Goal: Task Accomplishment & Management: Complete application form

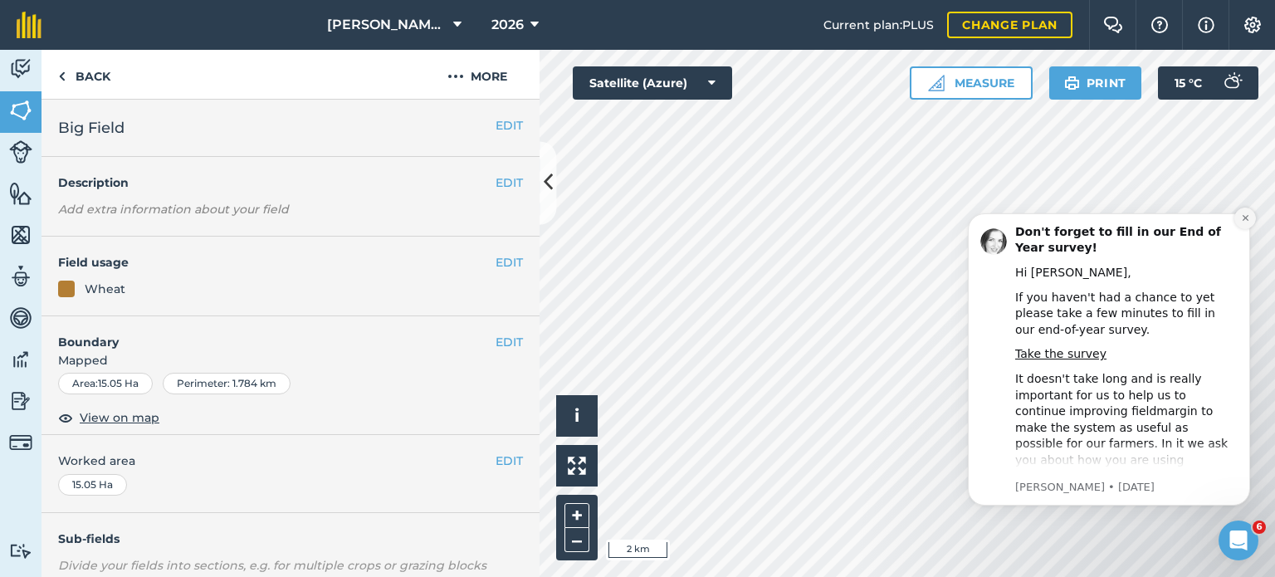
click at [1247, 214] on icon "Dismiss notification" at bounding box center [1245, 217] width 9 height 9
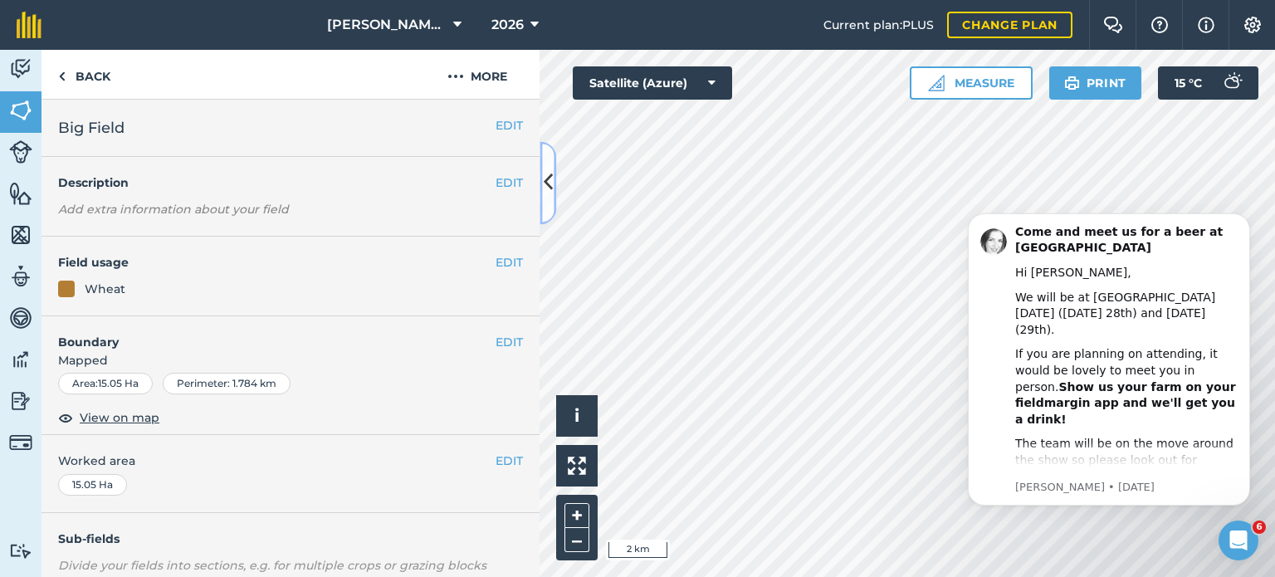
click at [552, 198] on button at bounding box center [547, 182] width 17 height 83
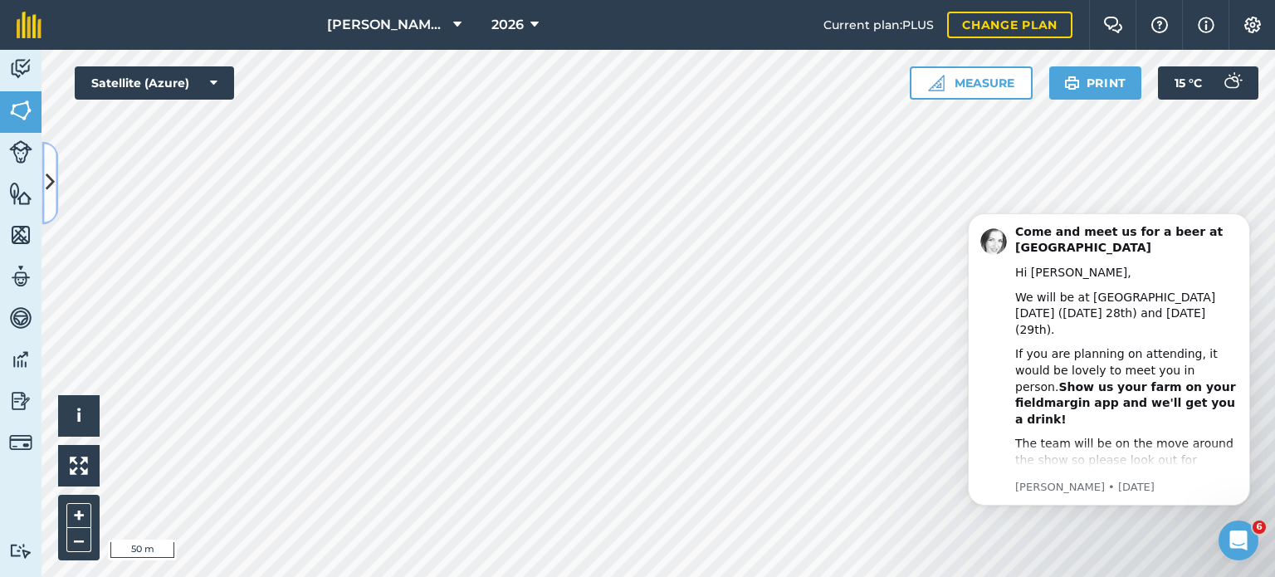
click at [53, 183] on icon at bounding box center [50, 182] width 9 height 29
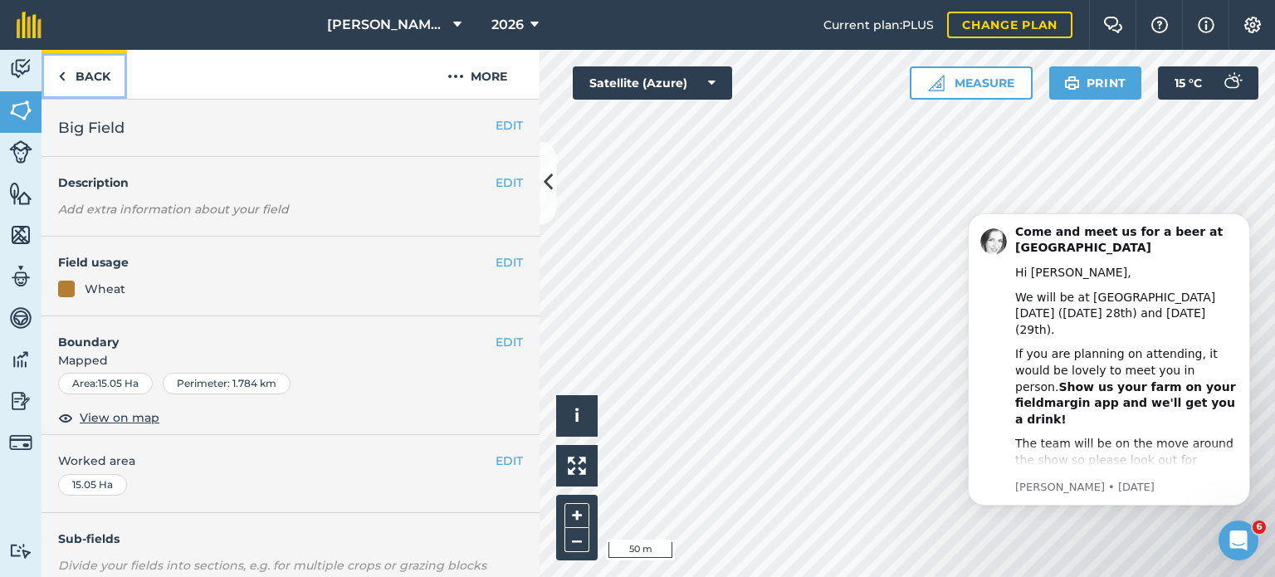
click at [77, 66] on link "Back" at bounding box center [83, 74] width 85 height 49
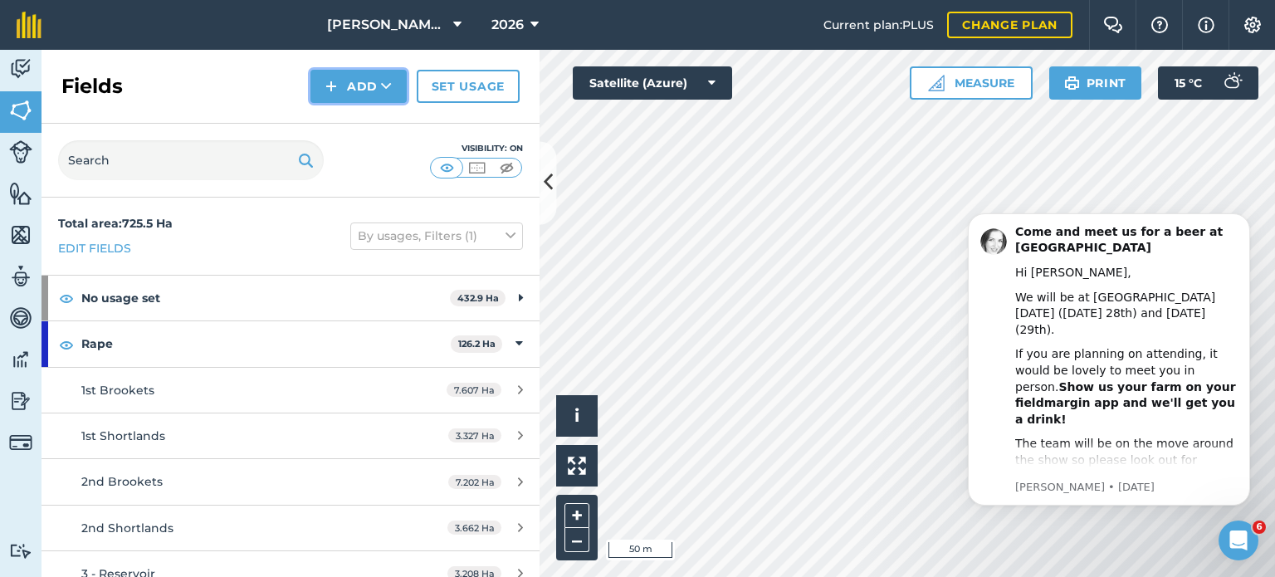
click at [386, 82] on icon at bounding box center [386, 86] width 11 height 17
click at [363, 122] on link "Draw" at bounding box center [358, 123] width 91 height 37
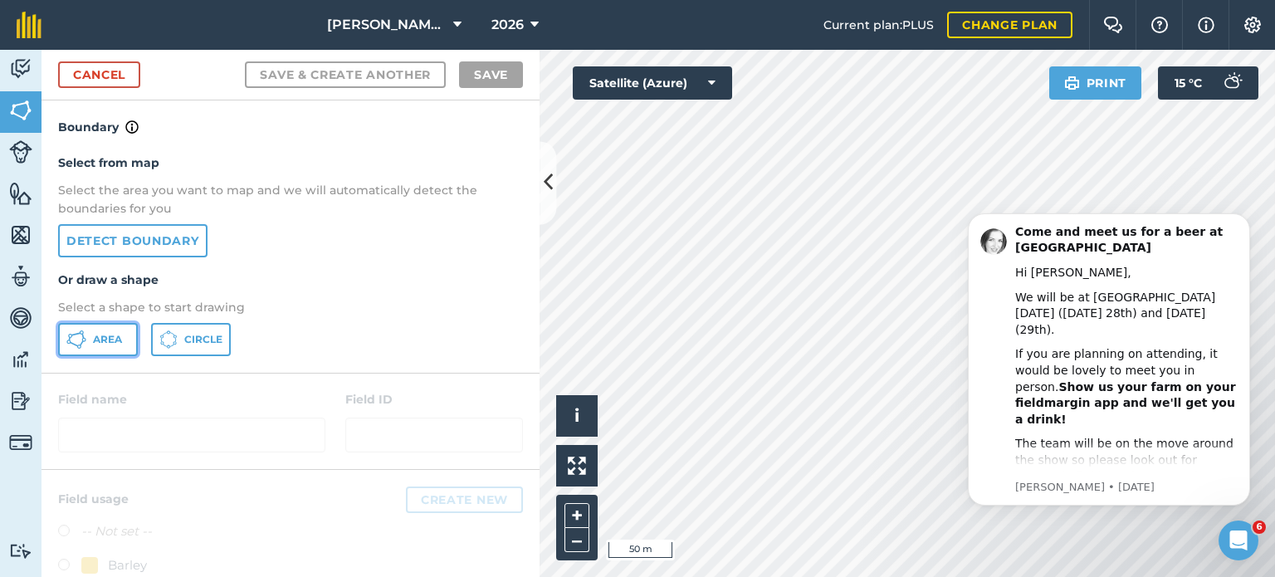
click at [93, 340] on span "Area" at bounding box center [107, 339] width 29 height 13
click at [950, 233] on iframe at bounding box center [1109, 381] width 332 height 376
click at [950, 292] on body "[PERSON_NAME] Farms 2026 Current plan : PLUS Change plan Farm Chat Help Info Se…" at bounding box center [637, 288] width 1275 height 577
drag, startPoint x: 968, startPoint y: 198, endPoint x: 773, endPoint y: 208, distance: 196.1
click at [943, 208] on html "Come and meet us for a beer at Groundswell Hi [PERSON_NAME], We will be at [GEO…" at bounding box center [1109, 381] width 332 height 376
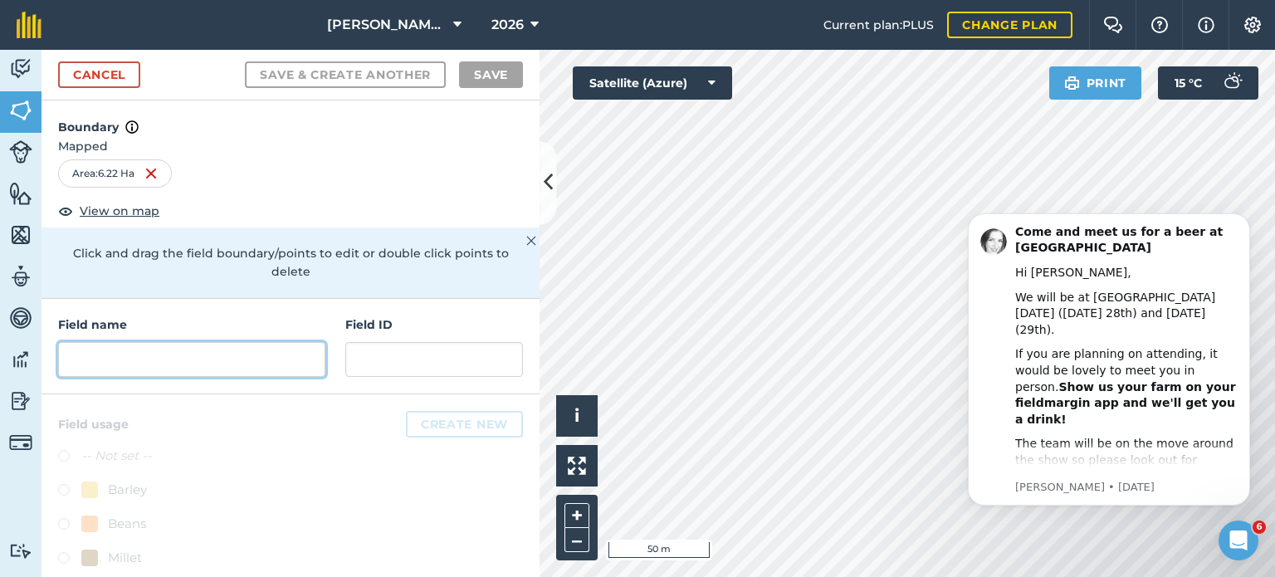
click at [218, 344] on input "text" at bounding box center [191, 359] width 267 height 35
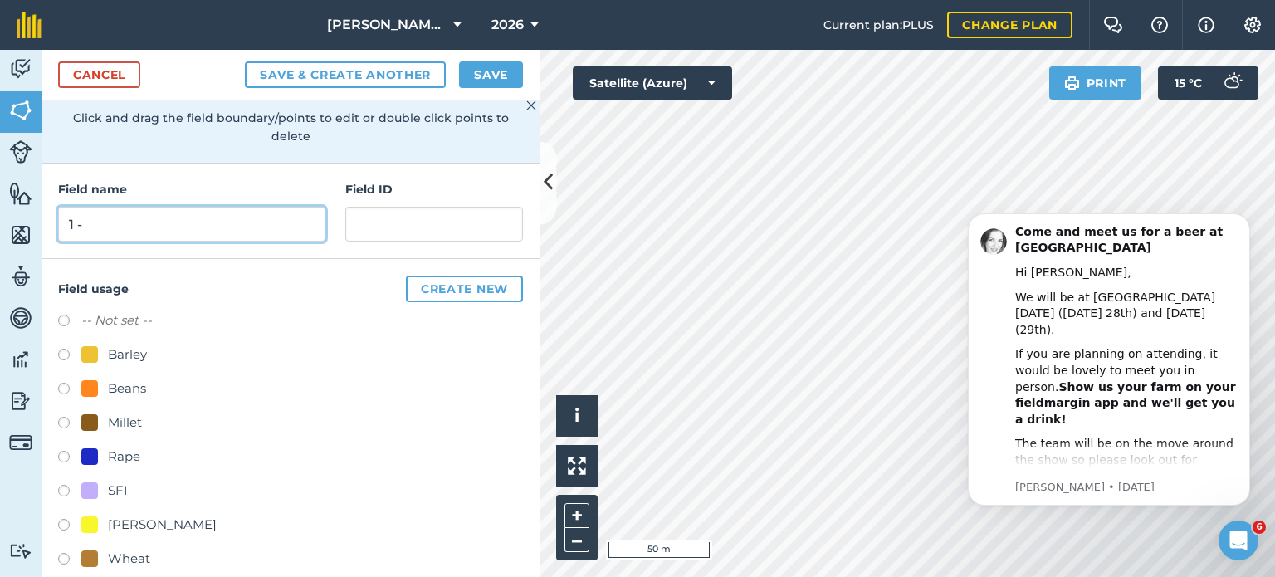
scroll to position [156, 0]
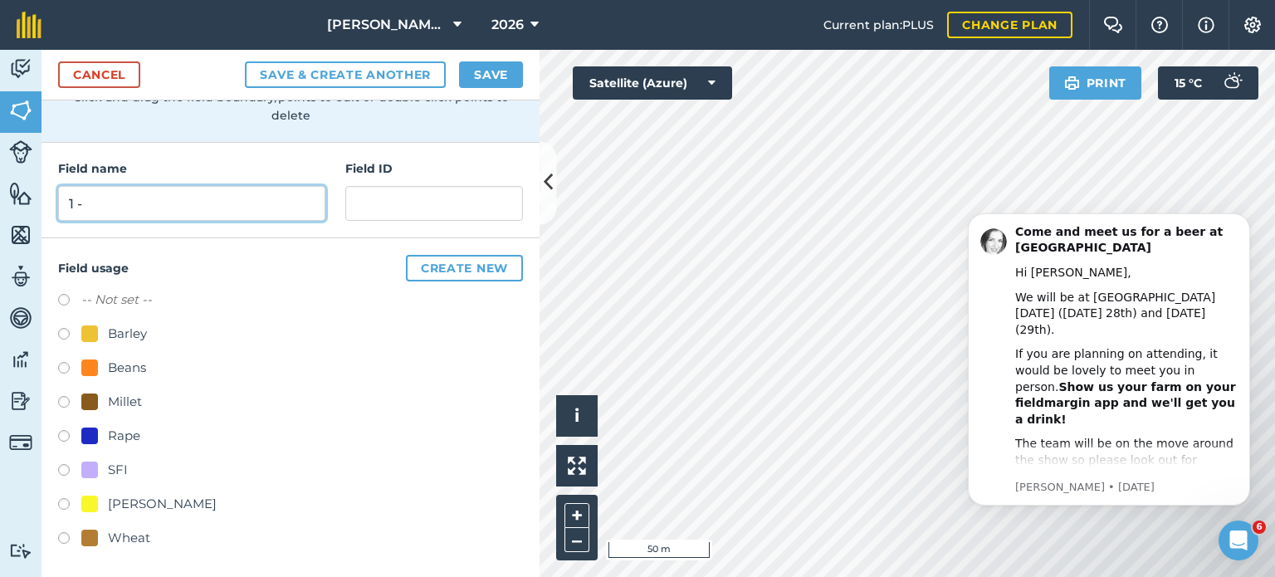
type input "1 -"
click at [66, 434] on label at bounding box center [69, 438] width 23 height 17
radio input "true"
click at [506, 72] on button "Save" at bounding box center [491, 74] width 64 height 27
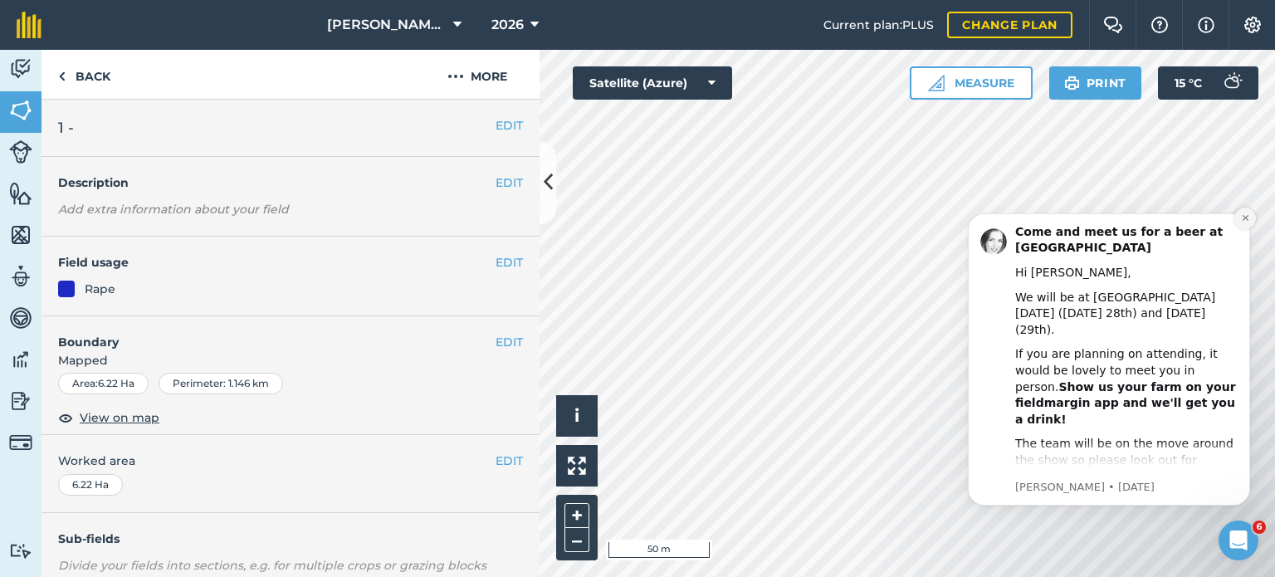
click at [1243, 217] on icon "Dismiss notification" at bounding box center [1245, 217] width 9 height 9
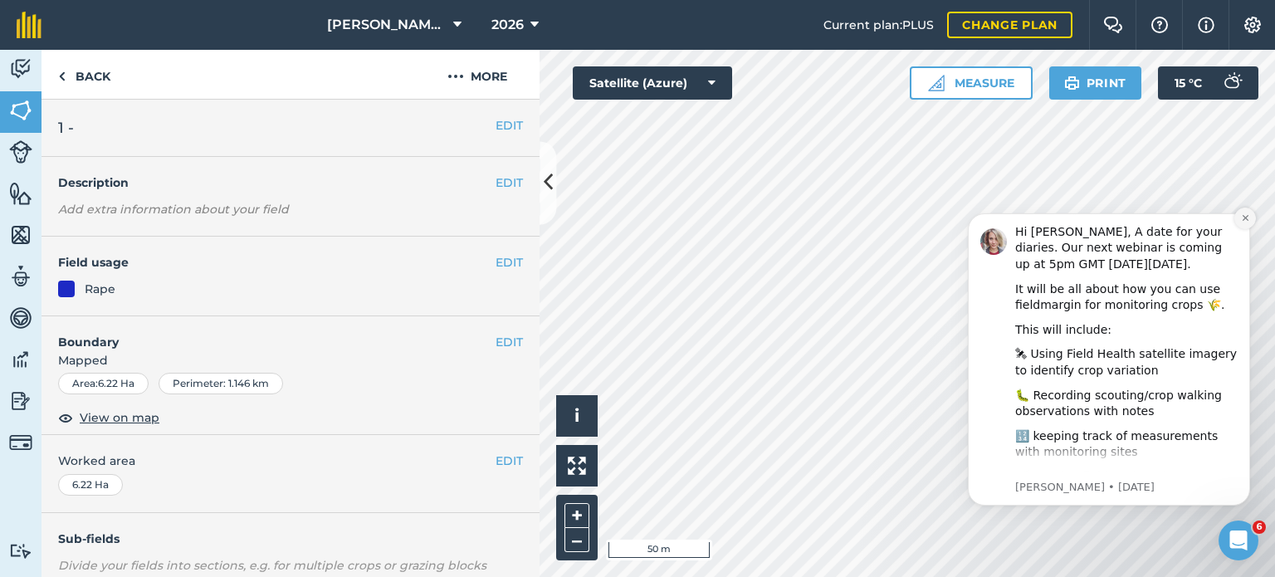
click at [1245, 213] on icon "Dismiss notification" at bounding box center [1245, 217] width 9 height 9
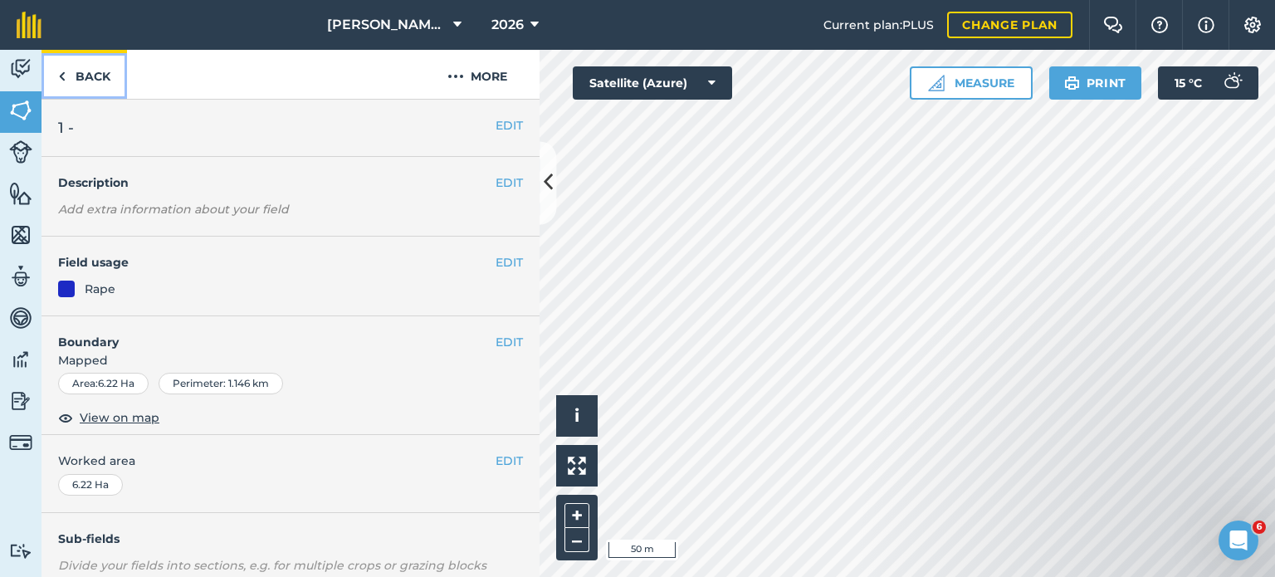
click at [90, 71] on link "Back" at bounding box center [83, 74] width 85 height 49
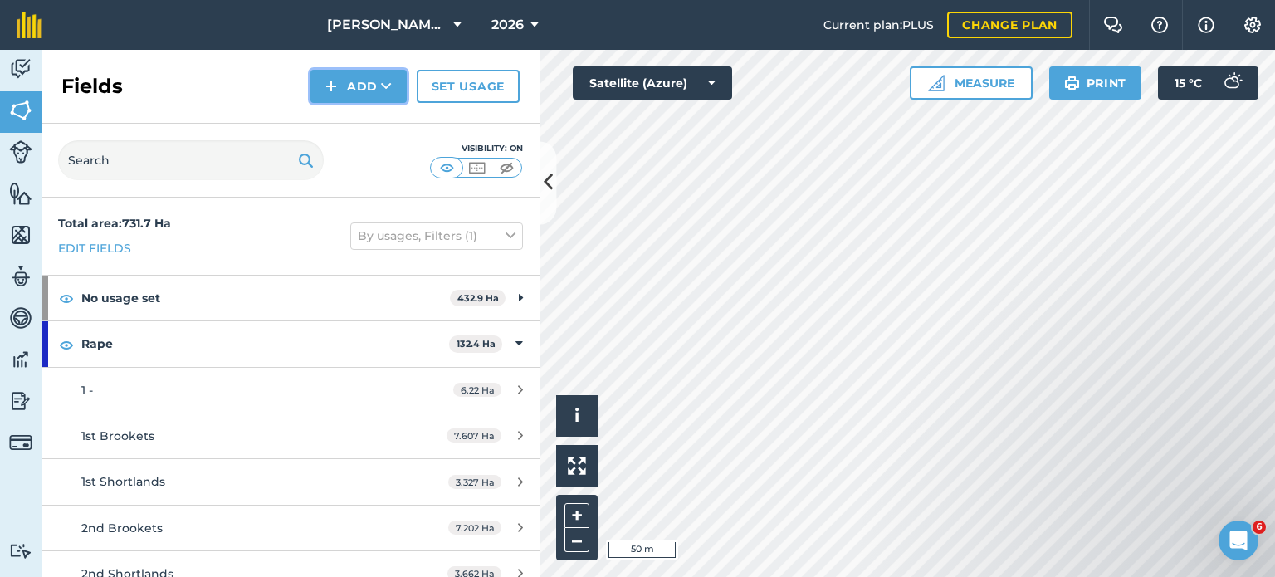
click at [382, 85] on icon at bounding box center [386, 86] width 11 height 17
click at [353, 109] on link "Draw" at bounding box center [358, 123] width 91 height 37
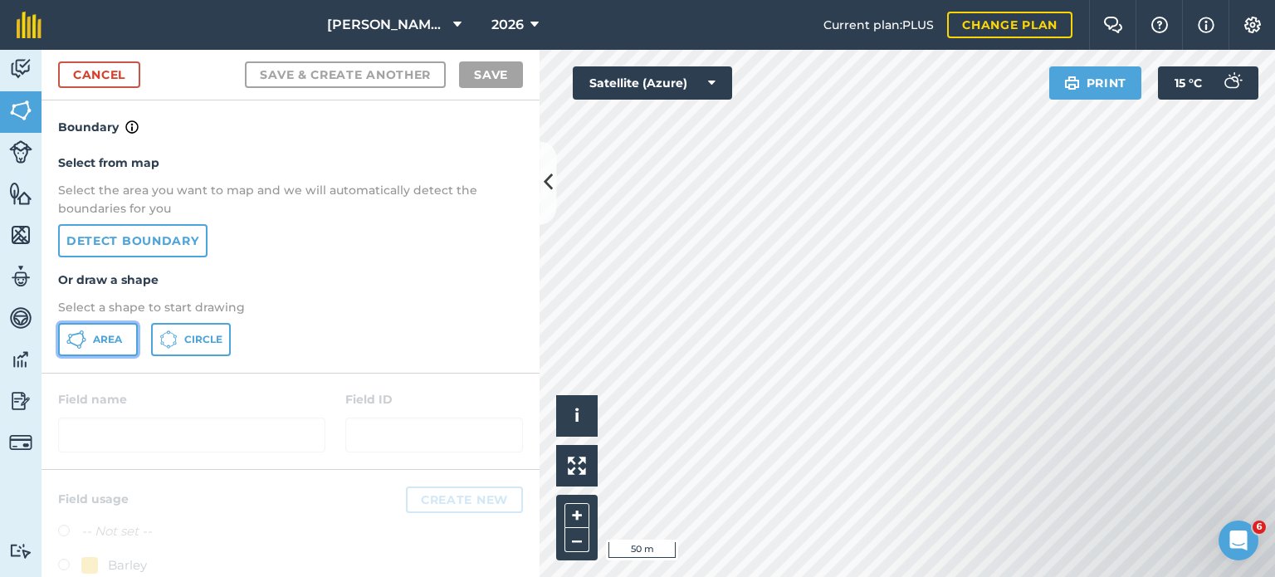
click at [105, 342] on span "Area" at bounding box center [107, 339] width 29 height 13
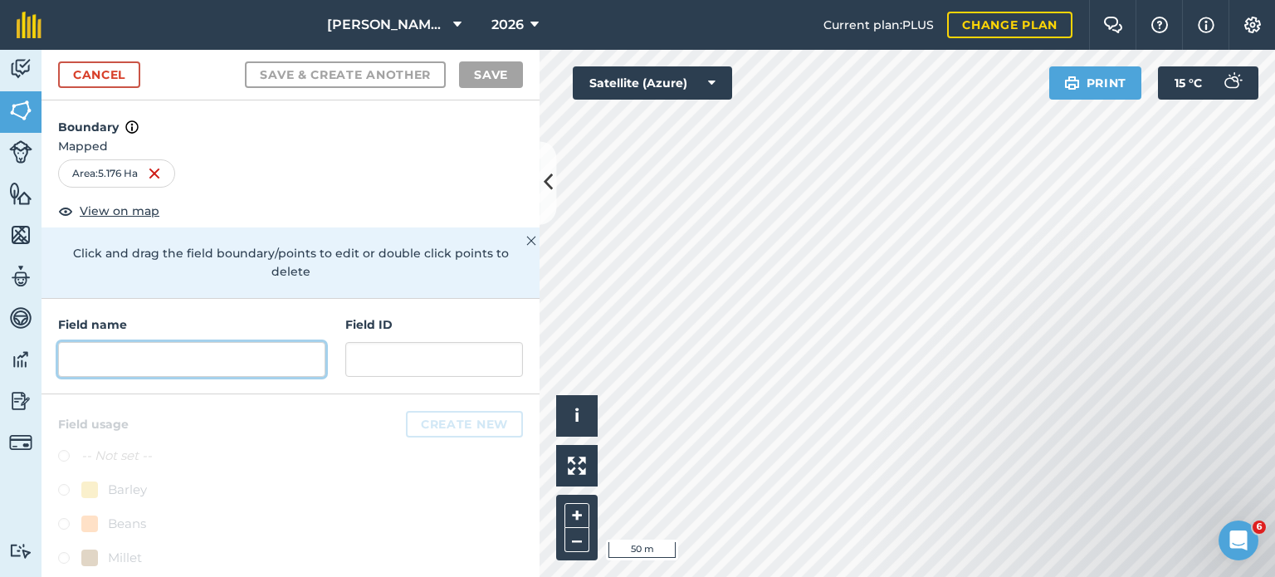
click at [193, 344] on input "text" at bounding box center [191, 359] width 267 height 35
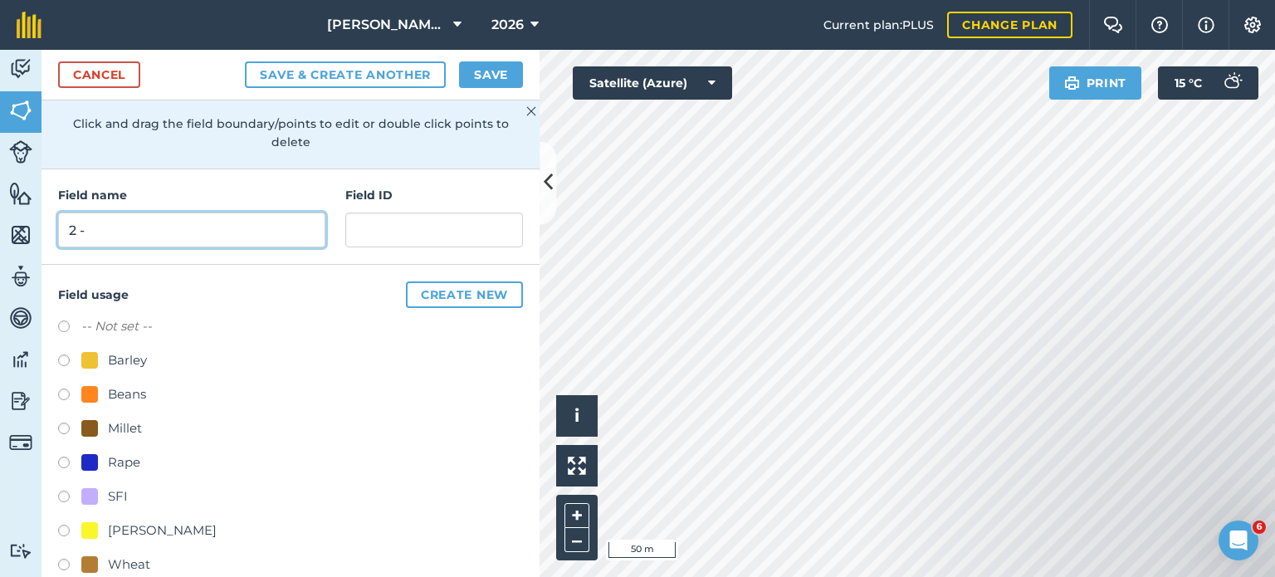
scroll to position [156, 0]
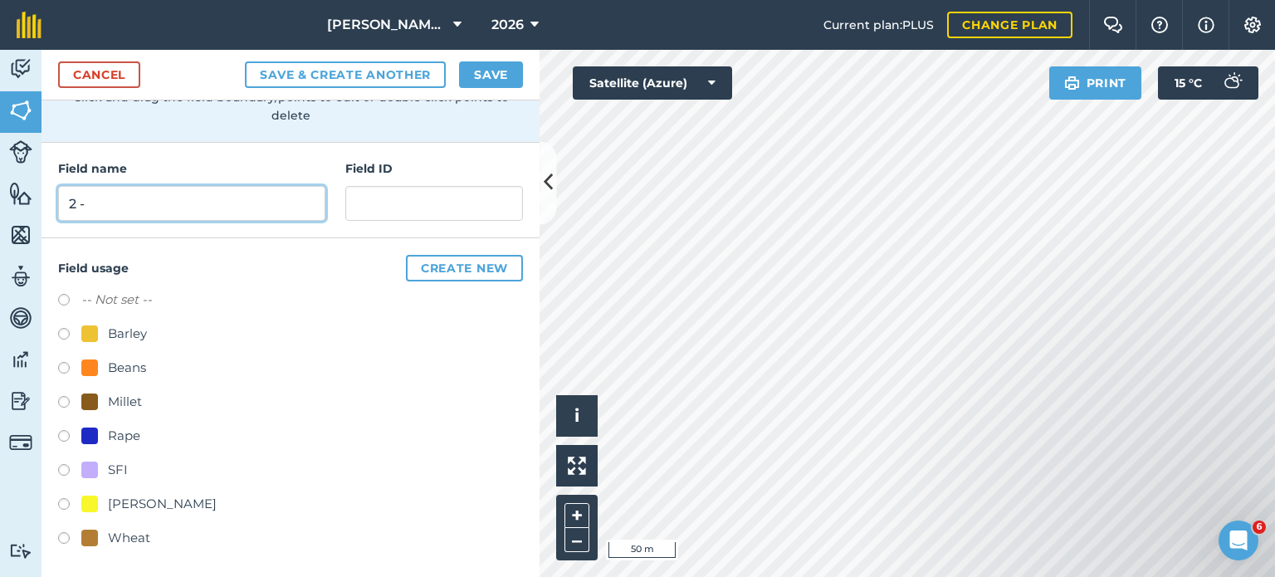
type input "2 -"
click at [67, 436] on label at bounding box center [69, 438] width 23 height 17
radio input "true"
click at [479, 71] on button "Save" at bounding box center [491, 74] width 64 height 27
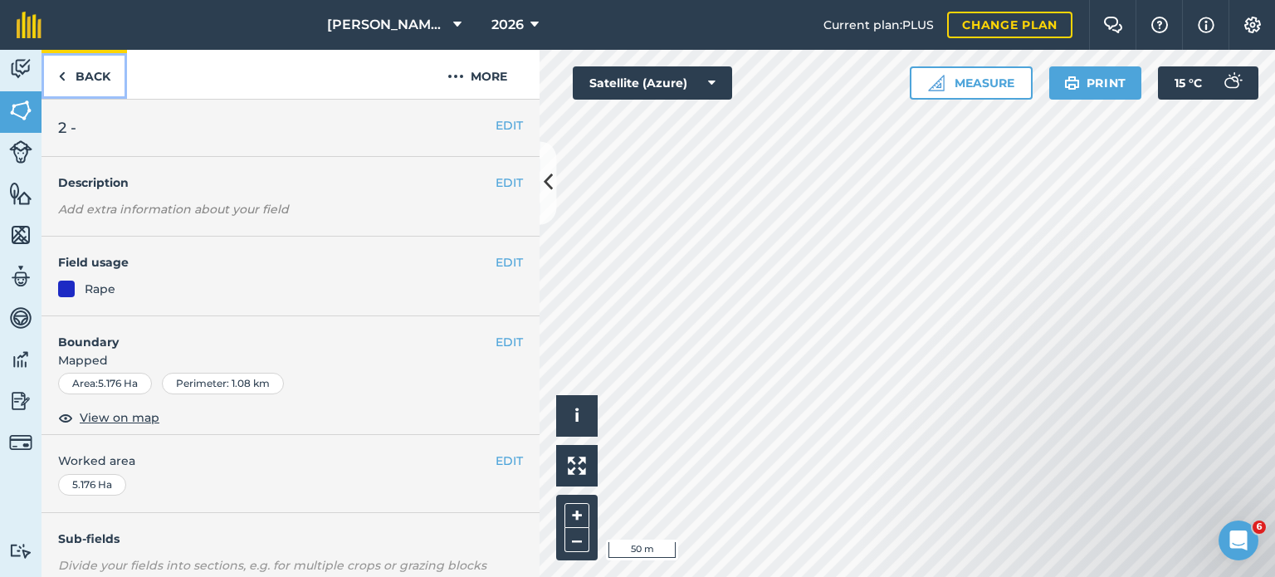
click at [83, 70] on link "Back" at bounding box center [83, 74] width 85 height 49
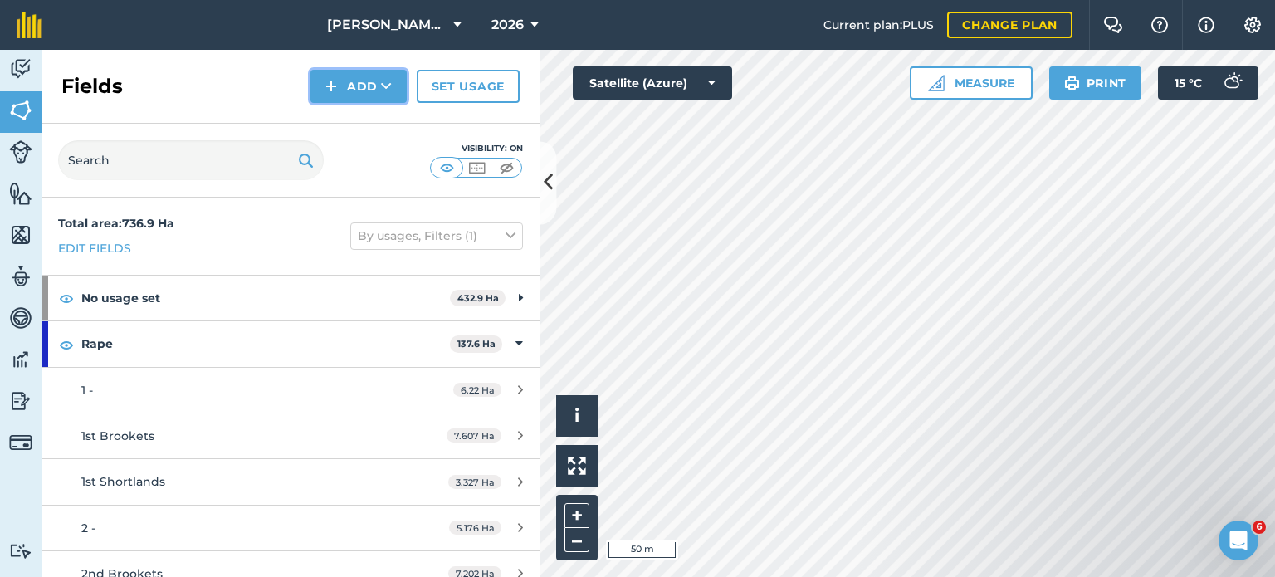
click at [375, 85] on button "Add" at bounding box center [358, 86] width 96 height 33
click at [362, 122] on link "Draw" at bounding box center [358, 123] width 91 height 37
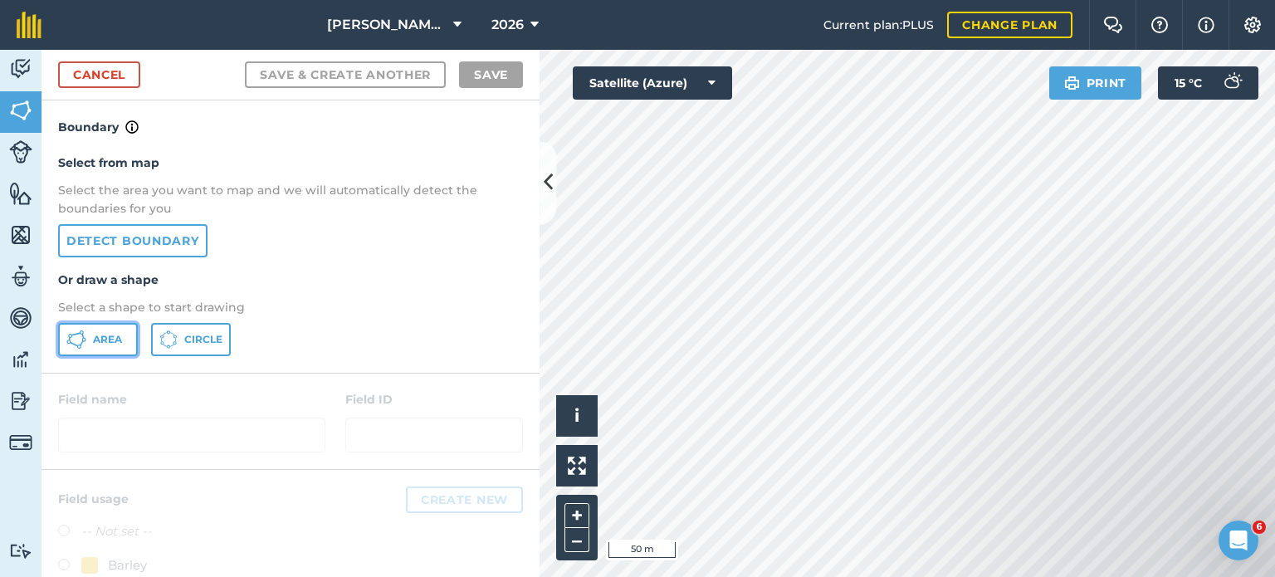
click at [113, 337] on span "Area" at bounding box center [107, 339] width 29 height 13
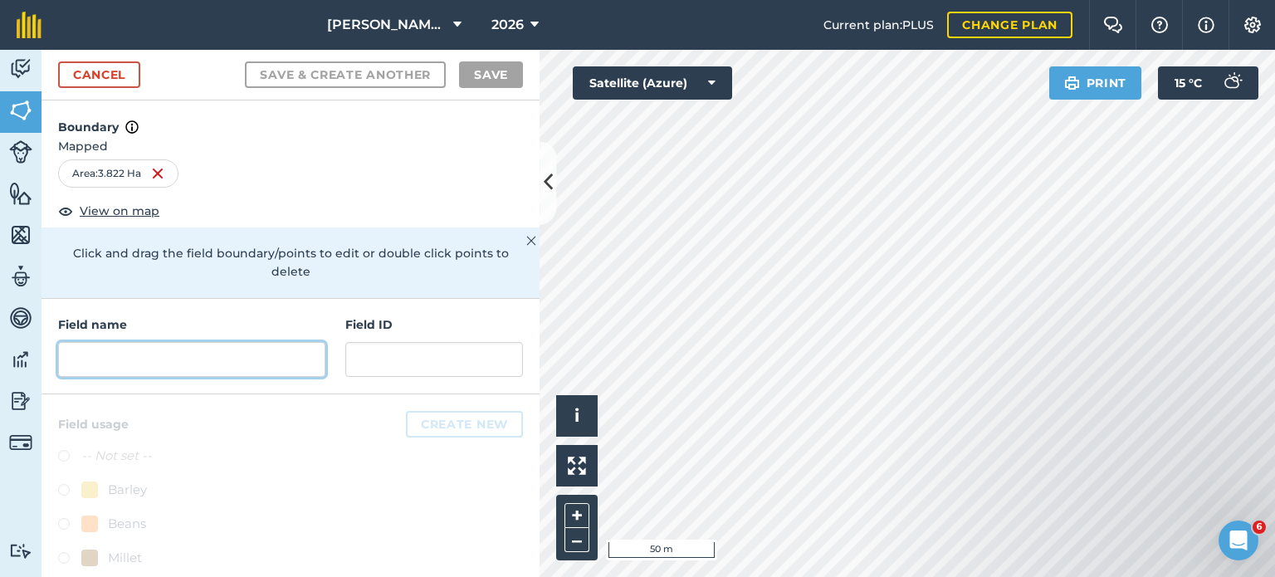
click at [174, 354] on input "text" at bounding box center [191, 359] width 267 height 35
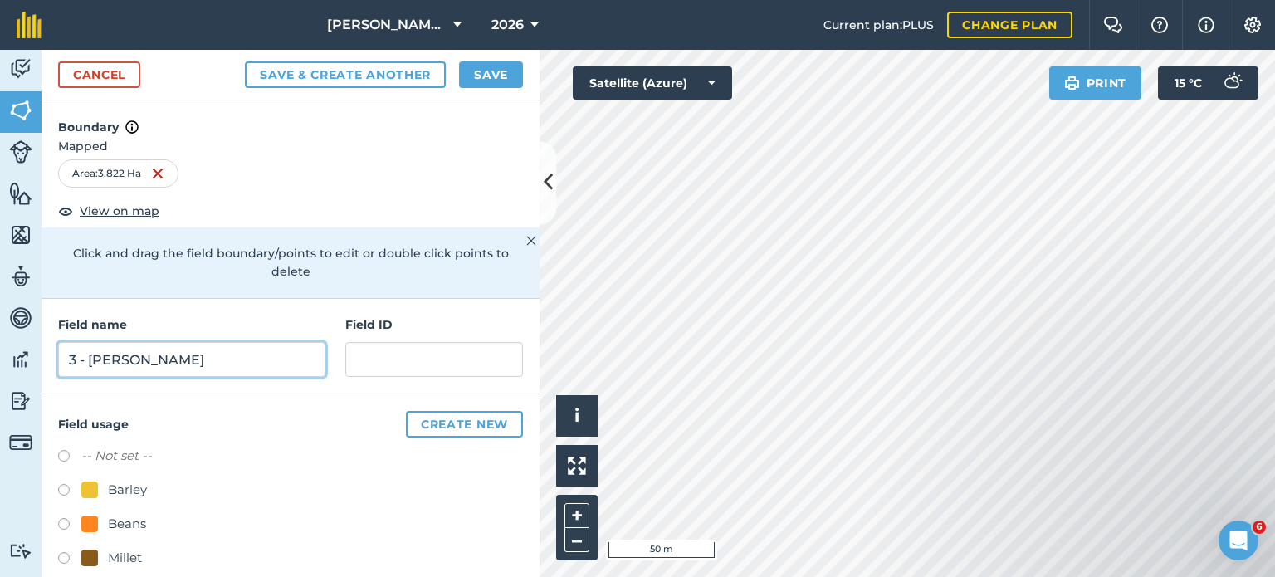
type input "3 - [PERSON_NAME]"
click at [500, 70] on button "Save" at bounding box center [491, 74] width 64 height 27
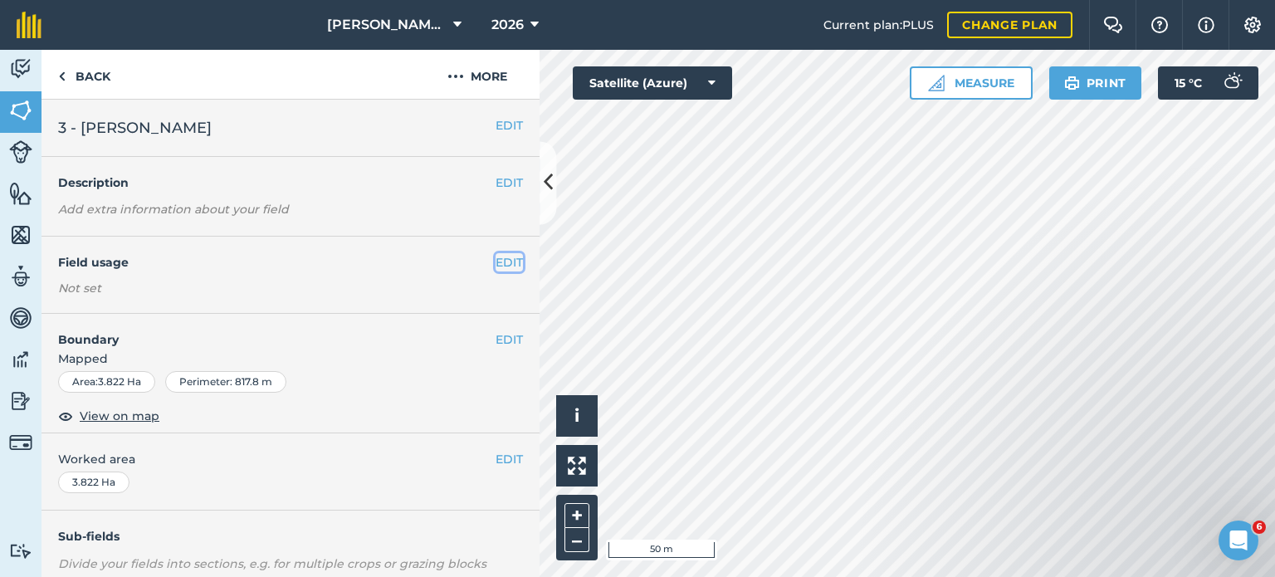
click at [495, 257] on button "EDIT" at bounding box center [508, 262] width 27 height 18
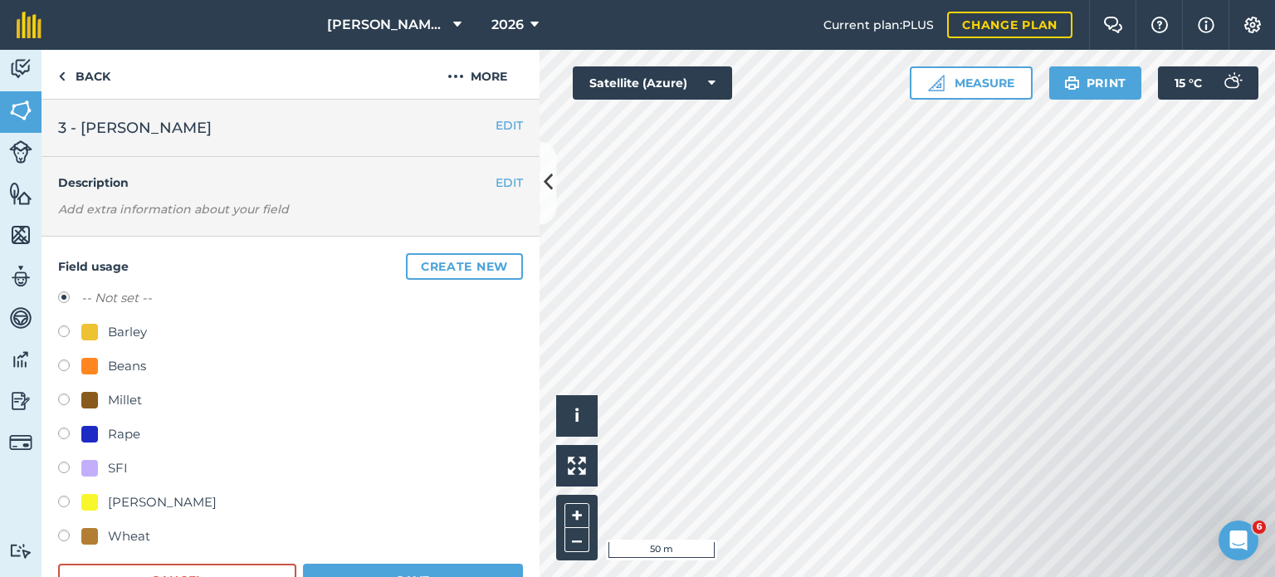
click at [61, 432] on label at bounding box center [69, 435] width 23 height 17
radio input "true"
radio input "false"
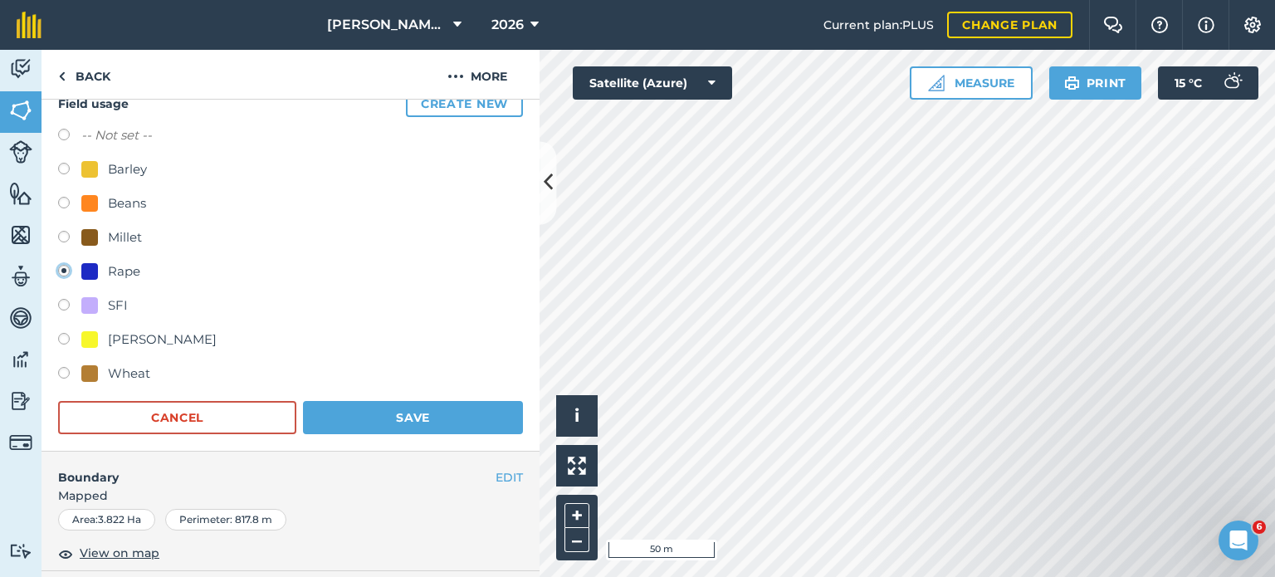
scroll to position [166, 0]
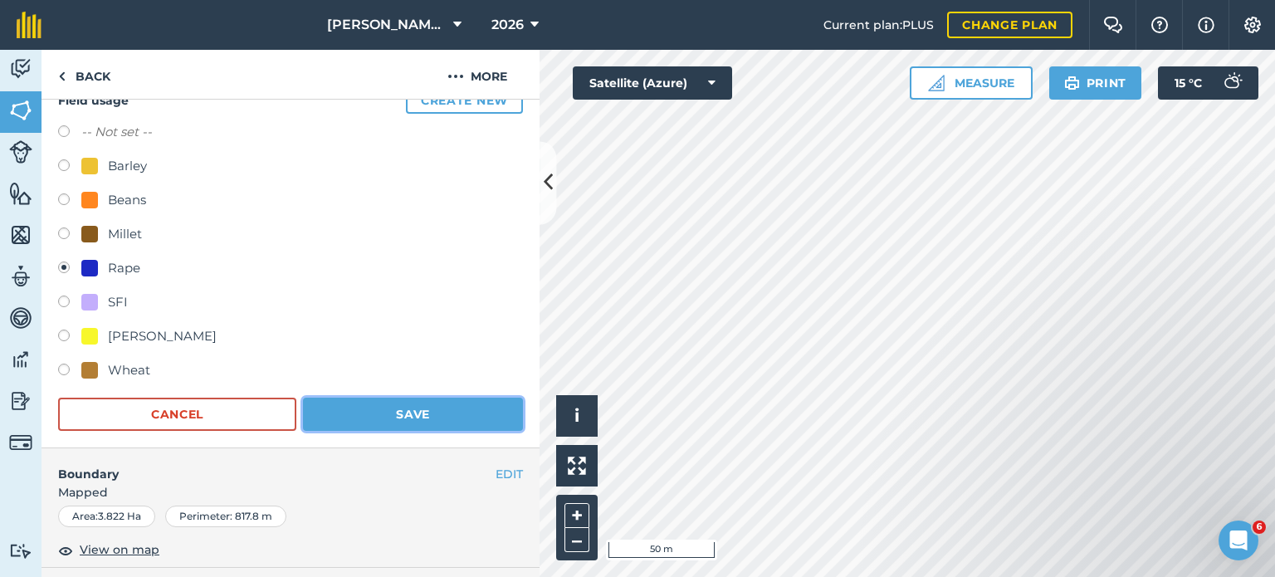
click at [398, 406] on button "Save" at bounding box center [413, 414] width 220 height 33
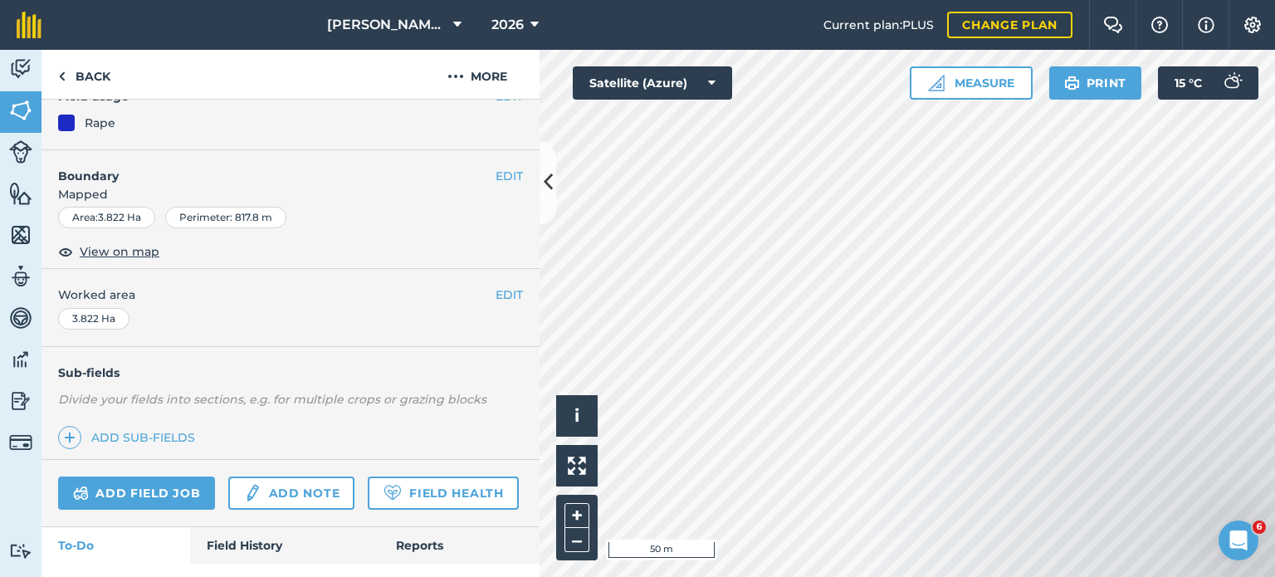
scroll to position [248, 0]
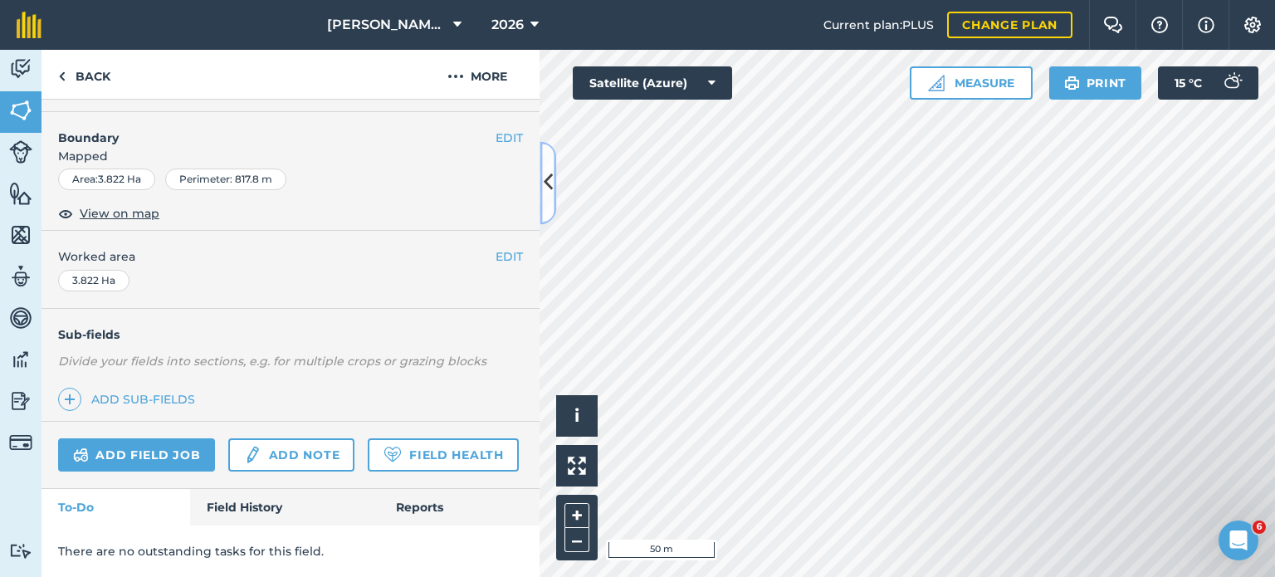
click at [544, 188] on icon at bounding box center [548, 182] width 9 height 29
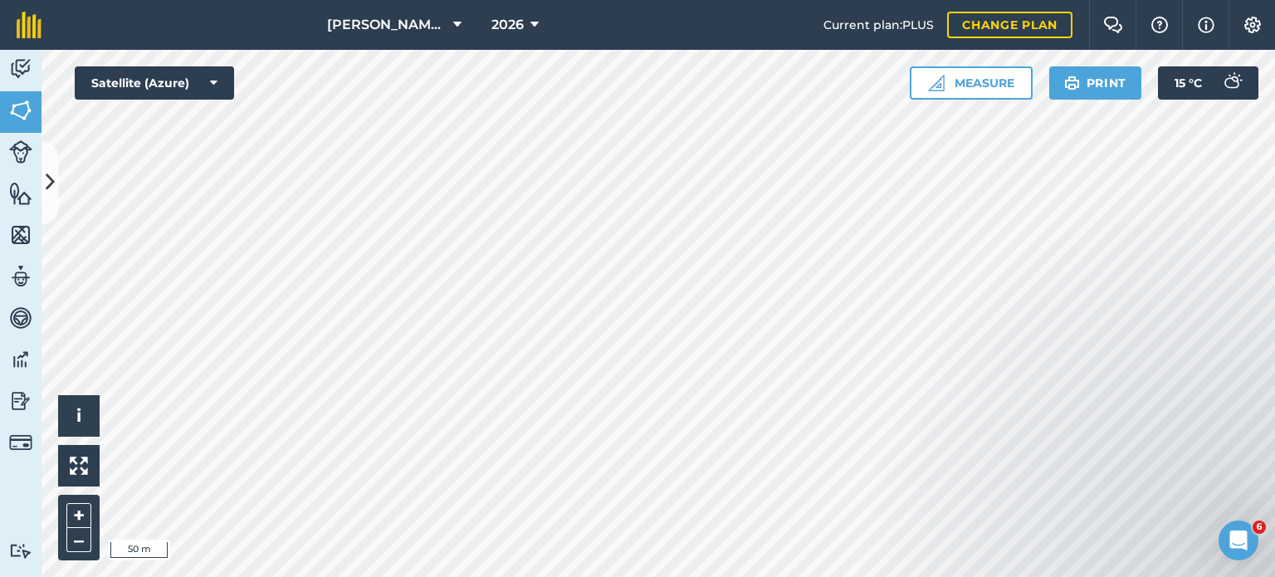
click at [648, 276] on div at bounding box center [657, 313] width 1233 height 527
click at [770, 249] on div at bounding box center [657, 313] width 1233 height 527
click at [52, 189] on icon at bounding box center [50, 182] width 9 height 29
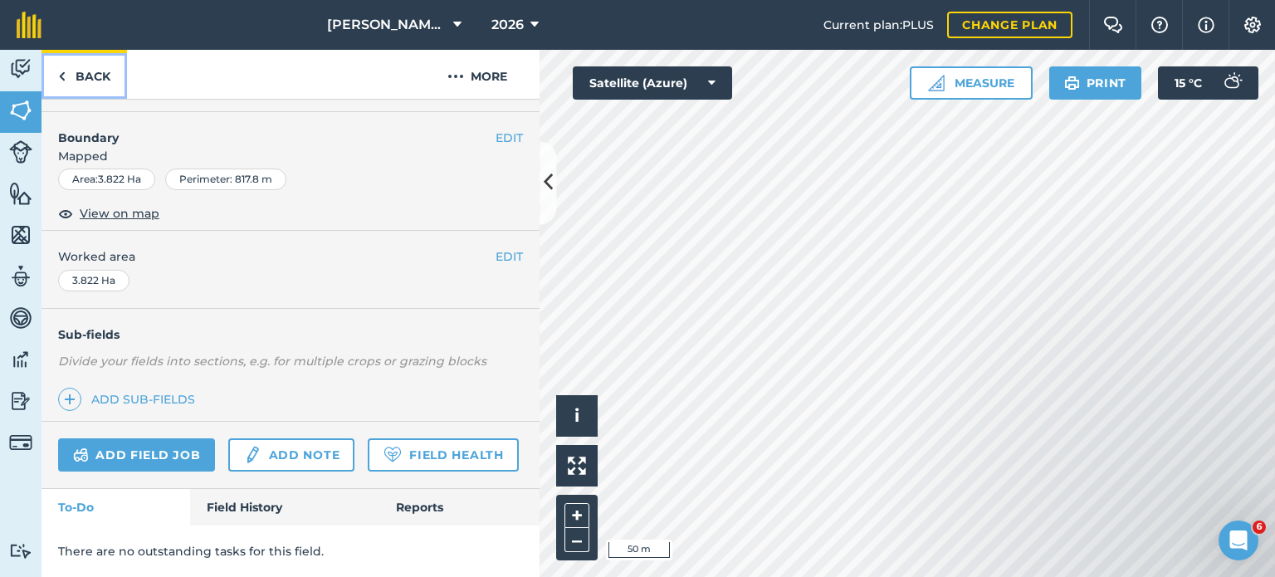
click at [86, 83] on link "Back" at bounding box center [83, 74] width 85 height 49
click at [97, 74] on link "Back" at bounding box center [83, 74] width 85 height 49
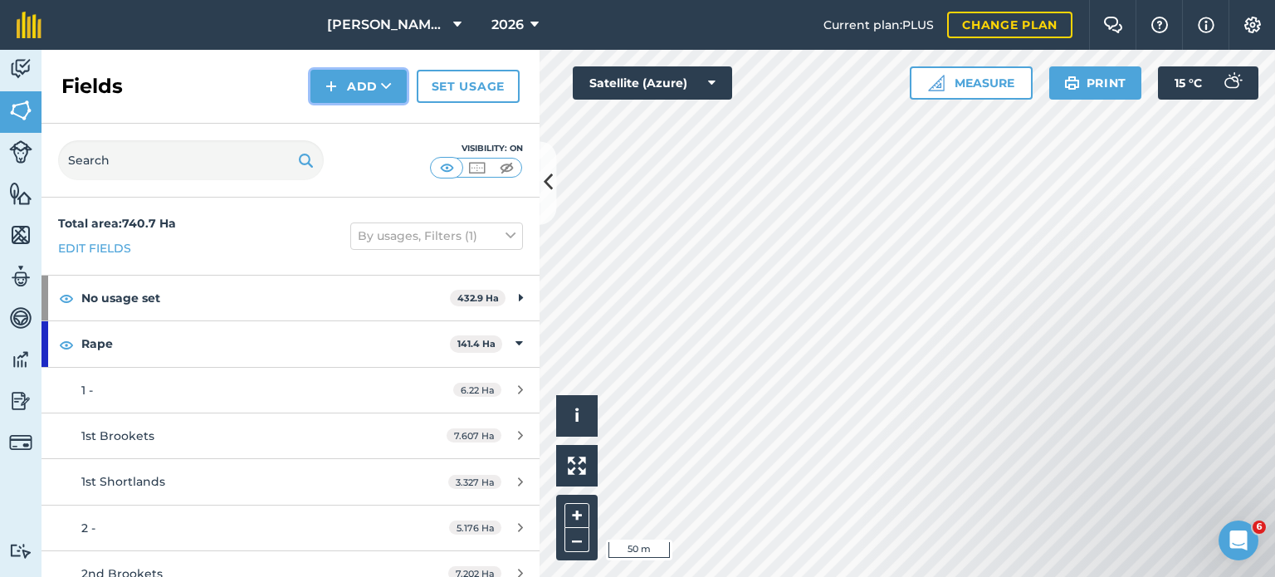
click at [380, 80] on button "Add" at bounding box center [358, 86] width 96 height 33
click at [378, 122] on link "Draw" at bounding box center [358, 123] width 91 height 37
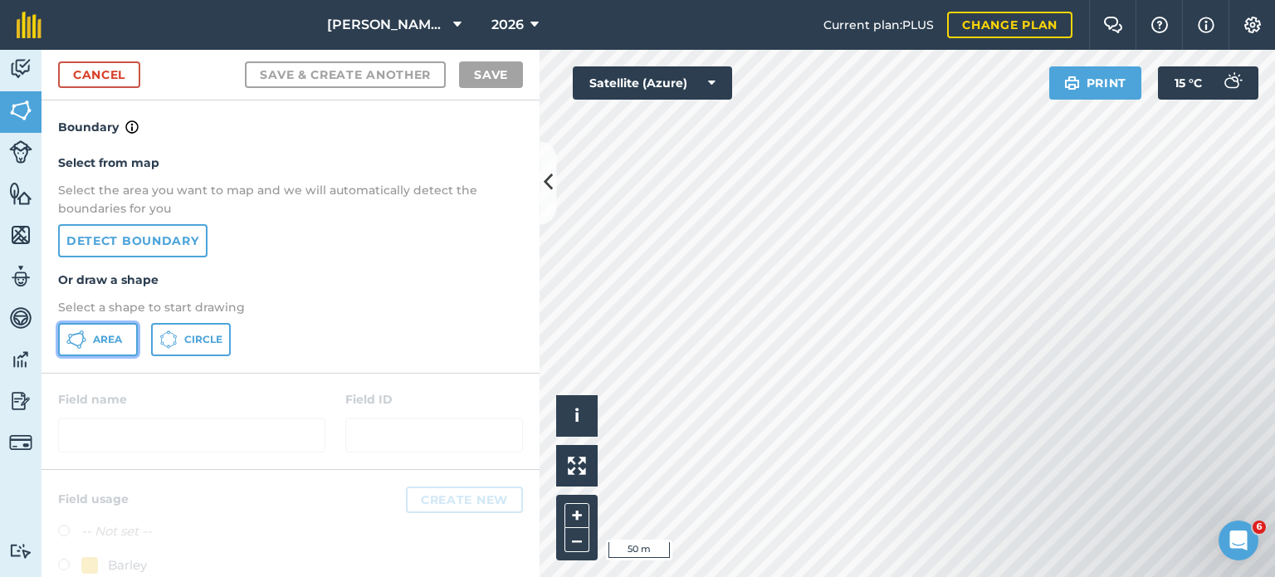
click at [120, 338] on span "Area" at bounding box center [107, 339] width 29 height 13
click at [554, 194] on button at bounding box center [547, 182] width 17 height 83
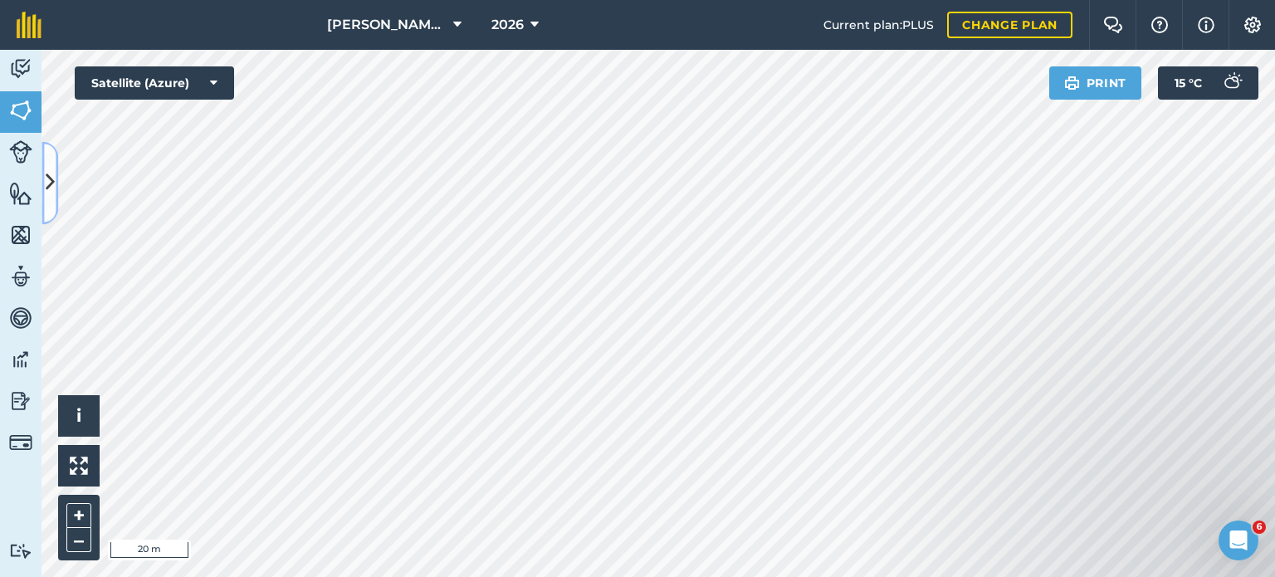
click at [50, 181] on icon at bounding box center [50, 182] width 9 height 29
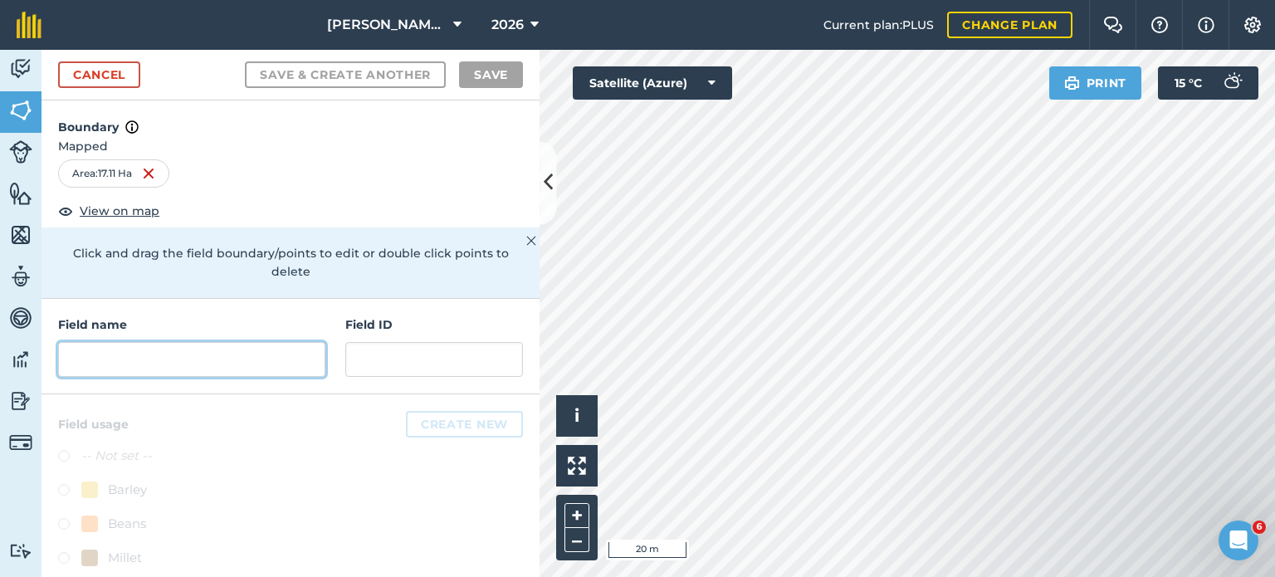
click at [183, 357] on input "text" at bounding box center [191, 359] width 267 height 35
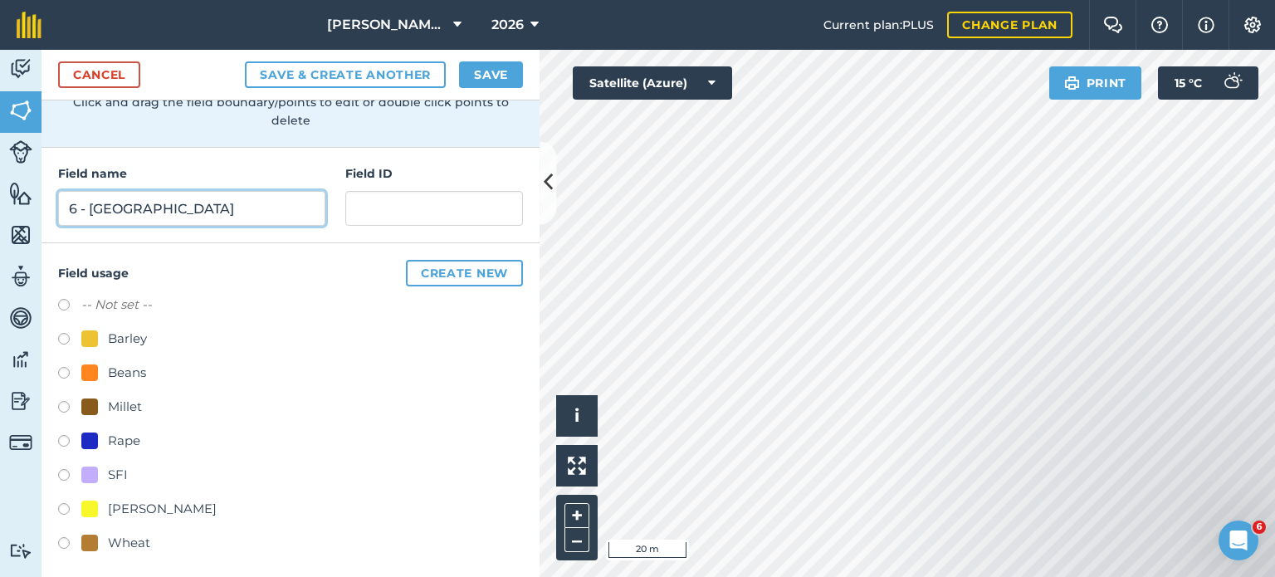
scroll to position [156, 0]
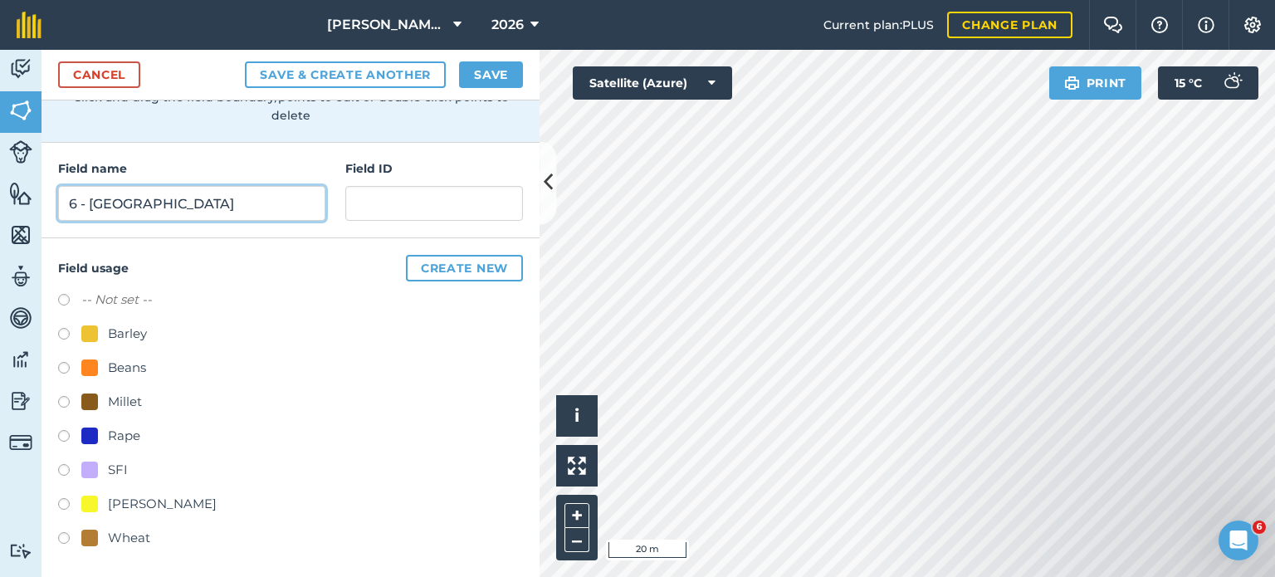
type input "6 - [GEOGRAPHIC_DATA]"
click at [61, 432] on label at bounding box center [69, 438] width 23 height 17
radio input "true"
click at [491, 69] on button "Save" at bounding box center [491, 74] width 64 height 27
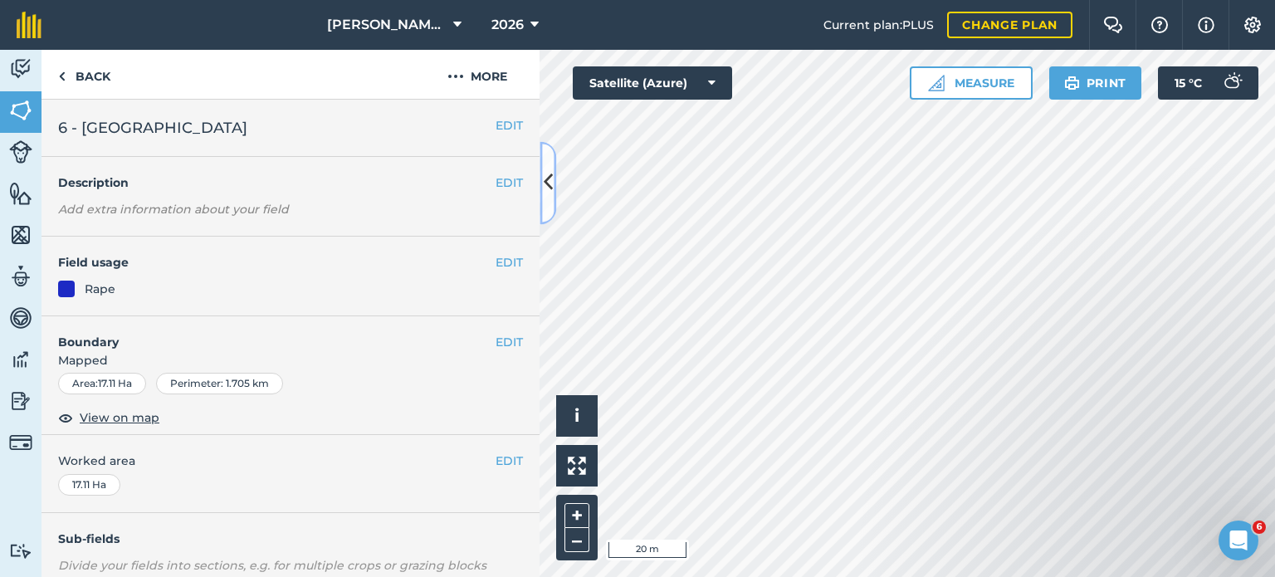
click at [550, 175] on icon at bounding box center [548, 182] width 9 height 29
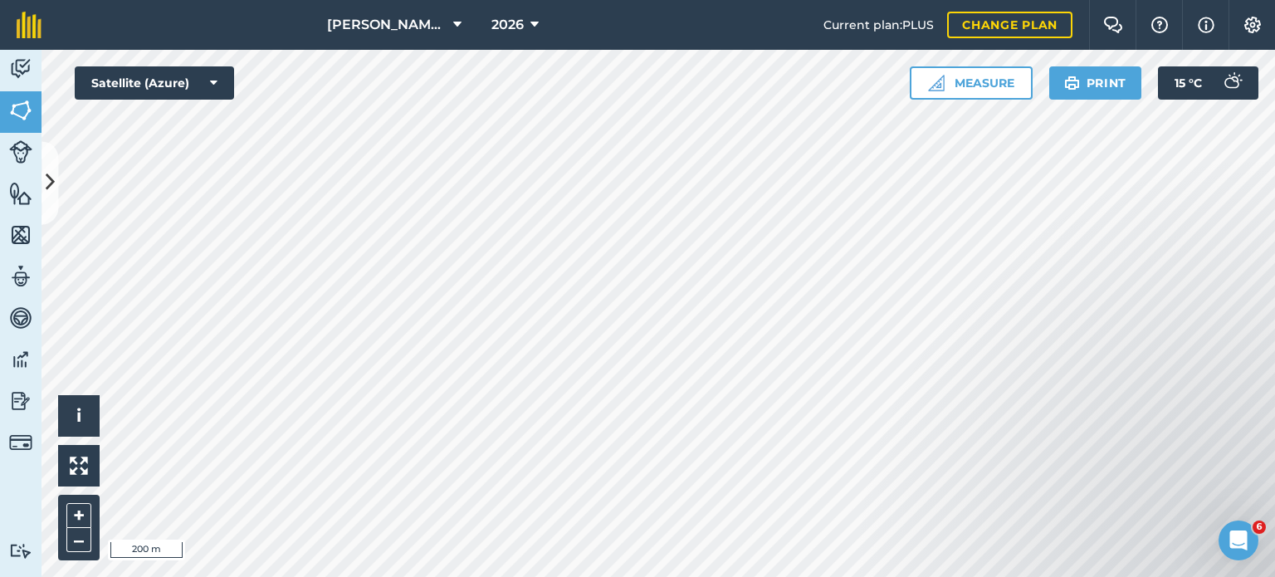
click at [556, 576] on html "[PERSON_NAME] Farms 2026 Current plan : PLUS Change plan Farm Chat Help Info Se…" at bounding box center [637, 288] width 1275 height 577
click at [747, 43] on div "[PERSON_NAME] Farms 2026 Current plan : PLUS Change plan Farm Chat Help Info Se…" at bounding box center [637, 288] width 1275 height 577
click at [725, 26] on div "[PERSON_NAME] Farms 2026 Current plan : PLUS Change plan Farm Chat Help Info Se…" at bounding box center [637, 288] width 1275 height 577
click at [612, 576] on html "[PERSON_NAME] Farms 2026 Current plan : PLUS Change plan Farm Chat Help Info Se…" at bounding box center [637, 288] width 1275 height 577
click at [46, 184] on icon at bounding box center [50, 182] width 9 height 29
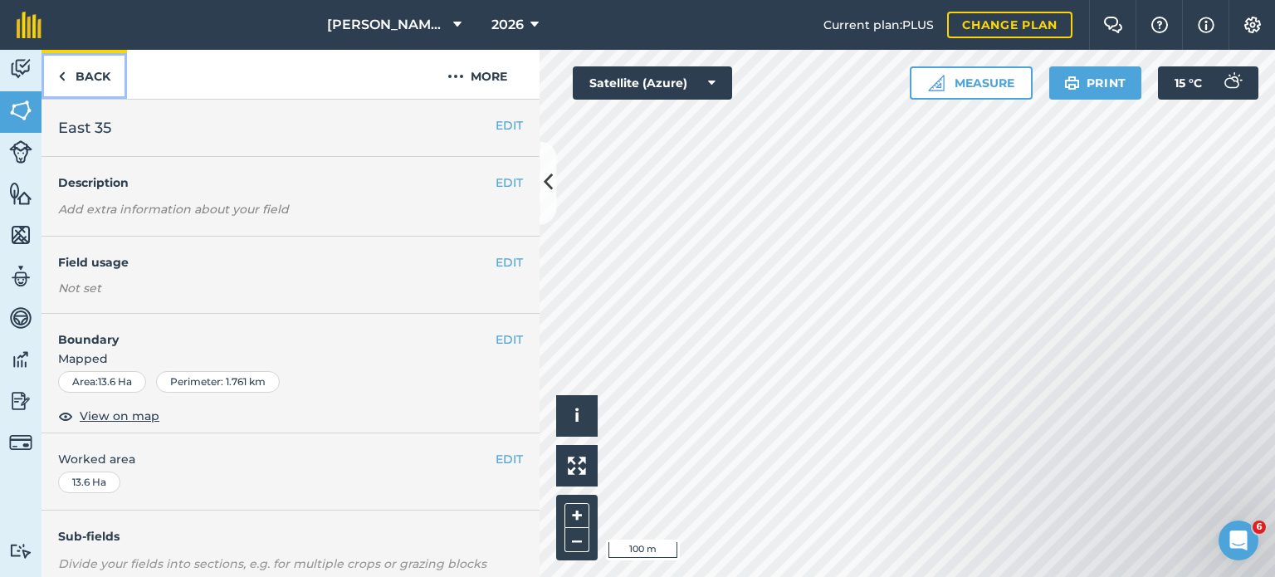
click at [93, 71] on link "Back" at bounding box center [83, 74] width 85 height 49
click at [84, 70] on link "Back" at bounding box center [83, 74] width 85 height 49
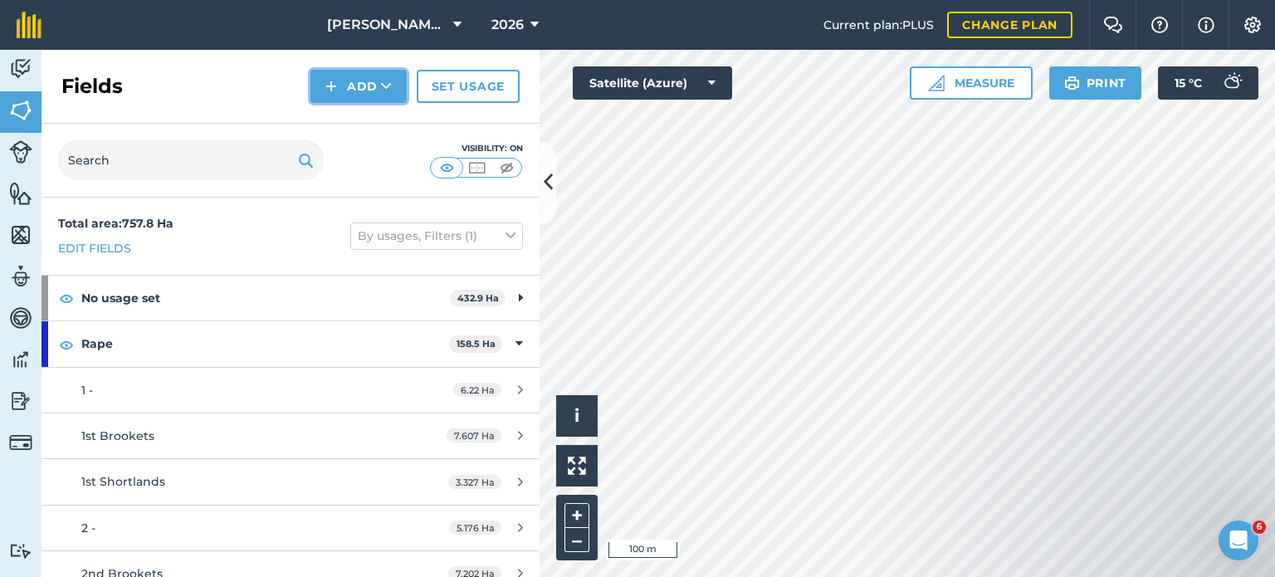
click at [392, 80] on icon at bounding box center [386, 86] width 11 height 17
click at [374, 115] on link "Draw" at bounding box center [358, 123] width 91 height 37
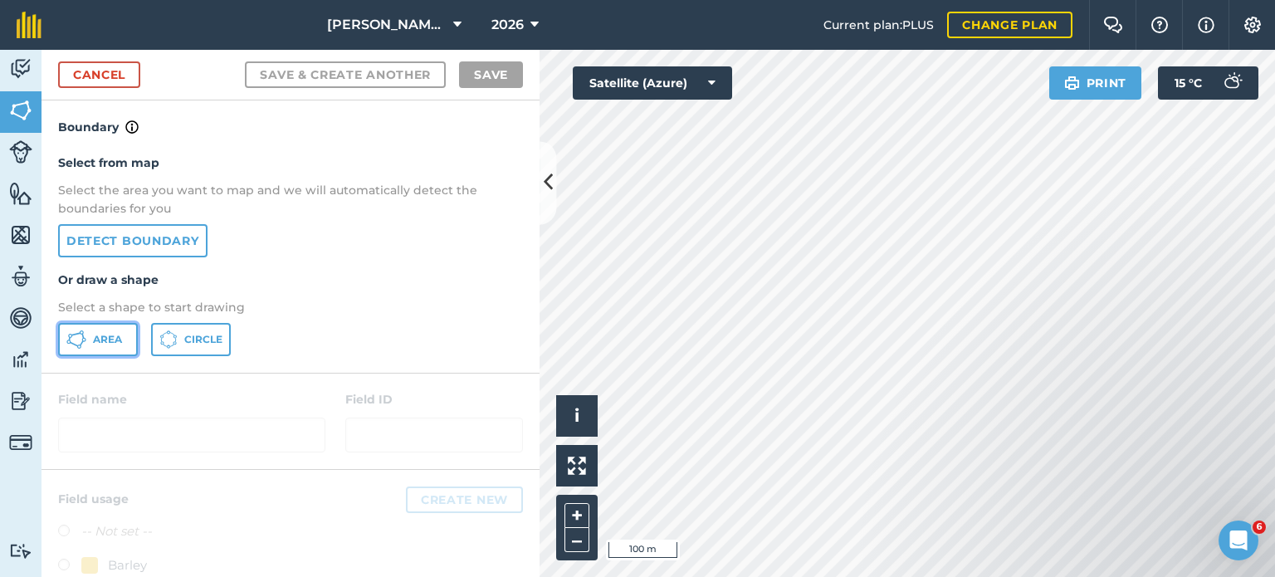
click at [108, 338] on span "Area" at bounding box center [107, 339] width 29 height 13
click at [661, 99] on button "Satellite (Azure)" at bounding box center [652, 82] width 159 height 33
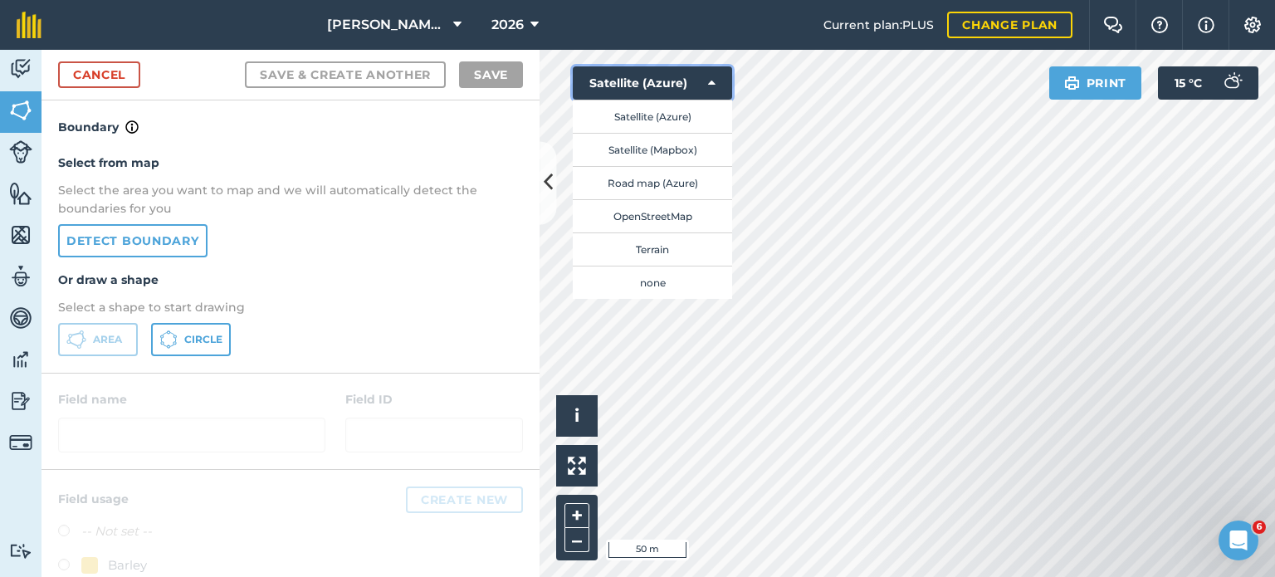
click at [691, 82] on button "Satellite (Azure)" at bounding box center [652, 82] width 159 height 33
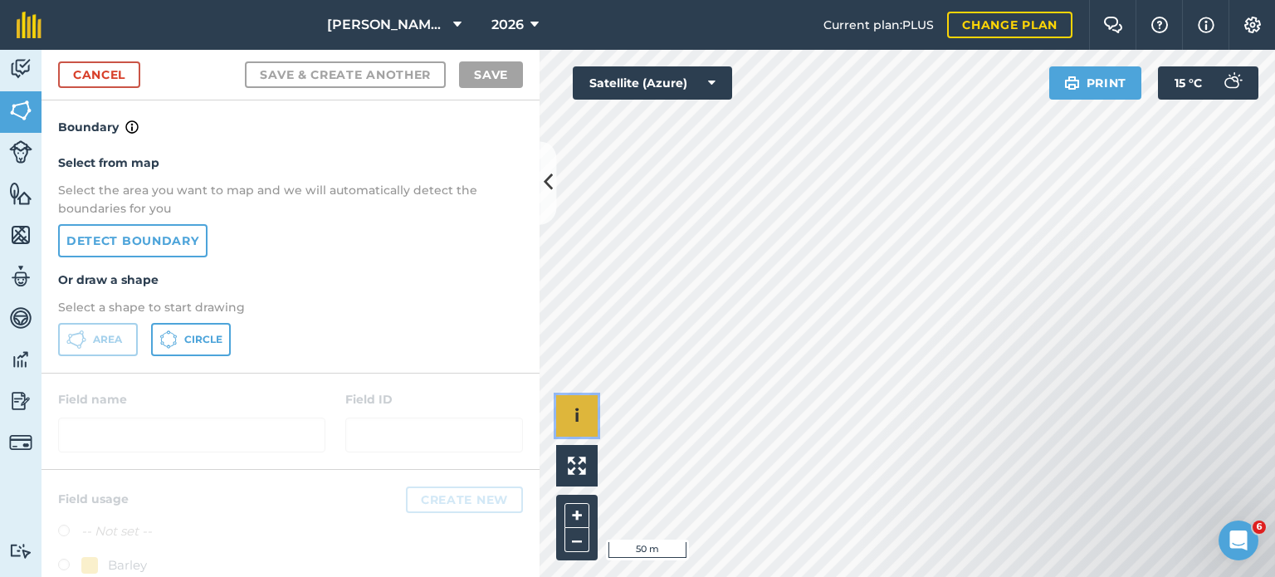
click at [617, 321] on div "Click to start drawing i © 2025 TomTom, Microsoft 50 m + –" at bounding box center [906, 313] width 735 height 527
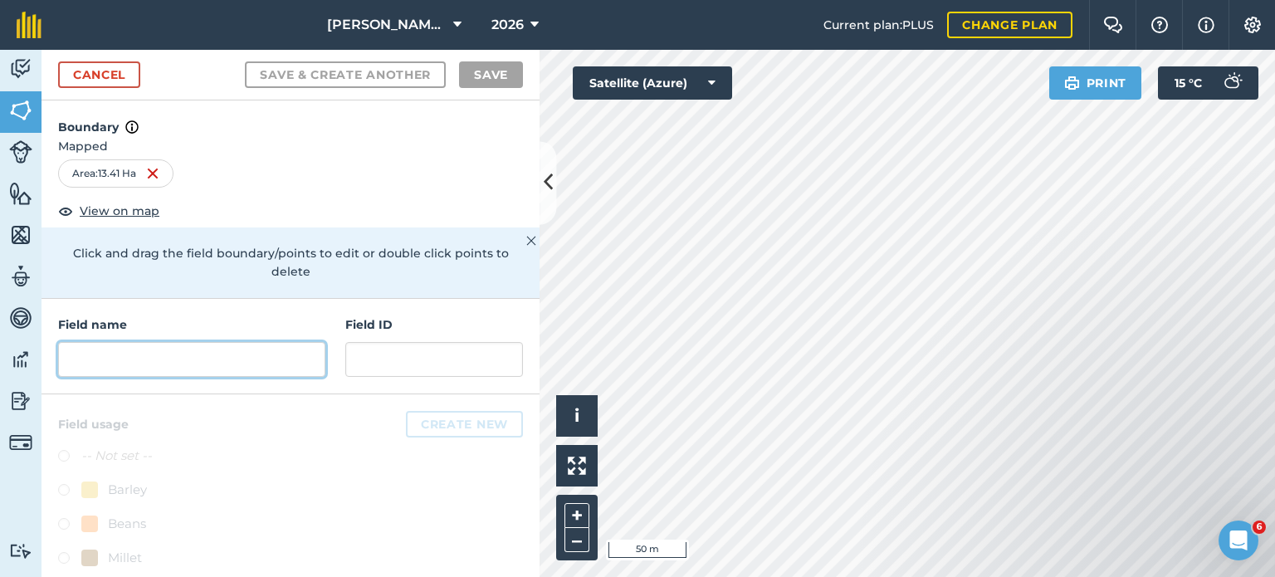
click at [100, 364] on input "text" at bounding box center [191, 359] width 267 height 35
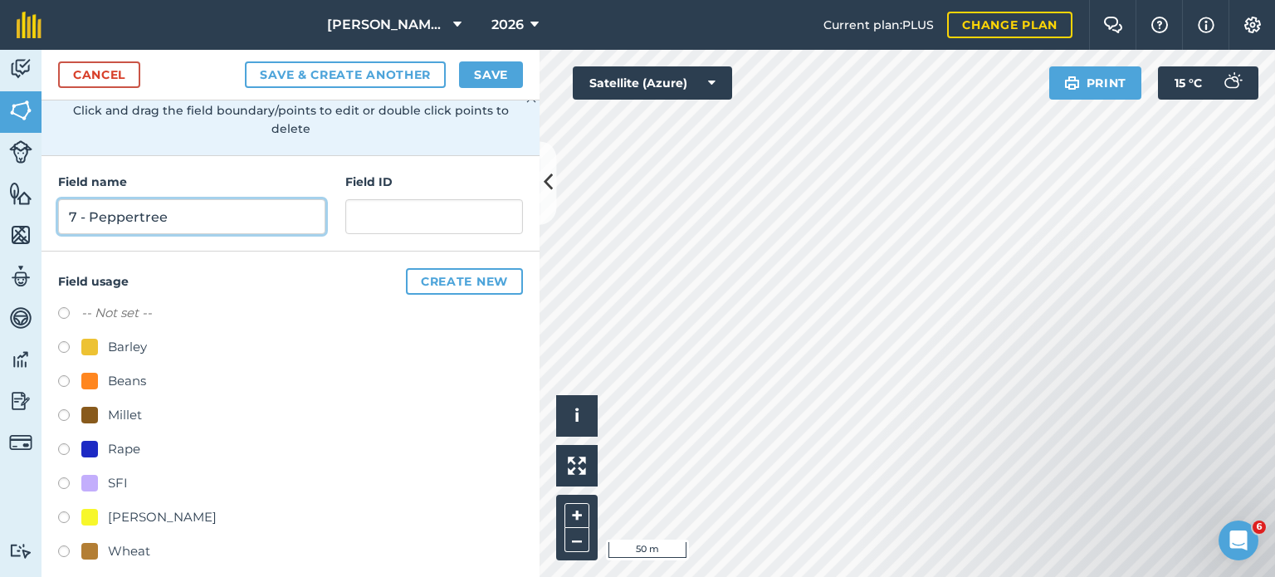
scroll to position [156, 0]
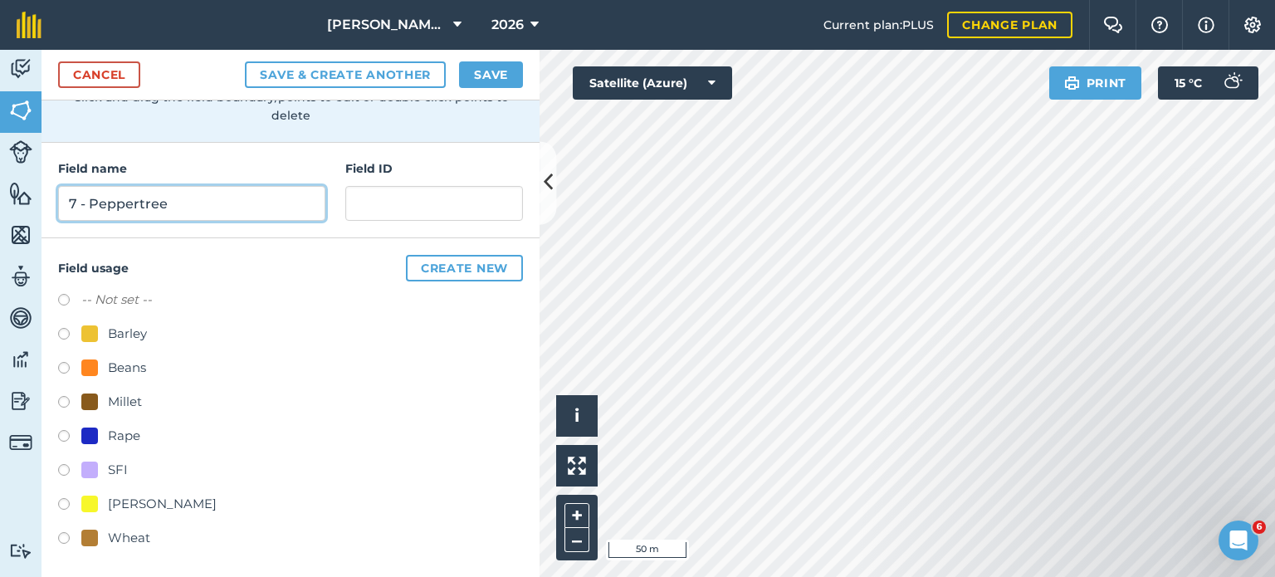
type input "7 - Peppertree"
click at [66, 434] on label at bounding box center [69, 438] width 23 height 17
radio input "true"
click at [495, 75] on button "Save" at bounding box center [491, 74] width 64 height 27
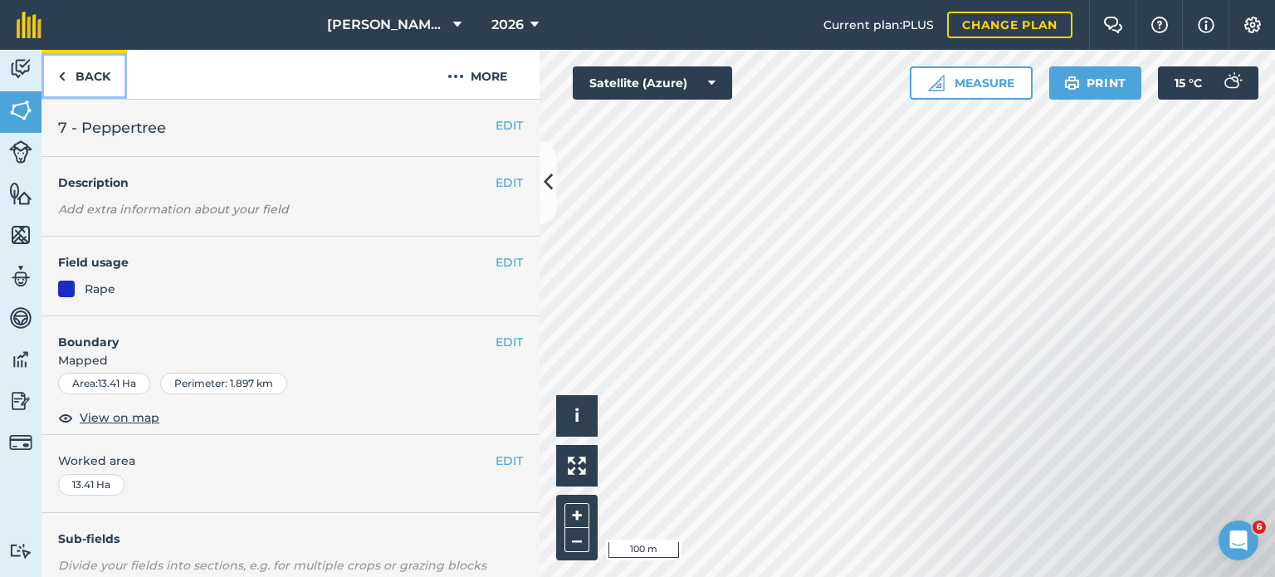
click at [80, 73] on link "Back" at bounding box center [83, 74] width 85 height 49
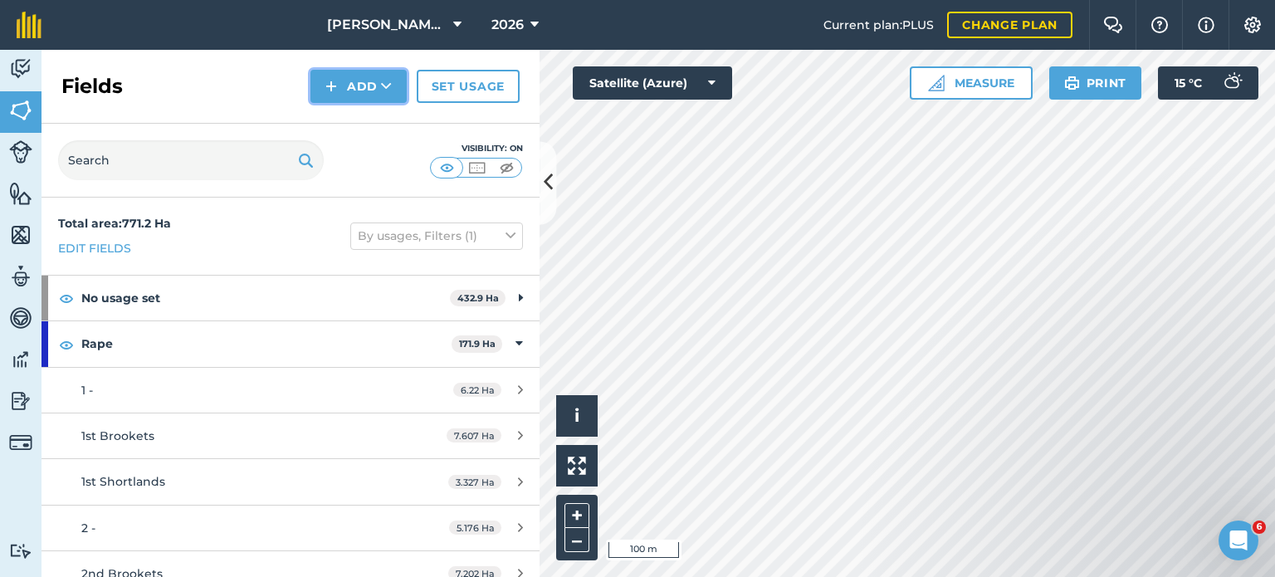
click at [382, 87] on icon at bounding box center [386, 86] width 11 height 17
click at [377, 115] on link "Draw" at bounding box center [358, 123] width 91 height 37
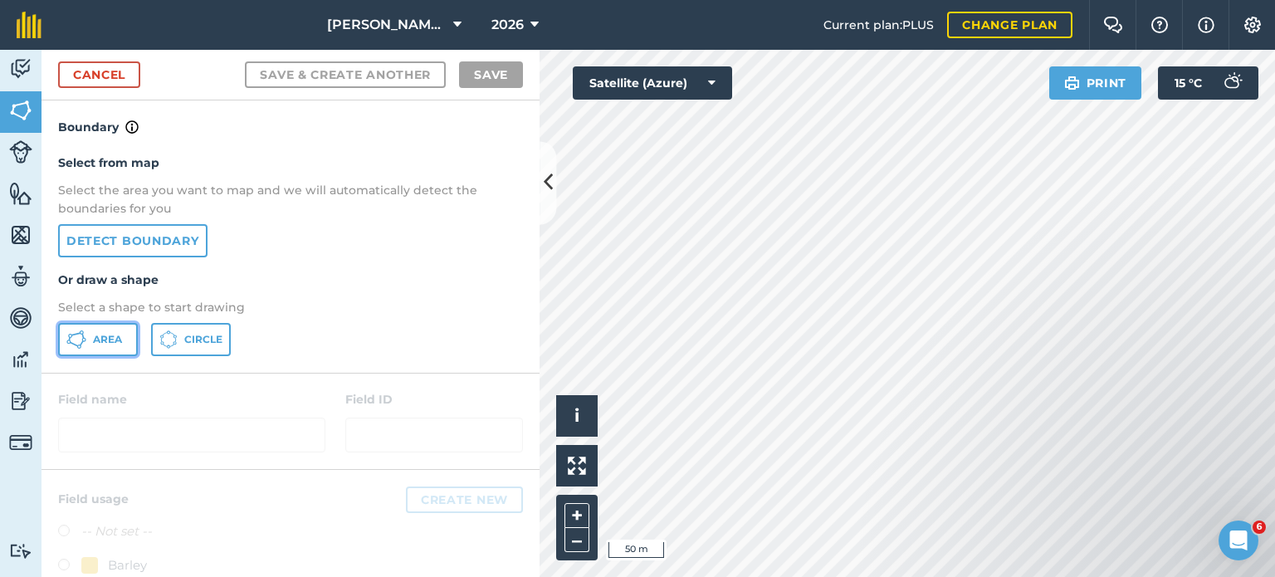
drag, startPoint x: 121, startPoint y: 344, endPoint x: 346, endPoint y: 351, distance: 225.0
click at [121, 341] on span "Area" at bounding box center [107, 339] width 29 height 13
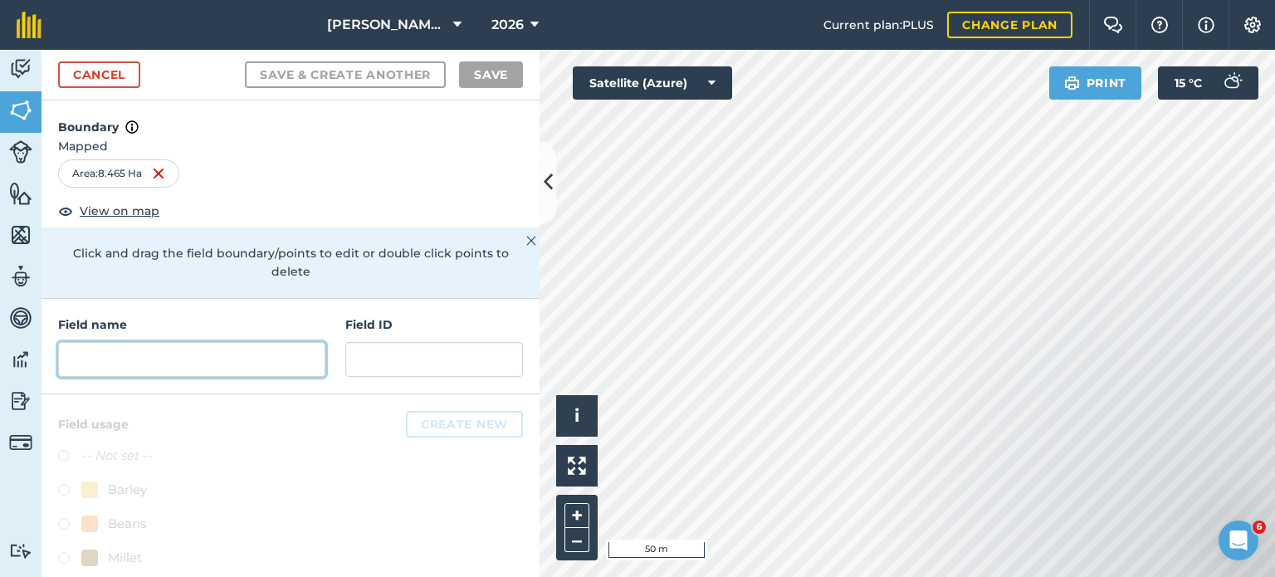
click at [154, 348] on input "text" at bounding box center [191, 359] width 267 height 35
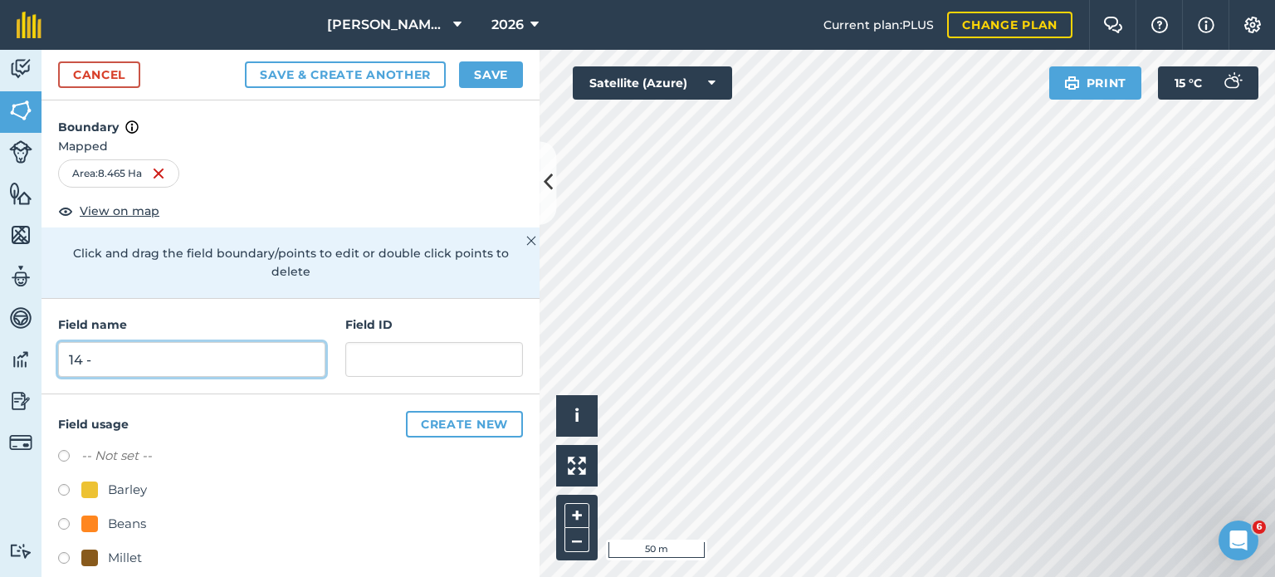
type input "14 -"
click at [491, 70] on button "Save" at bounding box center [491, 74] width 64 height 27
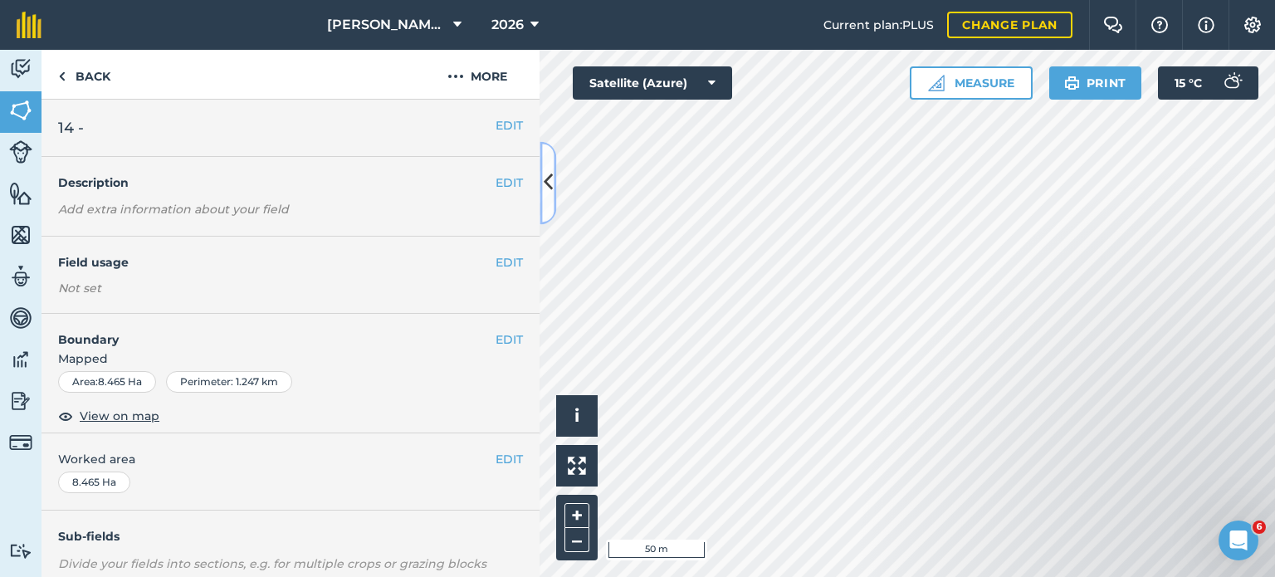
click at [544, 202] on button at bounding box center [547, 182] width 17 height 83
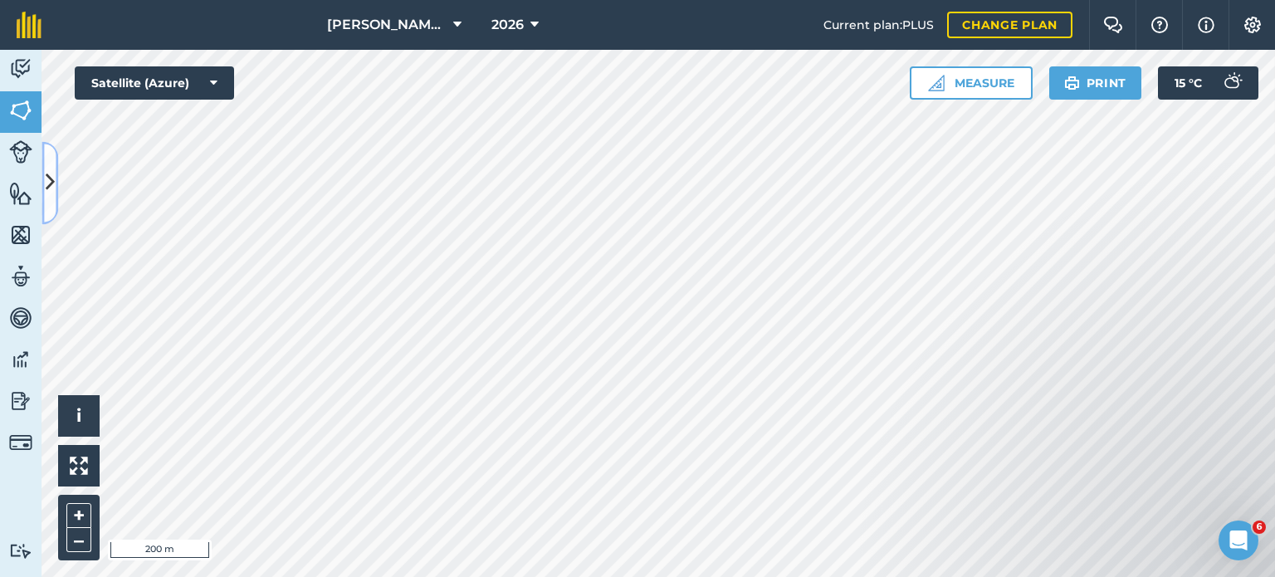
click at [55, 192] on button at bounding box center [49, 182] width 17 height 83
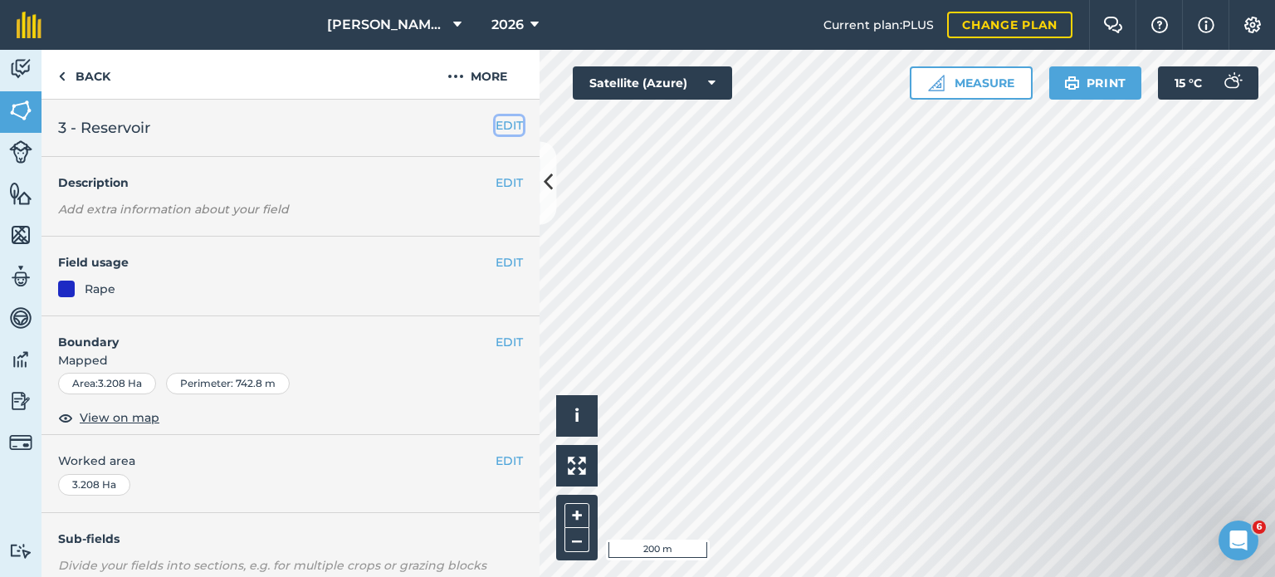
click at [508, 129] on button "EDIT" at bounding box center [508, 125] width 27 height 18
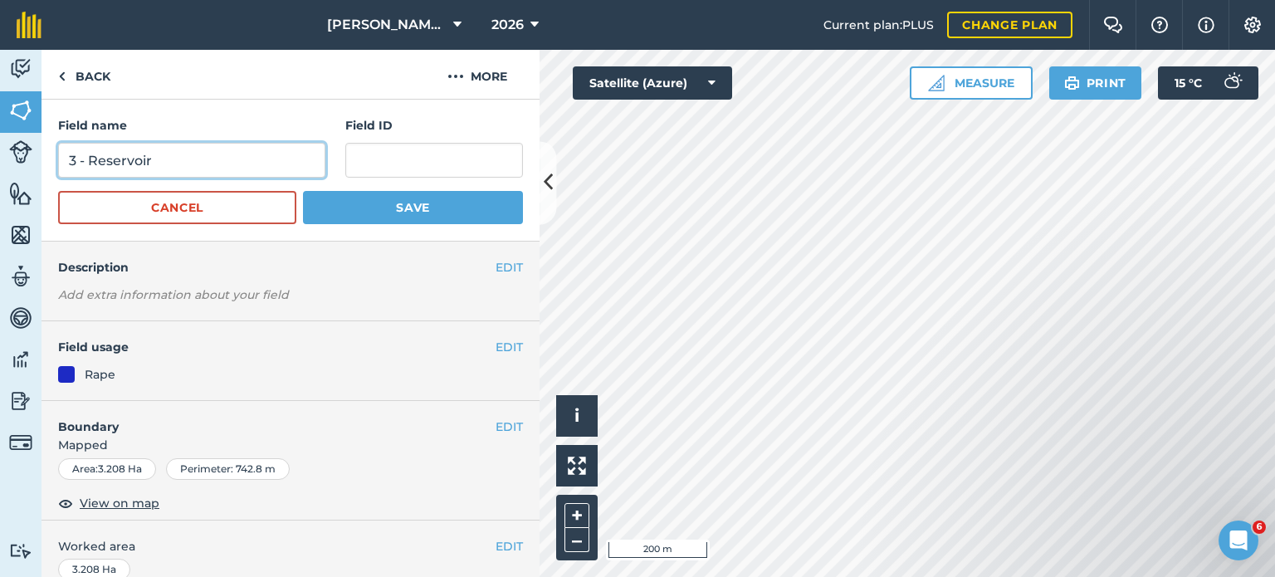
click at [76, 161] on input "3 - Reservoir" at bounding box center [191, 160] width 267 height 35
type input "5 - Reservoir"
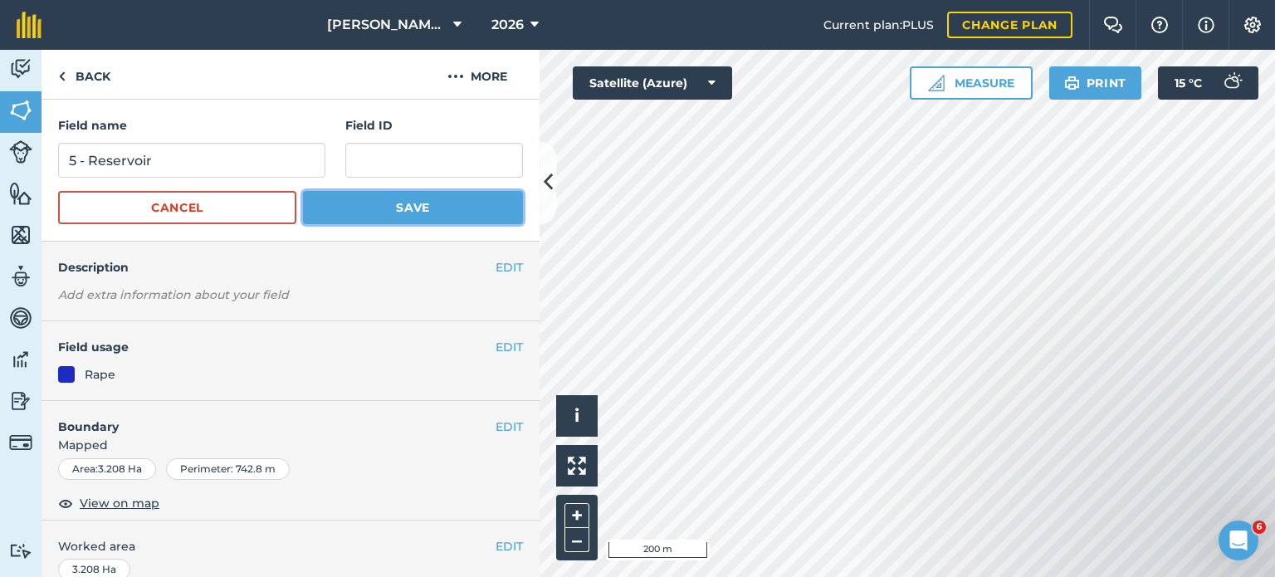
click at [355, 217] on button "Save" at bounding box center [413, 207] width 220 height 33
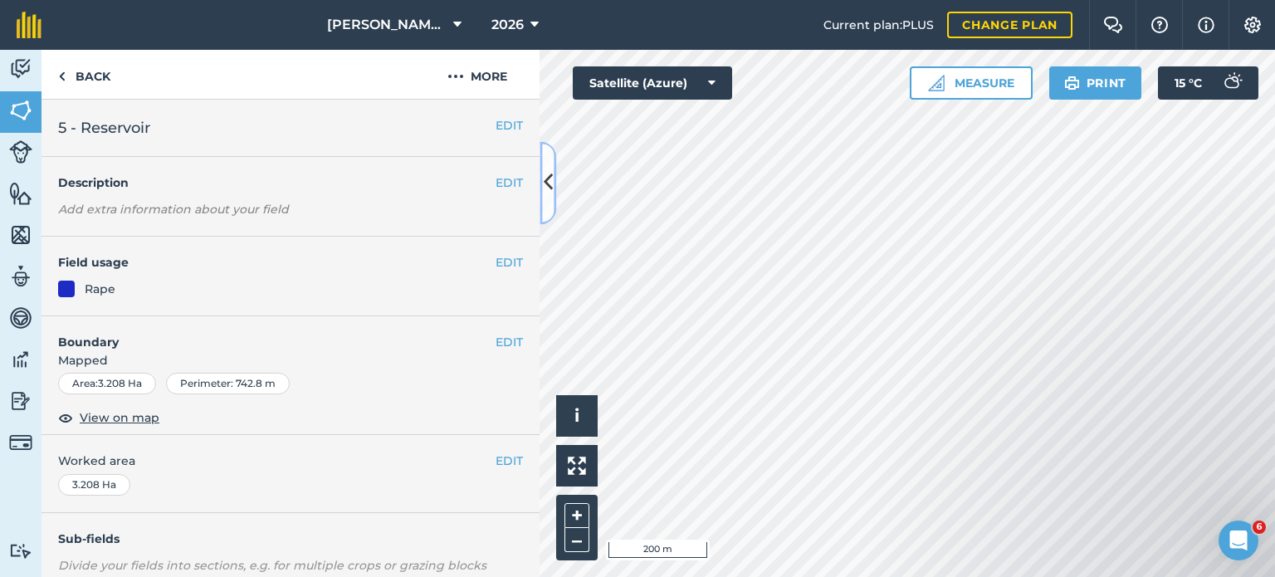
click at [550, 195] on icon at bounding box center [548, 182] width 9 height 29
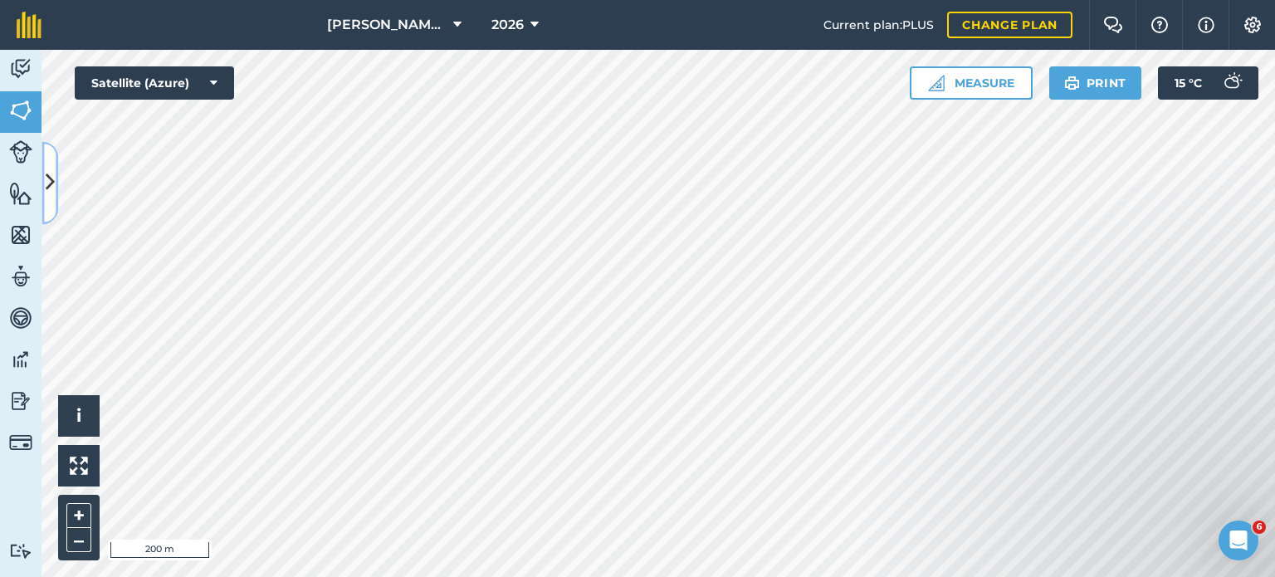
click at [55, 166] on button at bounding box center [49, 182] width 17 height 83
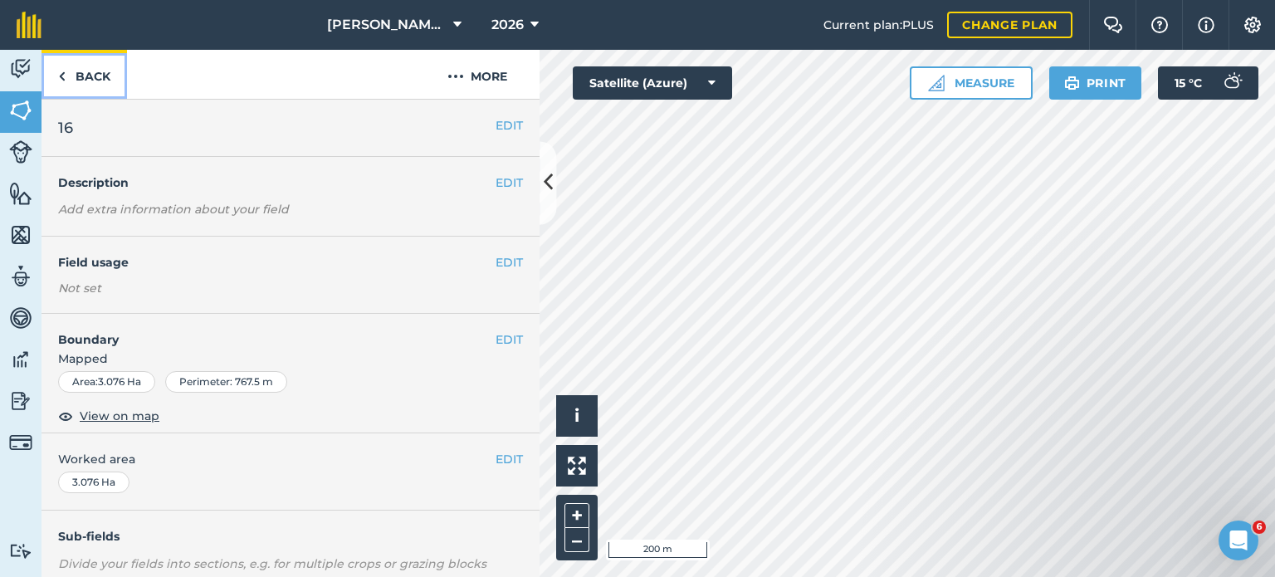
click at [91, 71] on link "Back" at bounding box center [83, 74] width 85 height 49
click at [120, 72] on link "Back" at bounding box center [83, 74] width 85 height 49
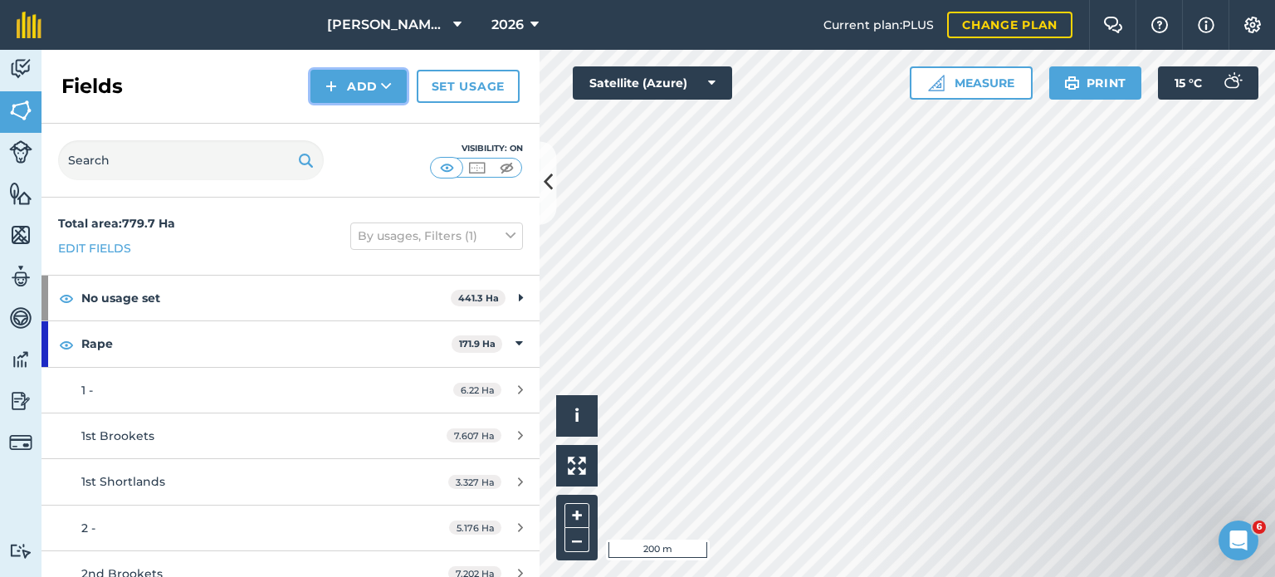
click at [376, 80] on button "Add" at bounding box center [358, 86] width 96 height 33
click at [359, 124] on link "Draw" at bounding box center [358, 123] width 91 height 37
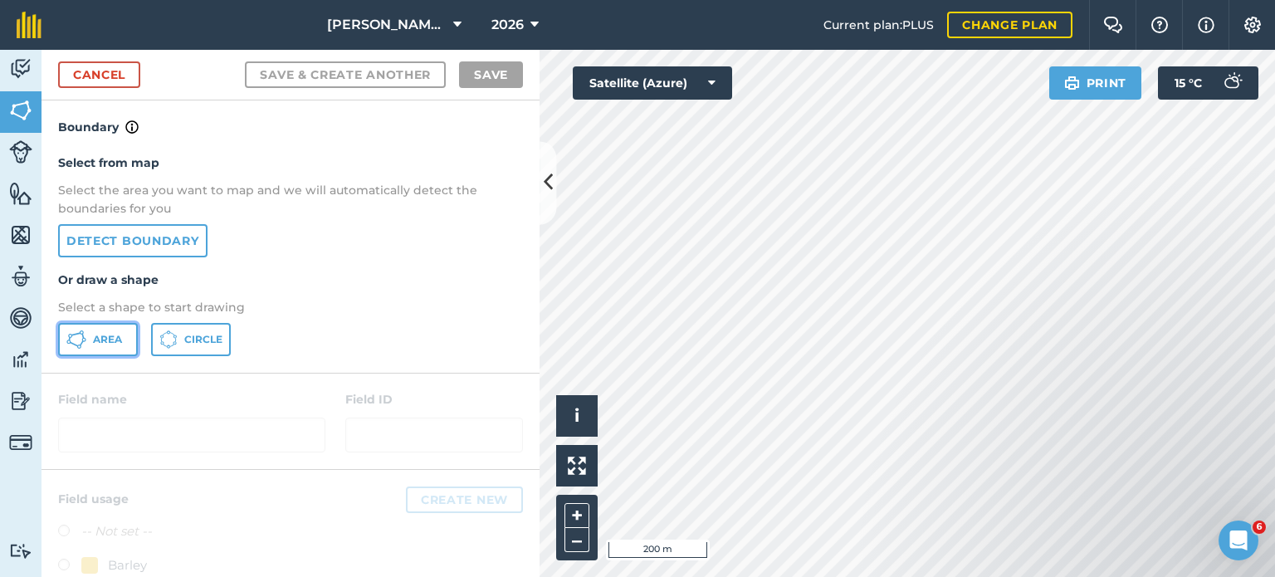
click at [125, 339] on button "Area" at bounding box center [98, 339] width 80 height 33
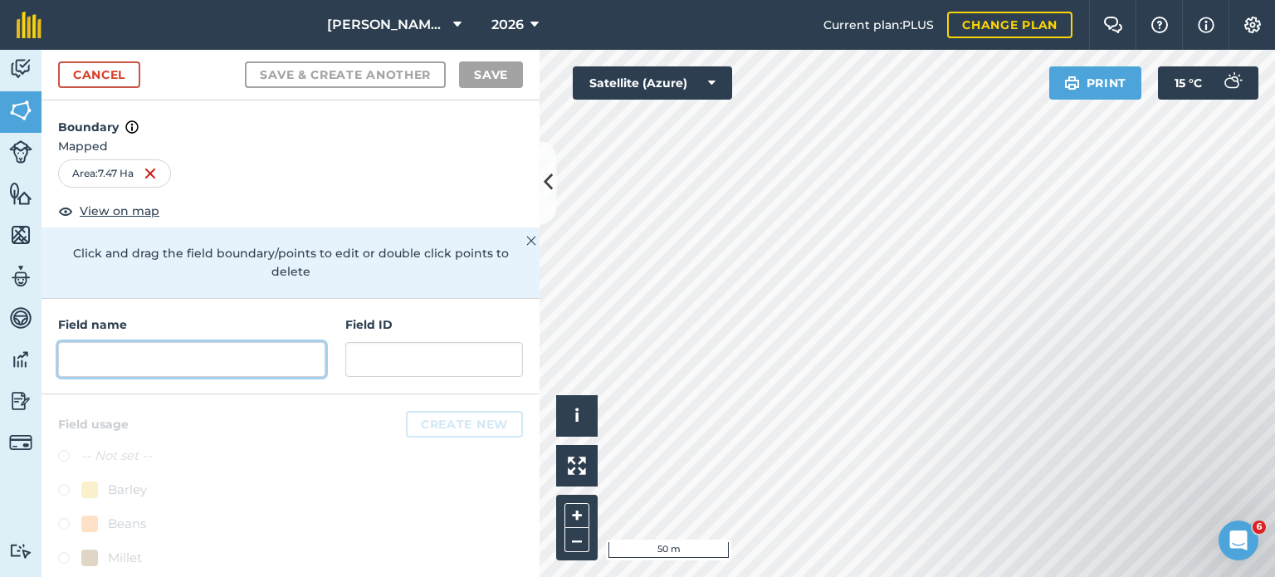
click at [242, 359] on input "text" at bounding box center [191, 359] width 267 height 35
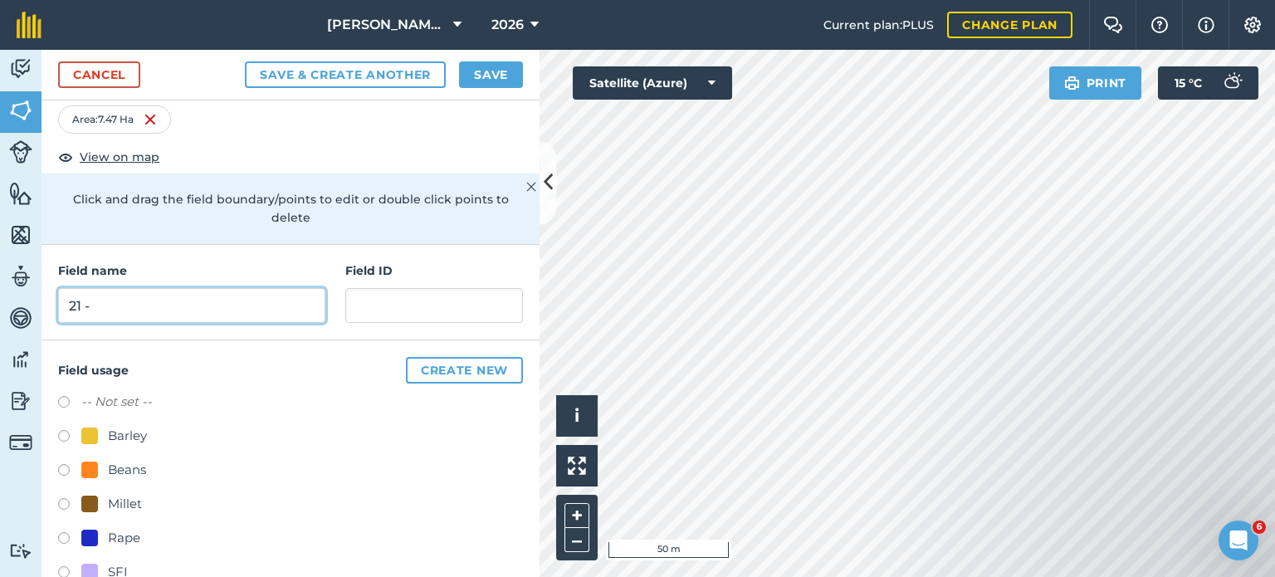
scroll to position [83, 0]
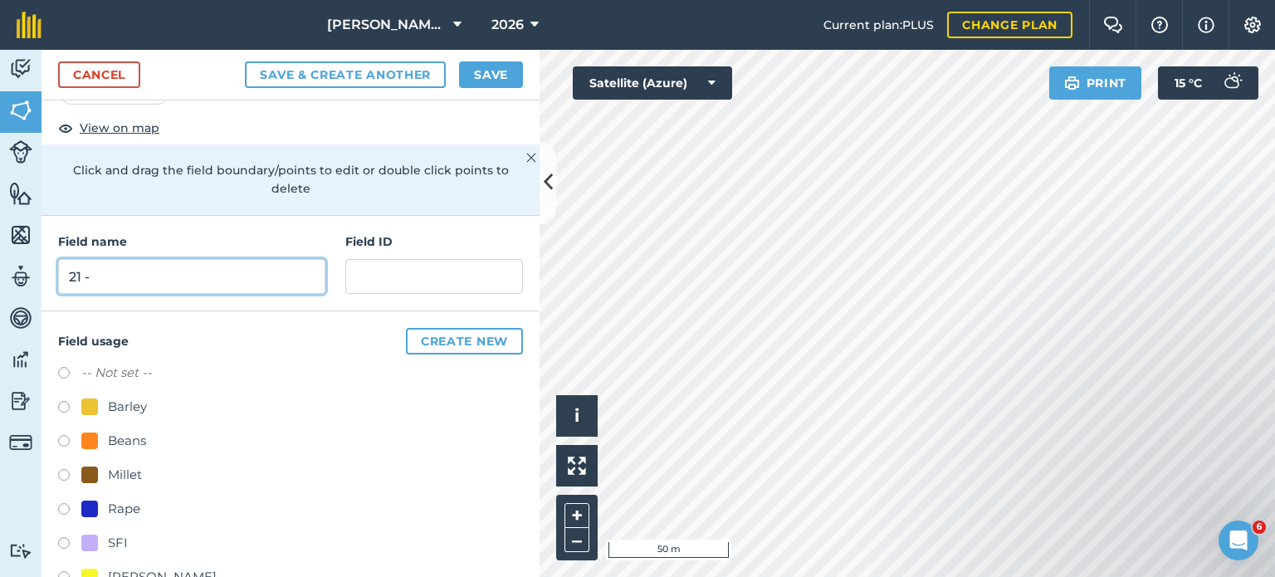
type input "21 -"
click at [68, 507] on label at bounding box center [69, 511] width 23 height 17
radio input "true"
click at [68, 503] on label at bounding box center [69, 511] width 23 height 17
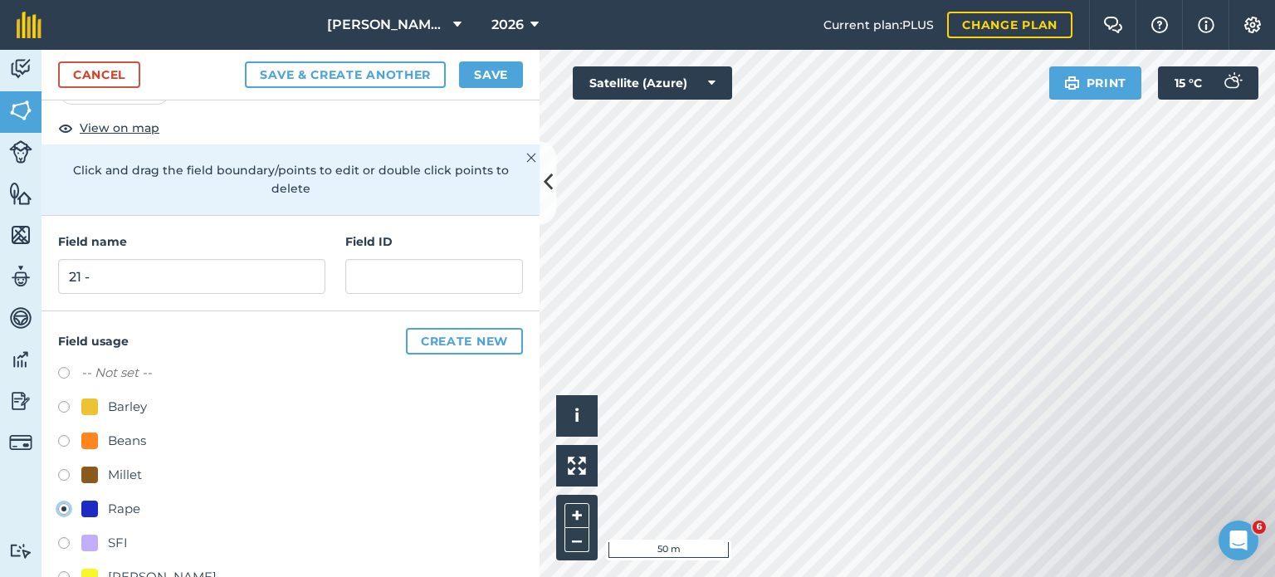
click at [66, 506] on label at bounding box center [69, 511] width 23 height 17
click at [65, 368] on label at bounding box center [69, 375] width 23 height 17
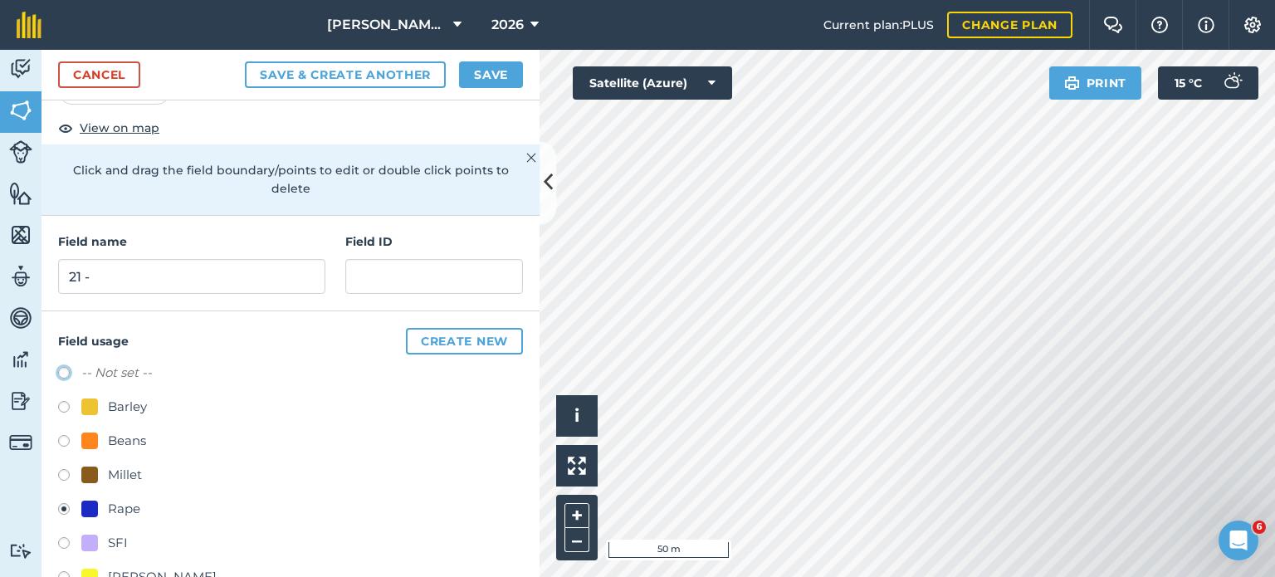
radio input "true"
click at [509, 76] on button "Save" at bounding box center [491, 74] width 64 height 27
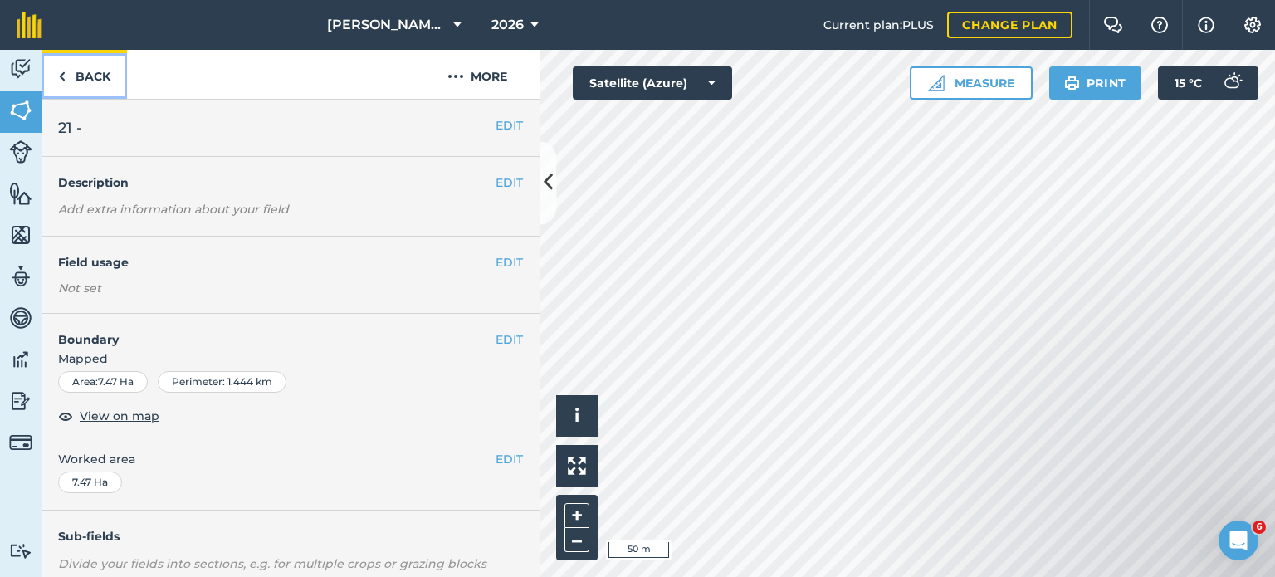
click at [104, 69] on link "Back" at bounding box center [83, 74] width 85 height 49
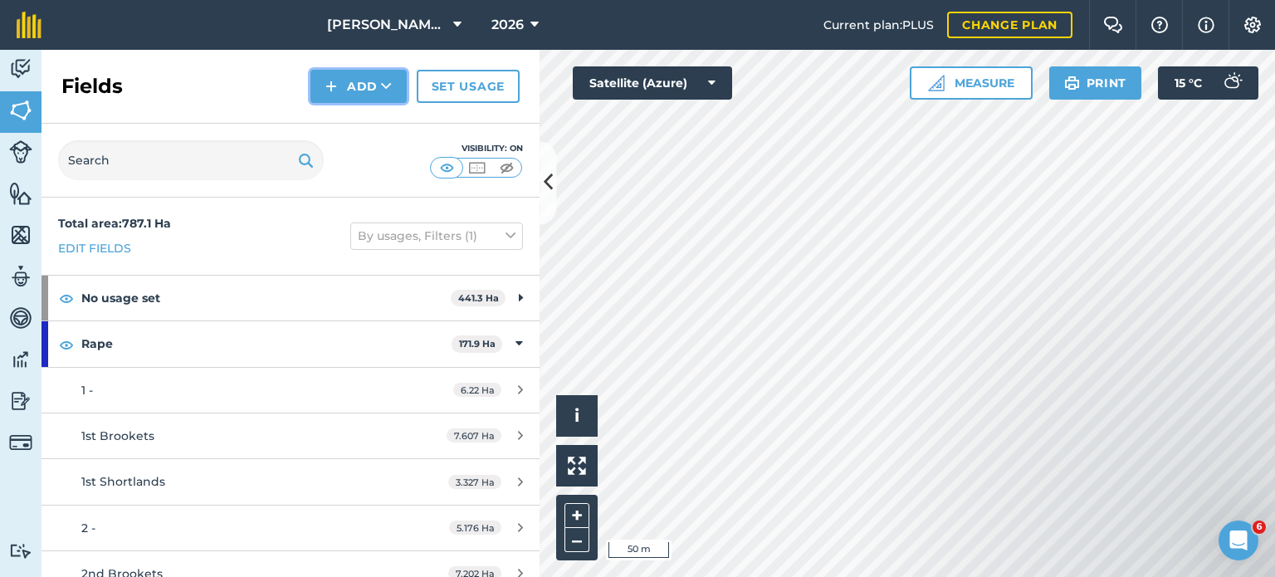
click at [380, 85] on button "Add" at bounding box center [358, 86] width 96 height 33
click at [345, 116] on link "Draw" at bounding box center [358, 123] width 91 height 37
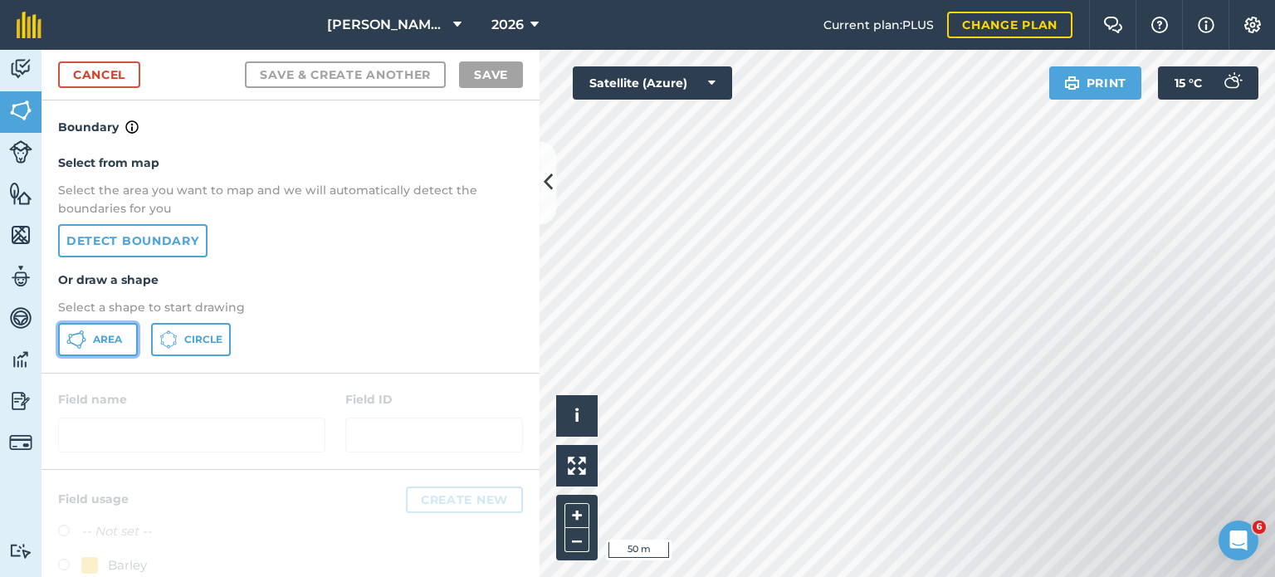
click at [106, 334] on span "Area" at bounding box center [107, 339] width 29 height 13
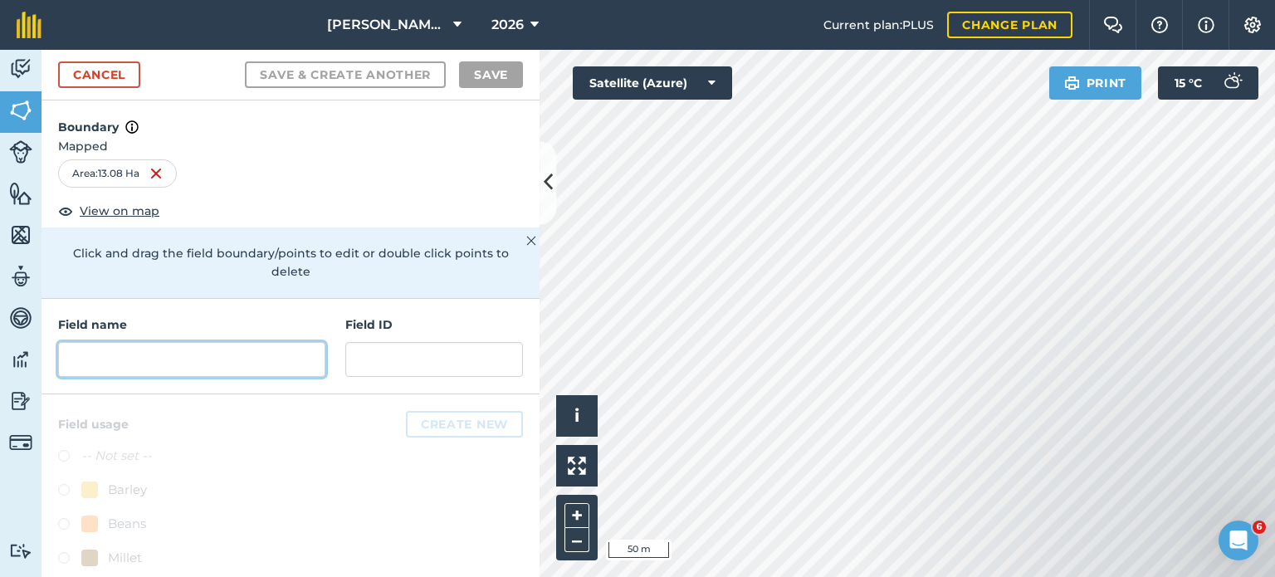
click at [163, 359] on input "text" at bounding box center [191, 359] width 267 height 35
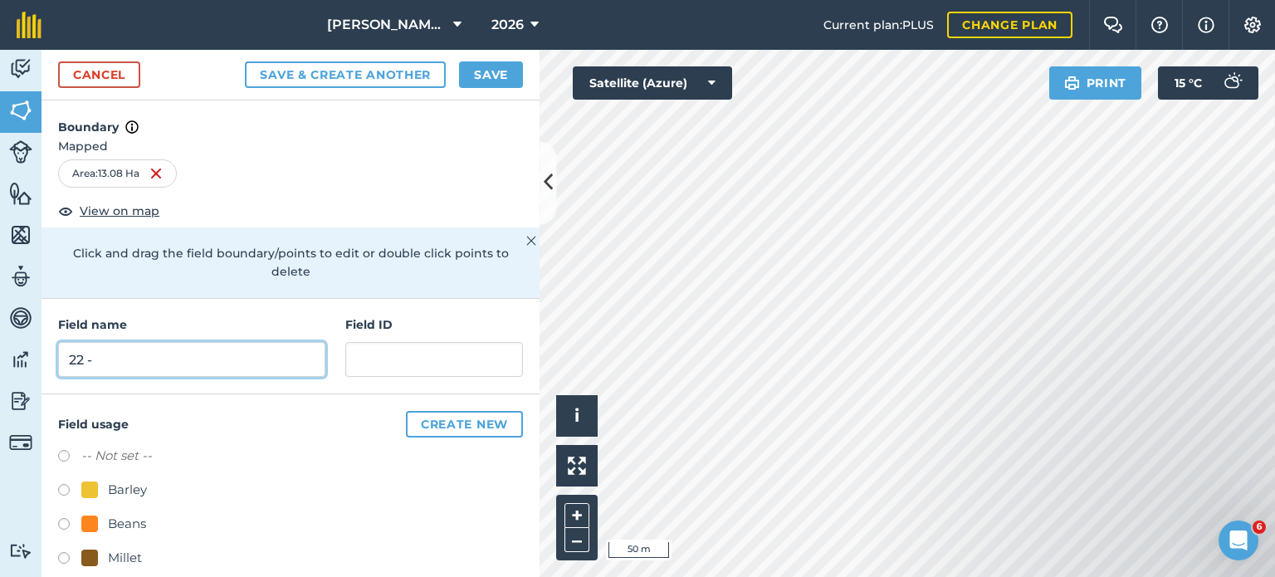
type input "22 -"
click at [496, 75] on button "Save" at bounding box center [491, 74] width 64 height 27
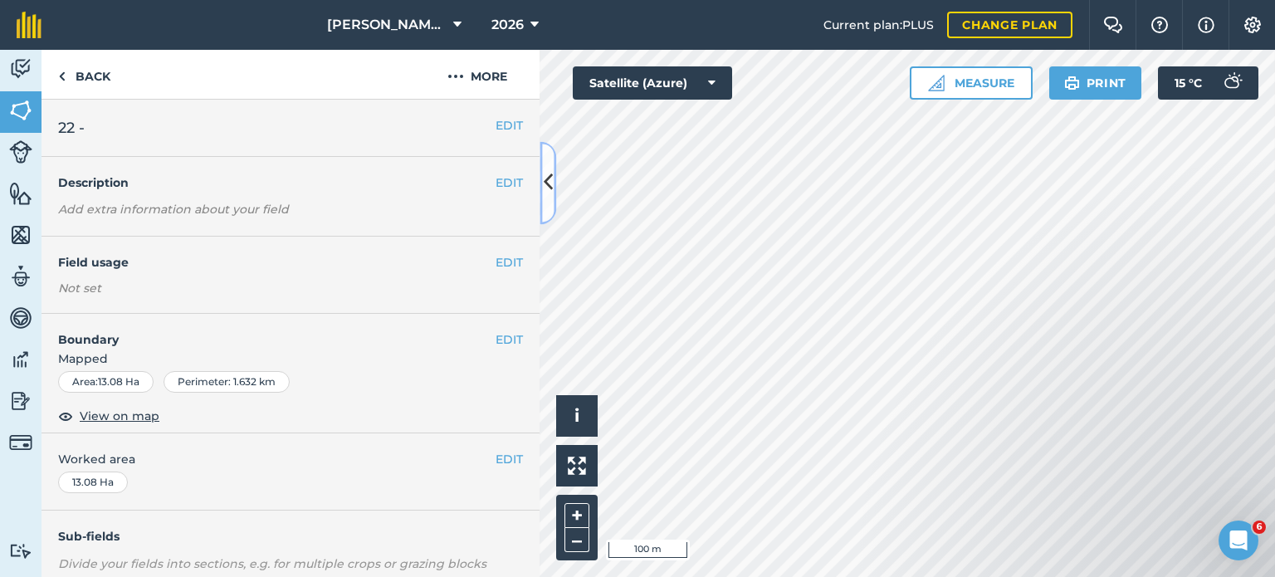
click at [551, 192] on icon at bounding box center [548, 182] width 9 height 29
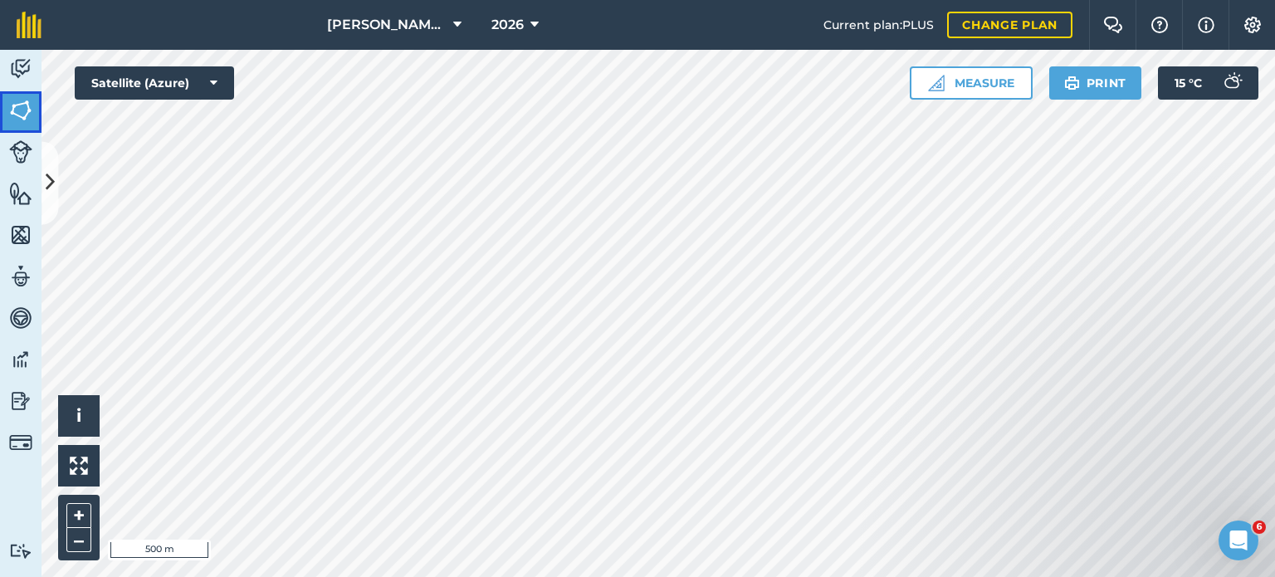
click at [17, 110] on img at bounding box center [20, 110] width 23 height 25
click at [42, 185] on button at bounding box center [49, 182] width 17 height 83
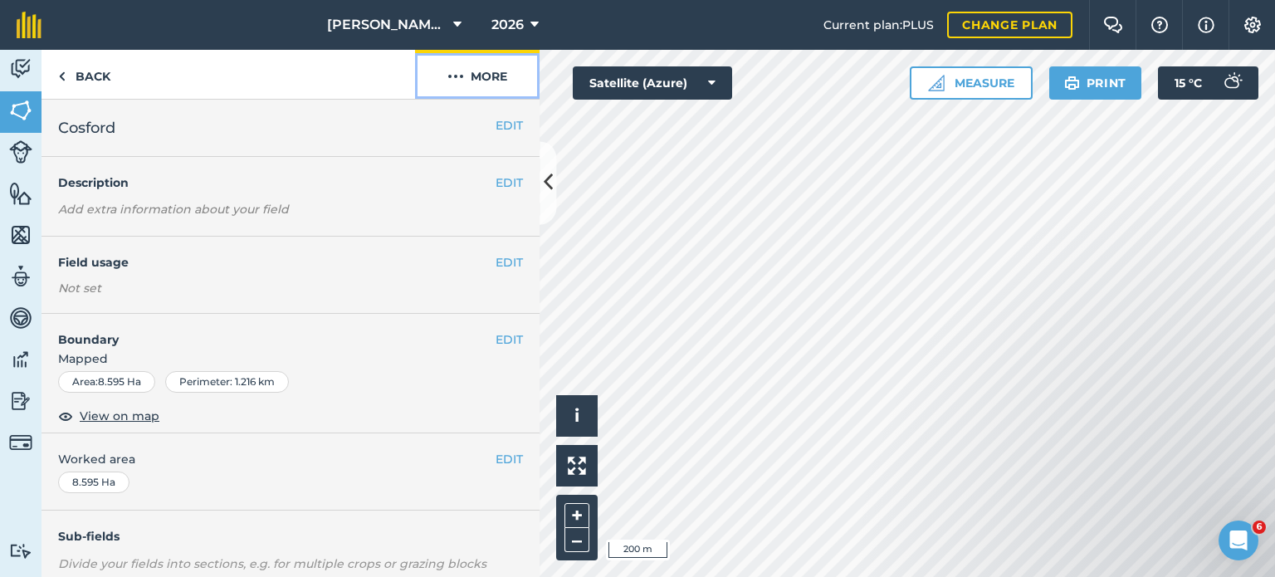
click at [461, 69] on img at bounding box center [455, 76] width 17 height 20
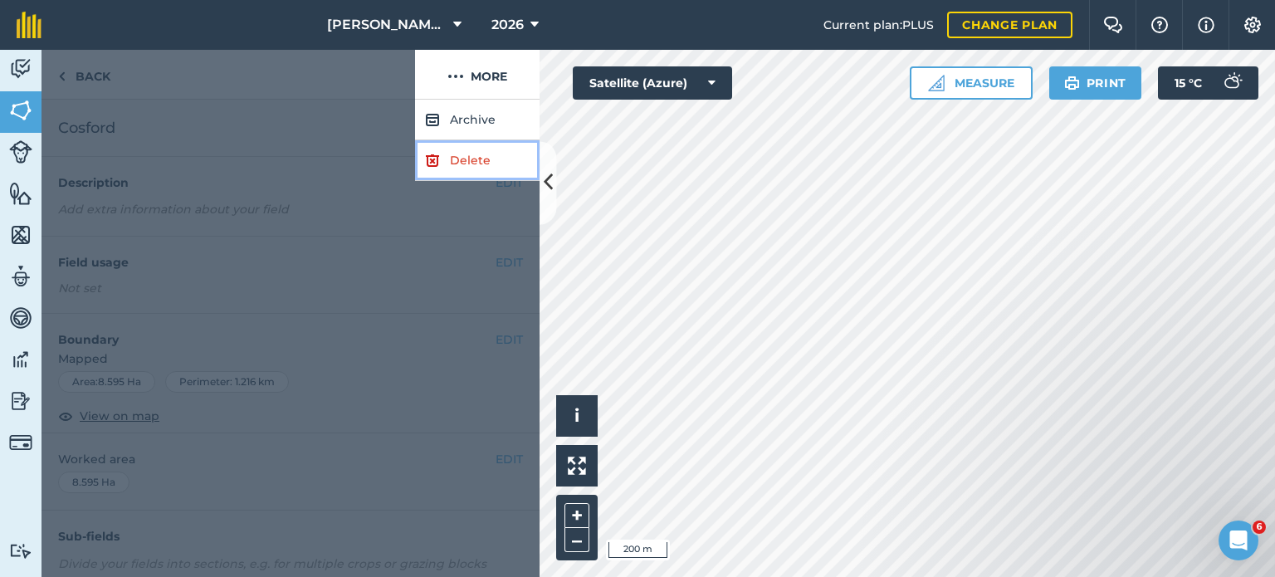
click at [491, 163] on link "Delete" at bounding box center [477, 160] width 124 height 41
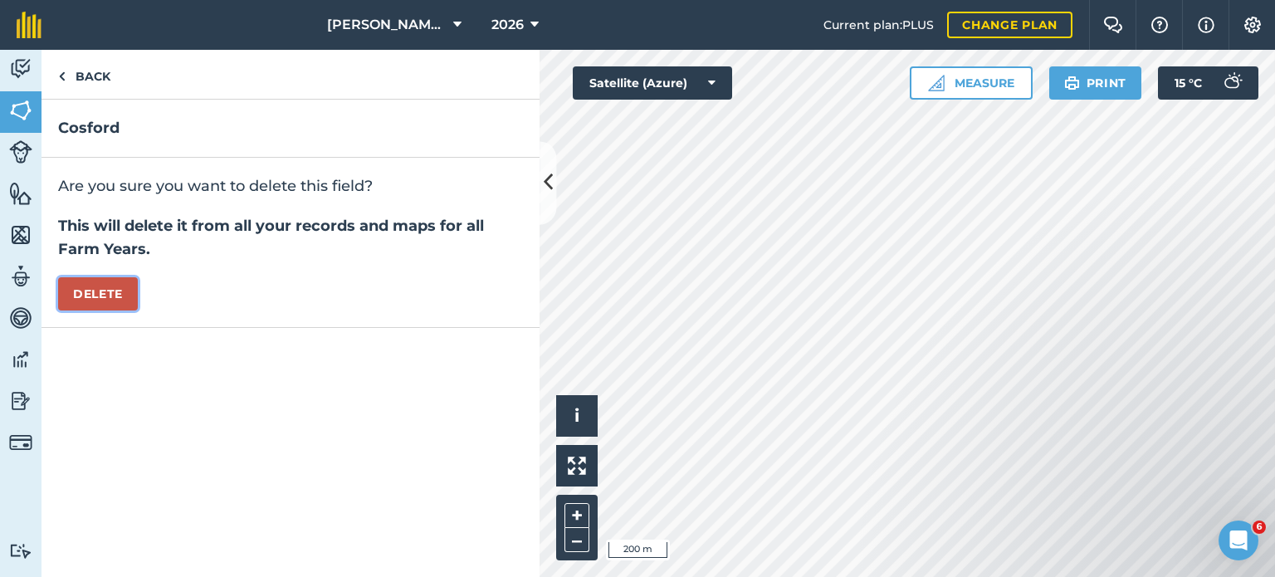
click at [120, 295] on button "Delete" at bounding box center [98, 293] width 80 height 33
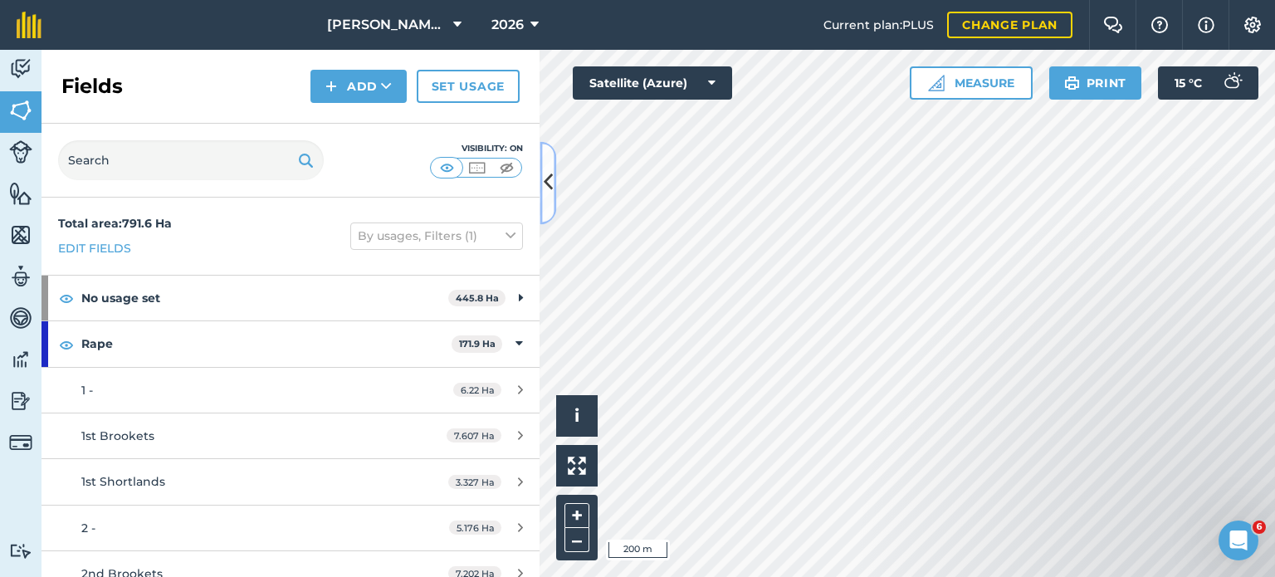
click at [548, 186] on icon at bounding box center [548, 182] width 9 height 29
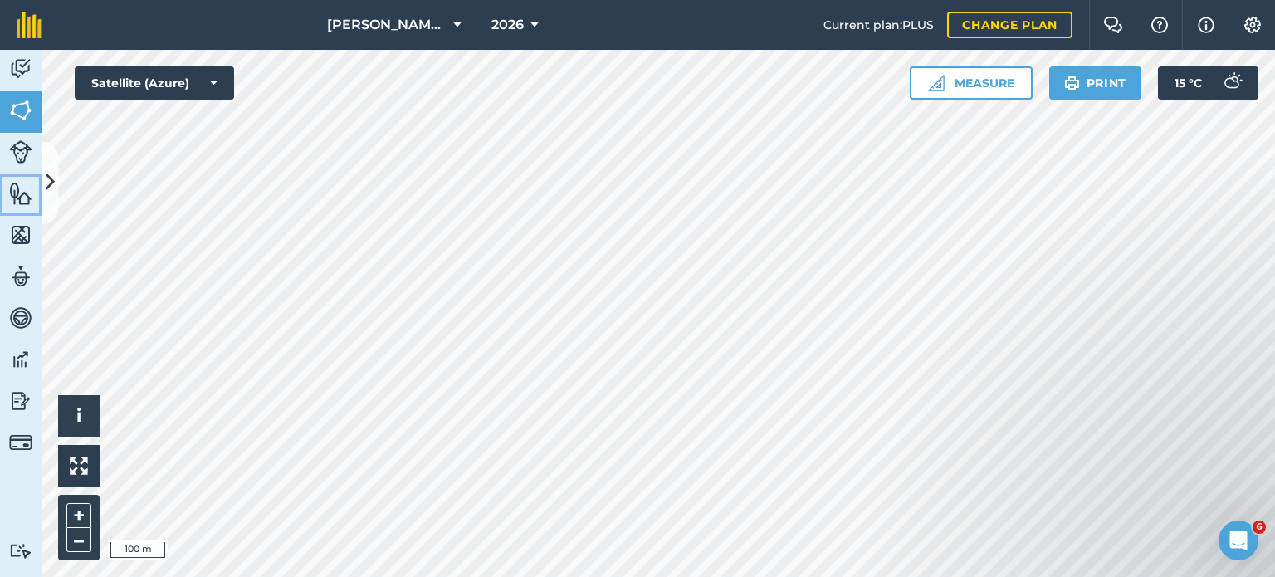
click at [35, 188] on link "Features" at bounding box center [20, 194] width 41 height 41
click at [22, 116] on img at bounding box center [20, 110] width 23 height 25
click at [50, 178] on icon at bounding box center [50, 182] width 9 height 29
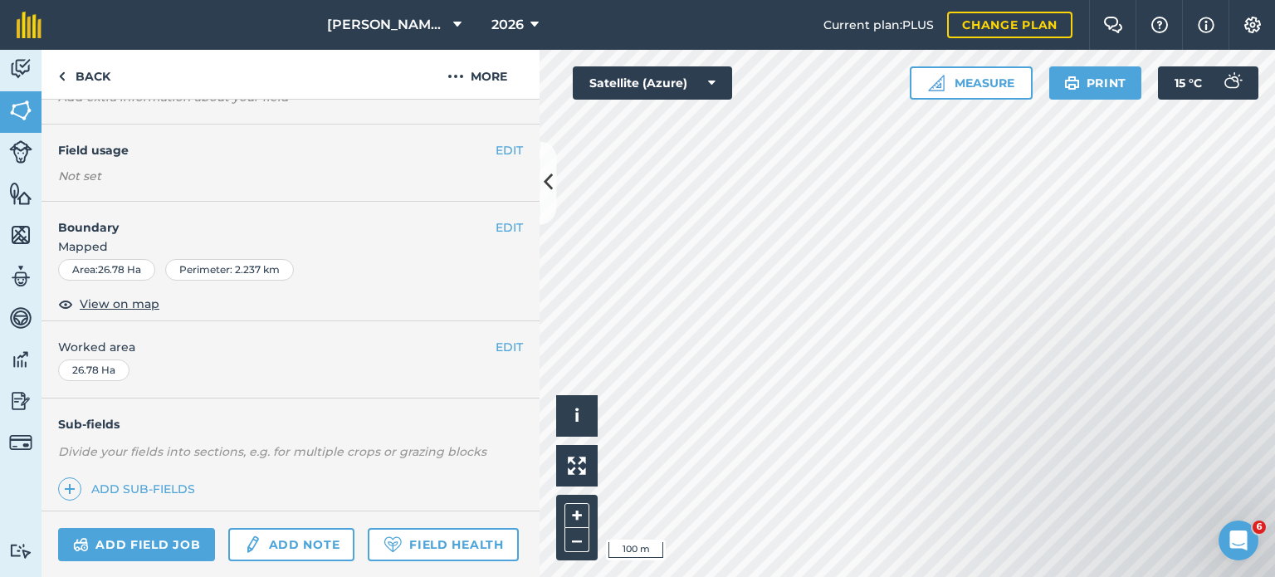
scroll to position [246, 0]
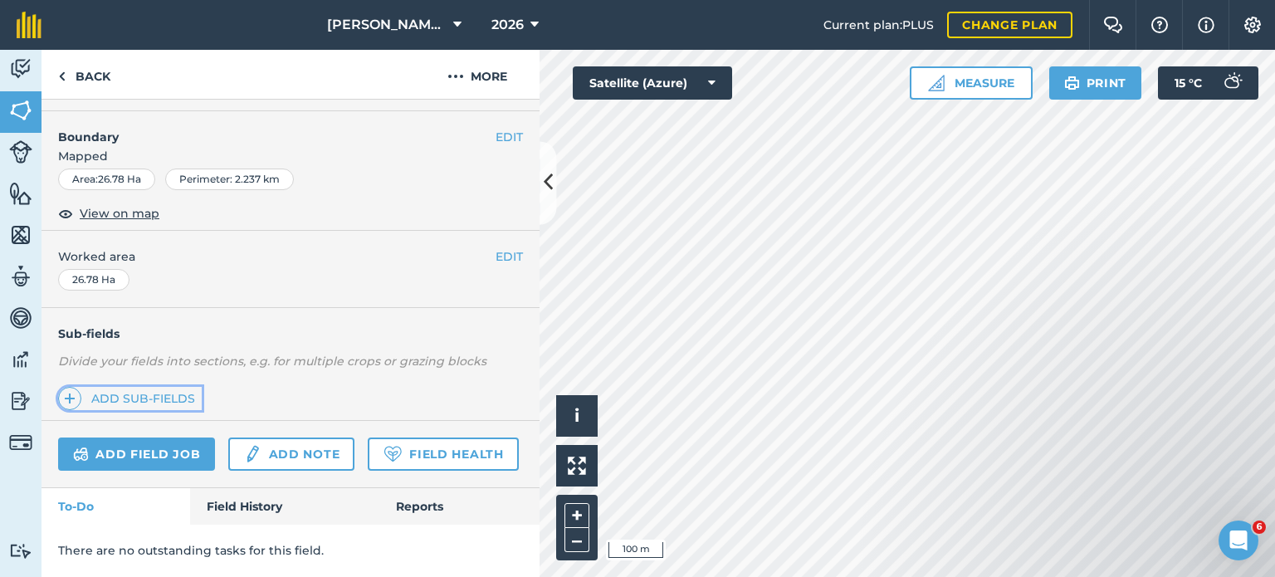
click at [123, 387] on link "Add sub-fields" at bounding box center [130, 398] width 144 height 23
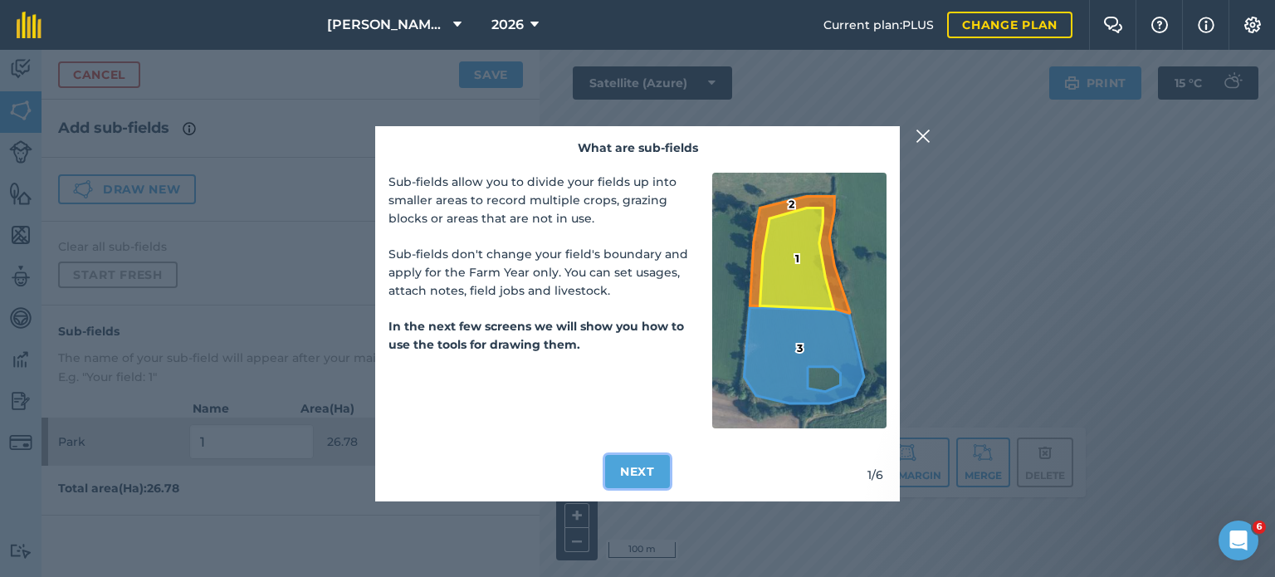
click at [649, 475] on button "Next" at bounding box center [637, 471] width 65 height 33
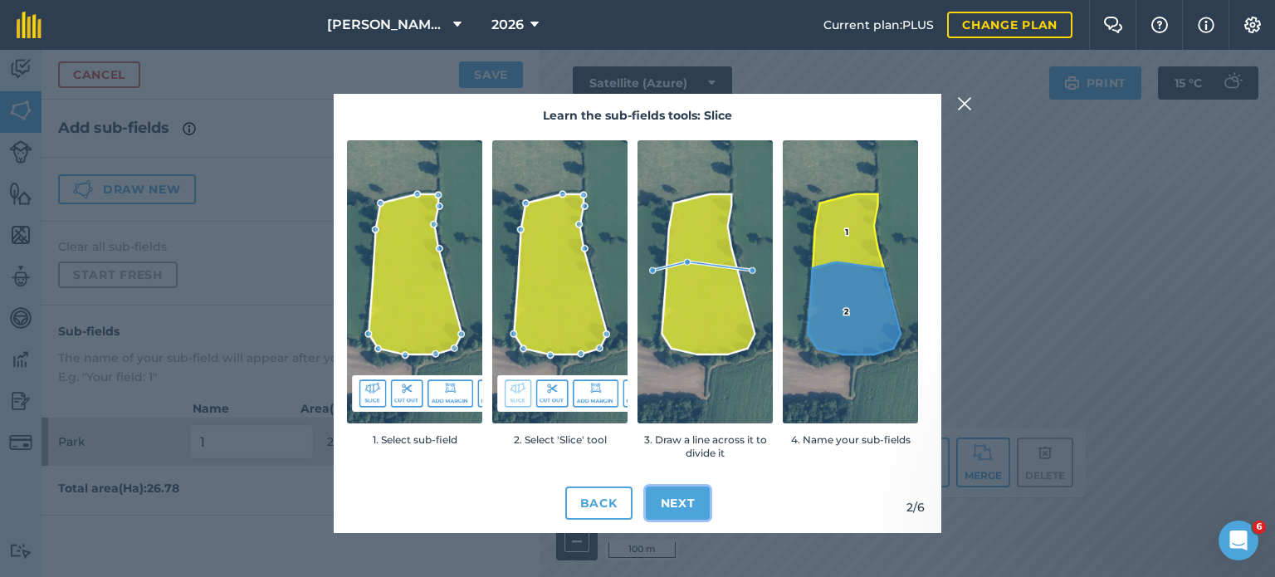
click at [693, 504] on button "Next" at bounding box center [678, 502] width 65 height 33
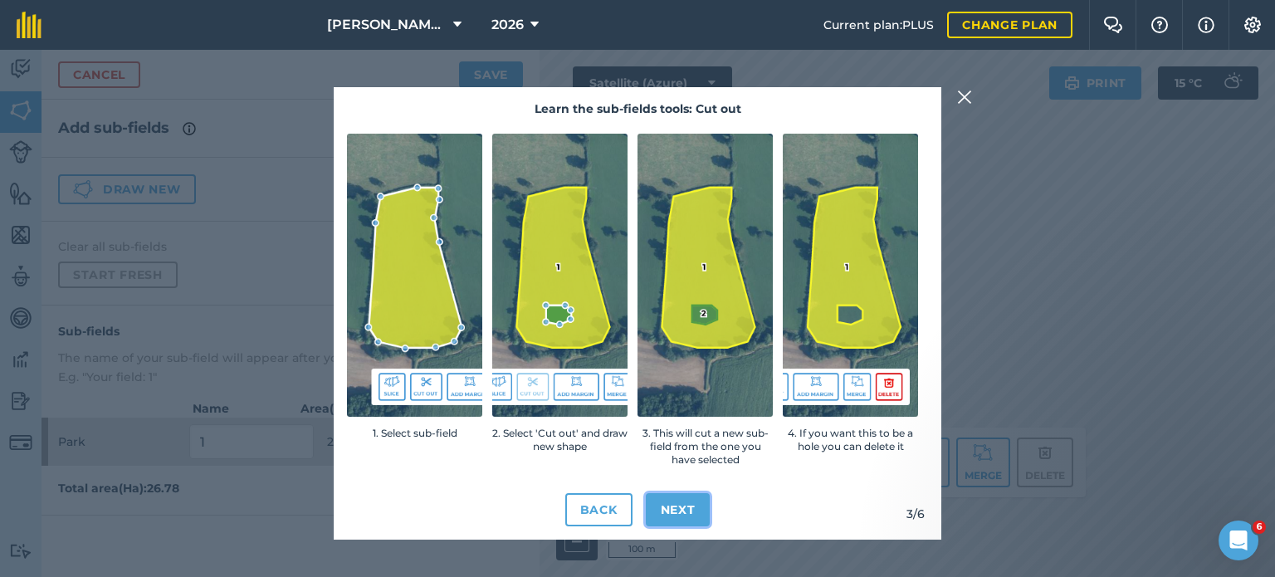
click at [686, 504] on button "Next" at bounding box center [678, 509] width 65 height 33
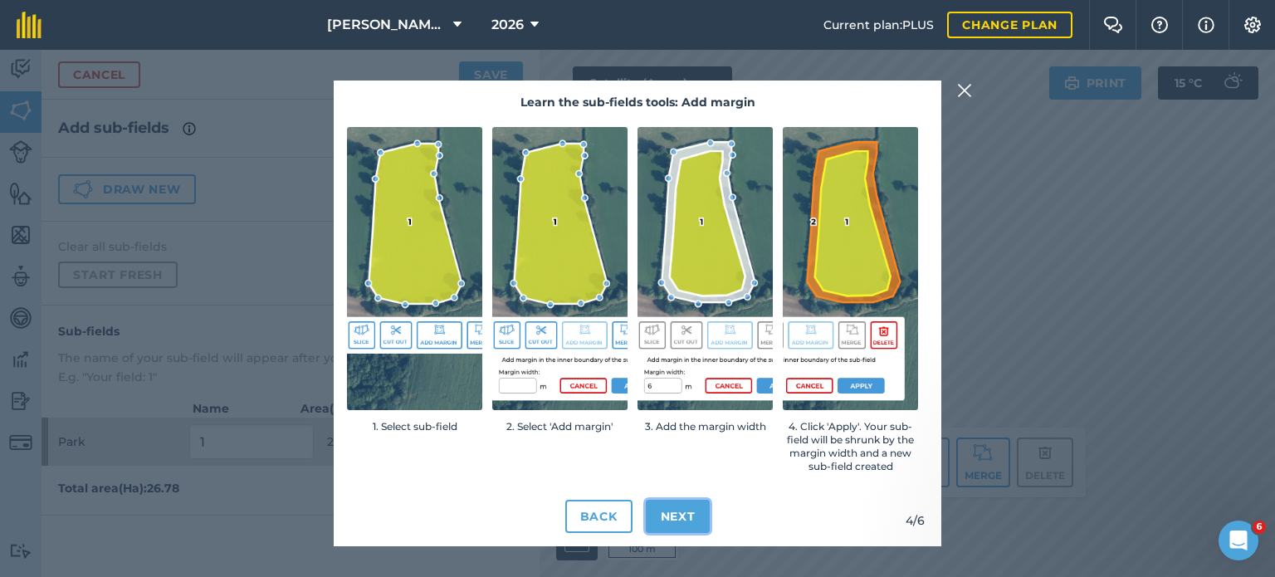
click at [685, 504] on button "Next" at bounding box center [678, 516] width 65 height 33
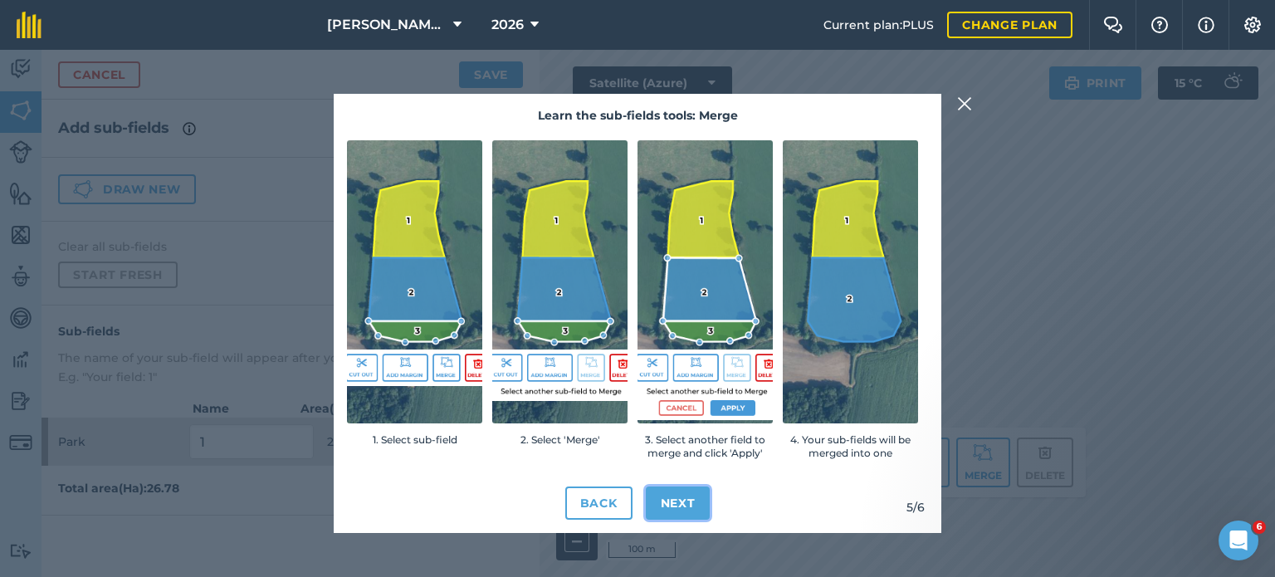
click at [684, 503] on button "Next" at bounding box center [678, 502] width 65 height 33
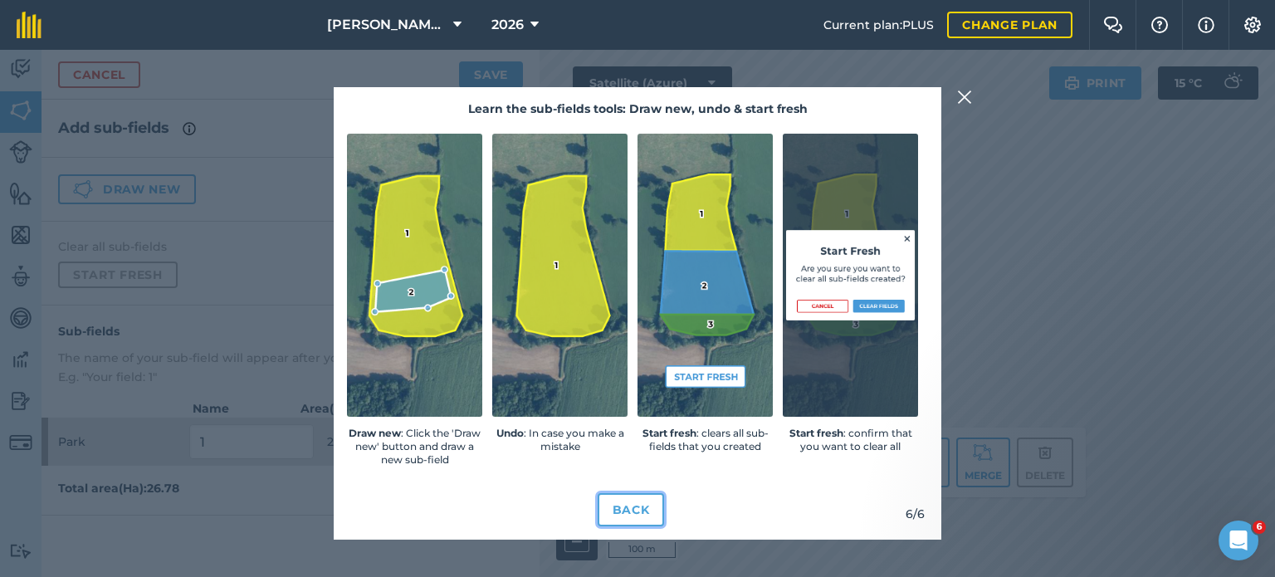
click at [644, 505] on button "Back" at bounding box center [631, 509] width 67 height 33
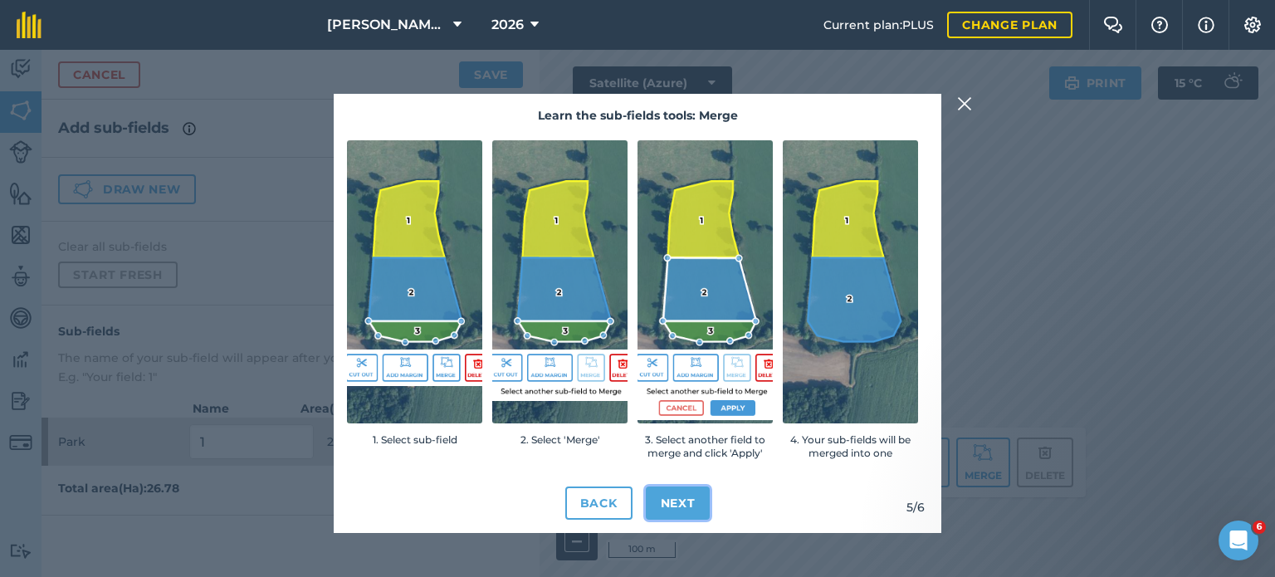
click at [666, 505] on button "Next" at bounding box center [678, 502] width 65 height 33
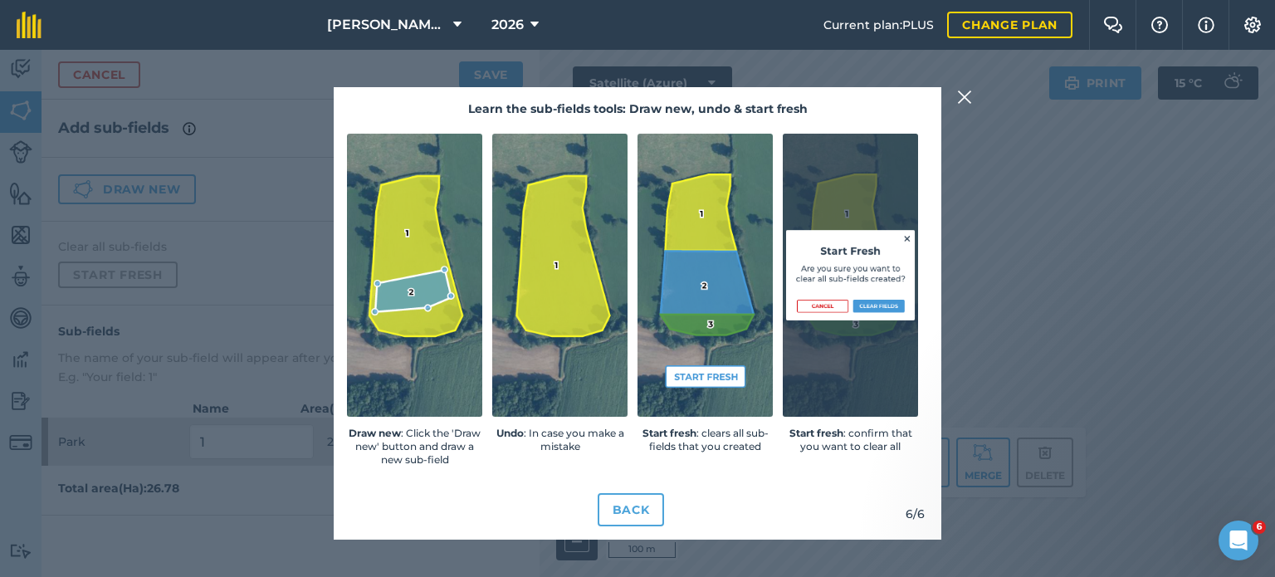
click at [966, 99] on img at bounding box center [964, 97] width 15 height 20
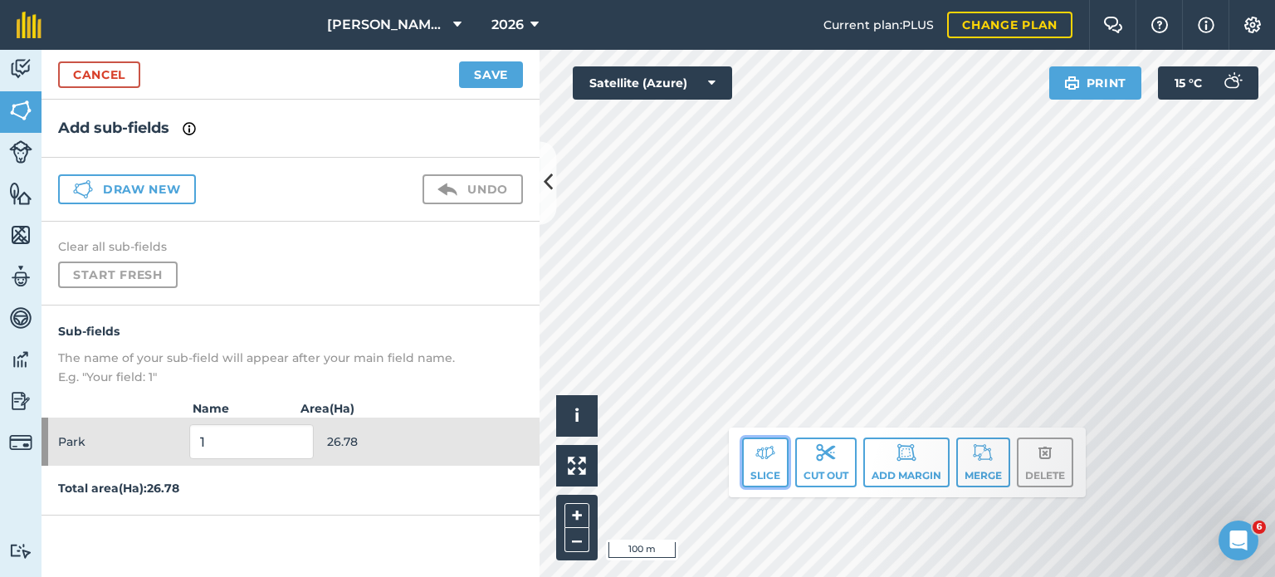
click at [775, 460] on button "Slice" at bounding box center [765, 462] width 46 height 50
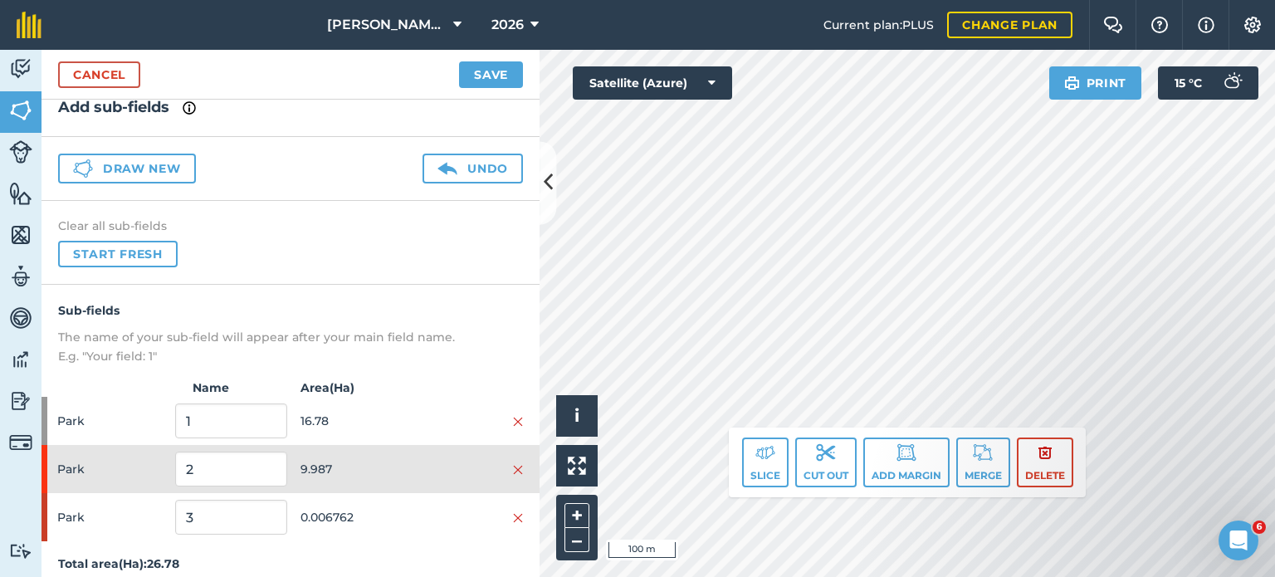
scroll to position [32, 0]
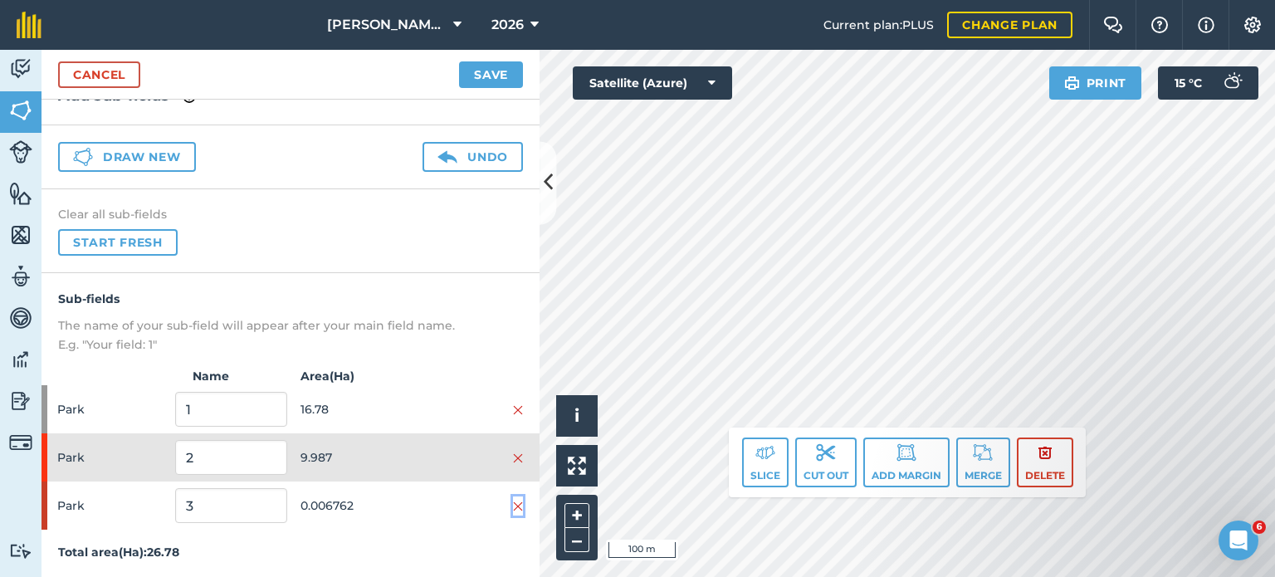
click at [513, 504] on img at bounding box center [518, 506] width 10 height 13
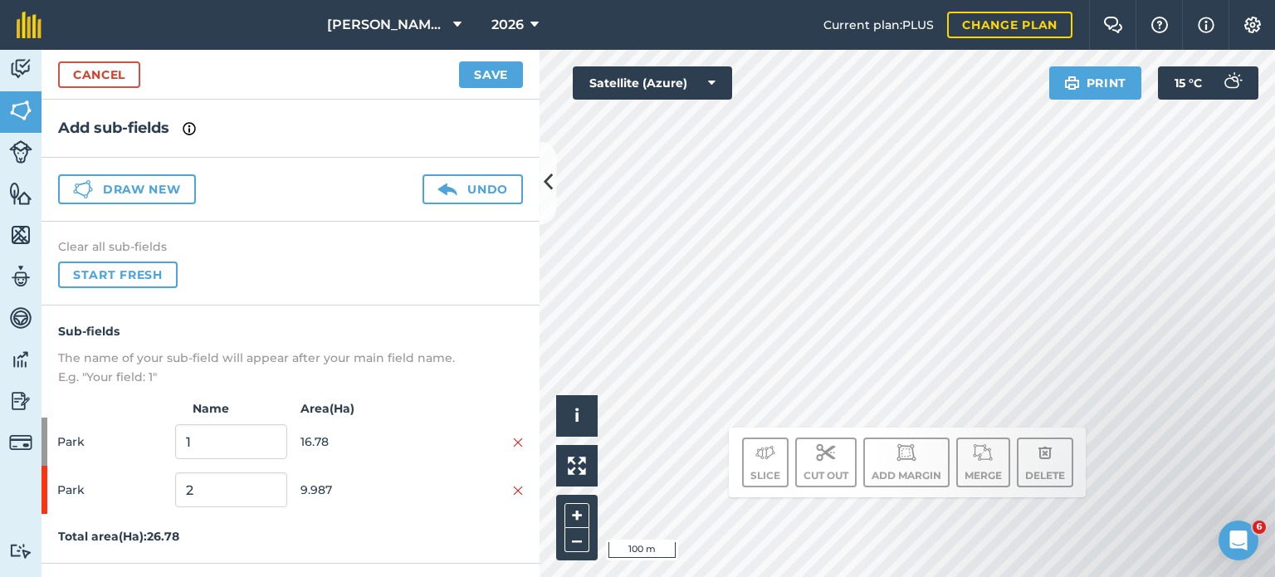
scroll to position [0, 0]
click at [437, 326] on h4 "Sub-fields" at bounding box center [290, 331] width 465 height 18
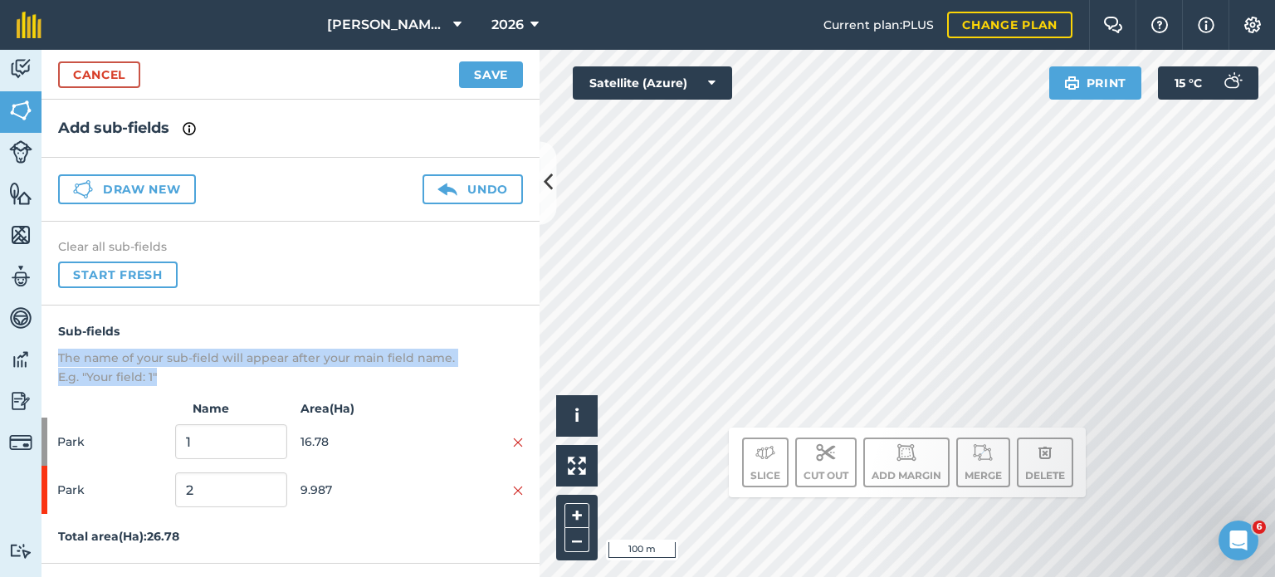
drag, startPoint x: 451, startPoint y: 366, endPoint x: 456, endPoint y: 320, distance: 45.8
click at [456, 322] on div "Sub-fields The name of your sub-field will appear after your main field name. E…" at bounding box center [290, 354] width 498 height 64
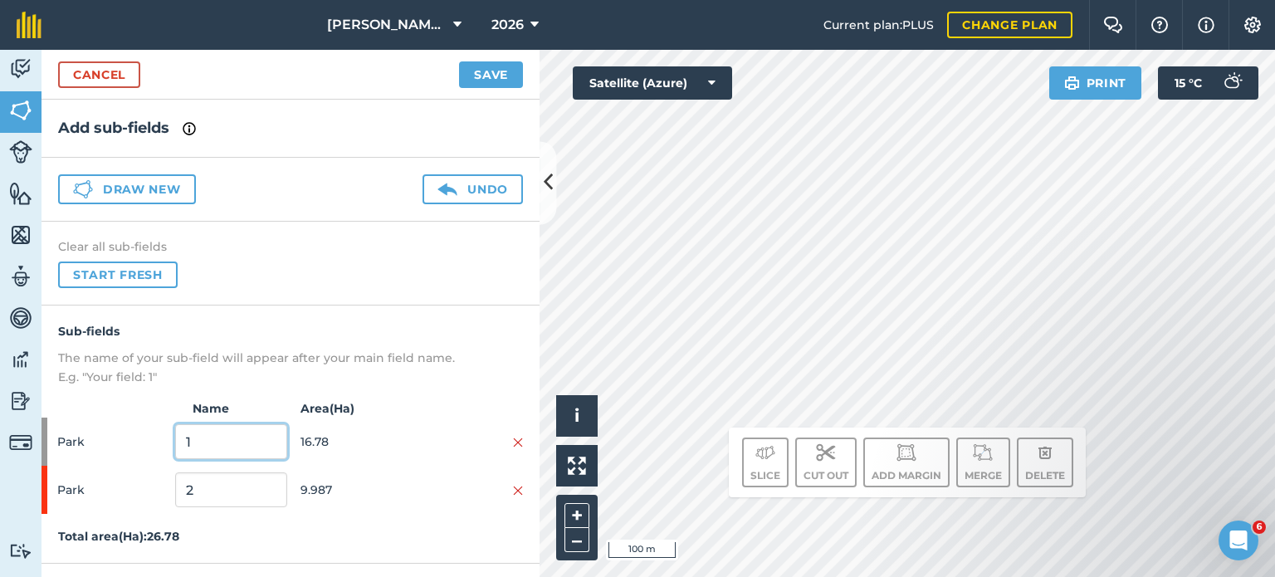
click at [256, 446] on input "1" at bounding box center [230, 441] width 111 height 35
type input "2026 Winter"
click at [251, 476] on input "2" at bounding box center [230, 489] width 111 height 35
type input "2026 Spring"
click at [490, 73] on button "Save" at bounding box center [491, 74] width 64 height 27
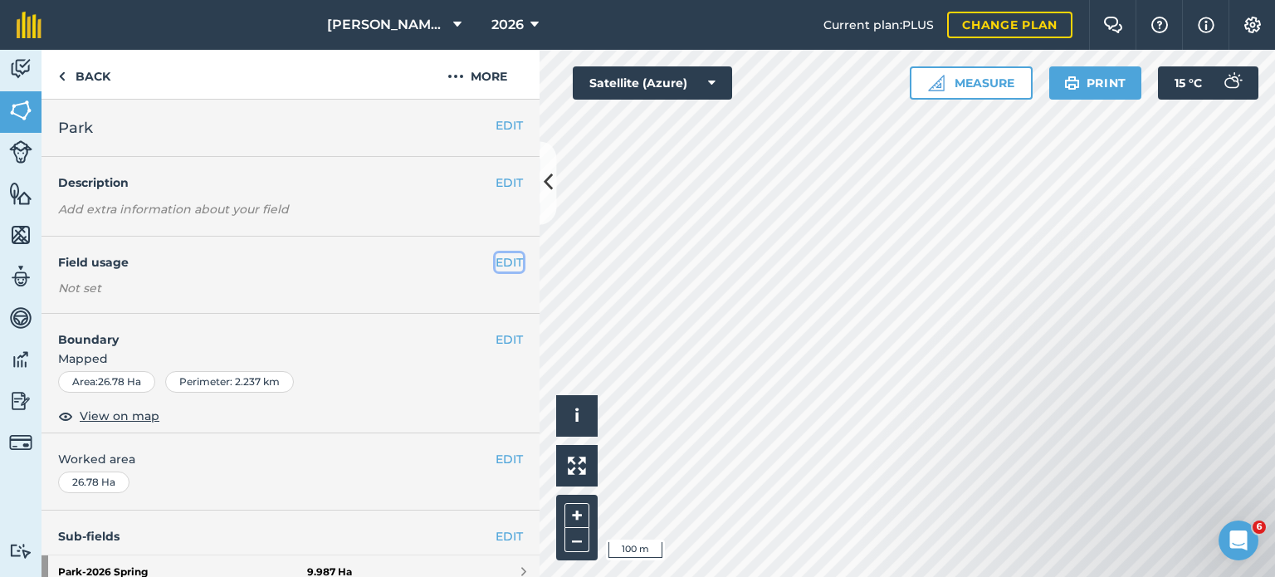
click at [498, 258] on button "EDIT" at bounding box center [508, 262] width 27 height 18
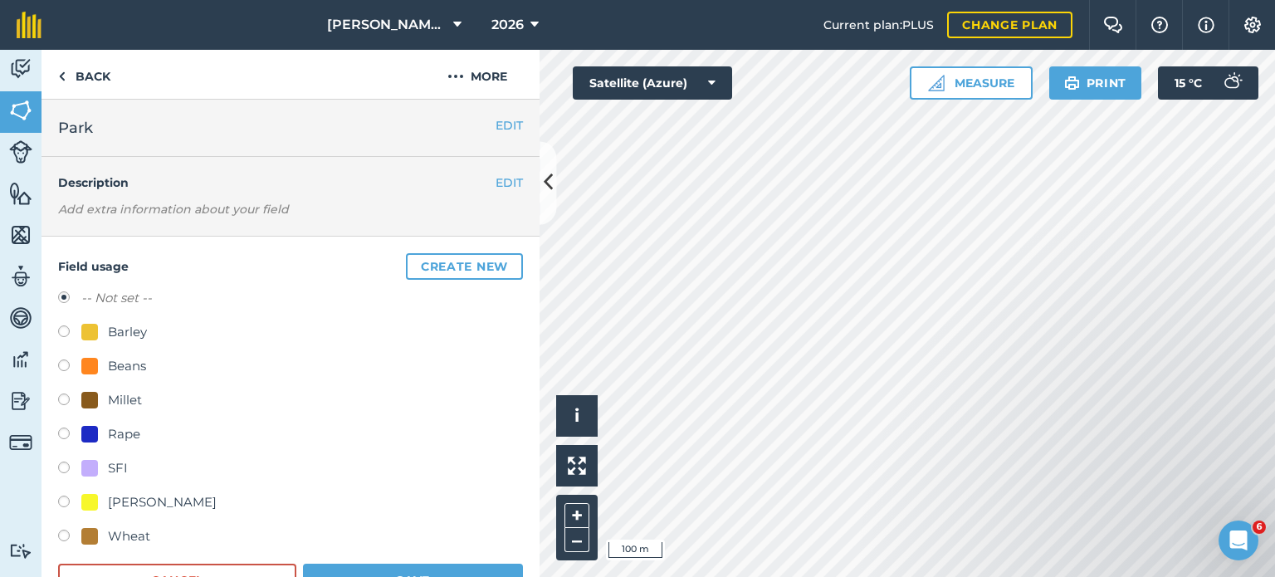
click at [66, 495] on label at bounding box center [69, 503] width 23 height 17
radio input "true"
radio input "false"
click at [395, 566] on button "Save" at bounding box center [413, 579] width 220 height 33
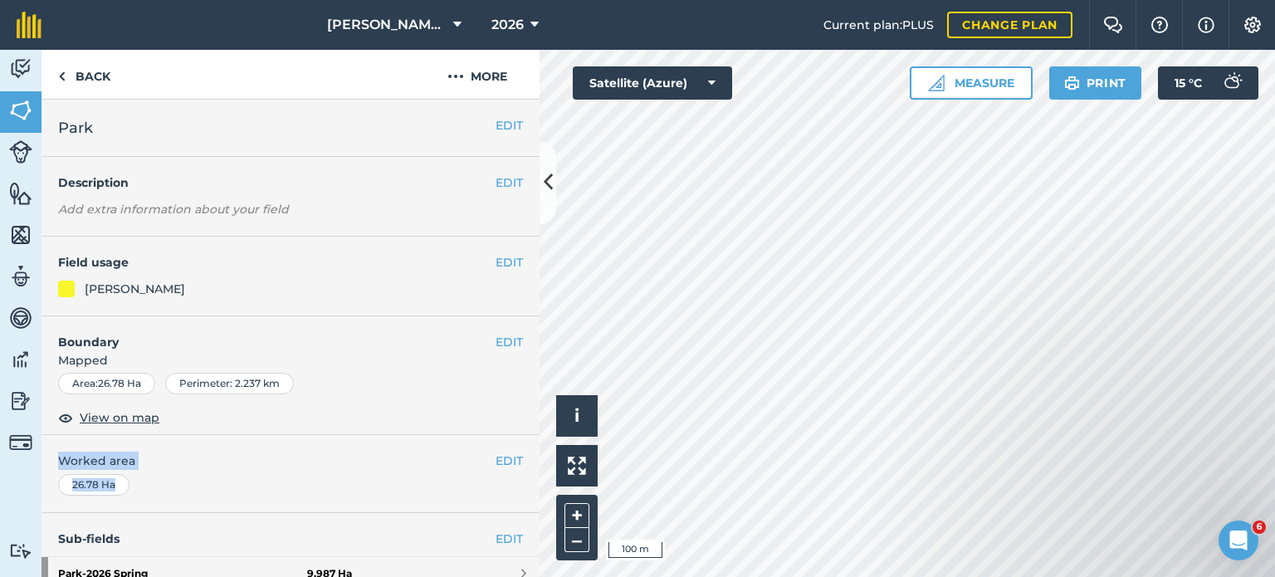
drag, startPoint x: 385, startPoint y: 475, endPoint x: 386, endPoint y: 385, distance: 89.6
click at [386, 385] on div "EDIT Park EDIT Description Add extra information about your field EDIT Field us…" at bounding box center [290, 338] width 498 height 477
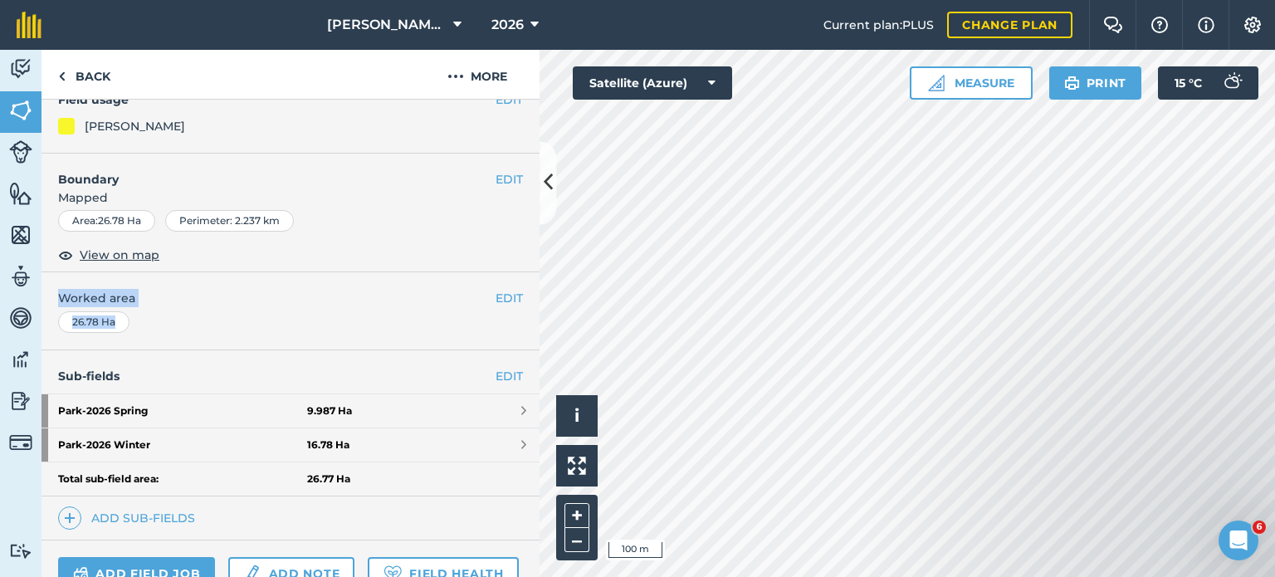
scroll to position [166, 0]
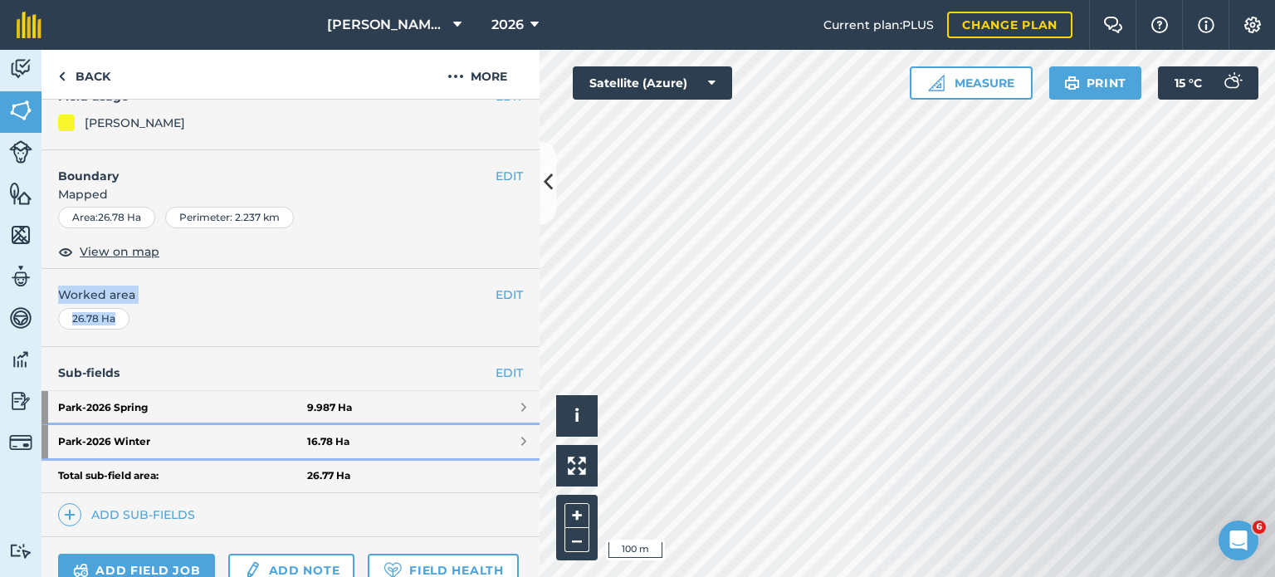
click at [485, 442] on link "Park - 2026 Winter 16.78 Ha" at bounding box center [290, 441] width 498 height 33
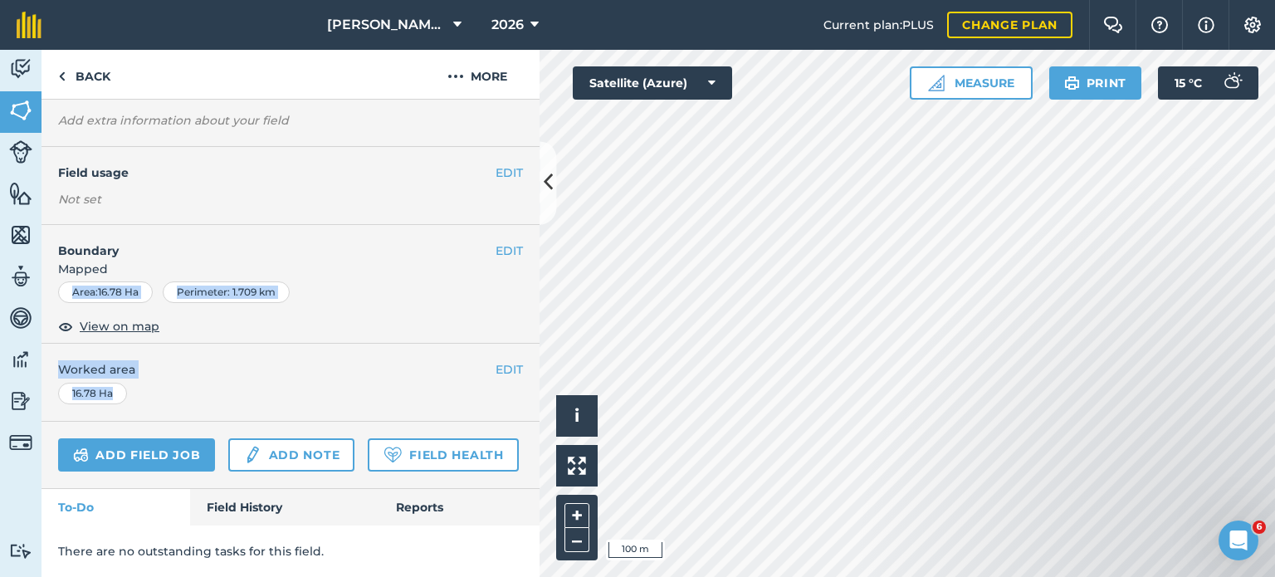
scroll to position [168, 0]
click at [495, 163] on button "EDIT" at bounding box center [508, 172] width 27 height 18
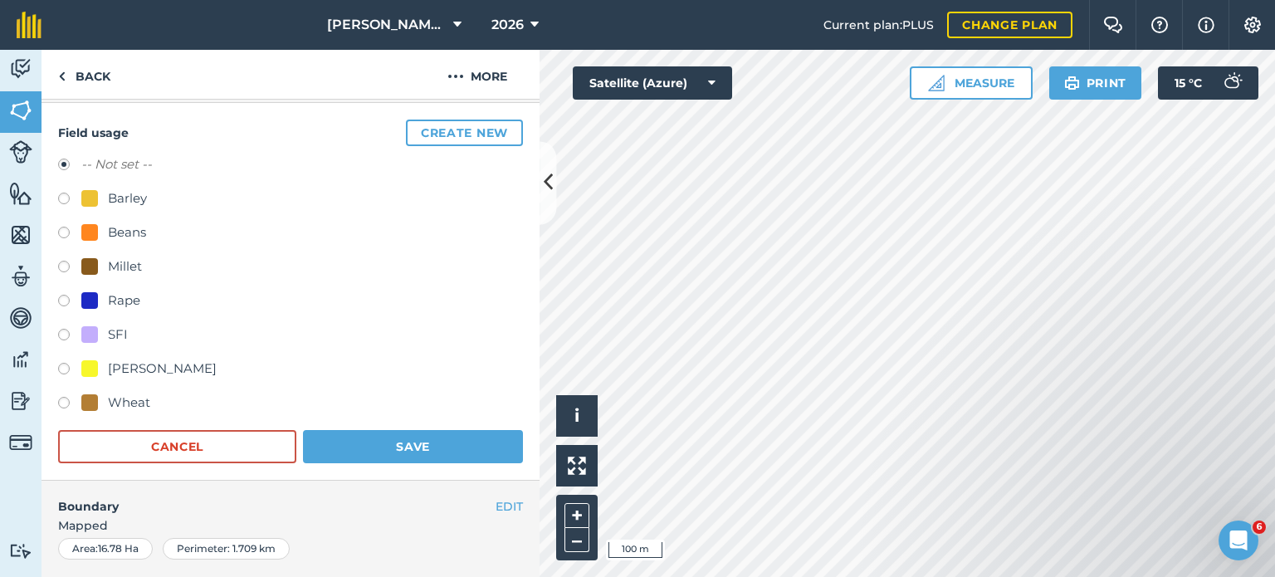
click at [63, 368] on label at bounding box center [69, 371] width 23 height 17
radio input "true"
radio input "false"
click at [432, 448] on button "Save" at bounding box center [413, 446] width 220 height 33
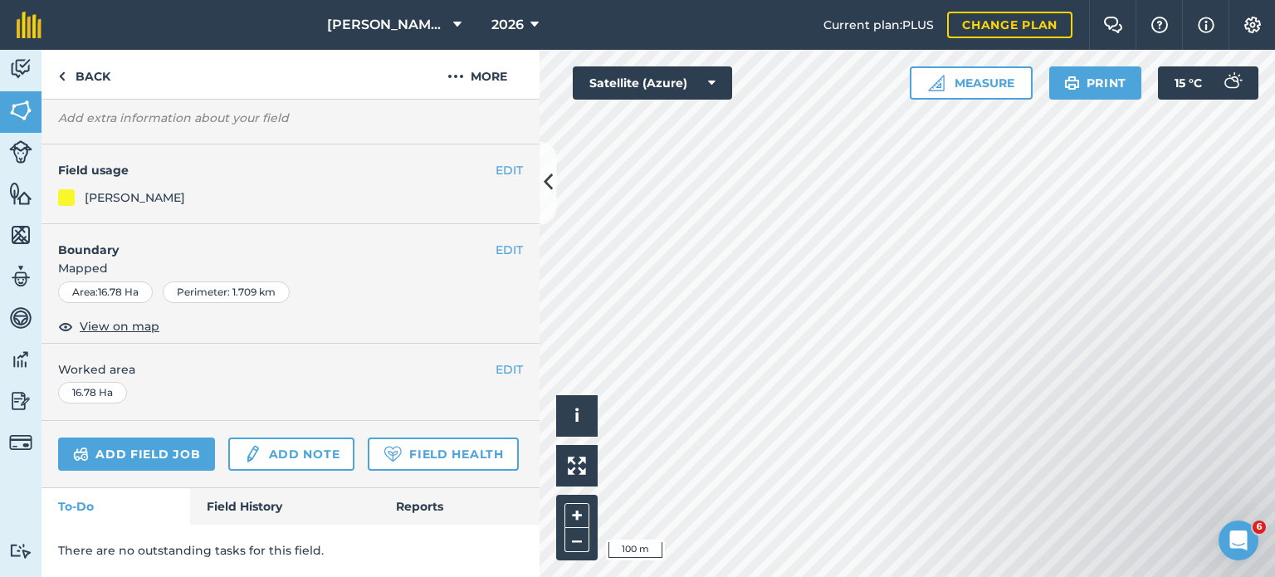
scroll to position [0, 0]
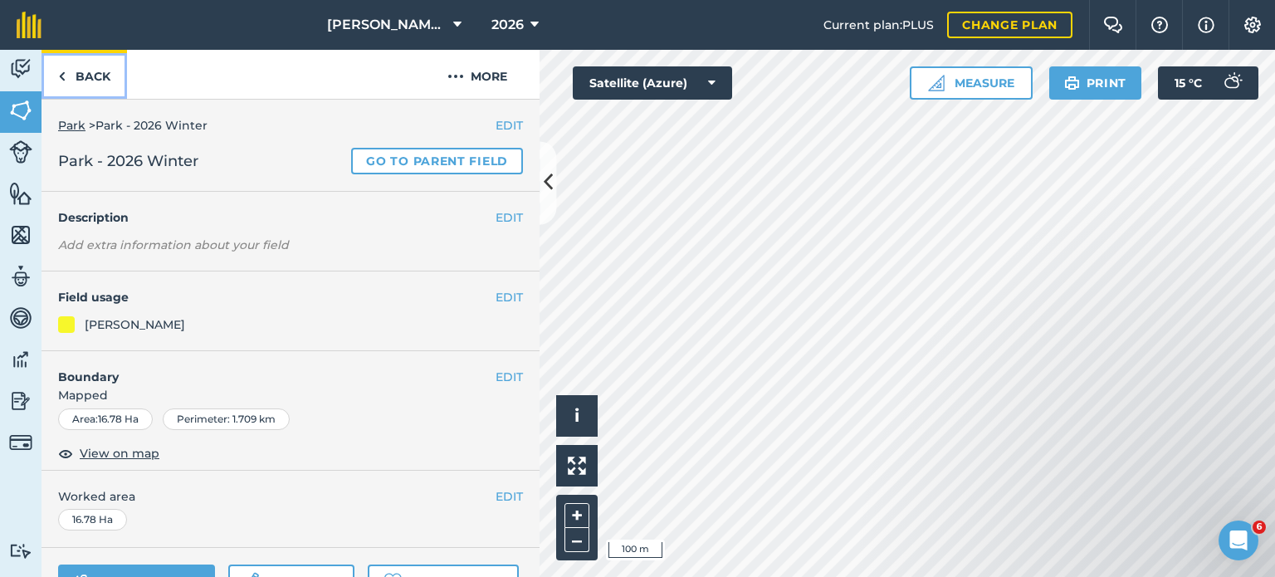
click at [69, 76] on link "Back" at bounding box center [83, 74] width 85 height 49
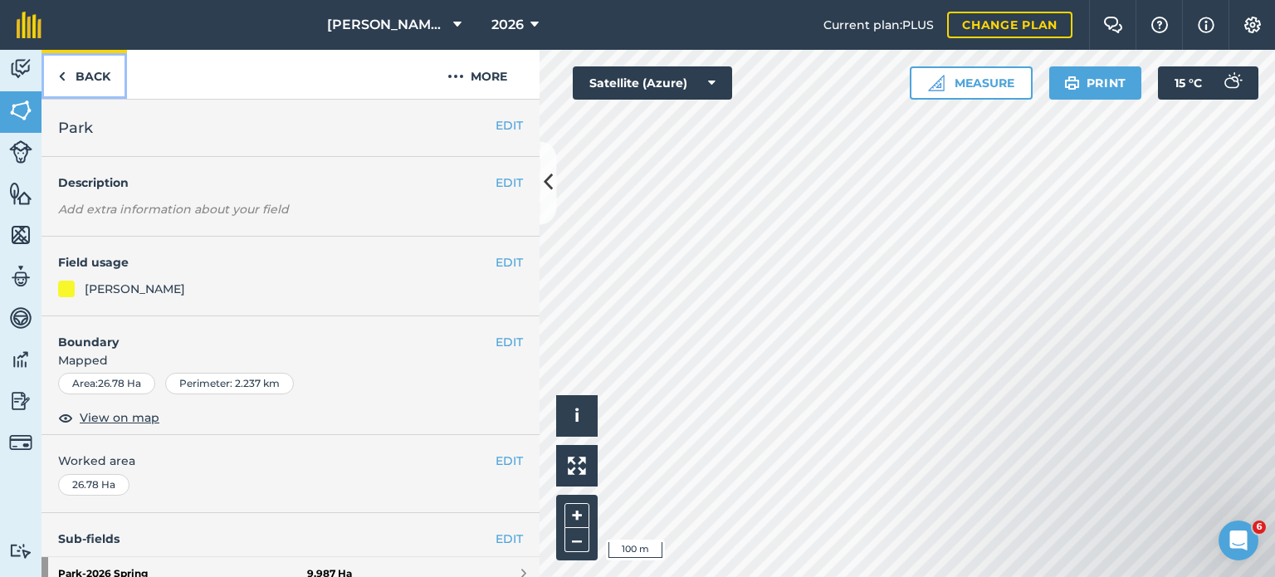
click at [69, 76] on link "Back" at bounding box center [83, 74] width 85 height 49
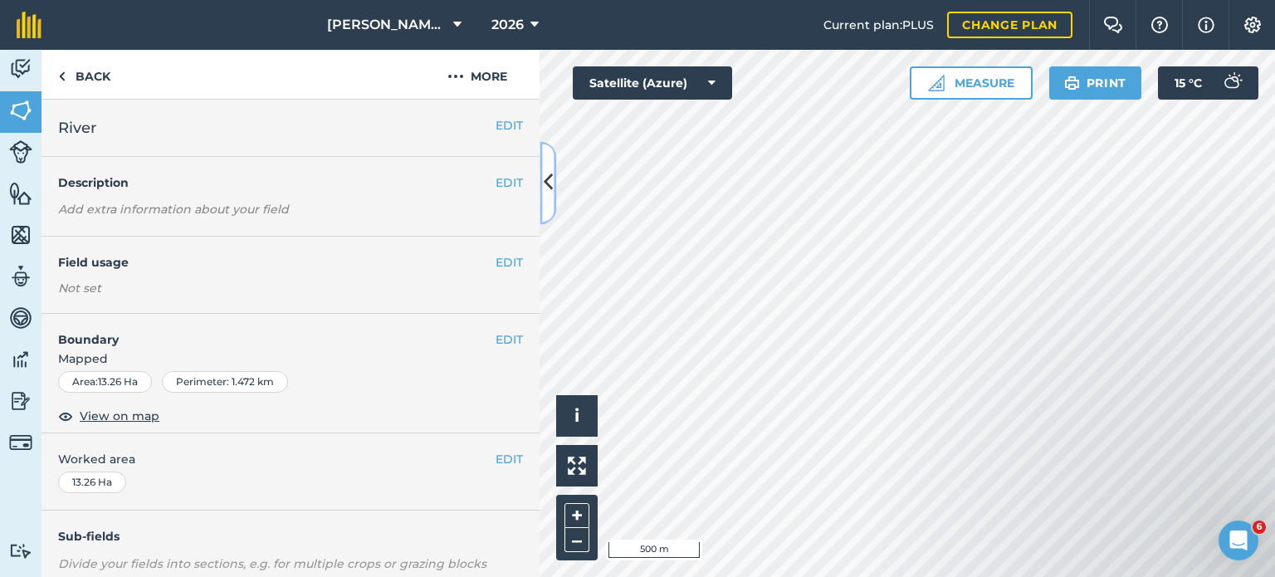
click at [555, 192] on button at bounding box center [547, 182] width 17 height 83
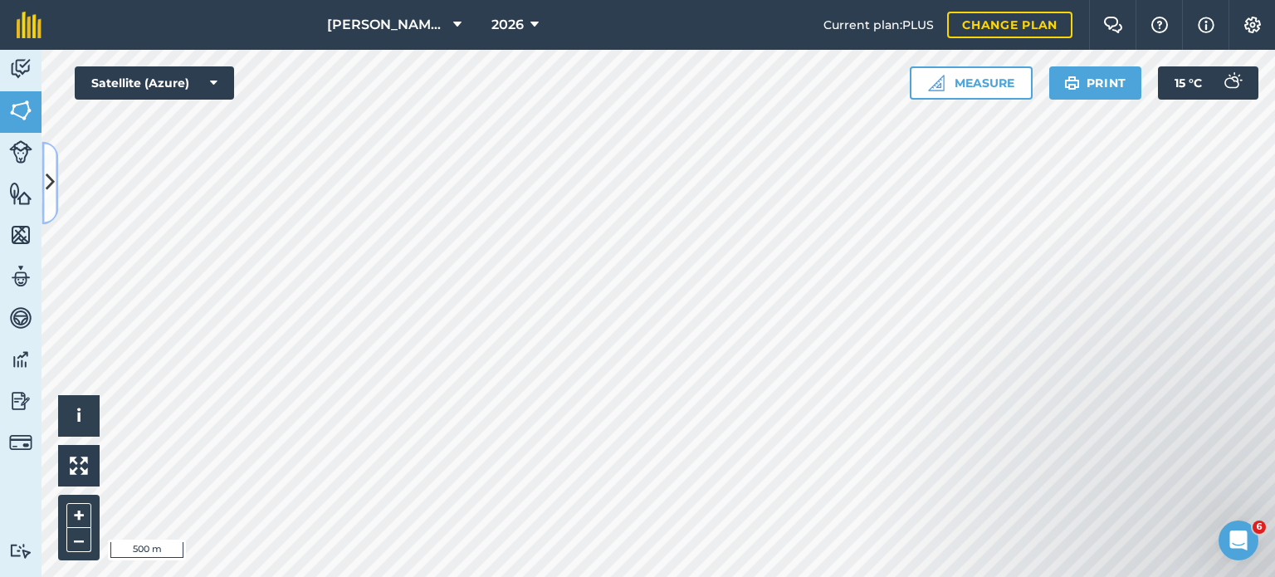
click at [56, 169] on button at bounding box center [49, 182] width 17 height 83
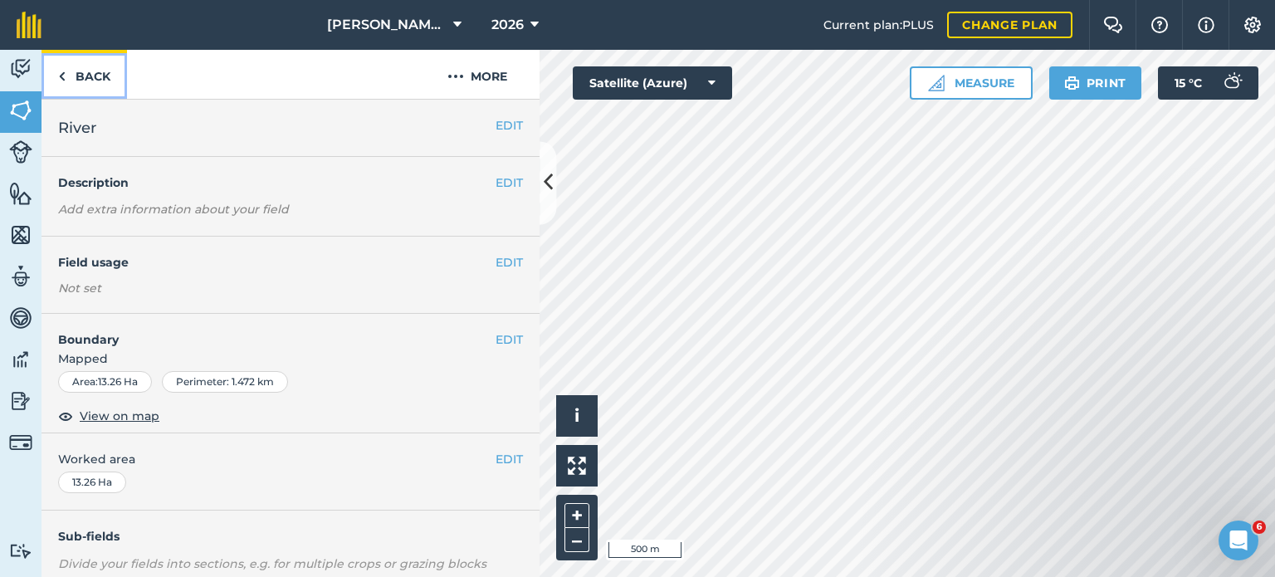
drag, startPoint x: 94, startPoint y: 74, endPoint x: 110, endPoint y: 89, distance: 21.7
click at [95, 76] on link "Back" at bounding box center [83, 74] width 85 height 49
click at [85, 61] on link "Back" at bounding box center [83, 74] width 85 height 49
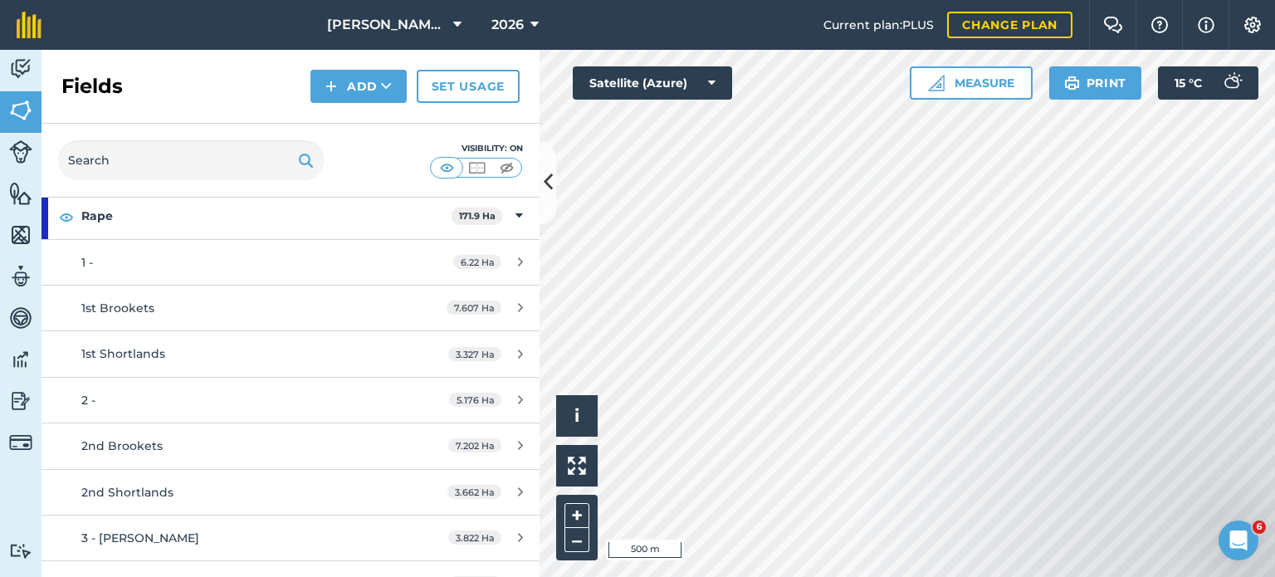
scroll to position [166, 0]
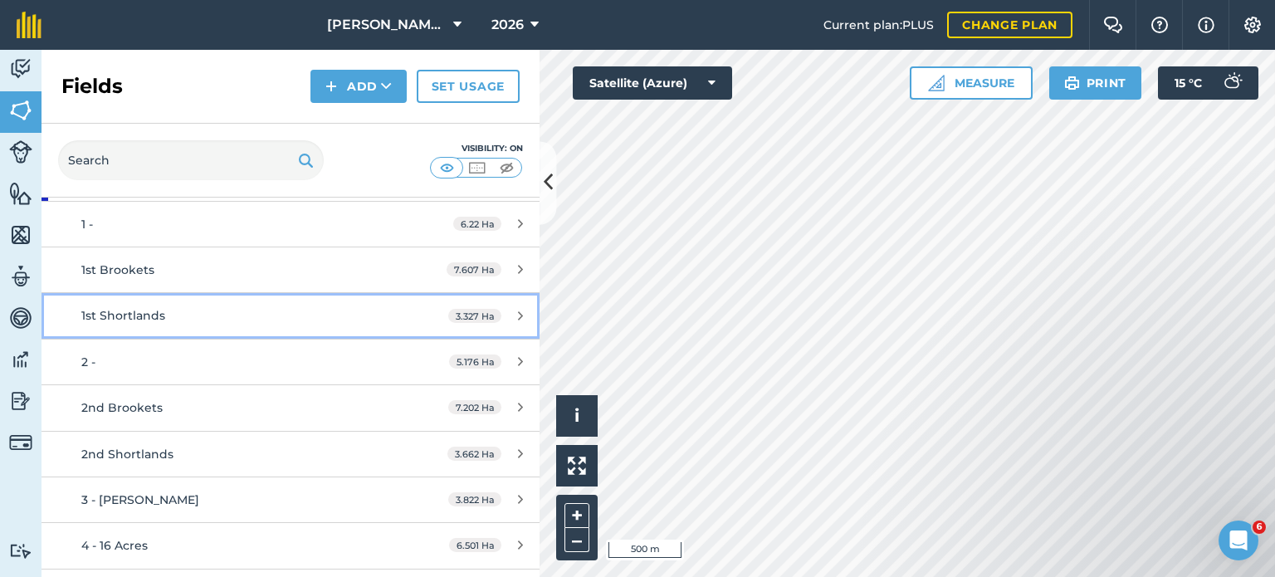
click at [470, 311] on span "3.327 Ha" at bounding box center [474, 316] width 53 height 14
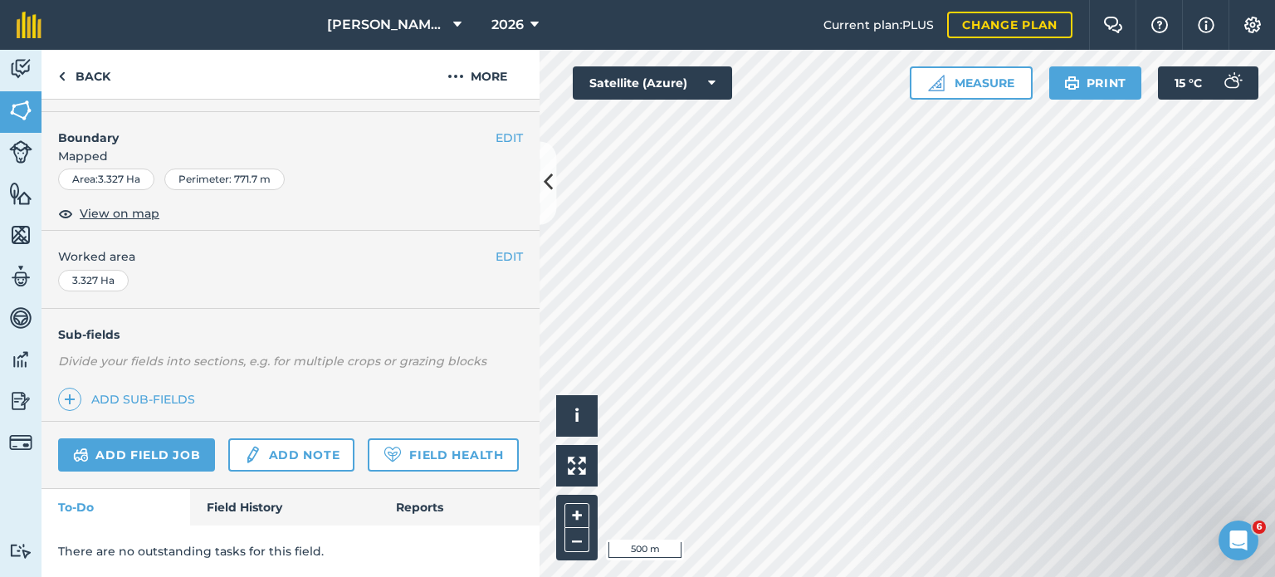
scroll to position [248, 0]
click at [236, 500] on link "Field History" at bounding box center [284, 507] width 188 height 37
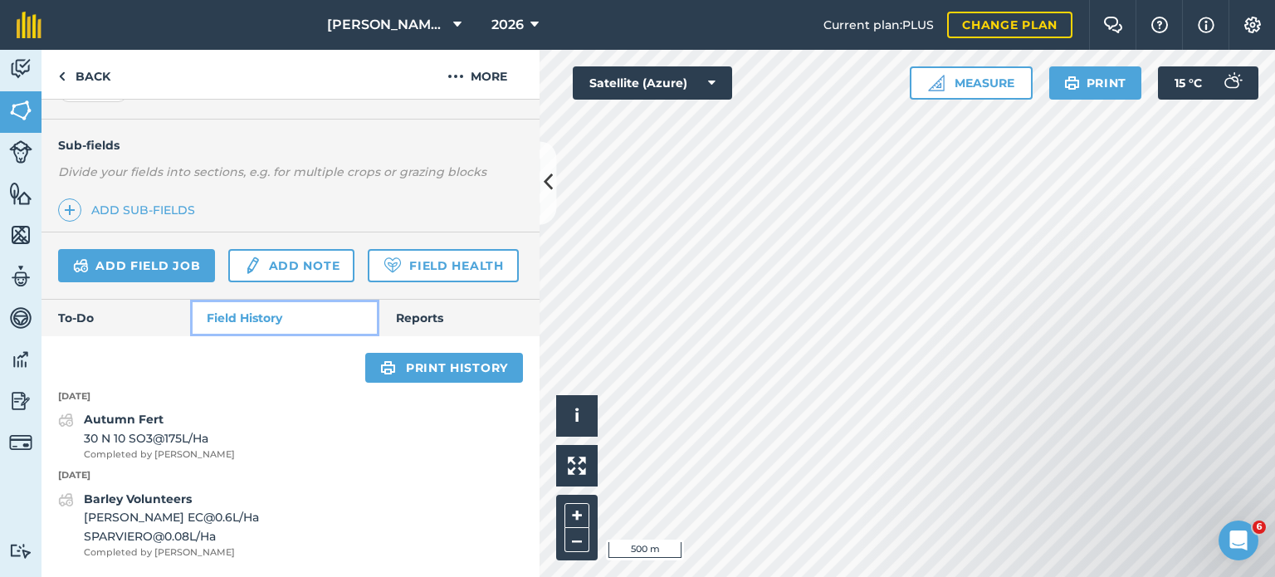
scroll to position [437, 0]
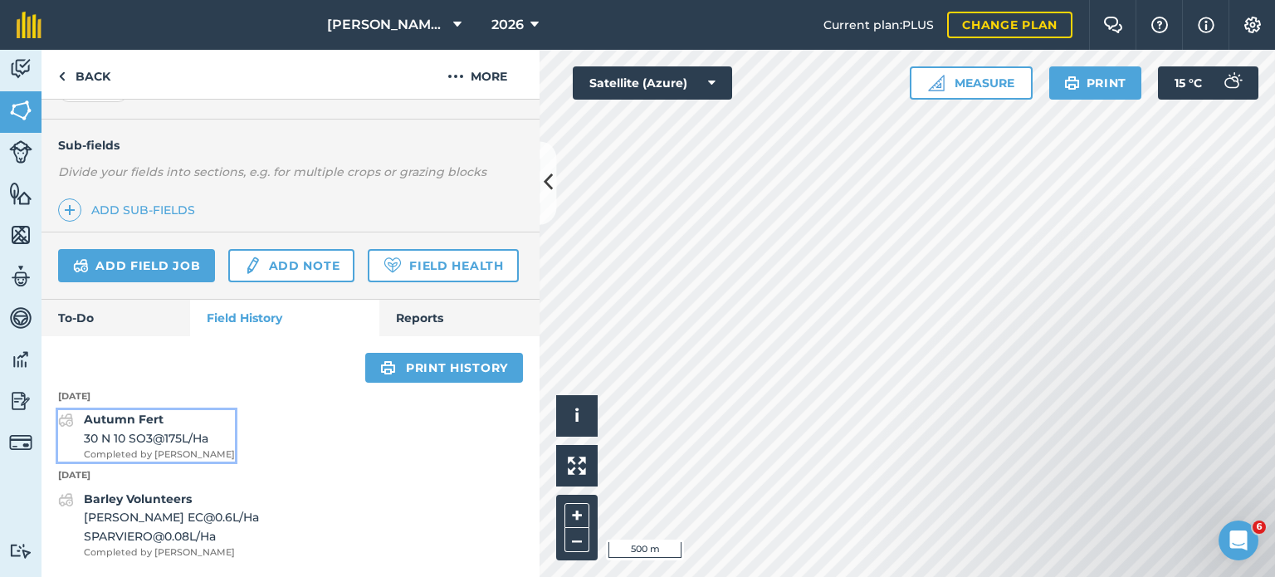
click at [163, 431] on span "30 N 10 SO3 @ 175 L / Ha" at bounding box center [159, 438] width 151 height 18
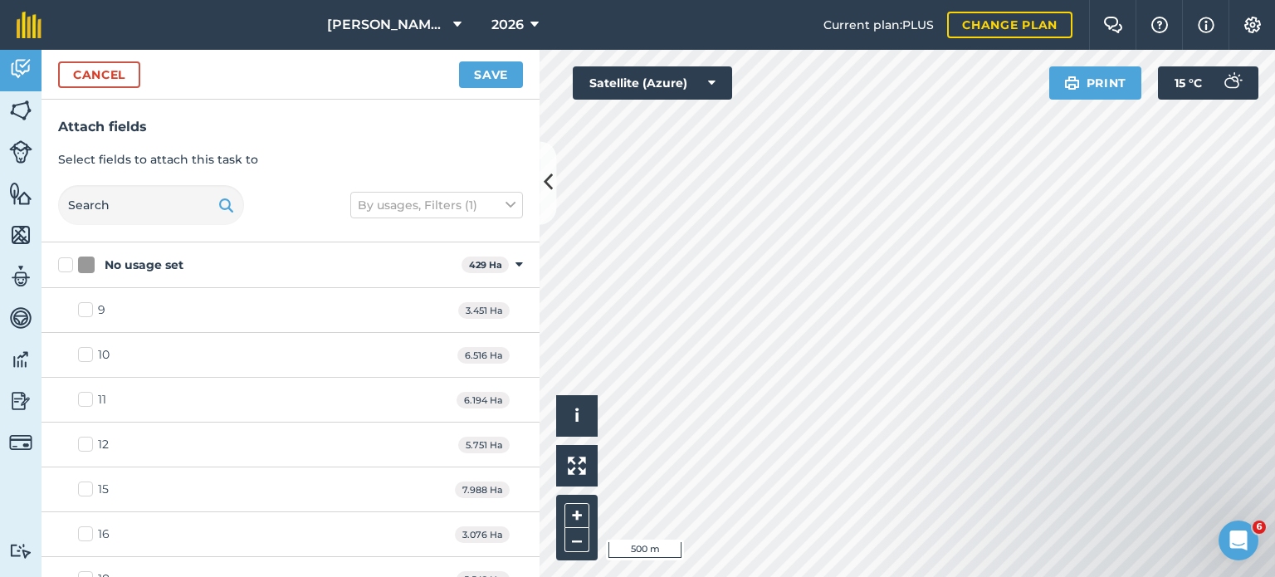
click at [500, 268] on div "No usage set 429 Ha Toggle showing No usage set fields" at bounding box center [290, 265] width 498 height 46
click at [515, 261] on icon at bounding box center [518, 264] width 7 height 15
click at [62, 310] on label "Rape" at bounding box center [254, 310] width 393 height 17
click at [62, 310] on input "Rape" at bounding box center [63, 307] width 11 height 11
checkbox input "true"
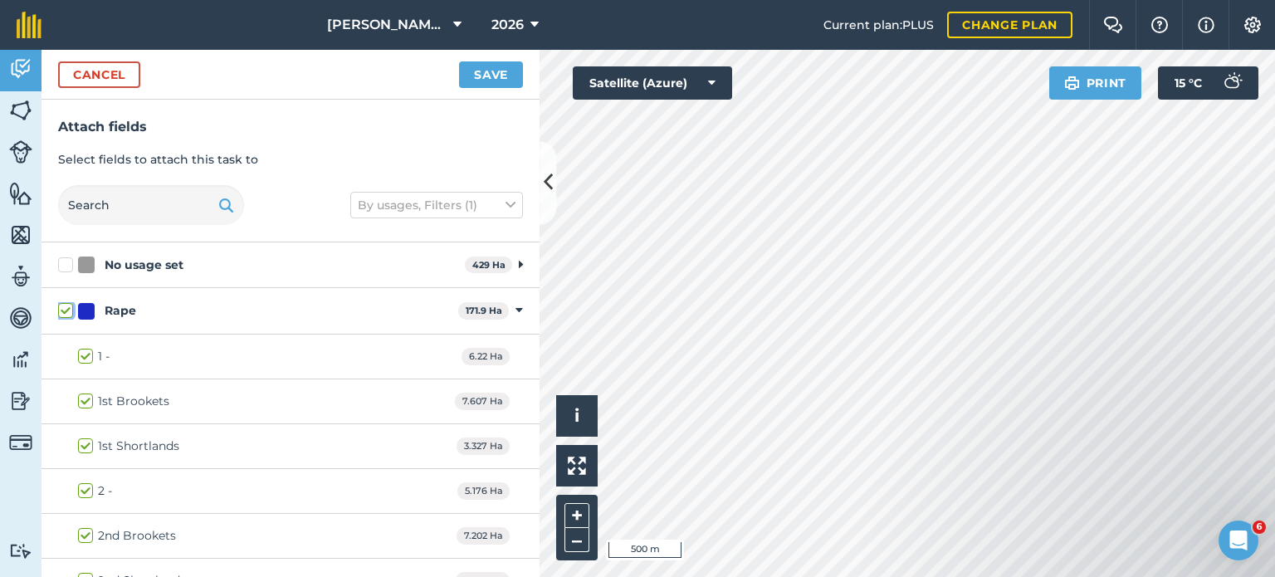
checkbox input "true"
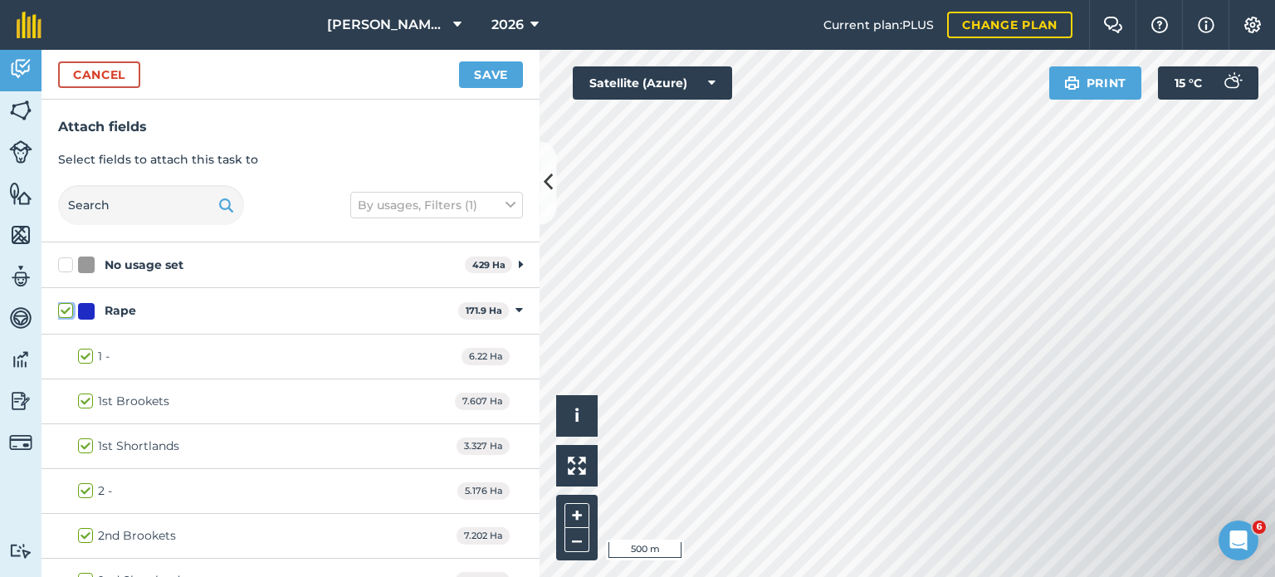
checkbox input "true"
click at [511, 76] on button "Save" at bounding box center [491, 74] width 64 height 27
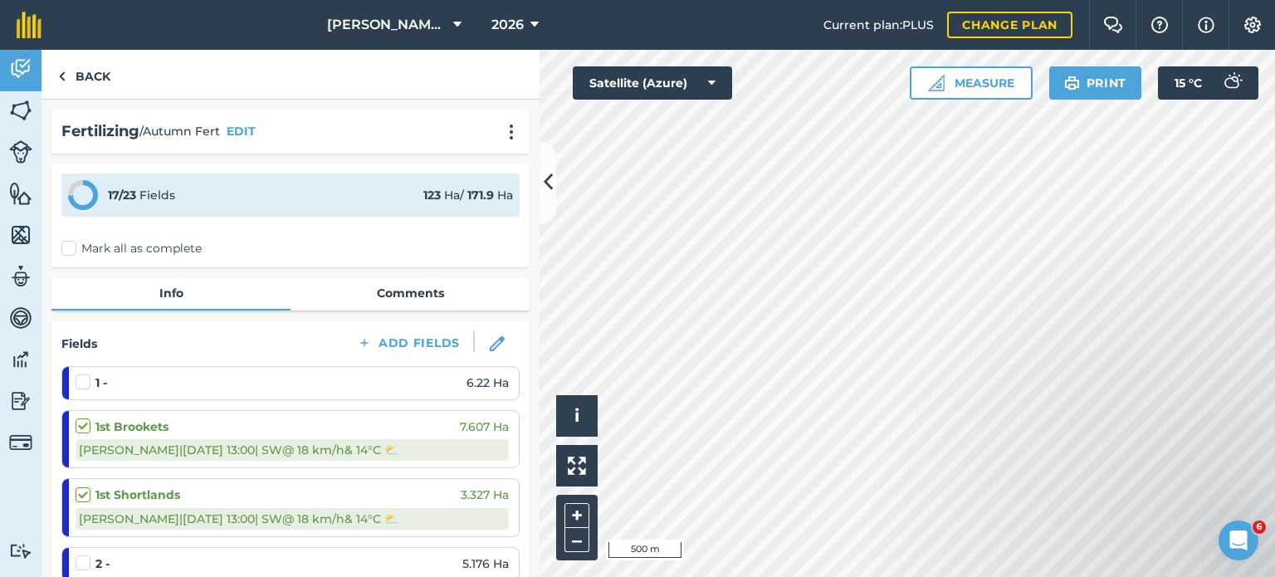
click at [66, 254] on label "Mark all as complete" at bounding box center [131, 248] width 140 height 17
click at [66, 251] on input "Mark all as complete" at bounding box center [66, 245] width 11 height 11
checkbox input "false"
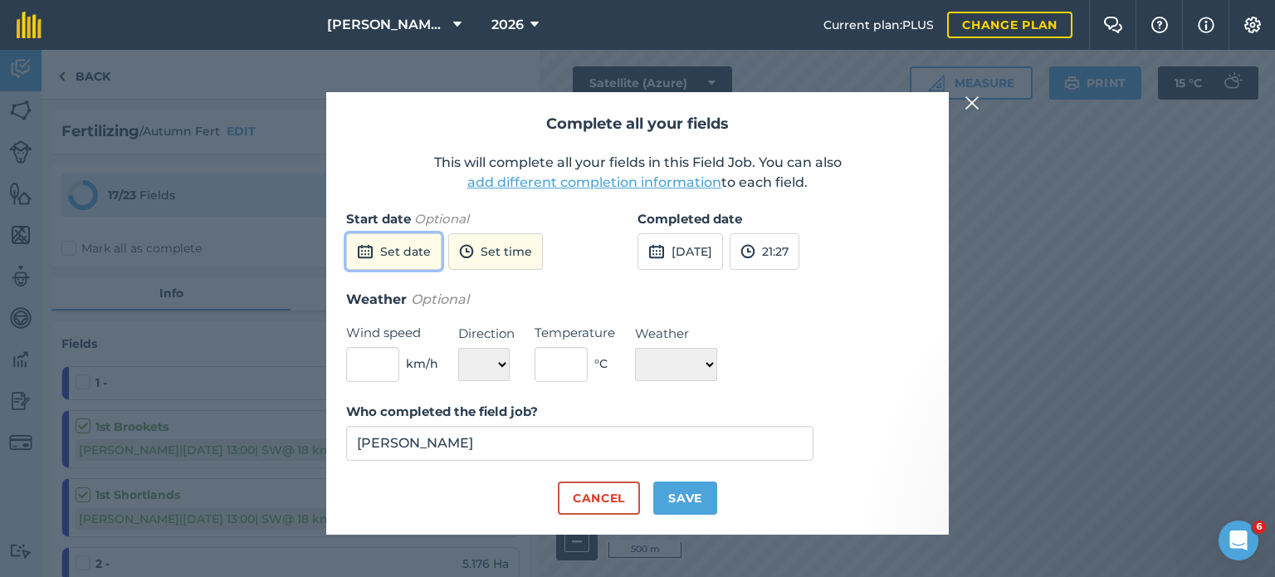
click at [420, 255] on button "Set date" at bounding box center [393, 251] width 95 height 37
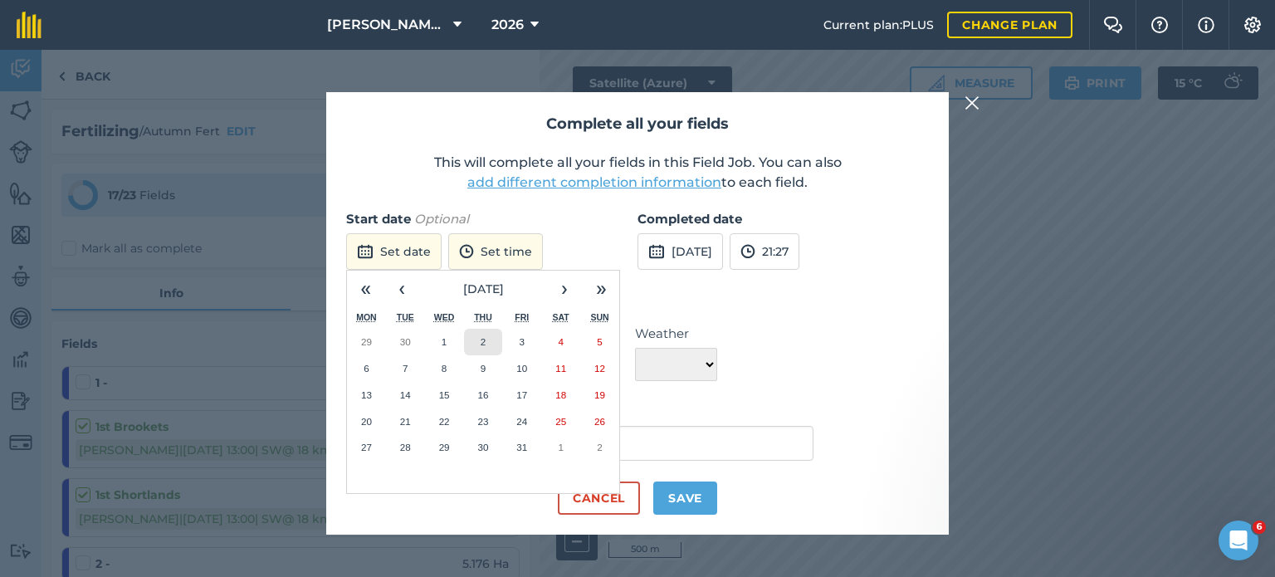
click at [485, 344] on abbr "2" at bounding box center [483, 341] width 5 height 11
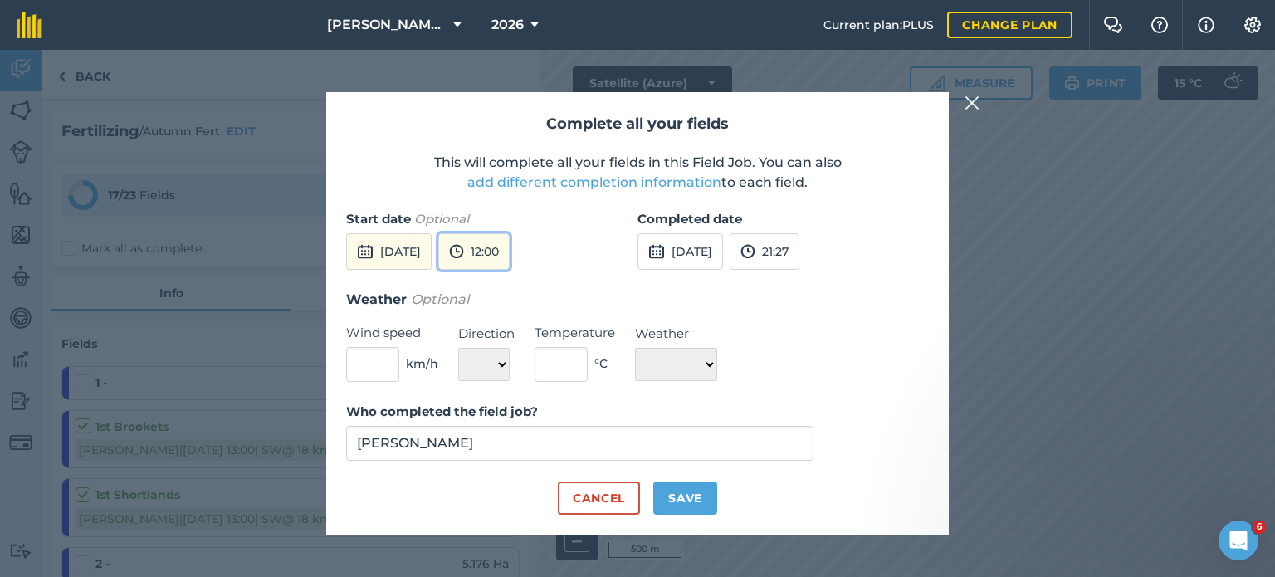
click at [507, 259] on button "12:00" at bounding box center [473, 251] width 71 height 37
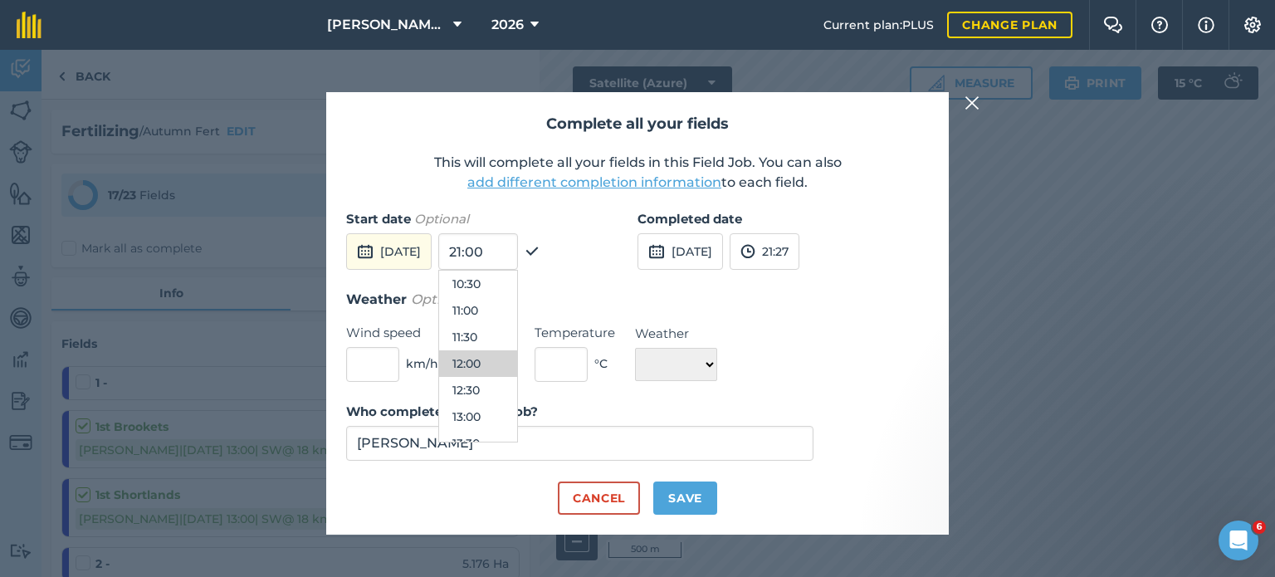
click at [584, 286] on div "Start date Optional [DATE] 21:00 00:00 00:30 01:00 01:30 02:00 02:30 03:00 03:3…" at bounding box center [491, 249] width 291 height 80
click at [514, 360] on button "12:00" at bounding box center [478, 363] width 78 height 27
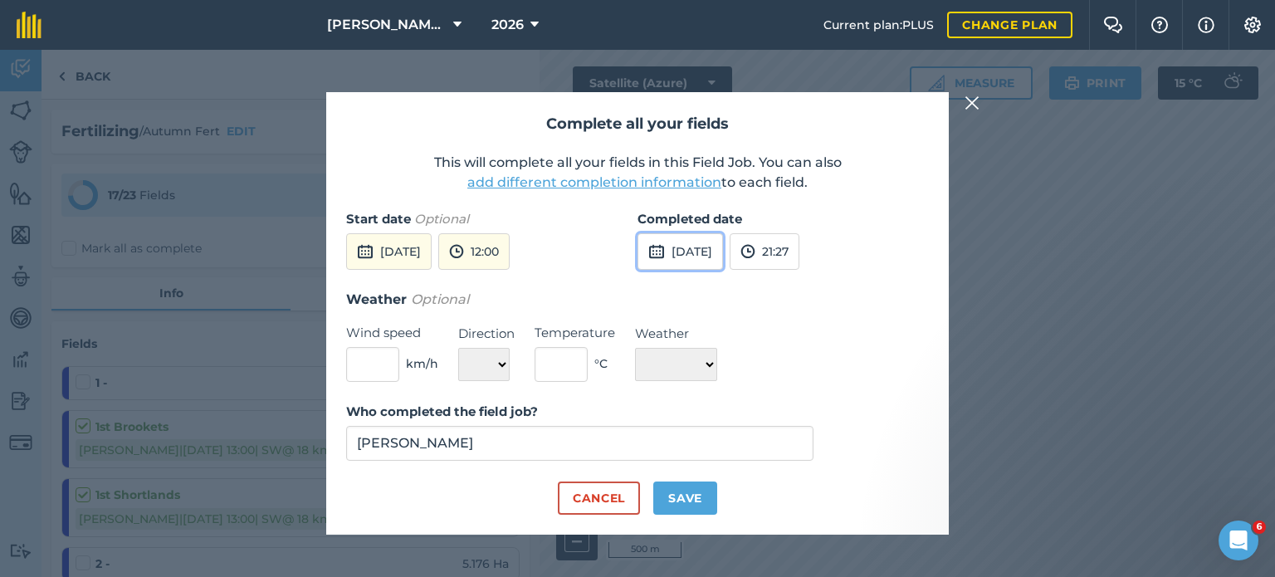
click at [657, 257] on img at bounding box center [656, 251] width 17 height 20
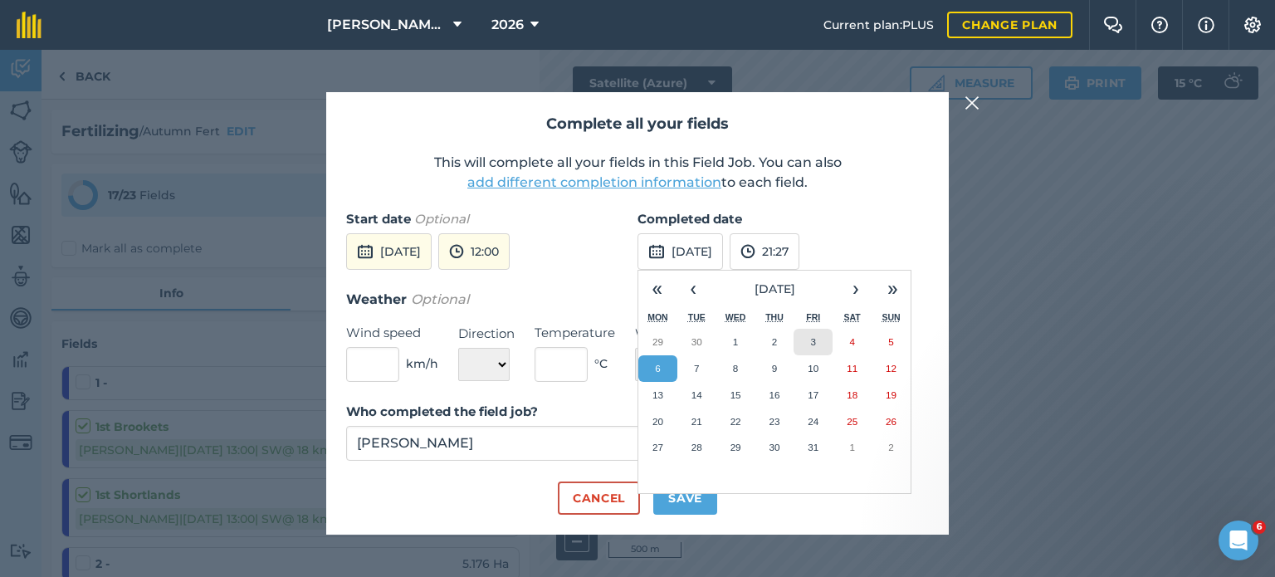
click at [800, 344] on button "3" at bounding box center [812, 342] width 39 height 27
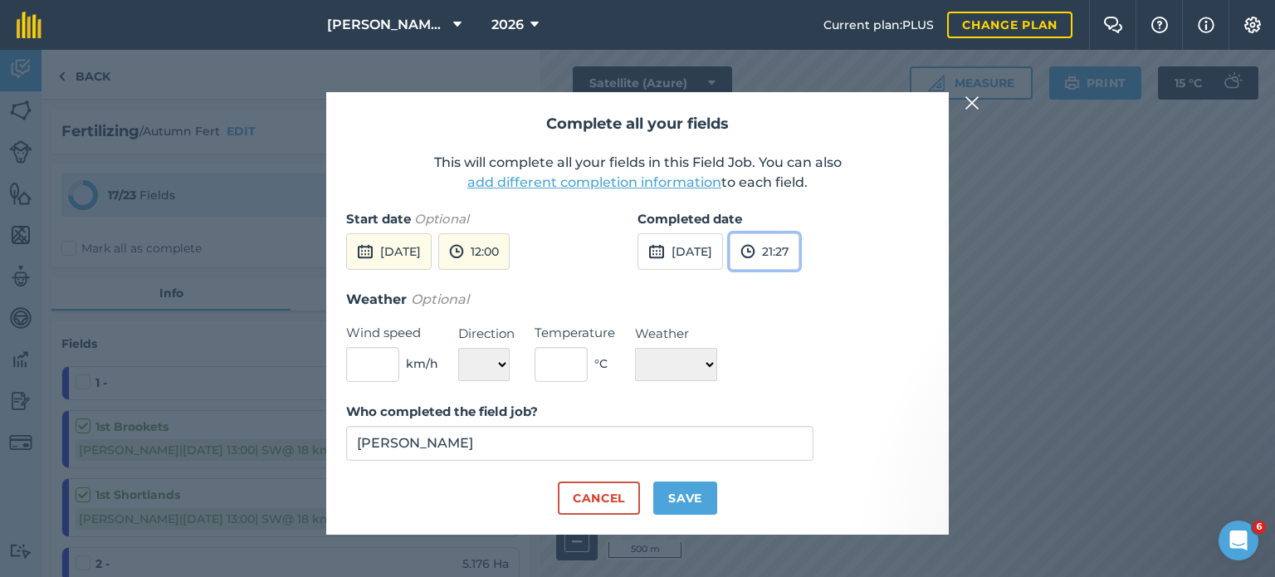
click at [755, 257] on img at bounding box center [747, 251] width 15 height 20
click at [796, 348] on button "12:00" at bounding box center [769, 357] width 78 height 27
click at [378, 373] on input "text" at bounding box center [372, 364] width 53 height 35
type input "16"
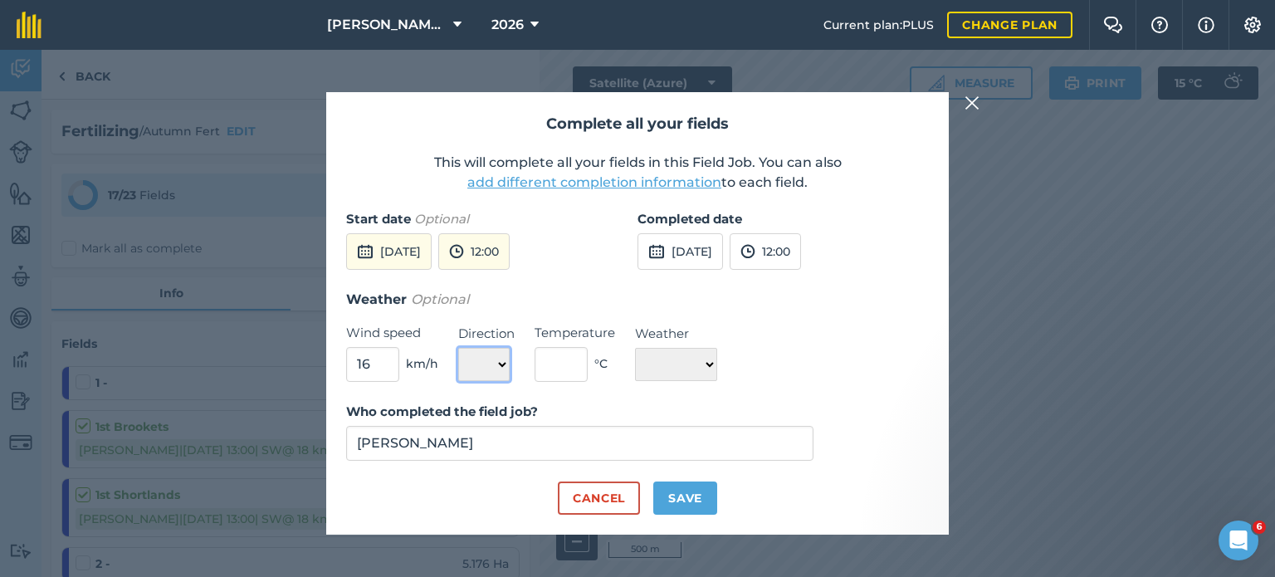
select select "SW"
click at [458, 348] on select "N NE E SE S SW W NW" at bounding box center [483, 364] width 51 height 33
click at [576, 363] on input "text" at bounding box center [560, 364] width 53 height 35
type input "12"
click at [703, 362] on select "☀️ Sunny 🌧 Rainy ⛅️ Cloudy 🌨 Snow ❄️ Icy" at bounding box center [676, 364] width 82 height 33
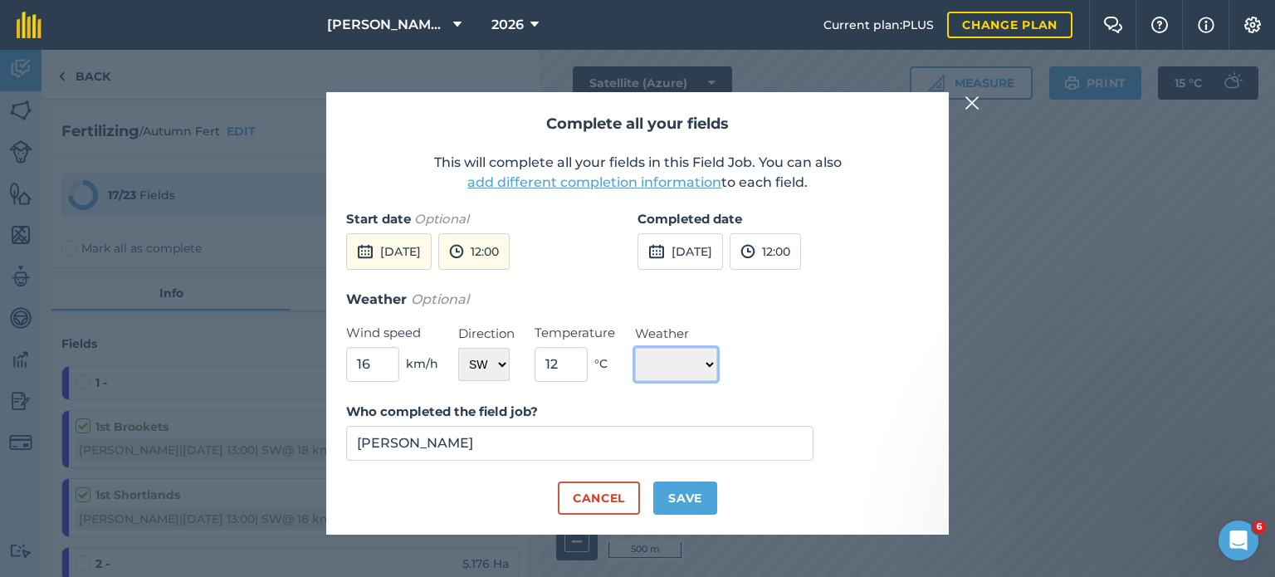
select select "Cloudy"
click at [635, 348] on select "☀️ Sunny 🌧 Rainy ⛅️ Cloudy 🌨 Snow ❄️ Icy" at bounding box center [676, 364] width 82 height 33
click at [684, 486] on button "Save" at bounding box center [685, 497] width 64 height 33
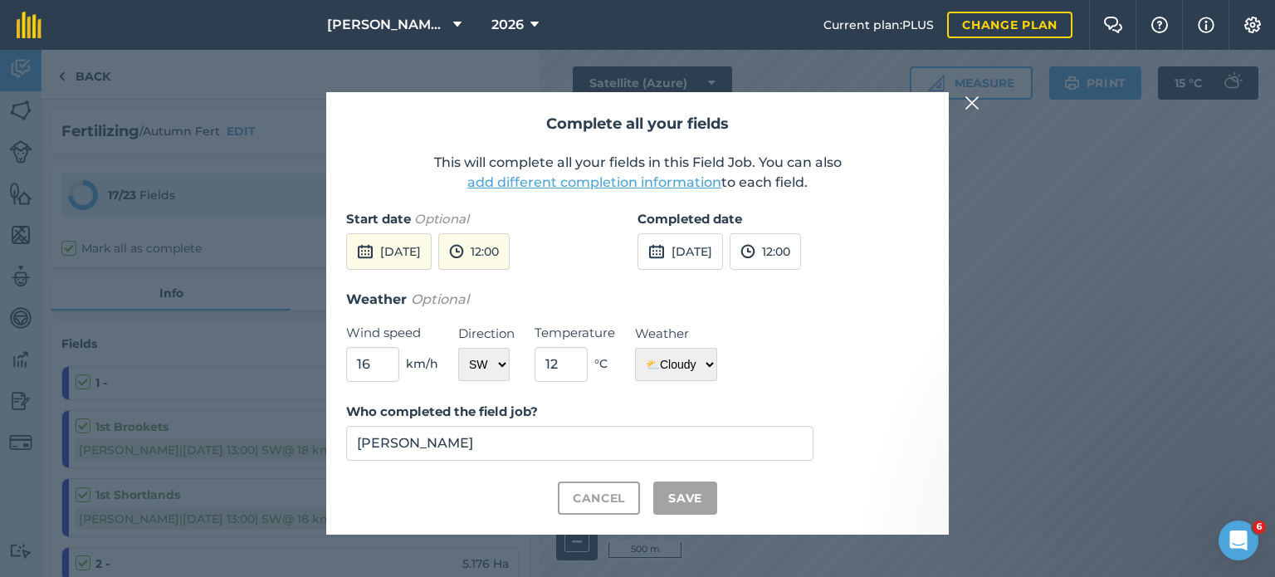
checkbox input "true"
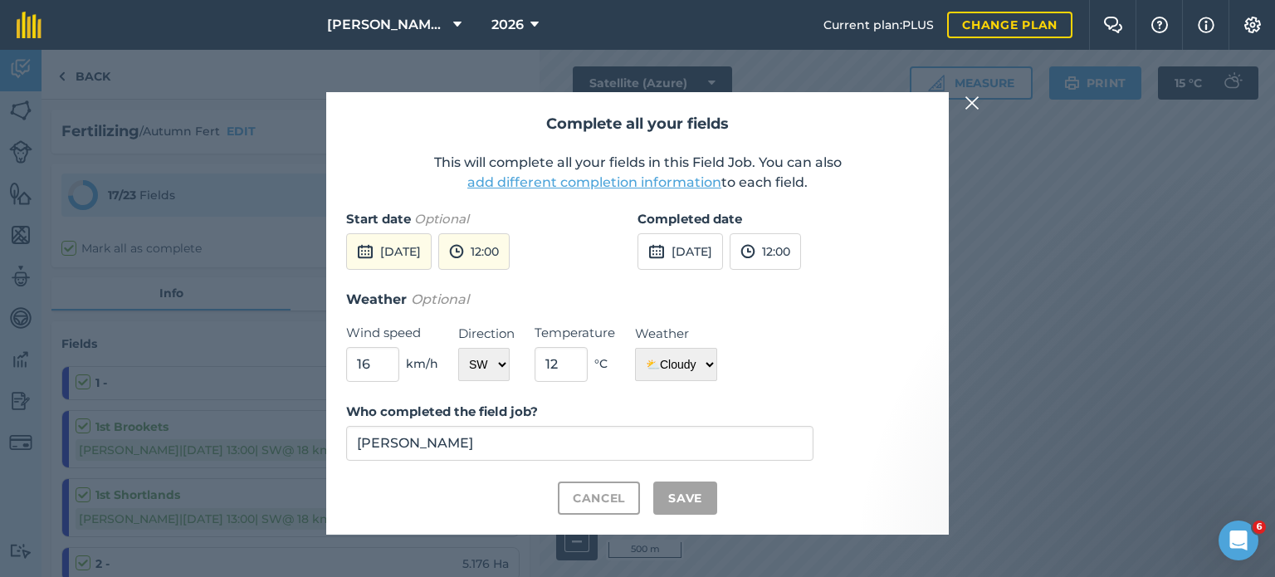
checkbox input "true"
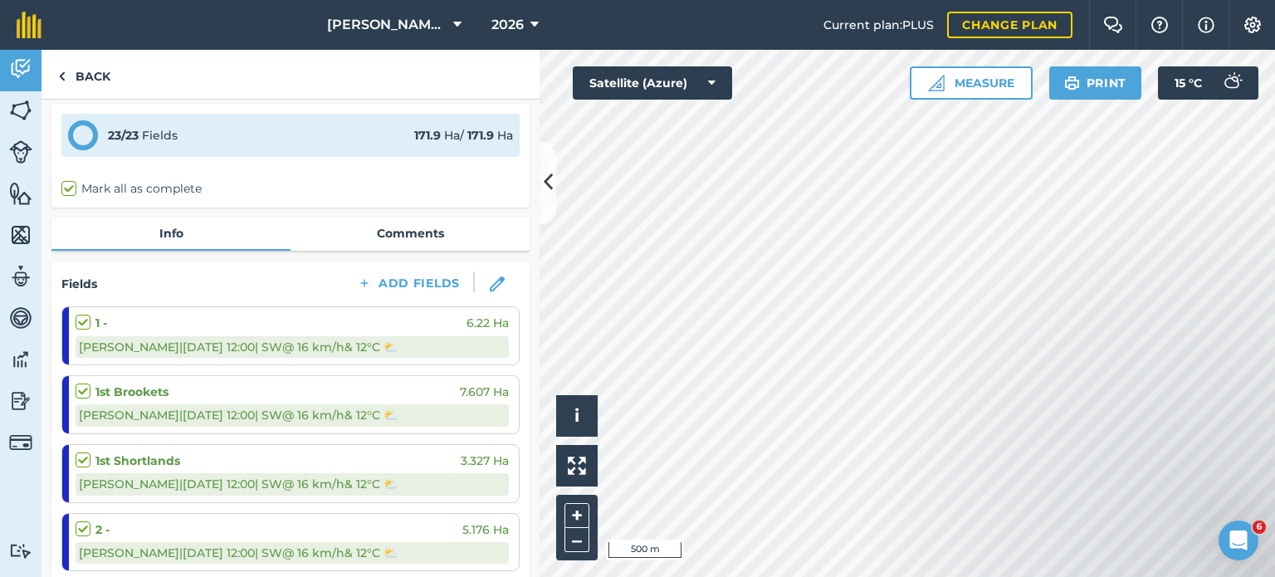
scroll to position [0, 0]
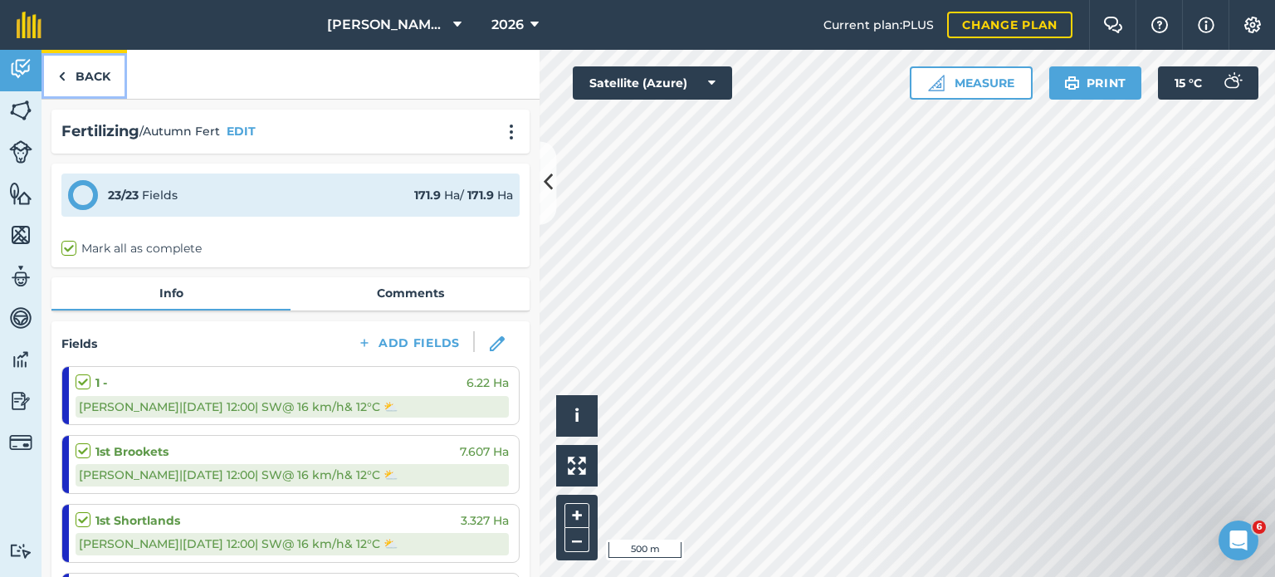
click at [78, 68] on link "Back" at bounding box center [83, 74] width 85 height 49
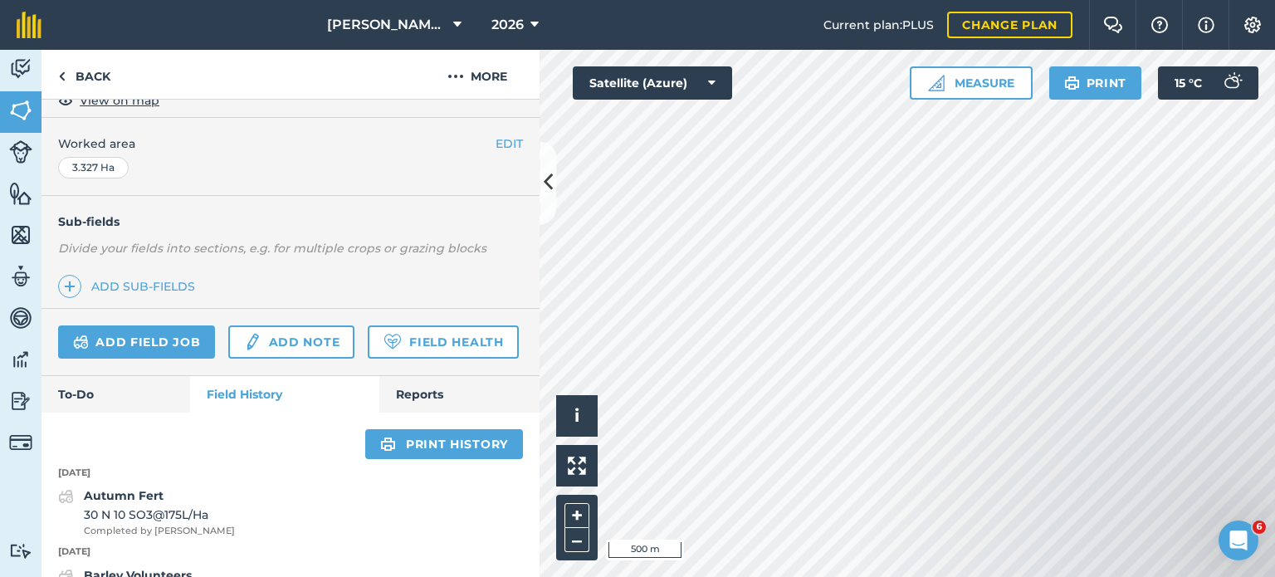
scroll to position [437, 0]
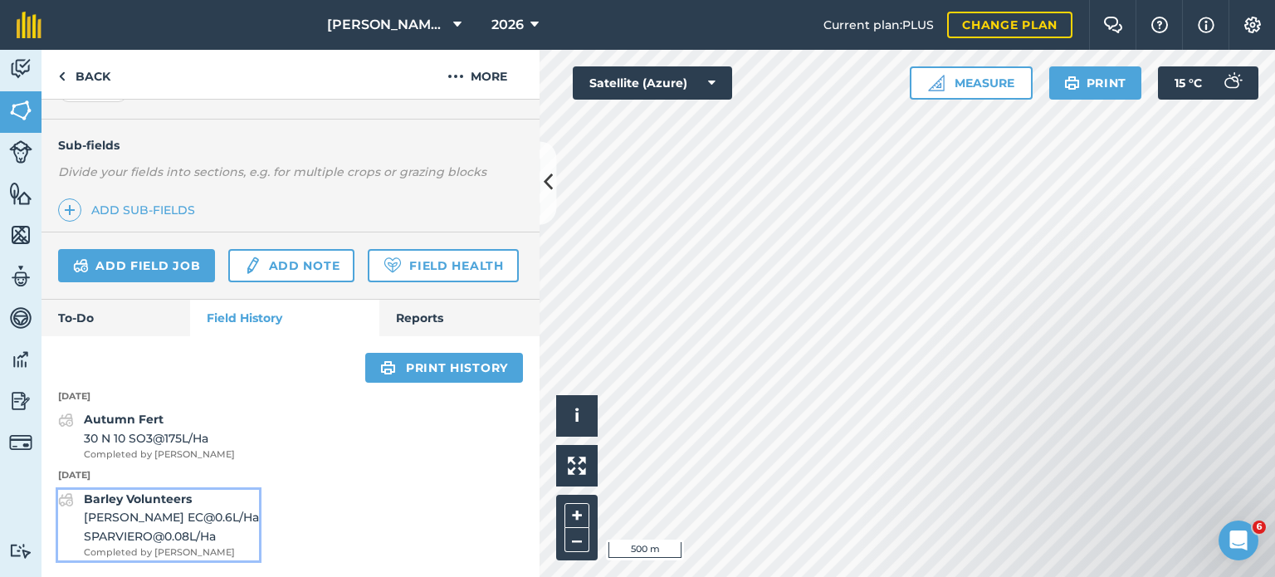
click at [210, 532] on span "SPARVIERO @ 0.08 L / Ha" at bounding box center [171, 536] width 175 height 18
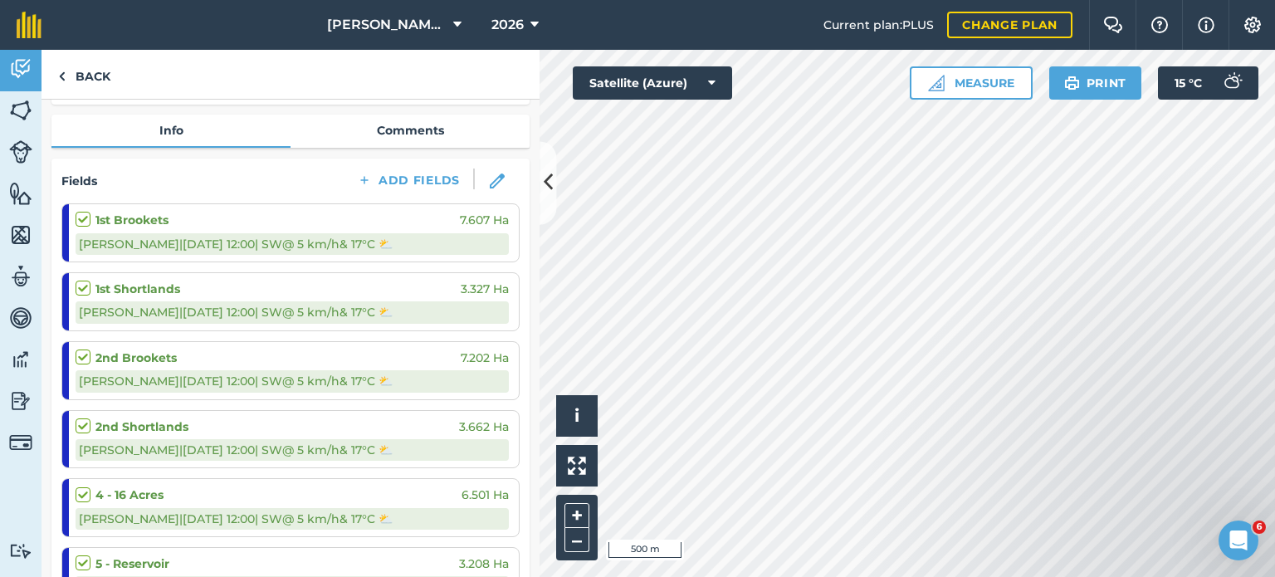
scroll to position [166, 0]
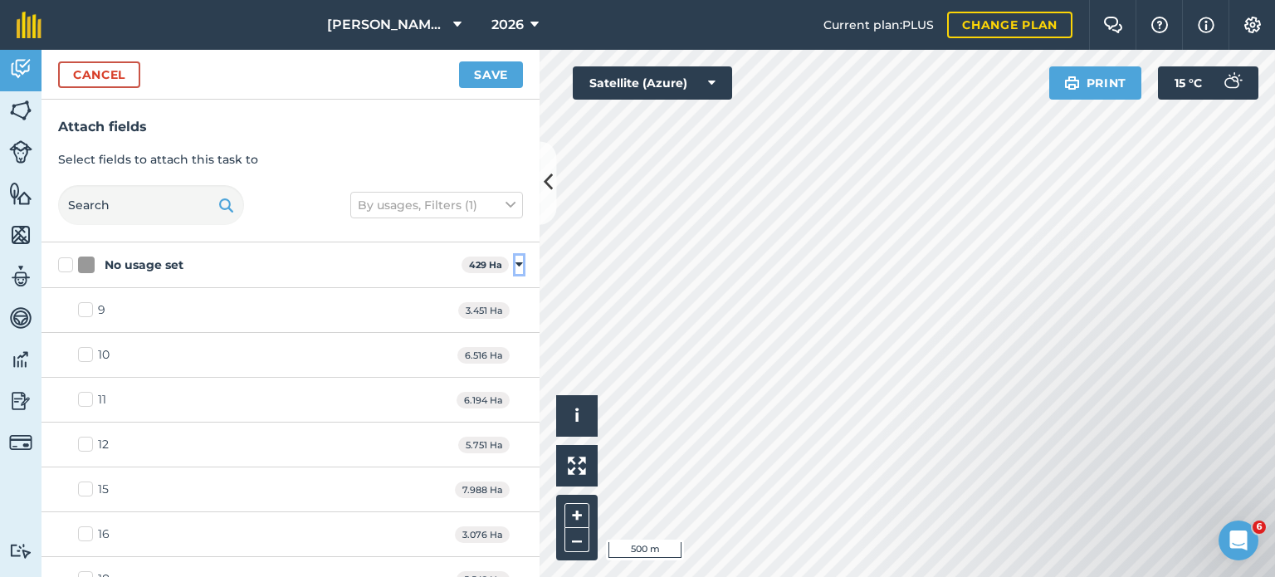
drag, startPoint x: 507, startPoint y: 265, endPoint x: 475, endPoint y: 262, distance: 32.5
click at [515, 265] on icon at bounding box center [518, 264] width 7 height 15
click at [61, 311] on label "Rape" at bounding box center [254, 310] width 393 height 17
click at [61, 311] on input "Rape" at bounding box center [63, 307] width 11 height 11
checkbox input "true"
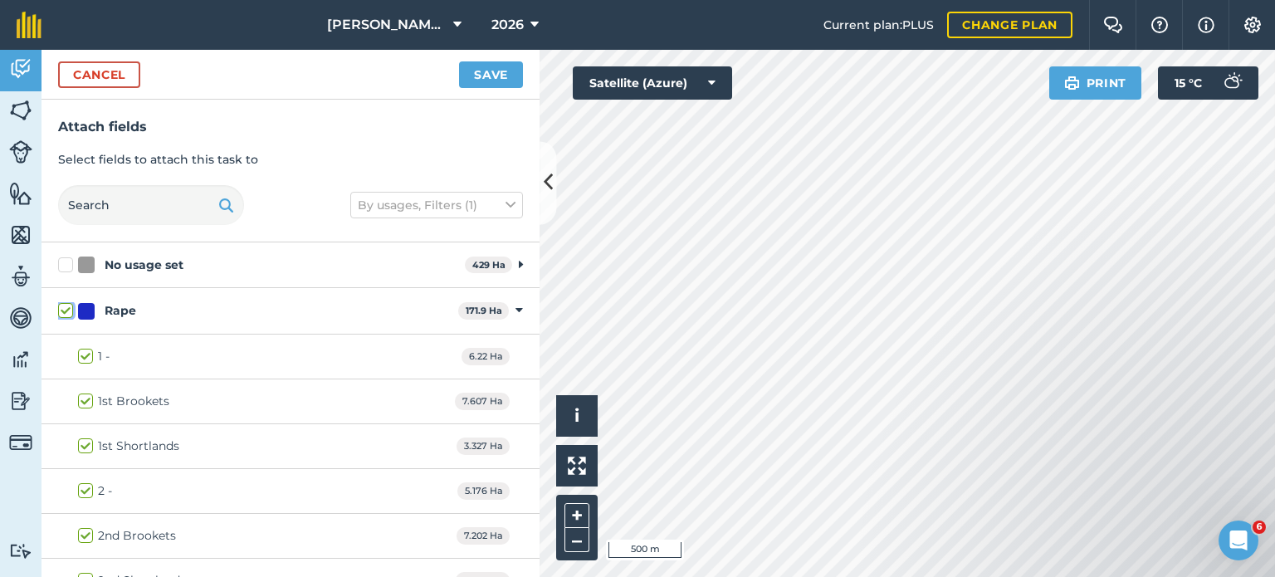
checkbox input "true"
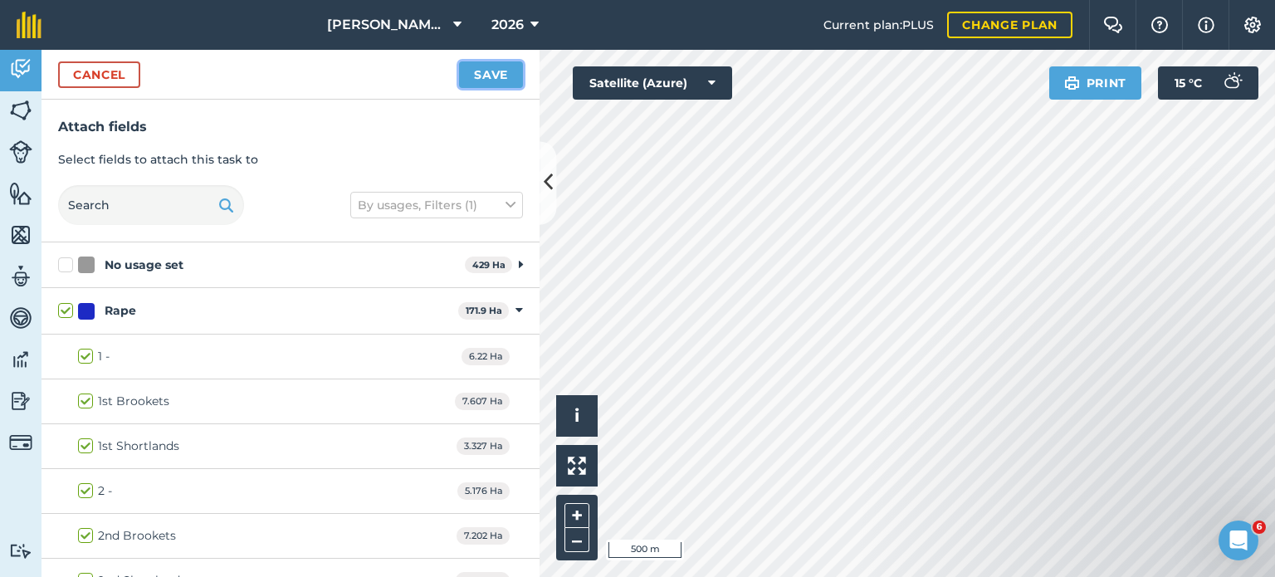
drag, startPoint x: 505, startPoint y: 75, endPoint x: 500, endPoint y: 85, distance: 11.6
click at [505, 74] on button "Save" at bounding box center [491, 74] width 64 height 27
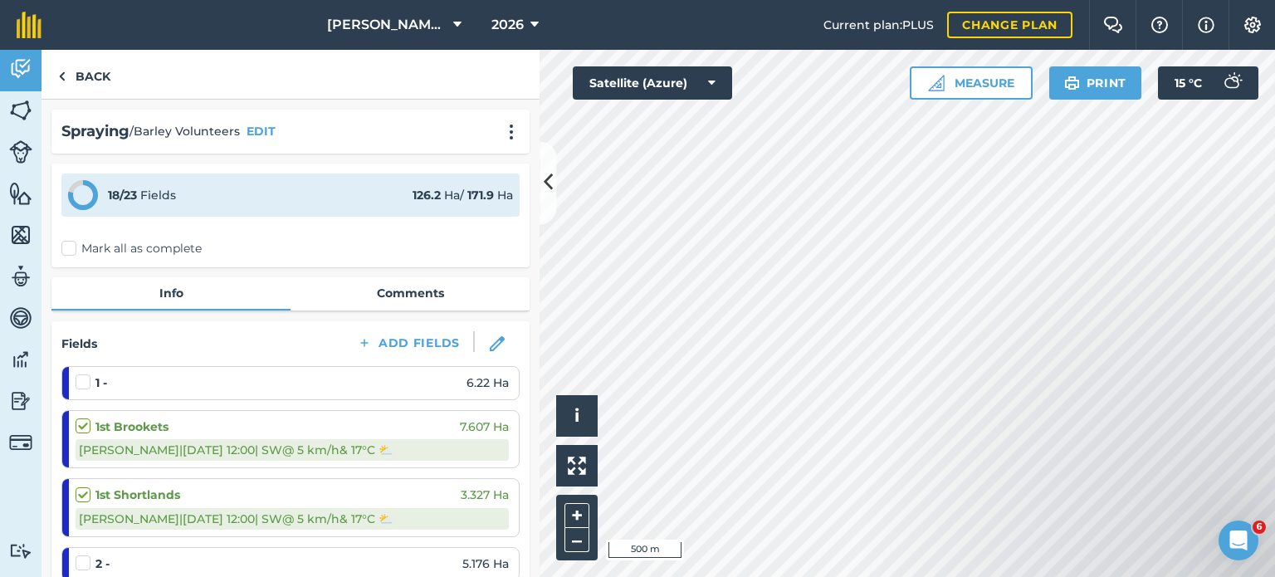
click at [73, 248] on label "Mark all as complete" at bounding box center [131, 248] width 140 height 17
click at [72, 248] on input "Mark all as complete" at bounding box center [66, 245] width 11 height 11
checkbox input "false"
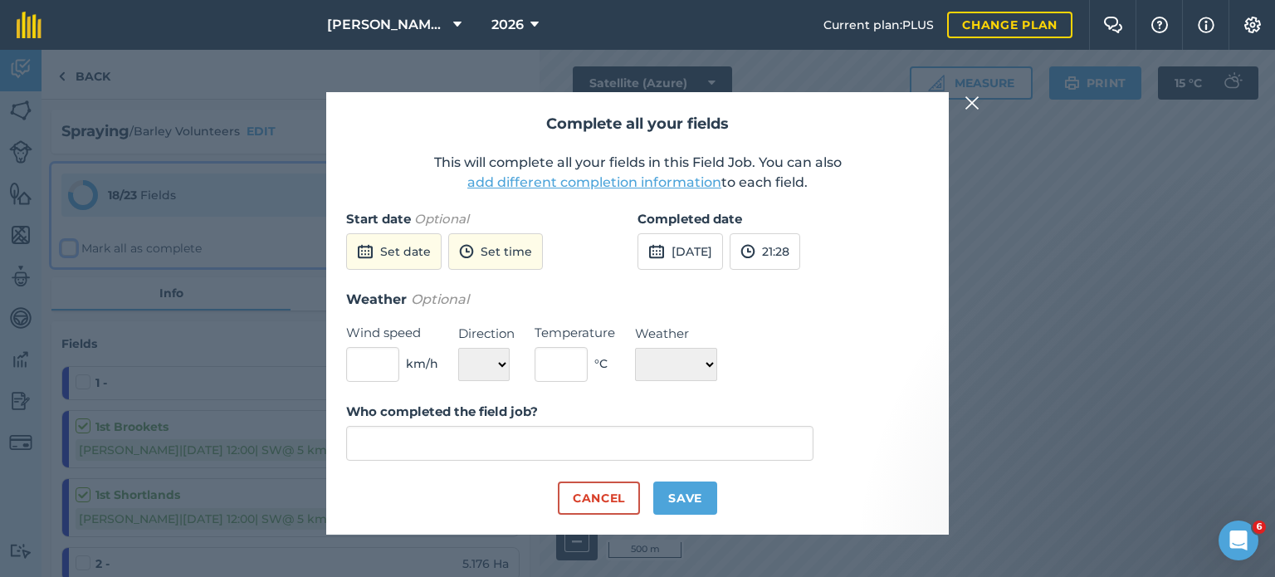
type input "[PERSON_NAME]"
click at [432, 253] on button "Set date" at bounding box center [393, 251] width 95 height 37
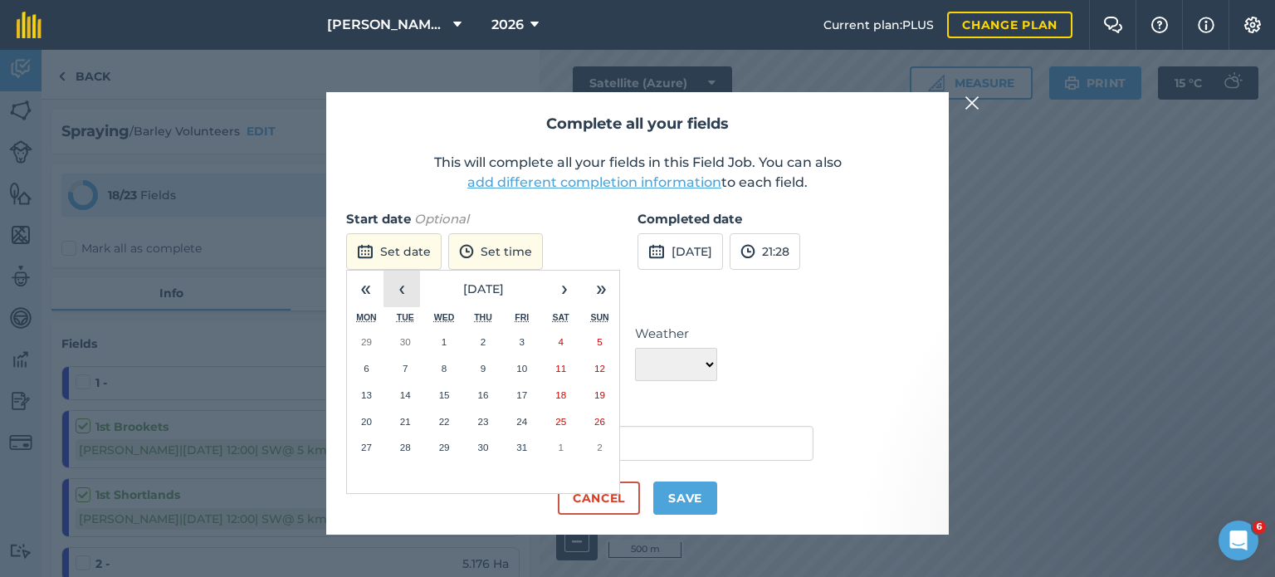
click at [403, 295] on button "‹" at bounding box center [401, 289] width 37 height 37
click at [521, 389] on abbr "19" at bounding box center [521, 394] width 11 height 11
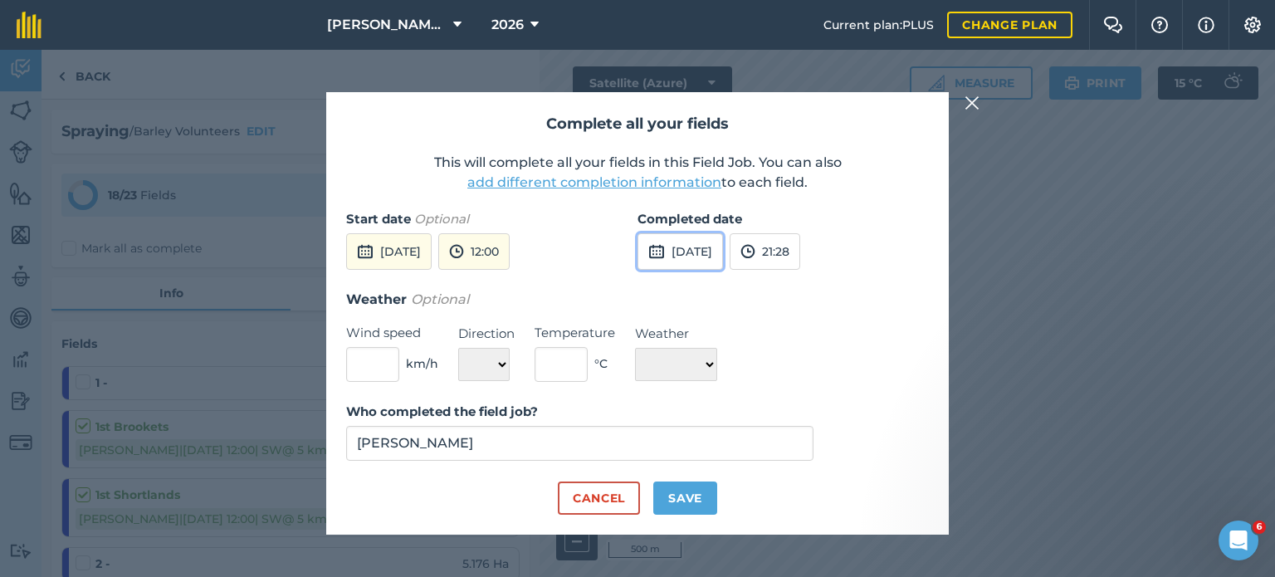
click at [707, 259] on button "[DATE]" at bounding box center [679, 251] width 85 height 37
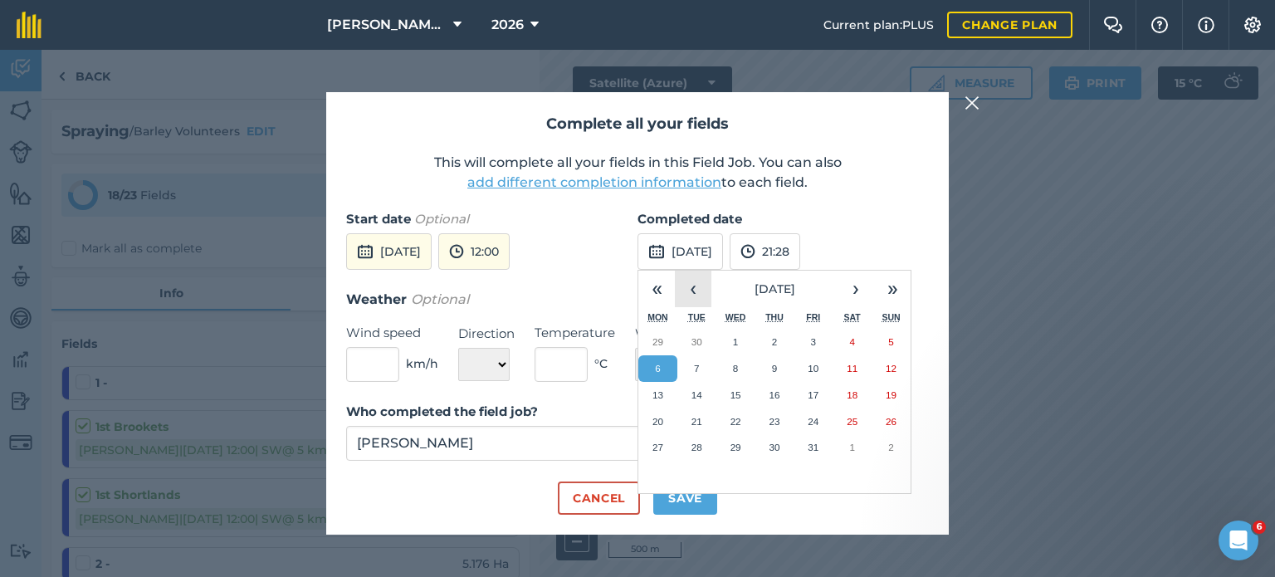
click at [694, 287] on button "‹" at bounding box center [693, 289] width 37 height 37
click at [842, 393] on button "20" at bounding box center [851, 395] width 39 height 27
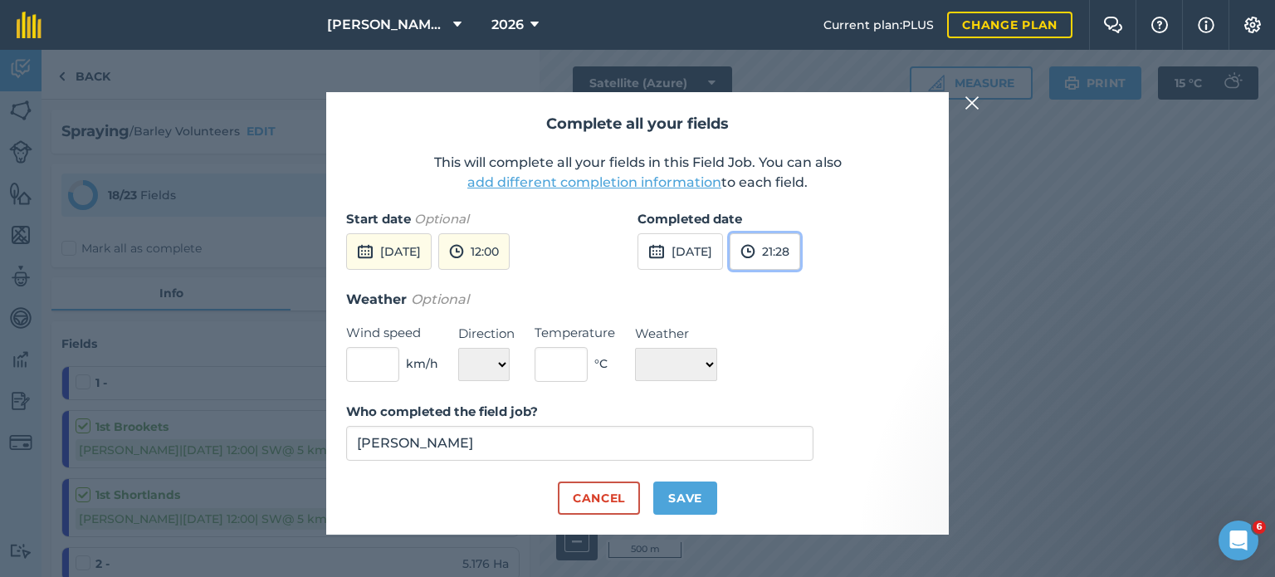
click at [800, 257] on button "21:28" at bounding box center [764, 251] width 71 height 37
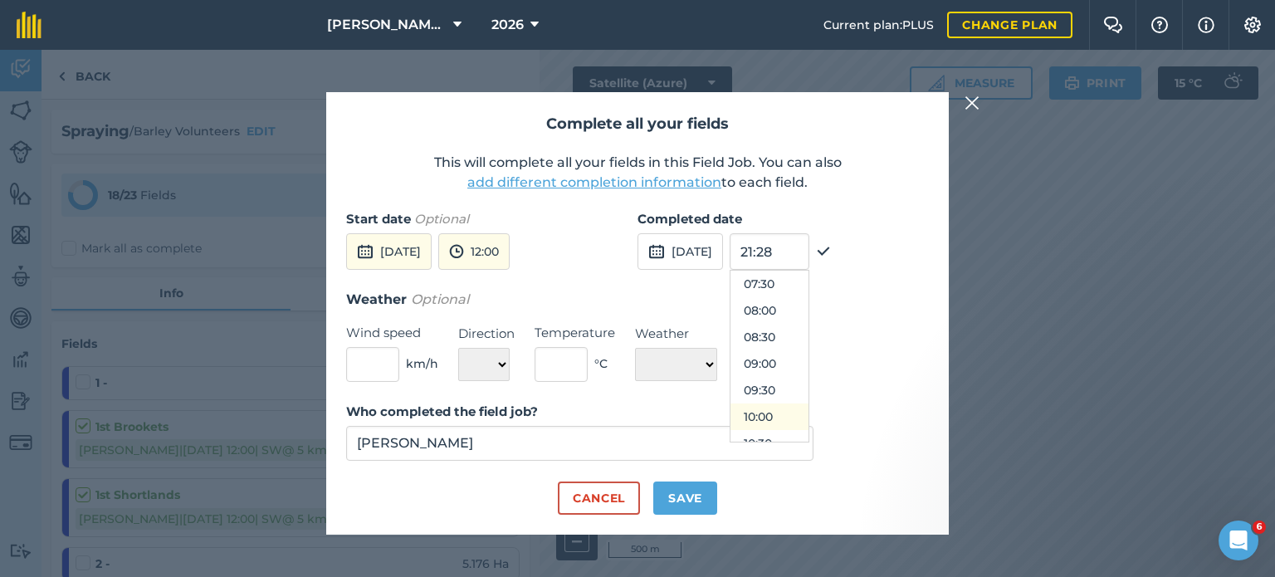
scroll to position [564, 0]
click at [803, 358] on button "12:00" at bounding box center [769, 357] width 78 height 27
click at [379, 368] on input "text" at bounding box center [372, 364] width 53 height 35
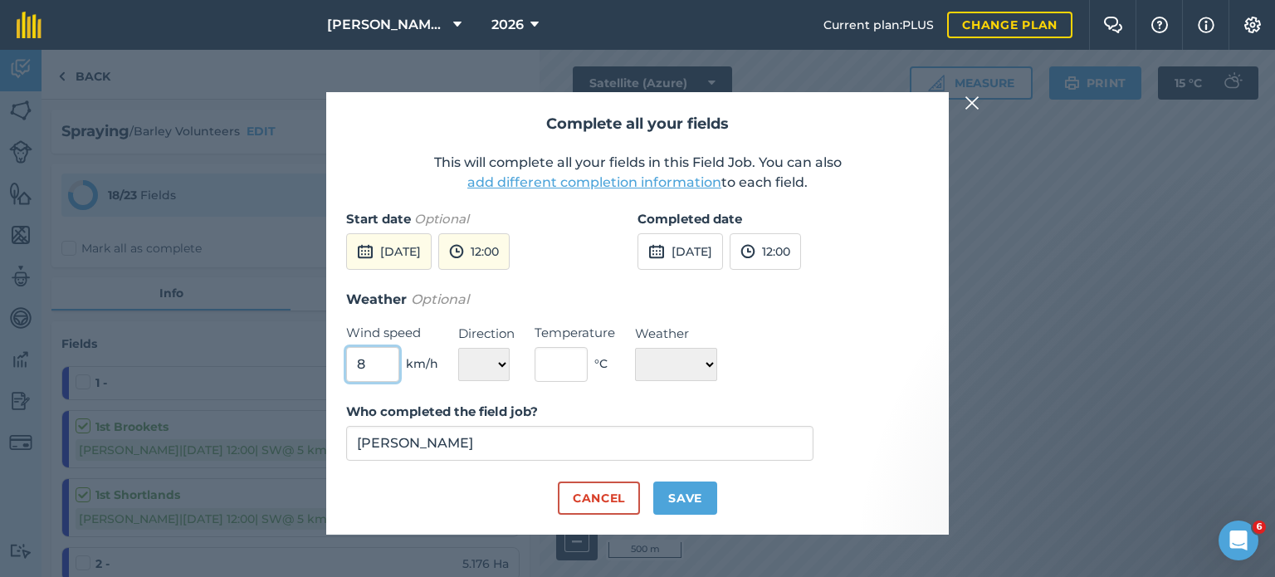
type input "8"
drag, startPoint x: 471, startPoint y: 361, endPoint x: 477, endPoint y: 377, distance: 16.8
click at [471, 361] on select "N NE E SE S SW W NW" at bounding box center [483, 364] width 51 height 33
click at [458, 348] on select "N NE E SE S SW W NW" at bounding box center [483, 364] width 51 height 33
click at [495, 342] on label "Direction" at bounding box center [486, 334] width 56 height 20
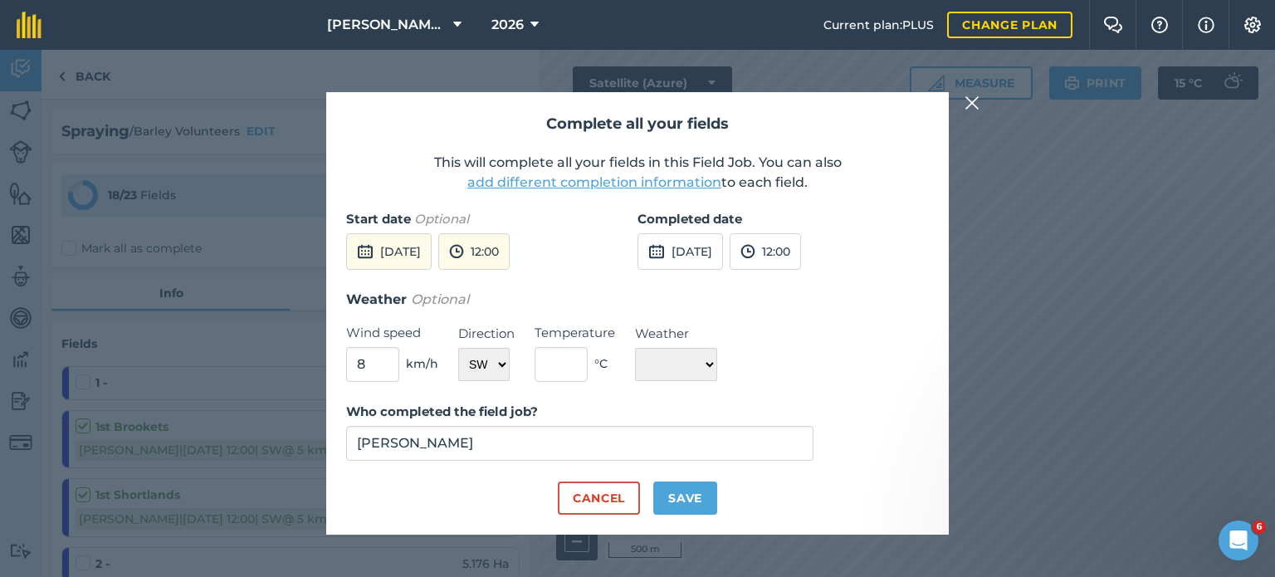
click at [490, 381] on div "Weather Optional Wind speed 8 km/h Direction N NE E SE S SW W NW Temperature ° …" at bounding box center [637, 335] width 583 height 93
click at [491, 368] on select "N NE E SE S SW W NW" at bounding box center [483, 364] width 51 height 33
select select "W"
click at [458, 348] on select "N NE E SE S SW W NW" at bounding box center [483, 364] width 51 height 33
click at [571, 369] on input "text" at bounding box center [560, 364] width 53 height 35
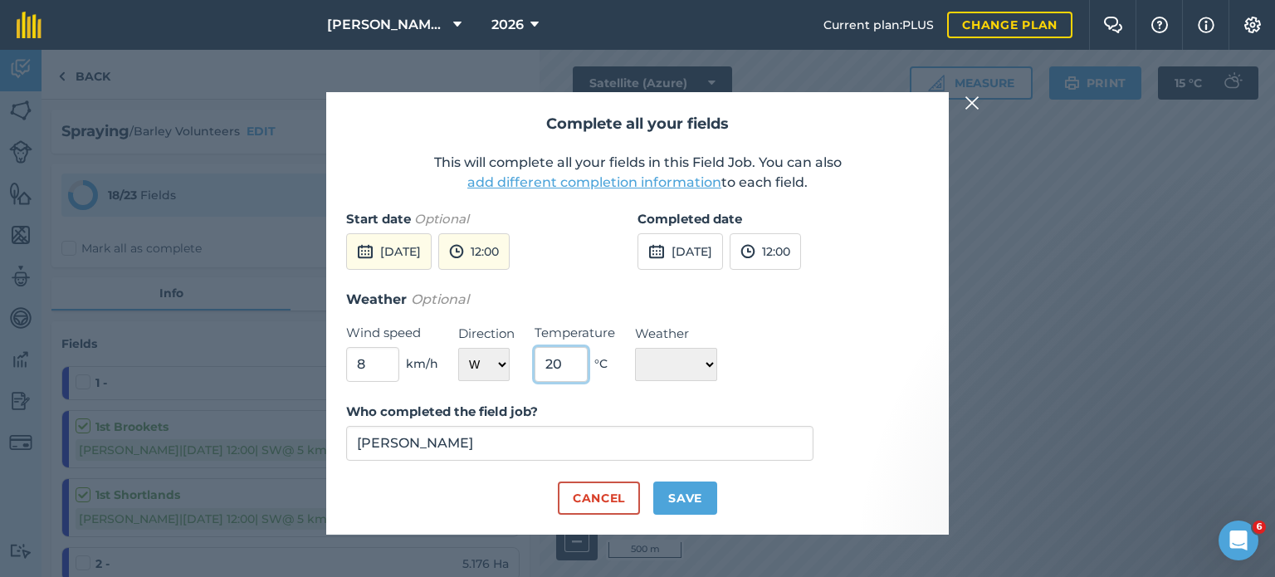
type input "20"
click at [671, 349] on div "Weather ☀️ Sunny 🌧 Rainy ⛅️ Cloudy 🌨 Snow ❄️ Icy" at bounding box center [676, 352] width 82 height 57
drag, startPoint x: 674, startPoint y: 355, endPoint x: 677, endPoint y: 368, distance: 13.7
click at [675, 356] on select "☀️ Sunny 🌧 Rainy ⛅️ Cloudy 🌨 Snow ❄️ Icy" at bounding box center [676, 364] width 82 height 33
select select "Sunny"
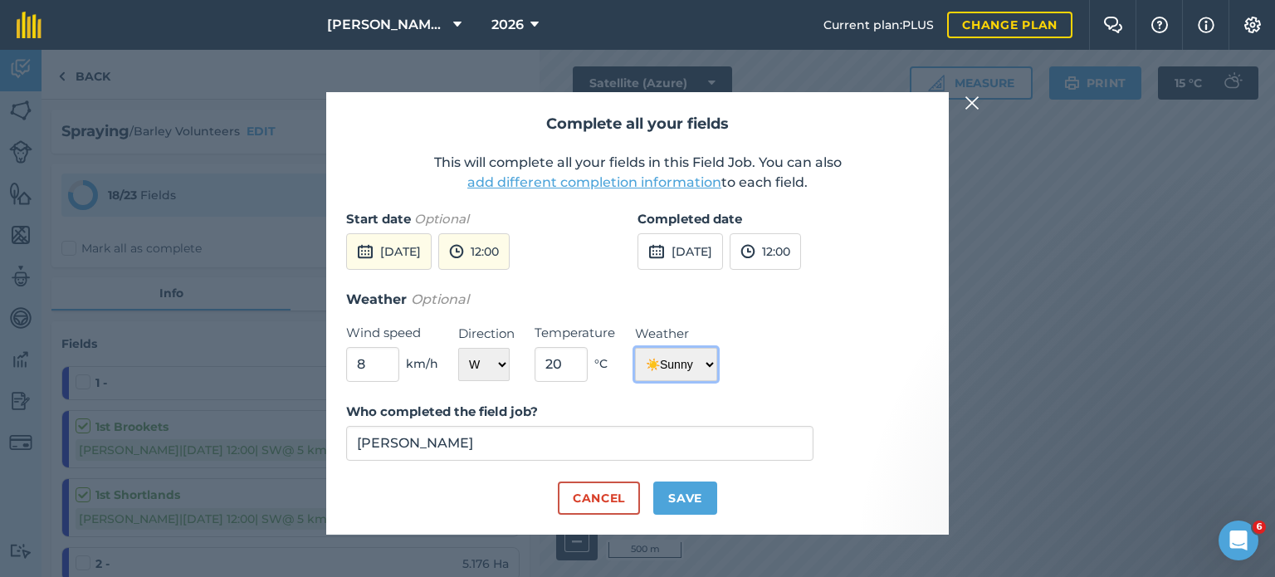
click at [635, 348] on select "☀️ Sunny 🌧 Rainy ⛅️ Cloudy 🌨 Snow ❄️ Icy" at bounding box center [676, 364] width 82 height 33
click at [687, 500] on button "Save" at bounding box center [685, 497] width 64 height 33
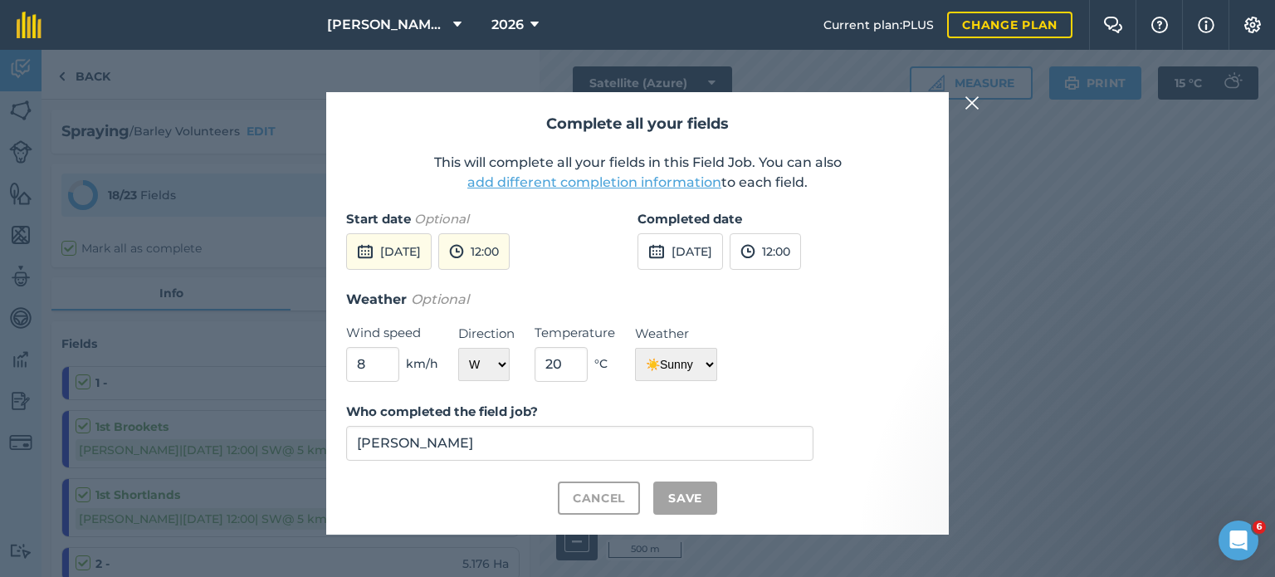
checkbox input "true"
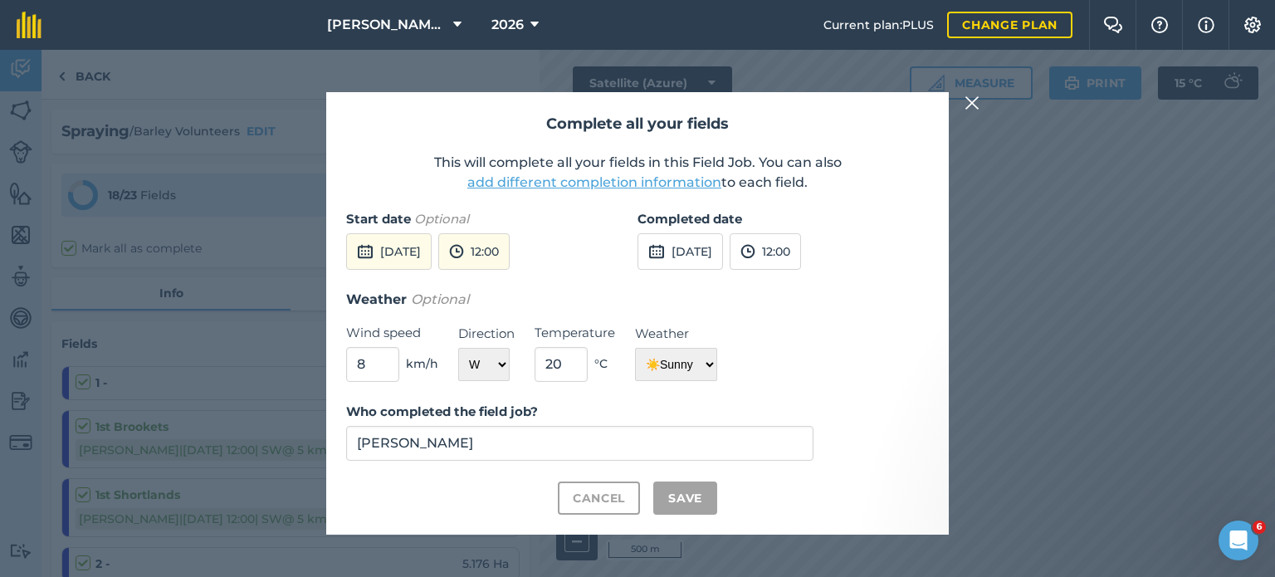
checkbox input "true"
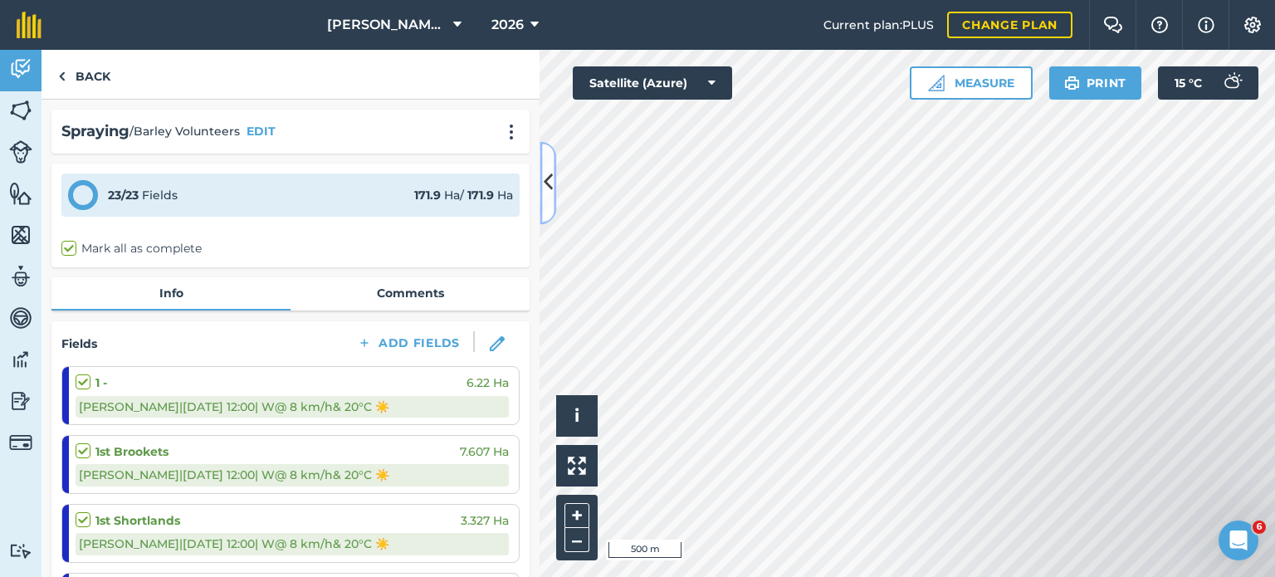
click at [545, 192] on icon at bounding box center [548, 182] width 9 height 29
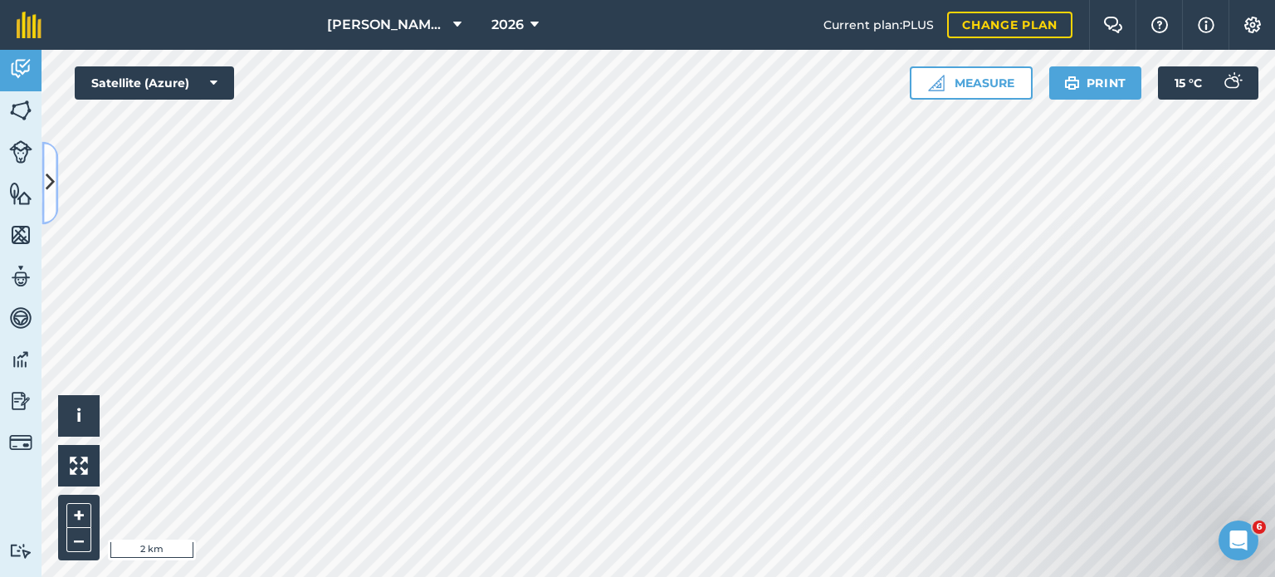
click at [53, 181] on icon at bounding box center [50, 182] width 9 height 29
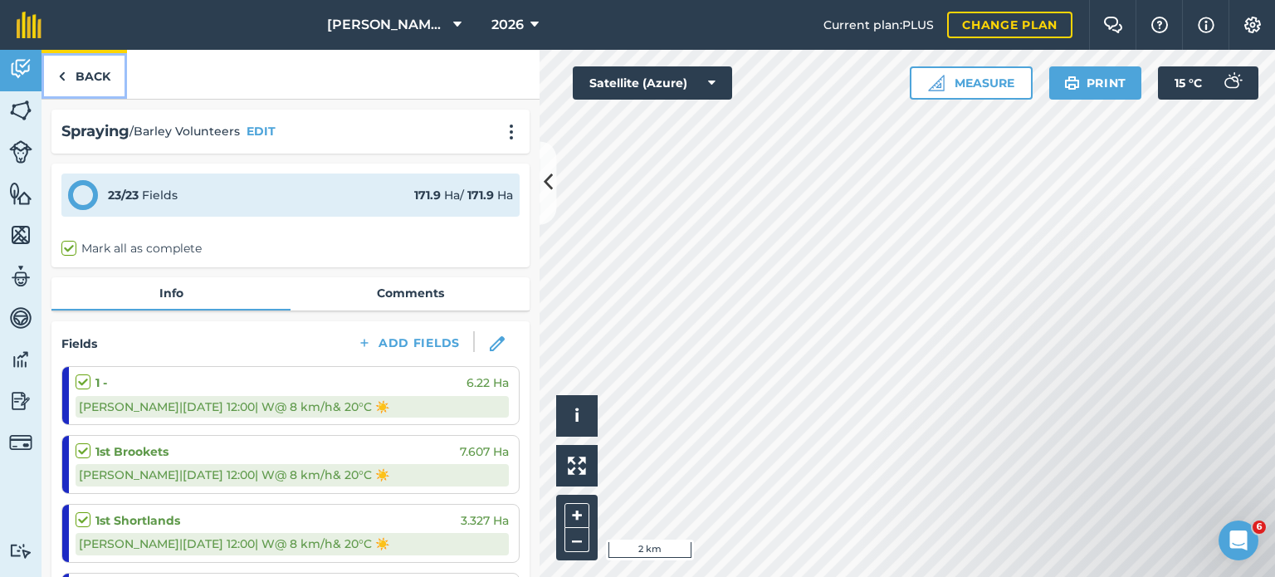
click at [86, 83] on link "Back" at bounding box center [83, 74] width 85 height 49
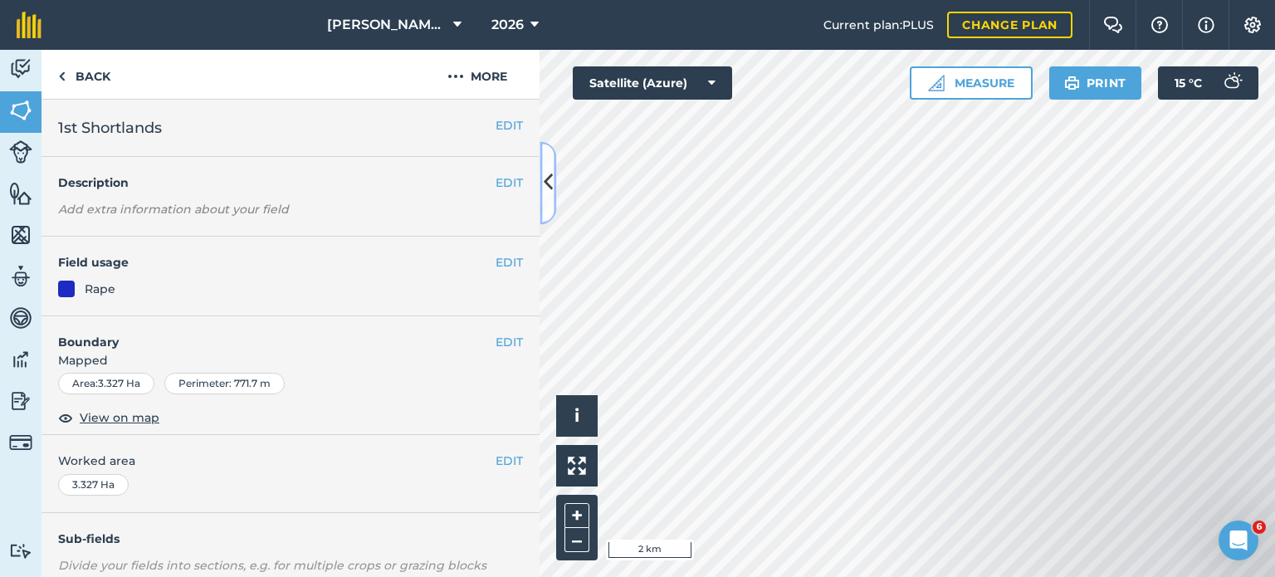
click at [551, 192] on icon at bounding box center [548, 182] width 9 height 29
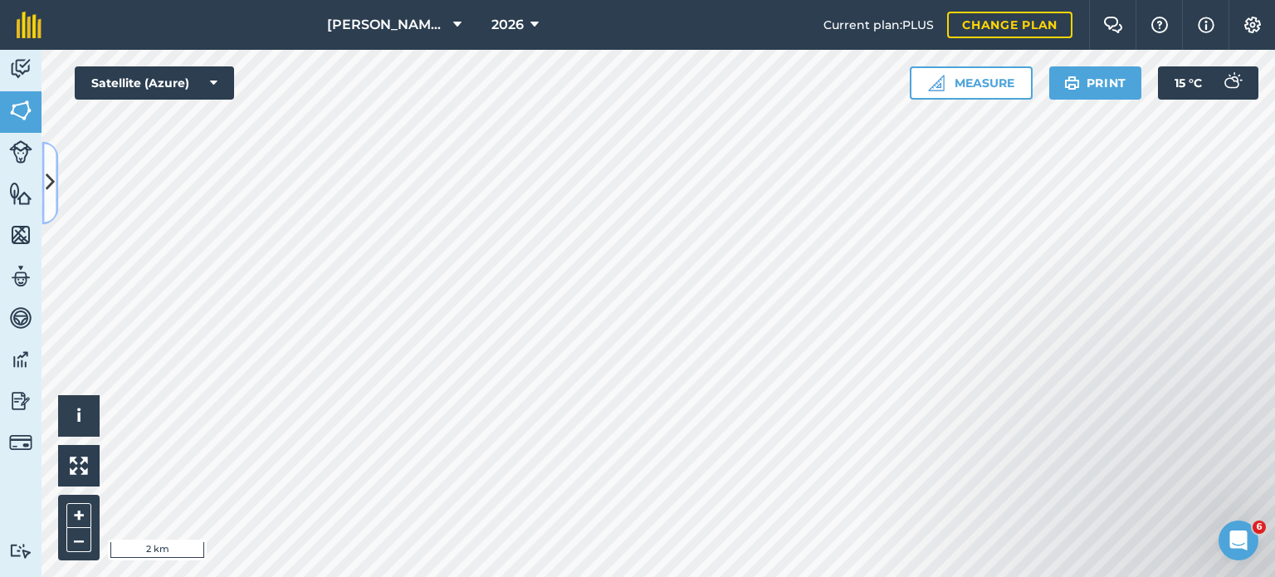
click at [46, 177] on icon at bounding box center [50, 182] width 9 height 29
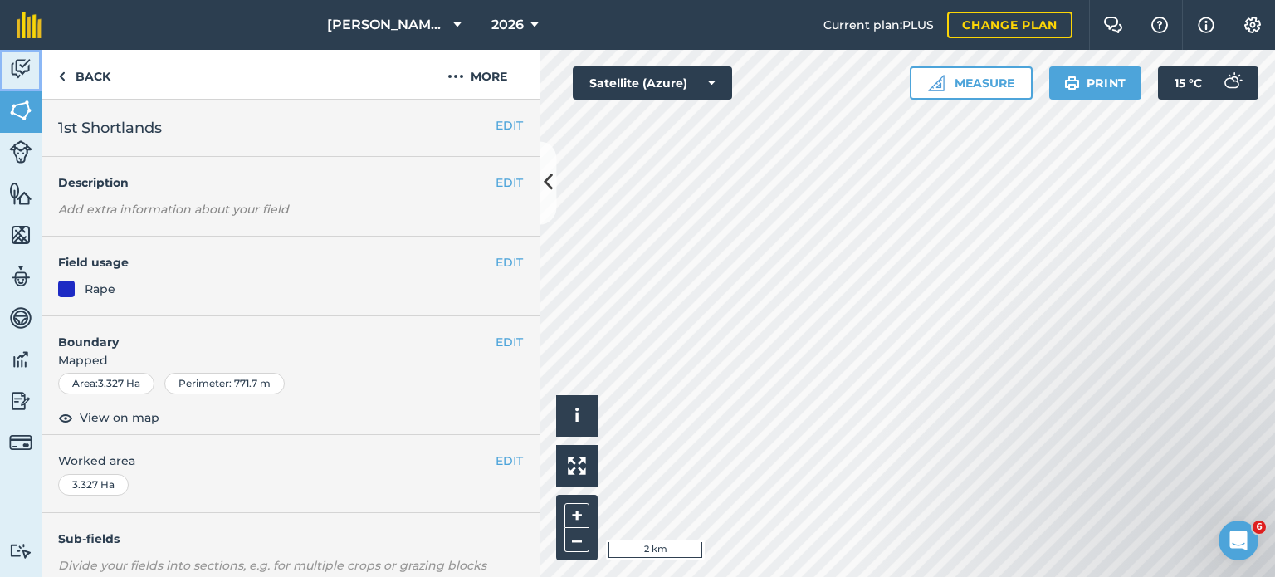
click at [24, 72] on img at bounding box center [20, 68] width 23 height 25
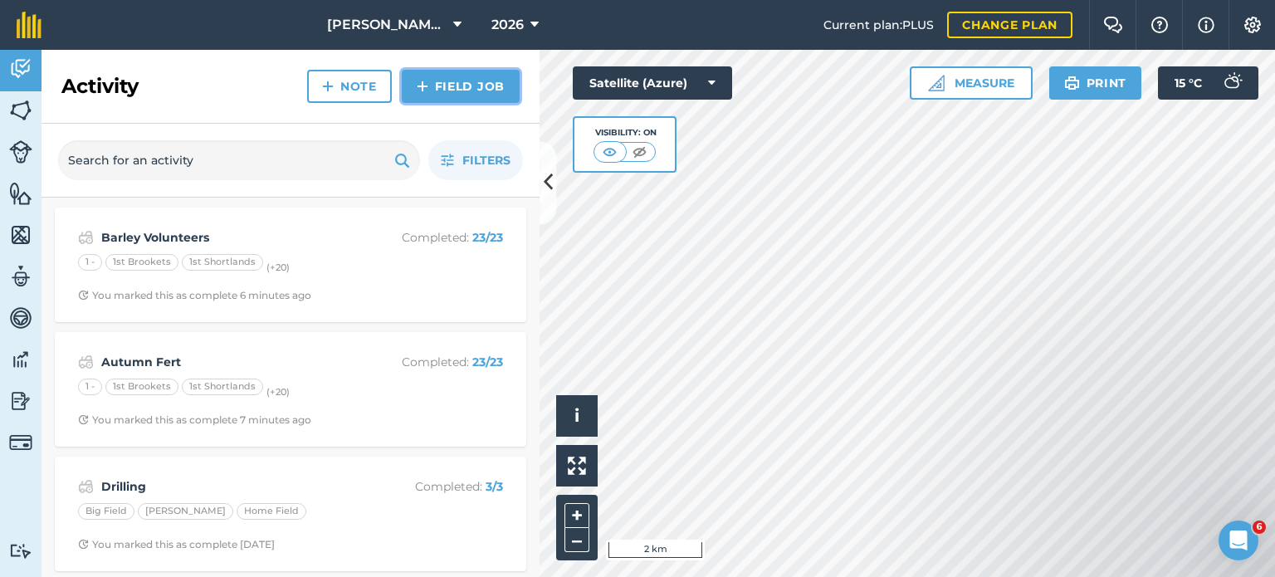
click at [470, 92] on link "Field Job" at bounding box center [461, 86] width 118 height 33
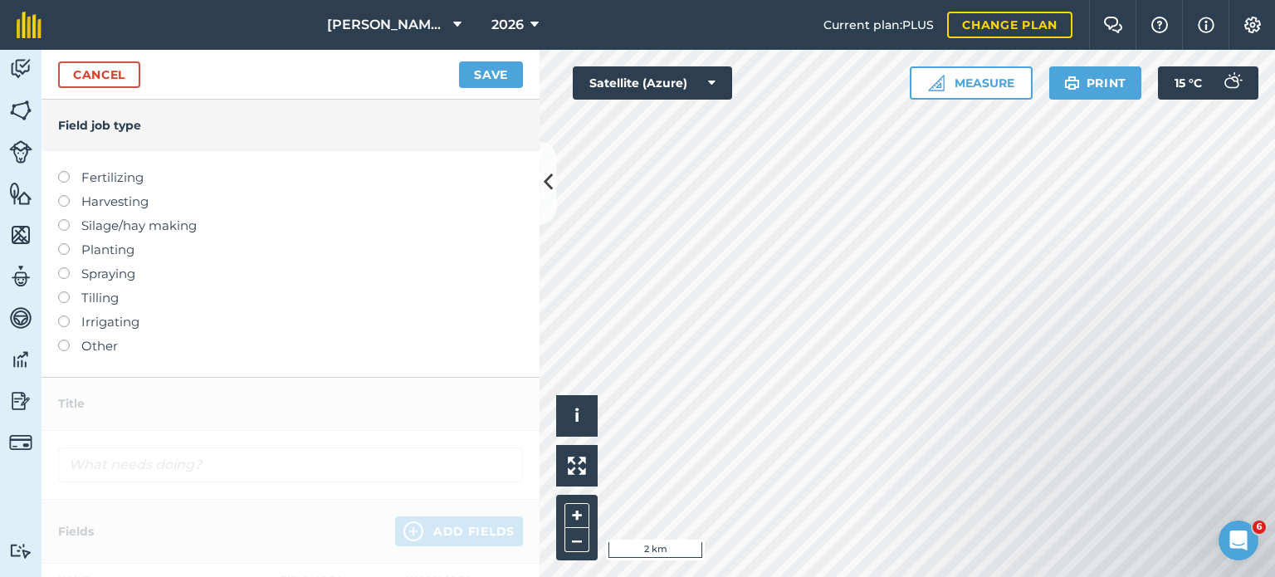
click at [61, 267] on label at bounding box center [69, 267] width 23 height 0
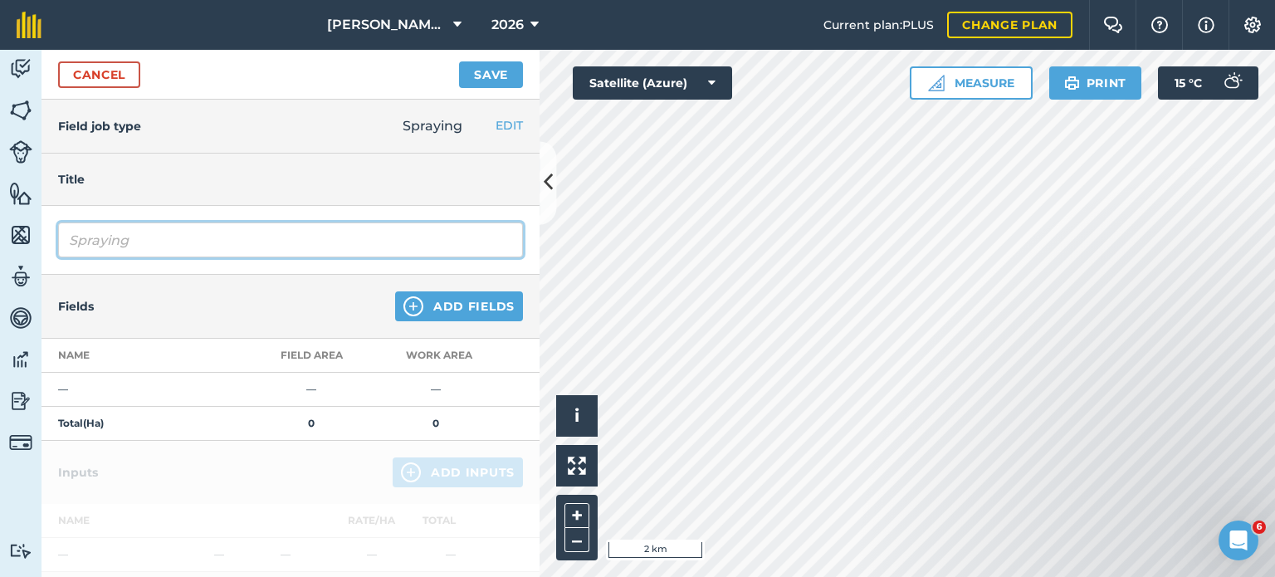
click at [259, 251] on input "Spraying" at bounding box center [290, 239] width 465 height 35
type input "S"
type input "BYDV Control"
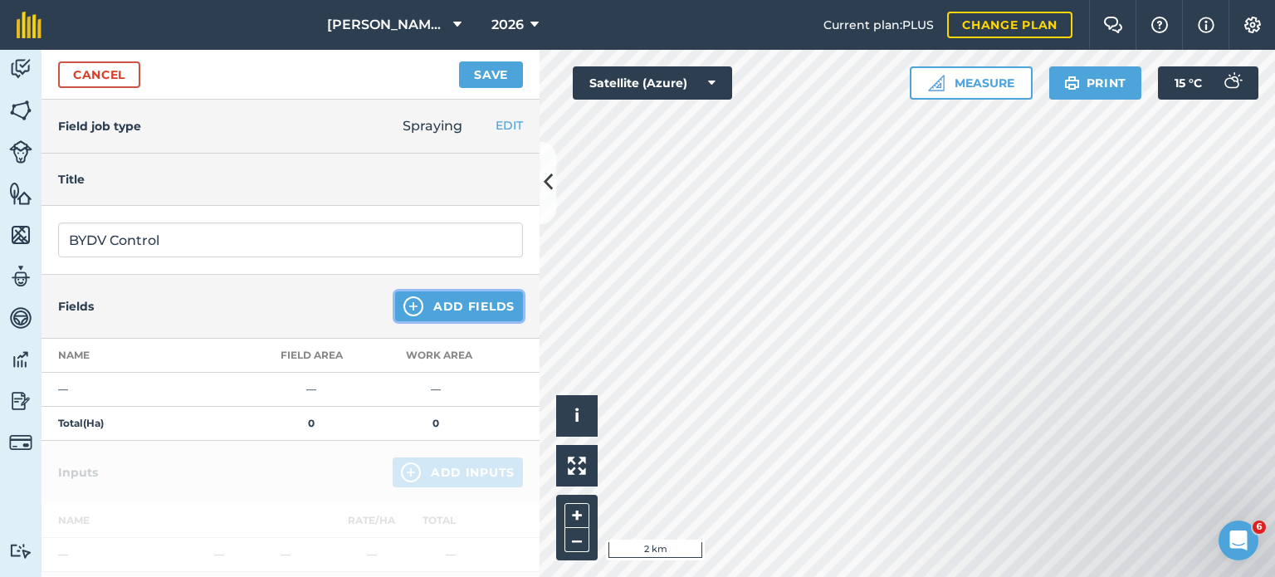
click at [400, 316] on button "Add Fields" at bounding box center [459, 306] width 128 height 30
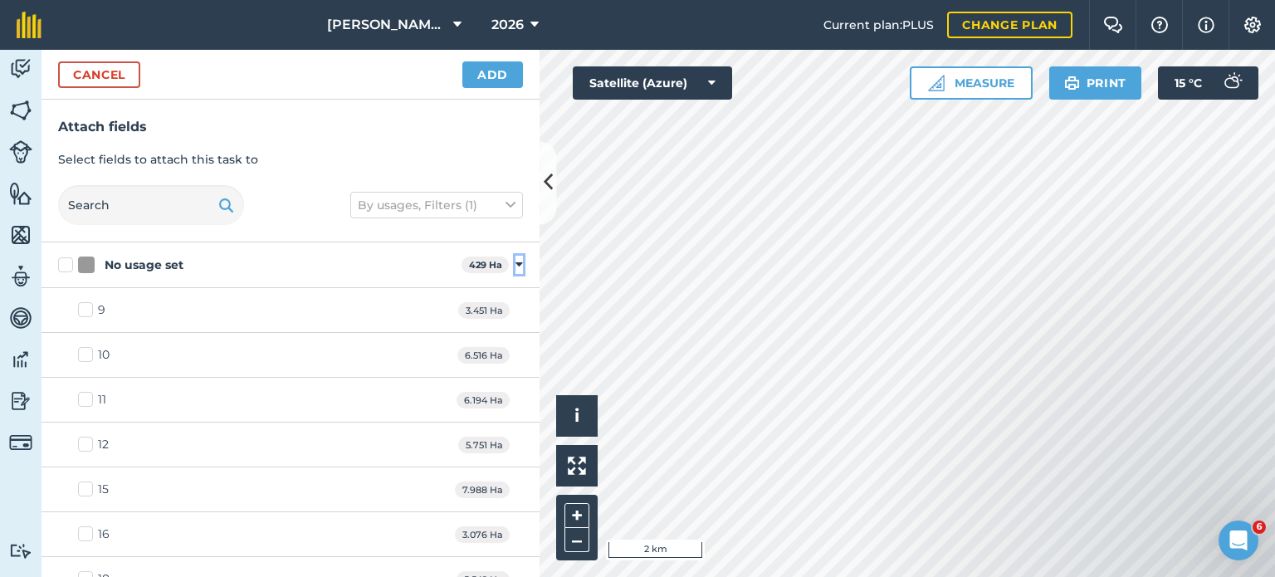
click at [515, 264] on icon at bounding box center [518, 264] width 7 height 15
click at [515, 305] on icon at bounding box center [518, 310] width 7 height 15
click at [498, 354] on div "SFI 49.51 Ha Toggle showing SFI fields" at bounding box center [290, 357] width 498 height 46
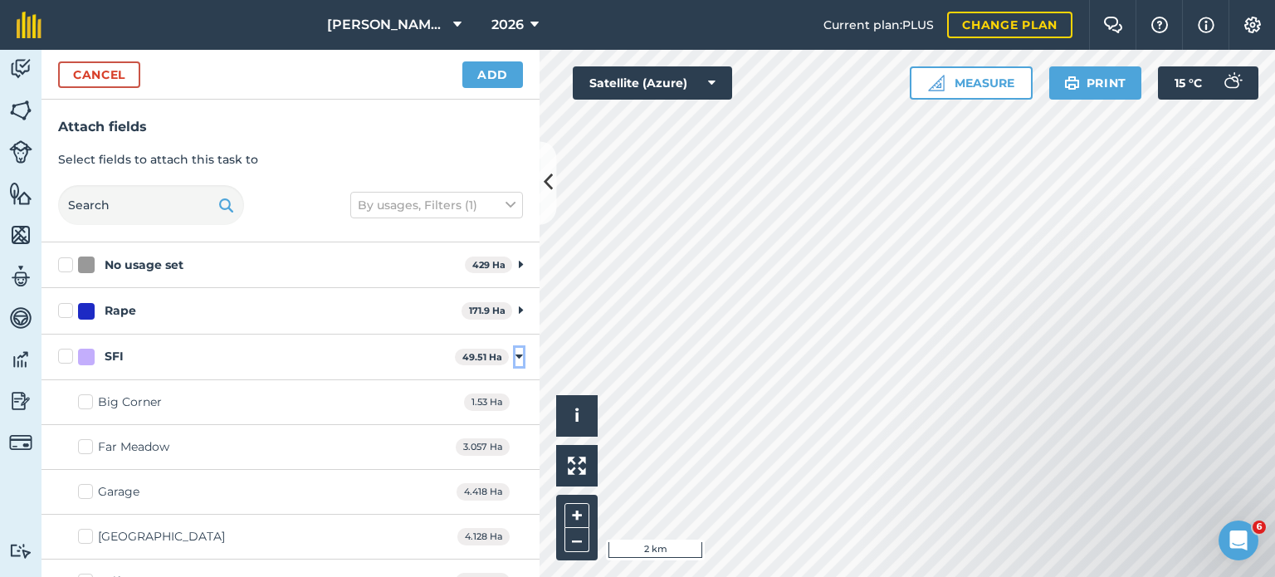
click at [515, 354] on icon at bounding box center [518, 356] width 7 height 15
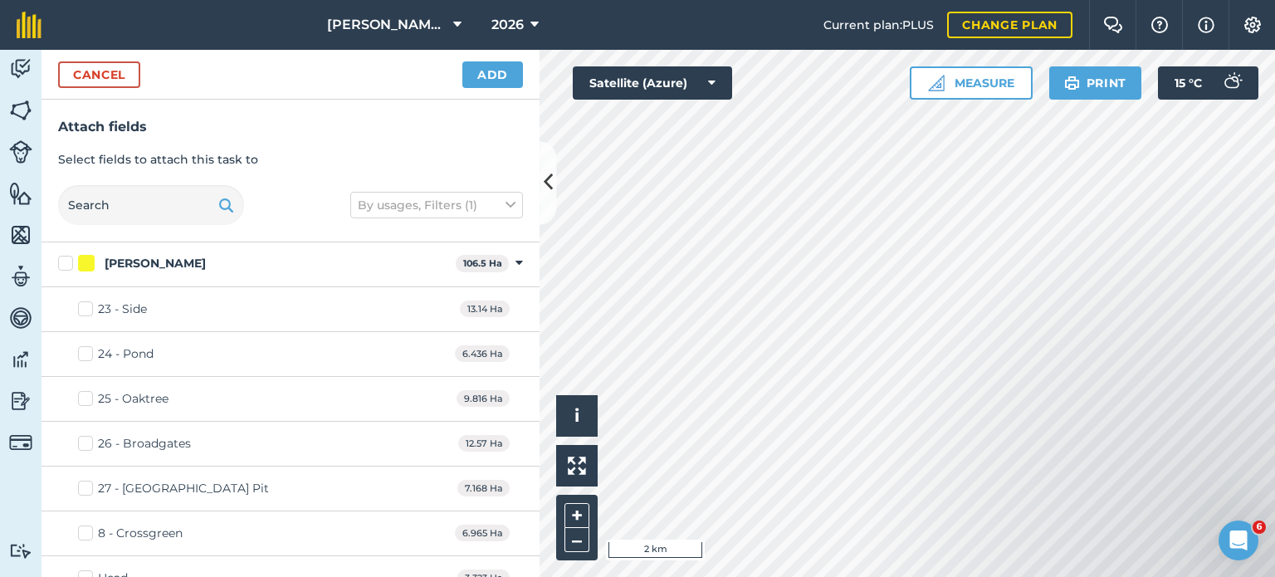
scroll to position [166, 0]
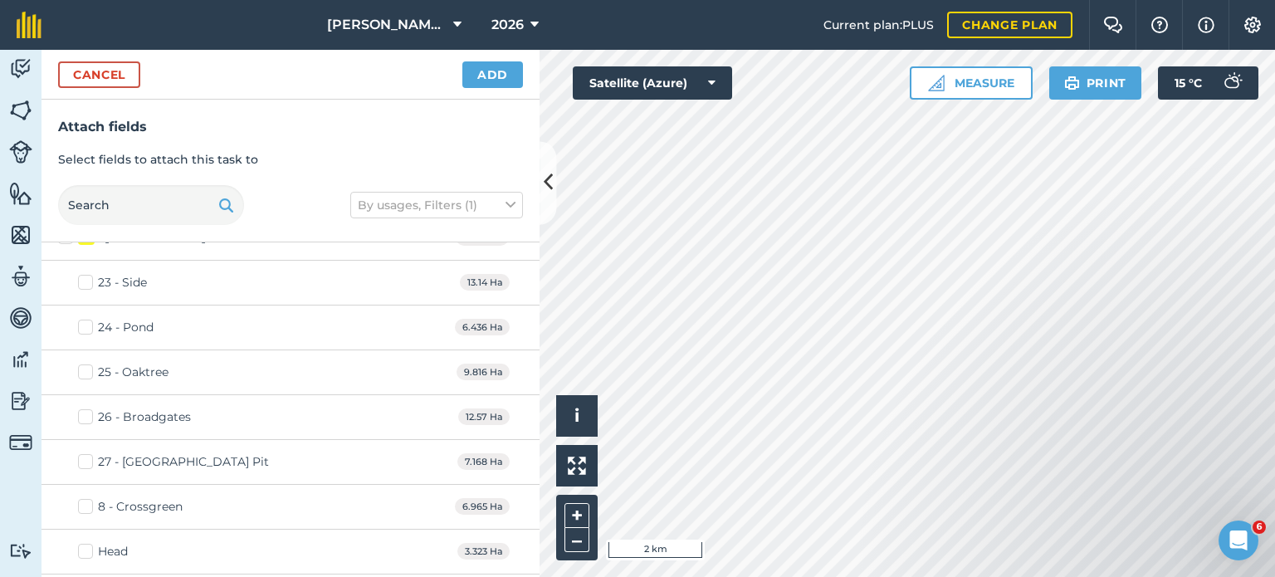
click at [85, 285] on label "23 - Side" at bounding box center [112, 282] width 69 height 17
click at [85, 285] on input "23 - Side" at bounding box center [83, 279] width 11 height 11
checkbox input "true"
click at [83, 331] on label "24 - Pond" at bounding box center [116, 327] width 76 height 17
click at [83, 329] on input "24 - Pond" at bounding box center [83, 324] width 11 height 11
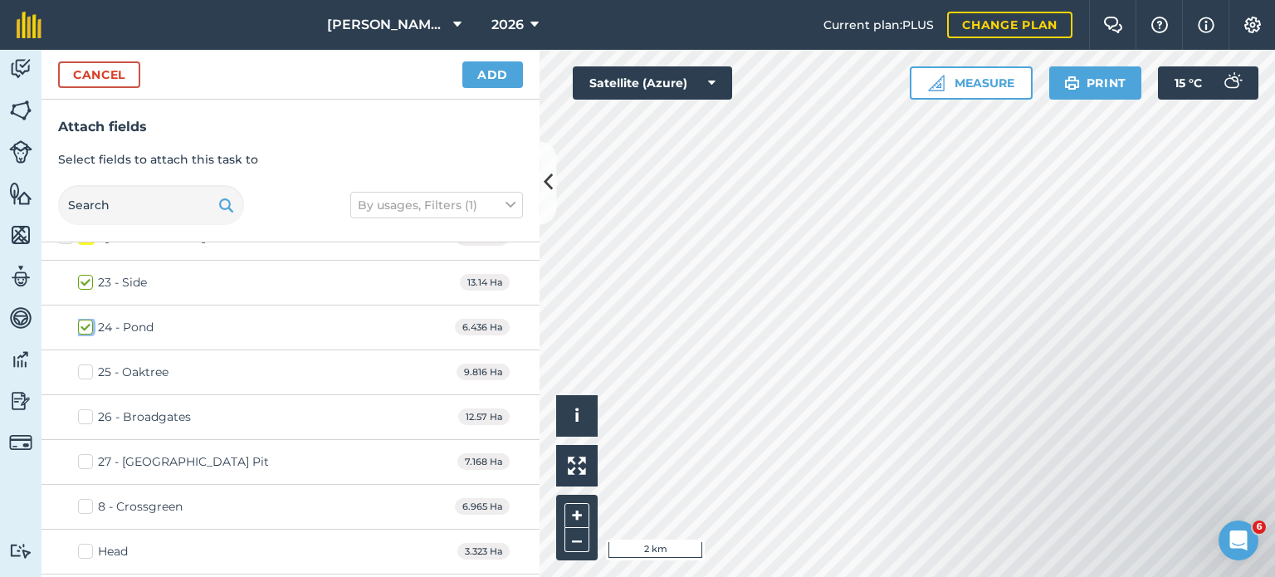
checkbox input "true"
click at [88, 367] on label "25 - Oaktree" at bounding box center [123, 371] width 90 height 17
click at [88, 367] on input "25 - Oaktree" at bounding box center [83, 368] width 11 height 11
checkbox input "true"
click at [93, 411] on label "26 - Broadgates" at bounding box center [134, 416] width 113 height 17
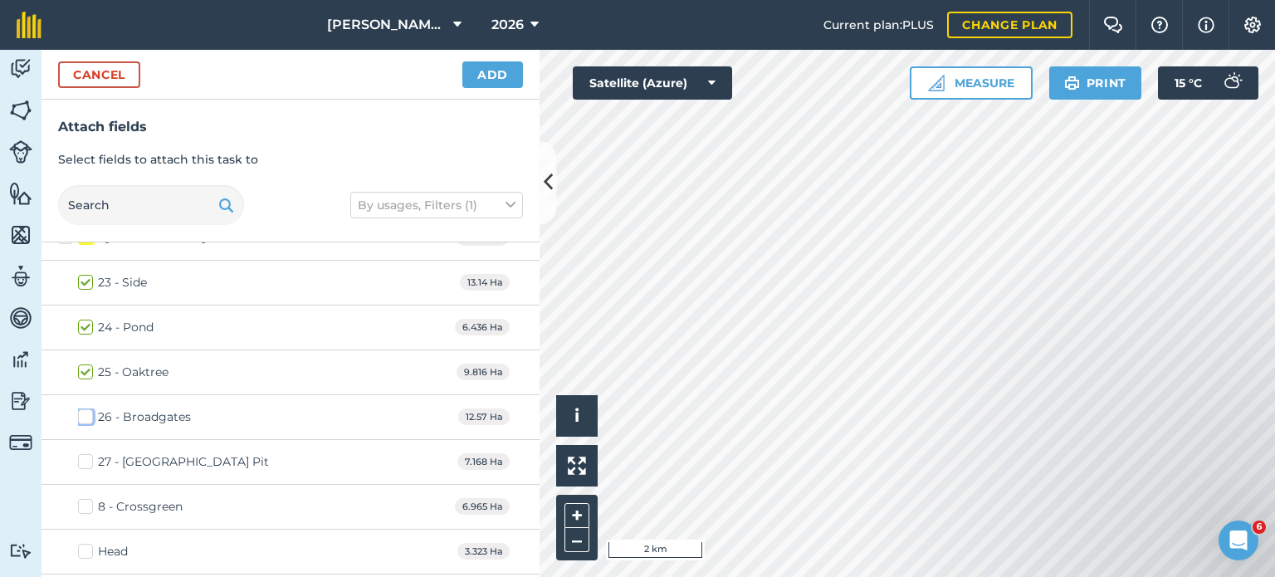
click at [89, 411] on input "26 - Broadgates" at bounding box center [83, 413] width 11 height 11
checkbox input "true"
click at [81, 456] on label "27 - [GEOGRAPHIC_DATA] Pit" at bounding box center [173, 461] width 191 height 17
click at [81, 456] on input "27 - [GEOGRAPHIC_DATA] Pit" at bounding box center [83, 458] width 11 height 11
checkbox input "true"
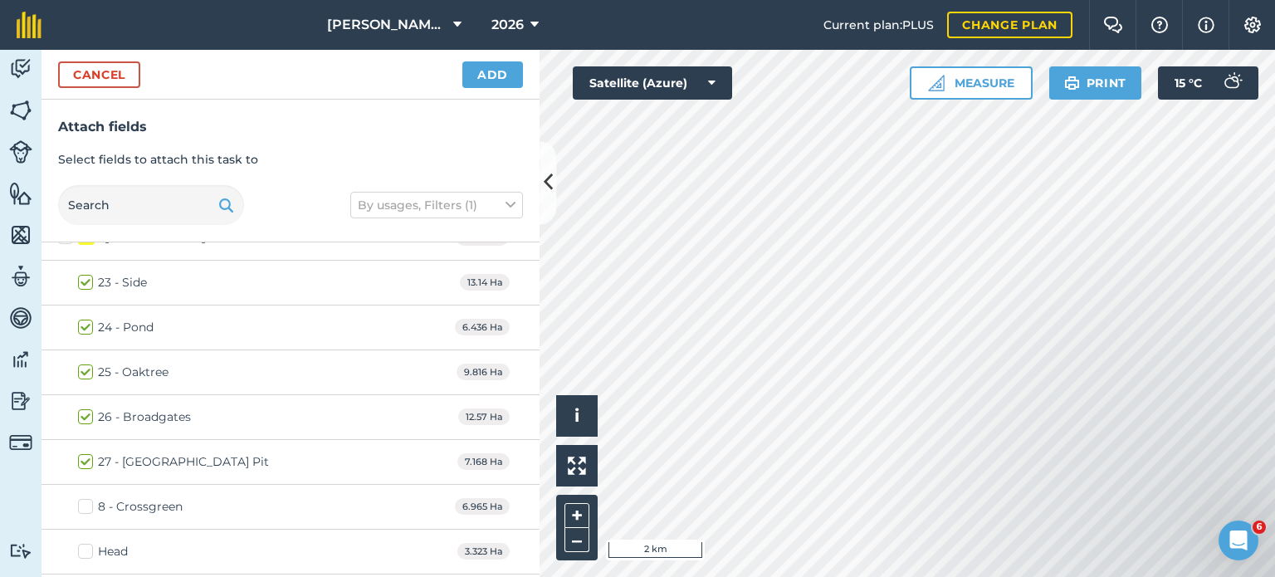
click at [80, 494] on div "8 - Crossgreen 6.965 Ha" at bounding box center [290, 507] width 498 height 45
click at [90, 505] on label "8 - Crossgreen" at bounding box center [130, 506] width 105 height 17
click at [89, 505] on input "8 - Crossgreen" at bounding box center [83, 503] width 11 height 11
checkbox input "true"
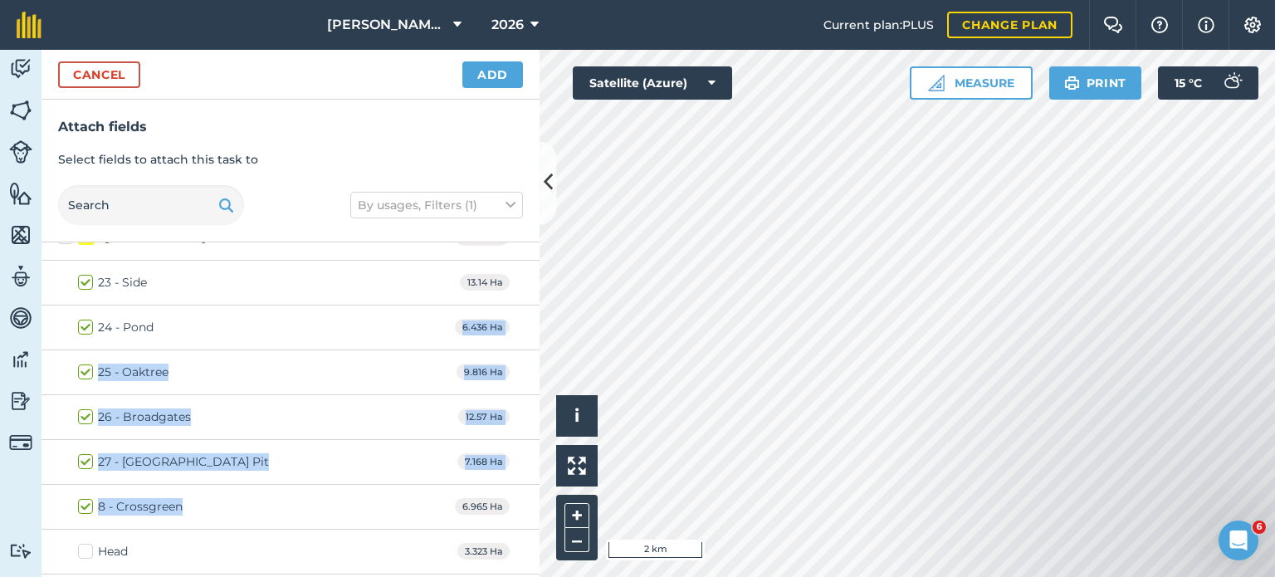
drag, startPoint x: 188, startPoint y: 490, endPoint x: 237, endPoint y: 347, distance: 150.9
click at [237, 347] on div "23 - Side 13.14 Ha 24 - Pond 6.436 Ha 25 - [GEOGRAPHIC_DATA] 9.816 Ha 26 - [GEO…" at bounding box center [290, 507] width 498 height 493
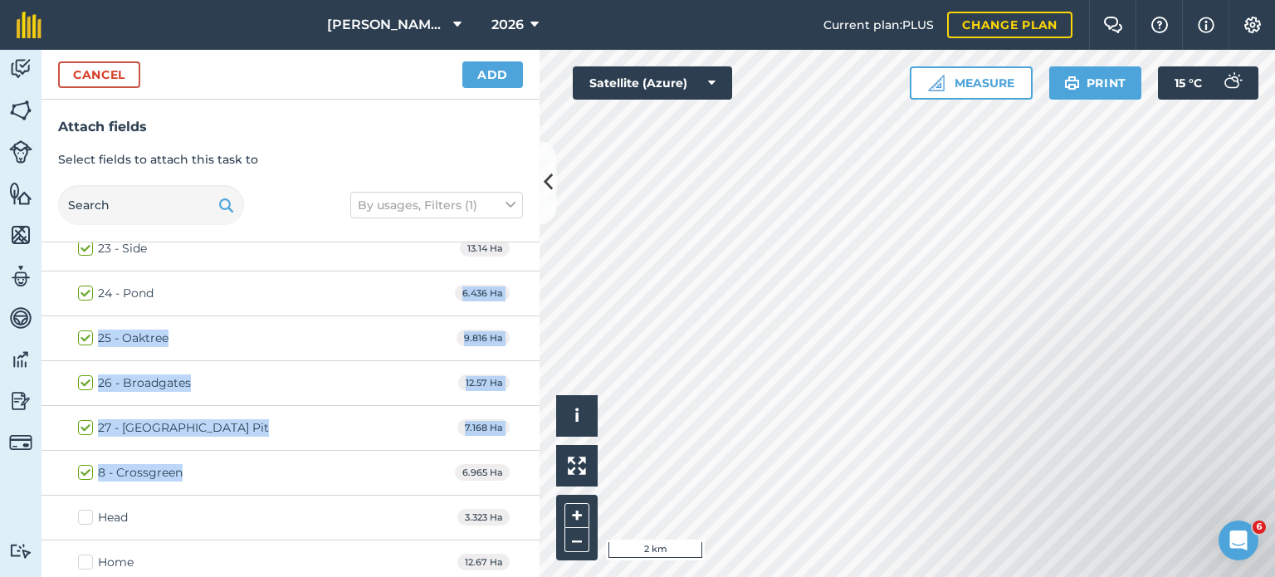
scroll to position [83, 0]
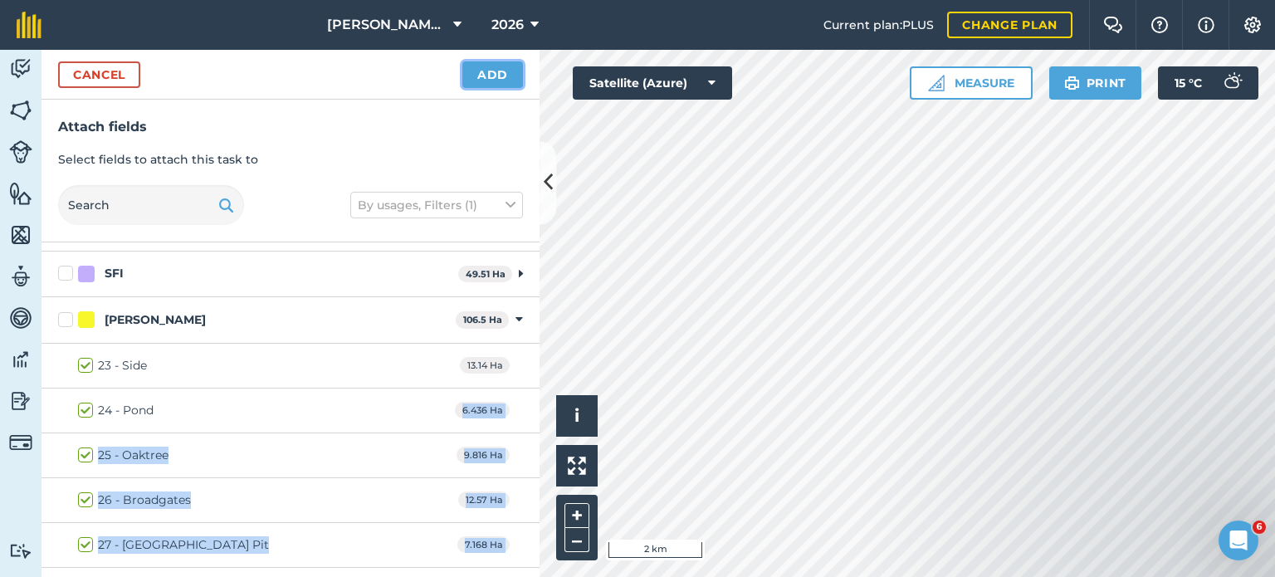
click at [497, 80] on button "Add" at bounding box center [492, 74] width 61 height 27
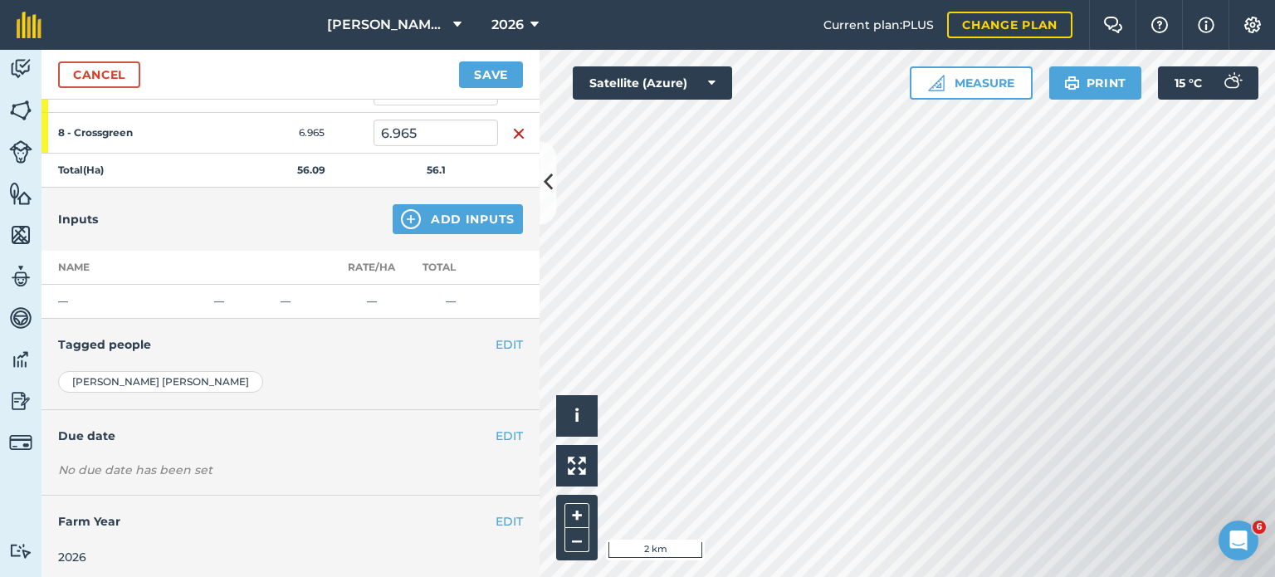
scroll to position [465, 0]
click at [458, 197] on div "Inputs Add Inputs" at bounding box center [290, 217] width 498 height 63
click at [454, 212] on button "Add Inputs" at bounding box center [458, 217] width 130 height 30
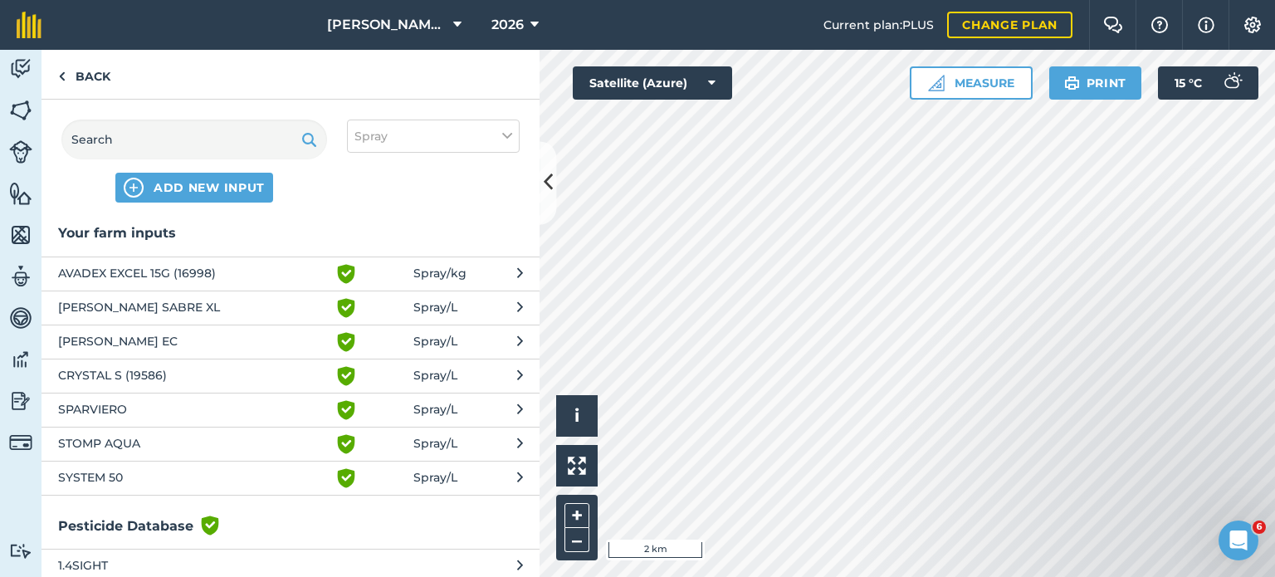
click at [163, 404] on span "SPARVIERO" at bounding box center [193, 410] width 271 height 20
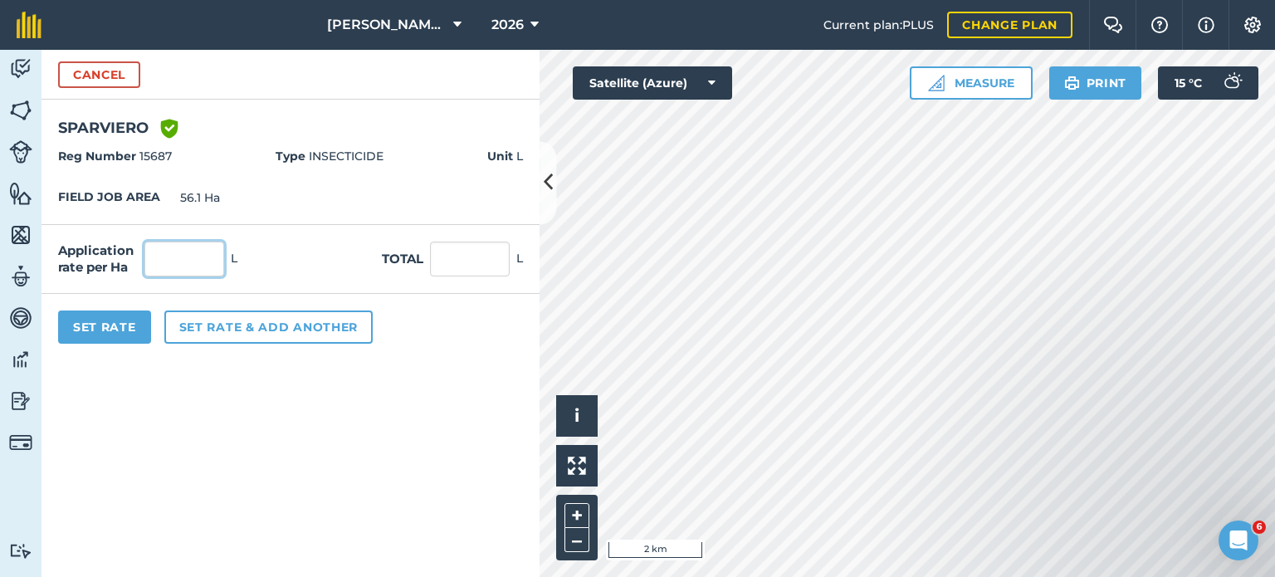
click at [201, 268] on input "text" at bounding box center [184, 258] width 80 height 35
type input "0.05"
type input "2.805"
click at [129, 330] on button "Set Rate" at bounding box center [104, 326] width 93 height 33
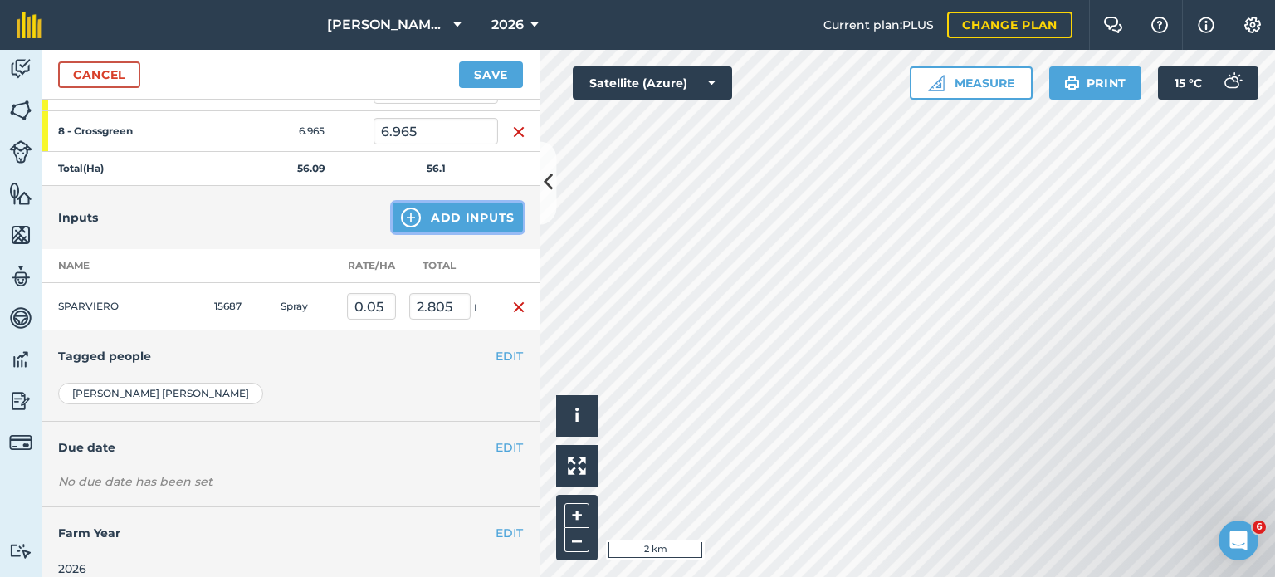
click at [471, 218] on button "Add Inputs" at bounding box center [458, 217] width 130 height 30
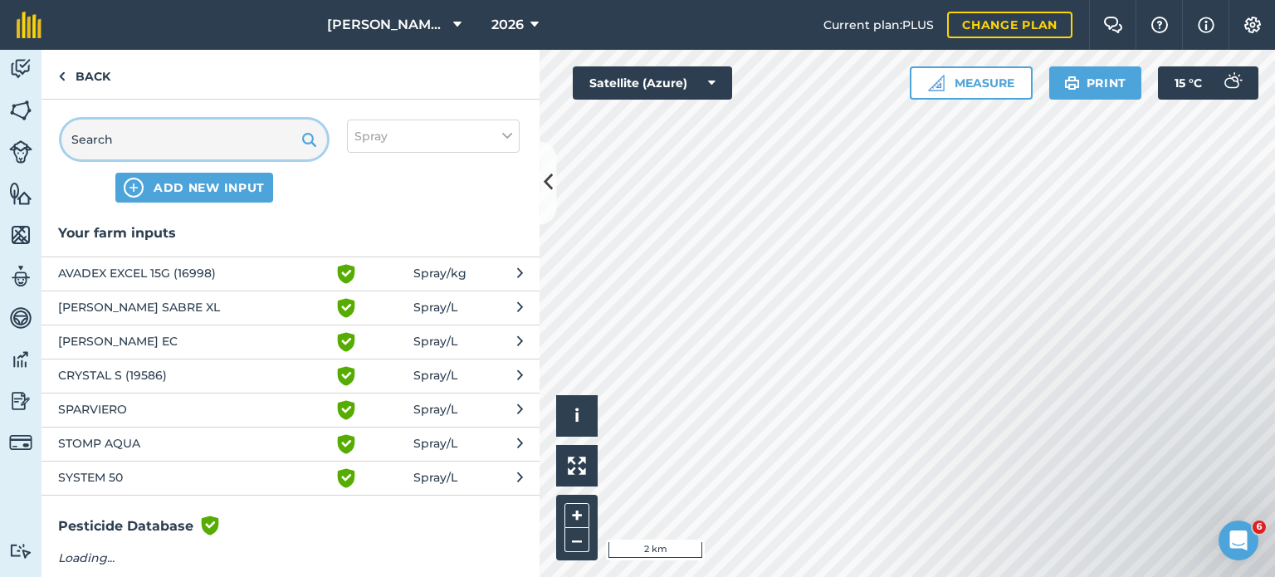
click at [227, 125] on input "text" at bounding box center [194, 140] width 266 height 40
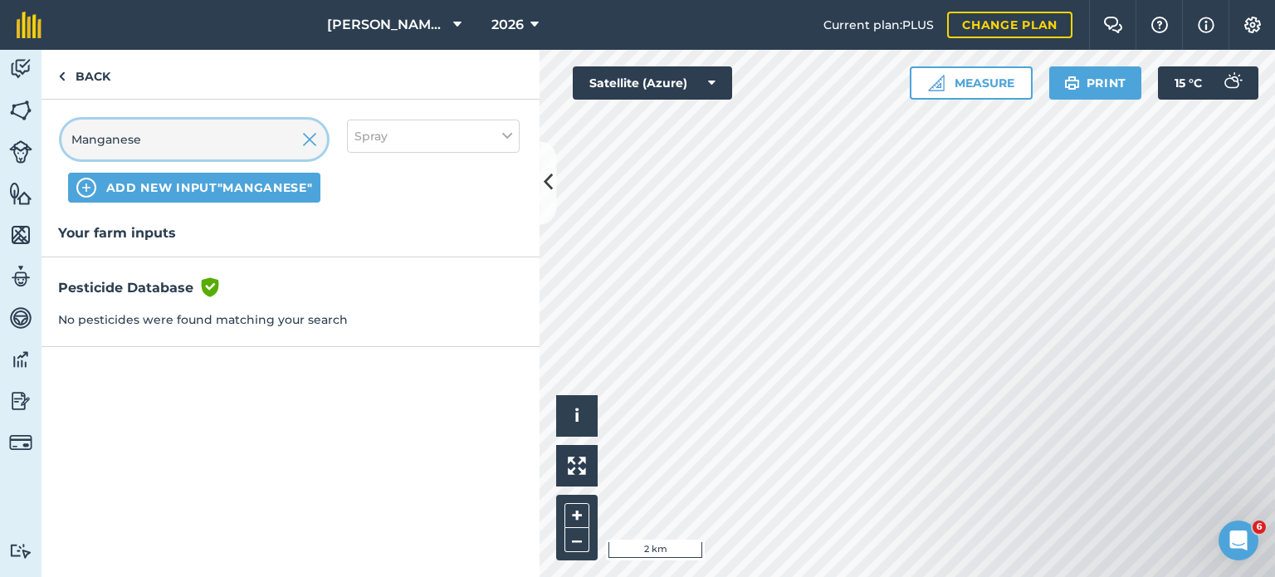
type input "Manganese"
click at [315, 143] on img at bounding box center [309, 139] width 15 height 20
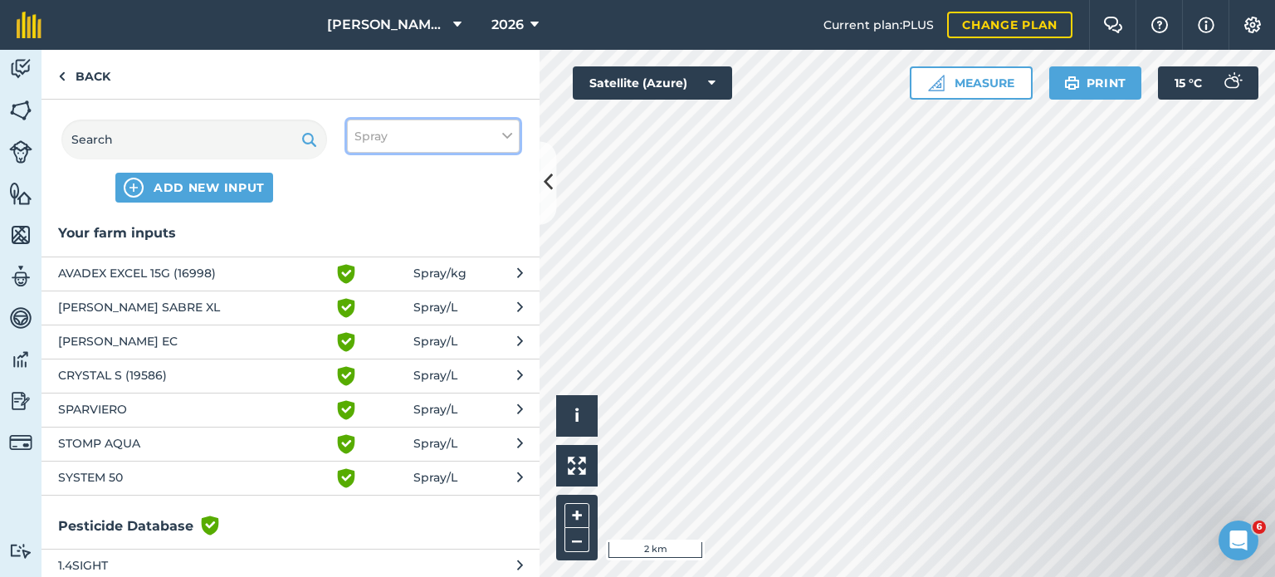
click at [410, 143] on button "Spray" at bounding box center [433, 136] width 173 height 33
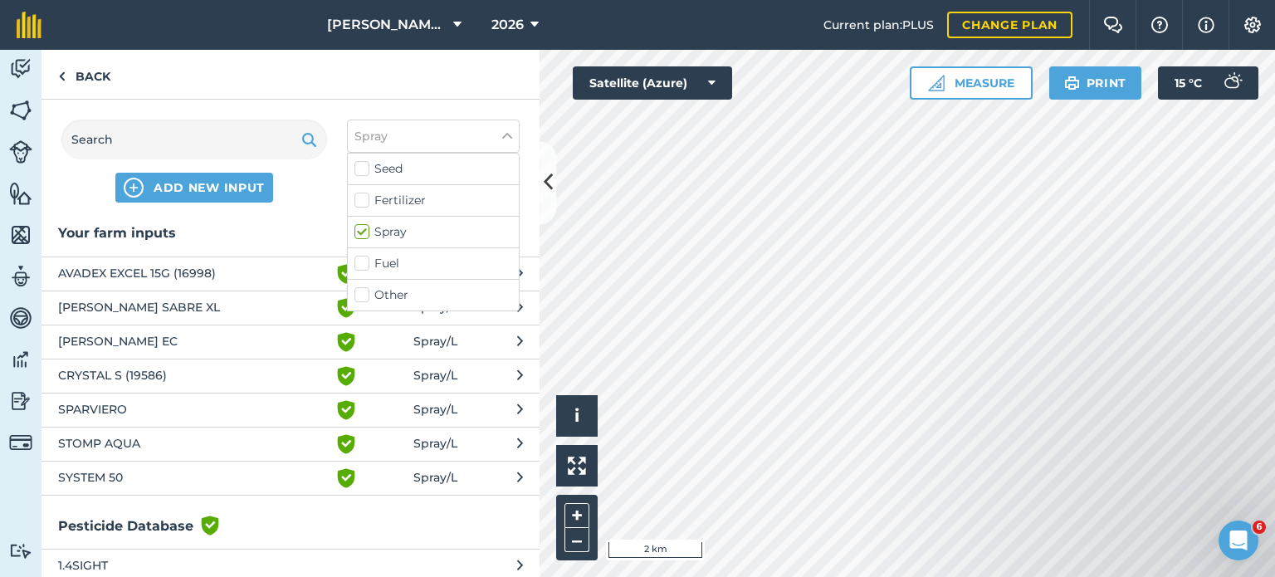
click at [360, 197] on label "Fertilizer" at bounding box center [433, 200] width 158 height 17
click at [360, 197] on input "Fertilizer" at bounding box center [359, 197] width 11 height 11
checkbox input "true"
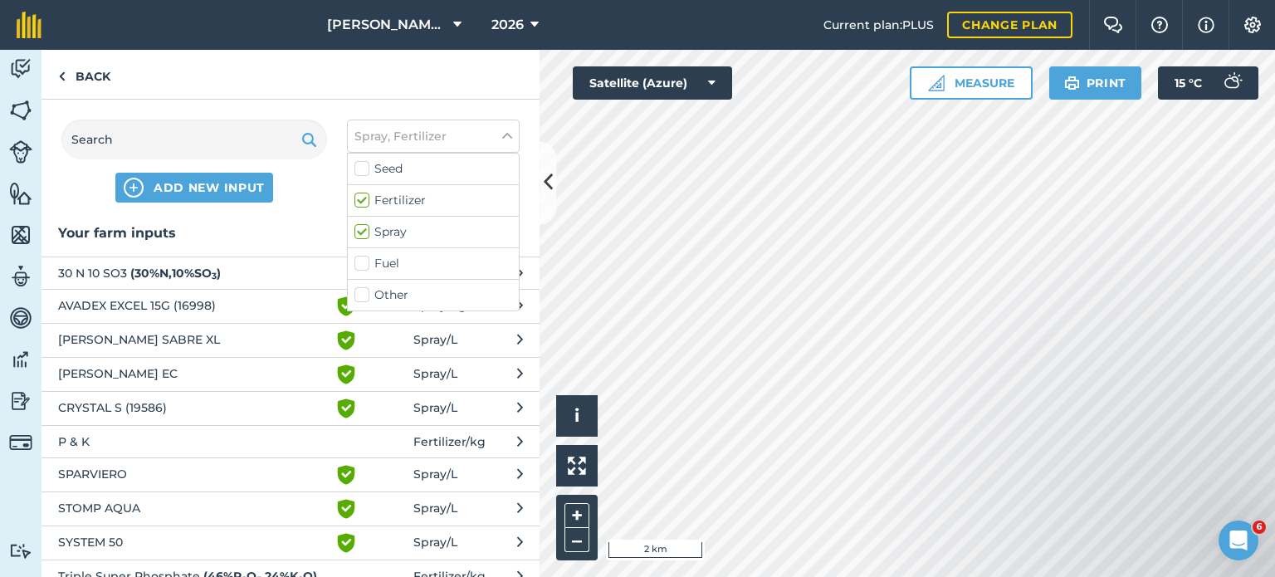
click at [359, 236] on label "Spray" at bounding box center [433, 231] width 158 height 17
click at [359, 234] on input "Spray" at bounding box center [359, 228] width 11 height 11
checkbox input "false"
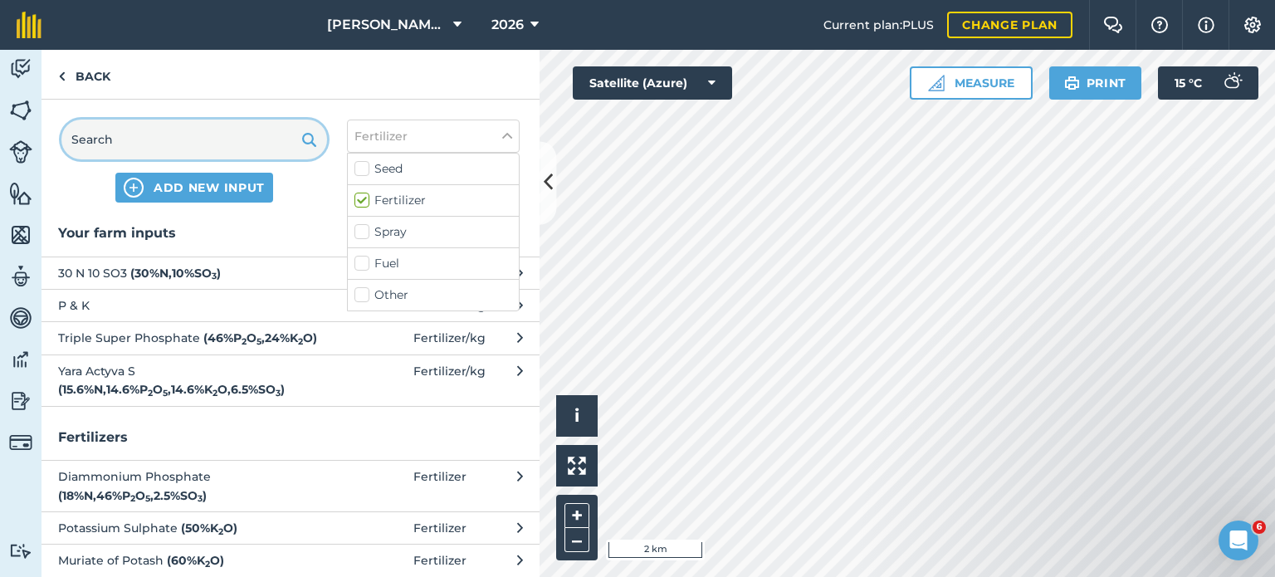
click at [250, 129] on input "text" at bounding box center [194, 140] width 266 height 40
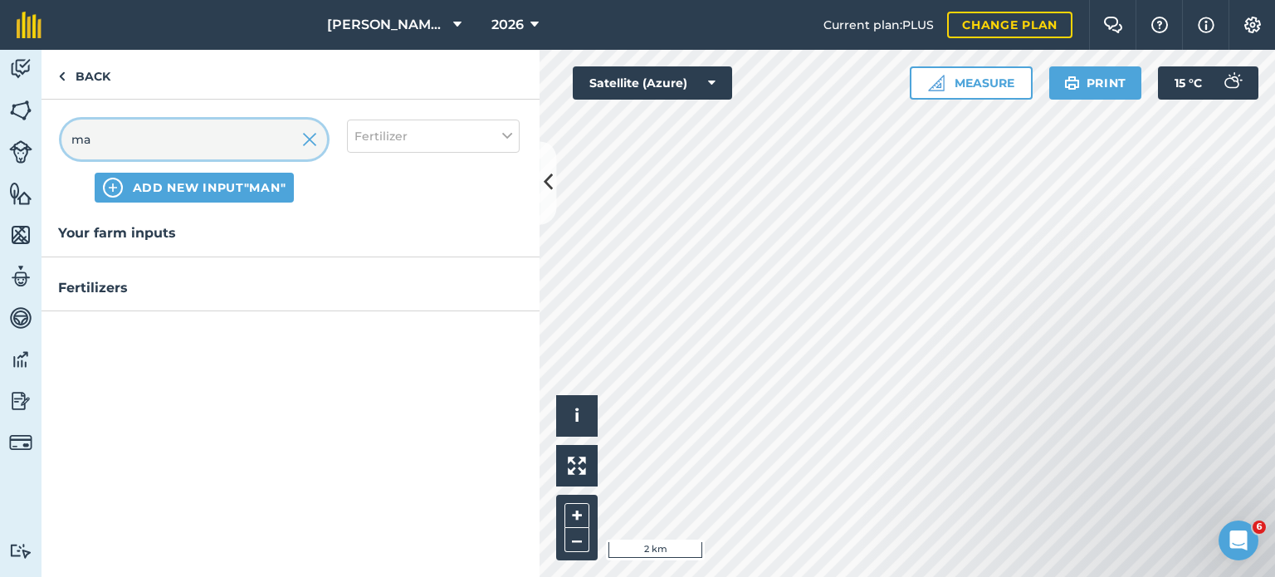
type input "m"
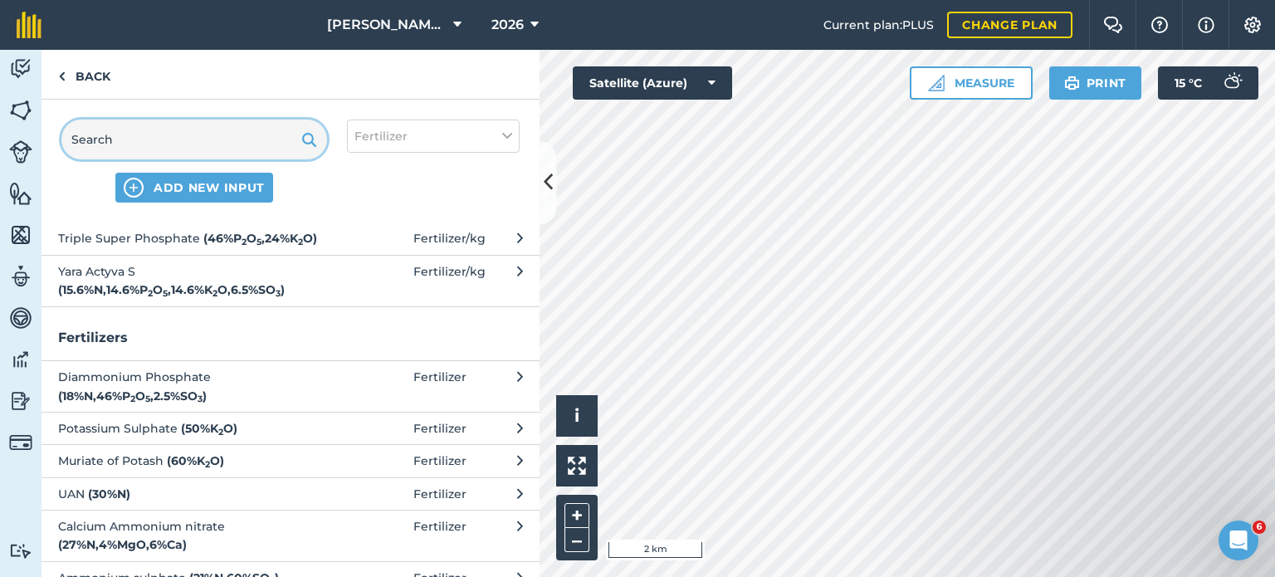
scroll to position [0, 0]
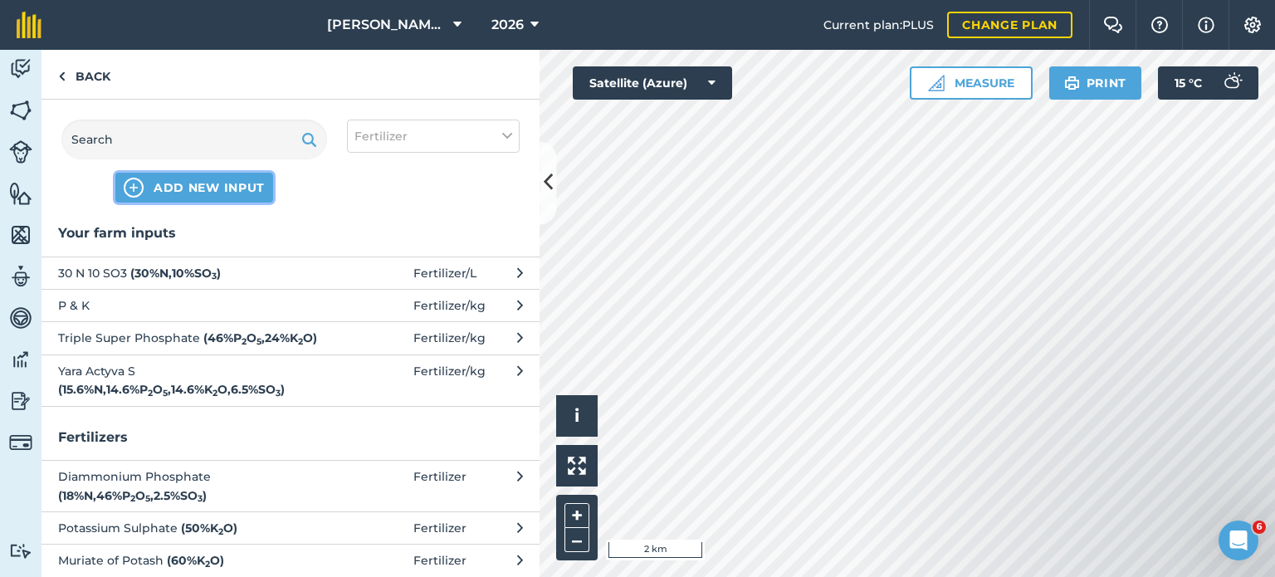
click at [233, 187] on span "ADD NEW INPUT" at bounding box center [209, 187] width 111 height 17
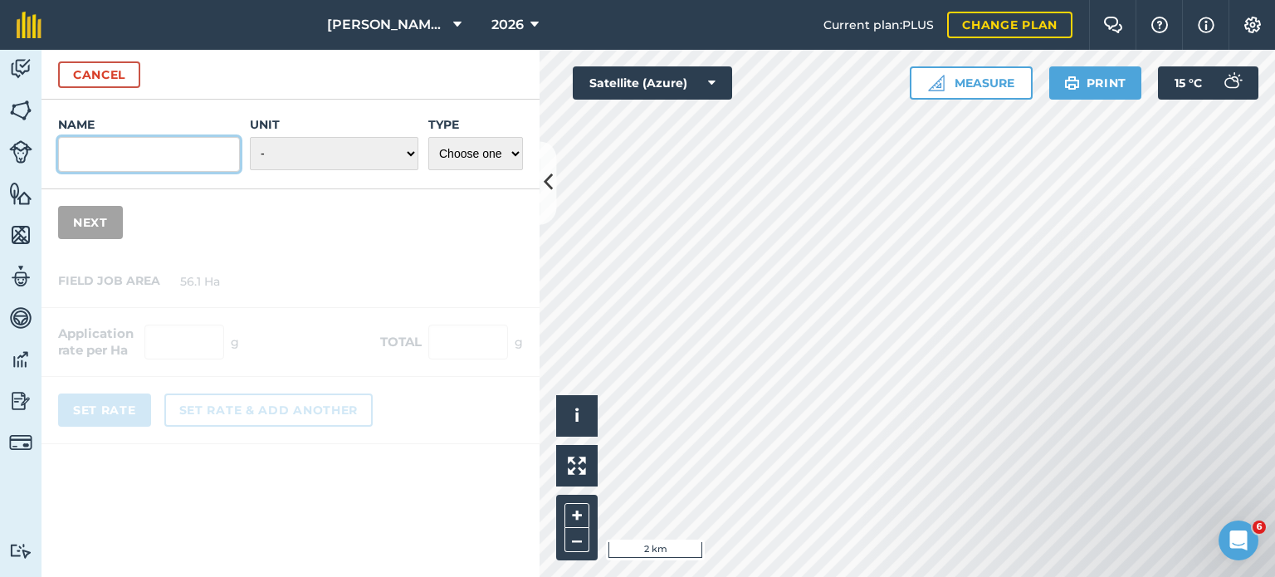
click at [193, 143] on input "Name" at bounding box center [149, 154] width 182 height 35
paste input "manganese"
click at [82, 157] on input "manganese" at bounding box center [149, 154] width 182 height 35
type input "Manganese"
click at [312, 159] on select "- Grams/g Kilograms/kg Metric tonnes/t Millilitres/ml Litres/L Ounces/oz Pounds…" at bounding box center [334, 153] width 168 height 33
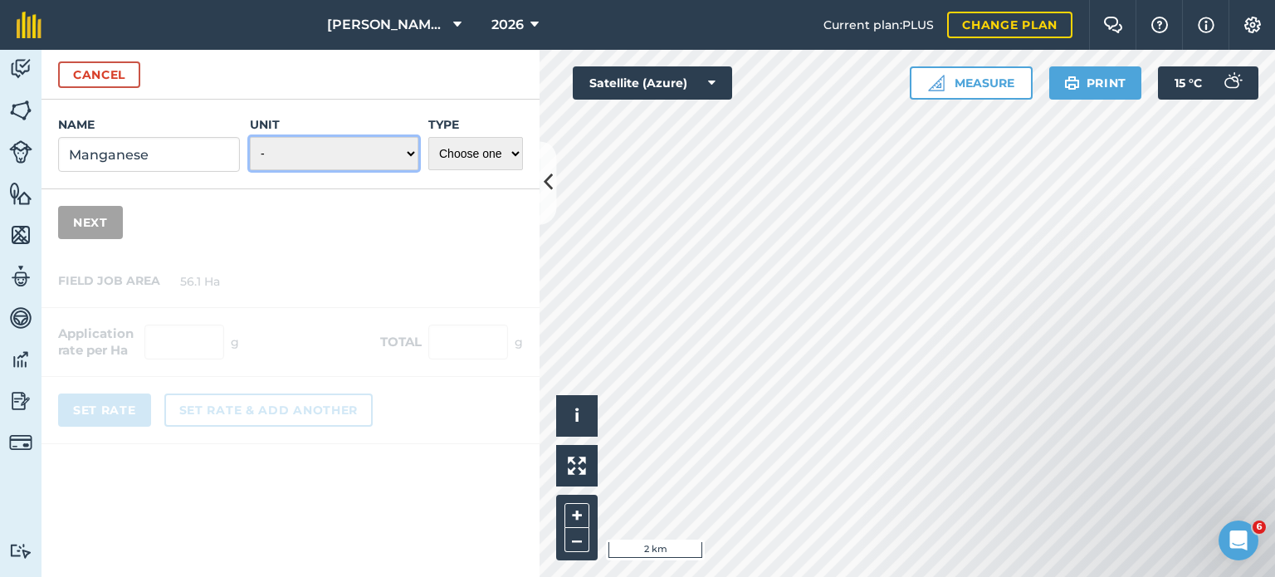
select select "LITRES"
click at [251, 137] on select "- Grams/g Kilograms/kg Metric tonnes/t Millilitres/ml Litres/L Ounces/oz Pounds…" at bounding box center [334, 153] width 168 height 33
click at [488, 164] on select "Choose one Fertilizer Seed Spray Fuel Other" at bounding box center [475, 153] width 95 height 33
select select "FERTILIZER"
click at [428, 137] on select "Choose one Fertilizer Seed Spray Fuel Other" at bounding box center [475, 153] width 95 height 33
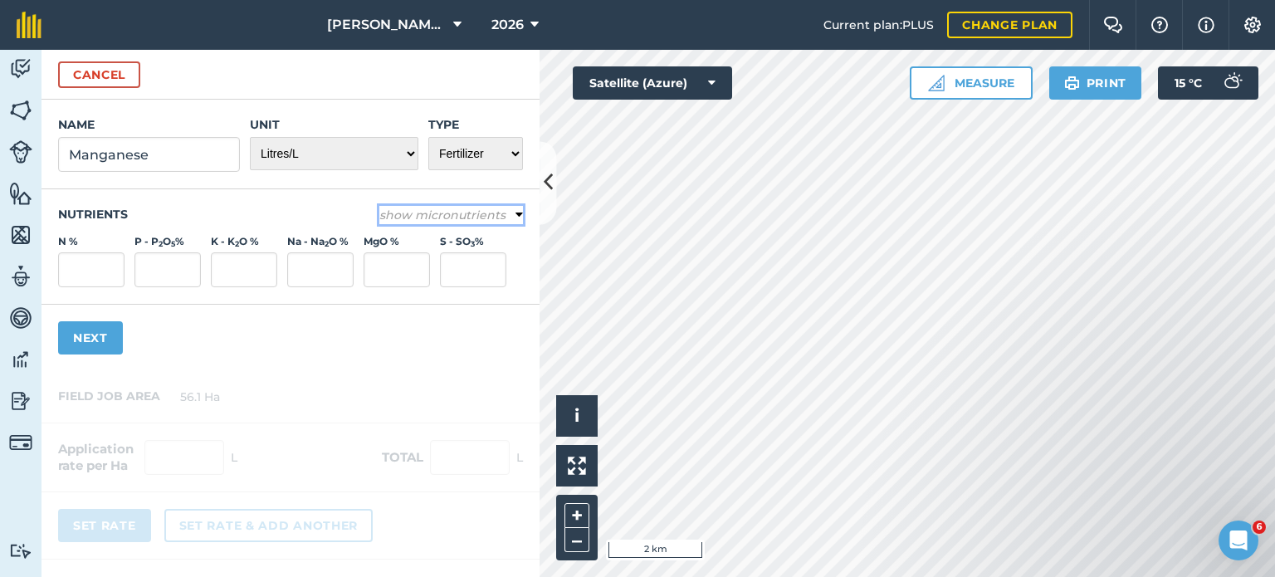
click at [437, 220] on em "show micronutrients" at bounding box center [442, 214] width 126 height 15
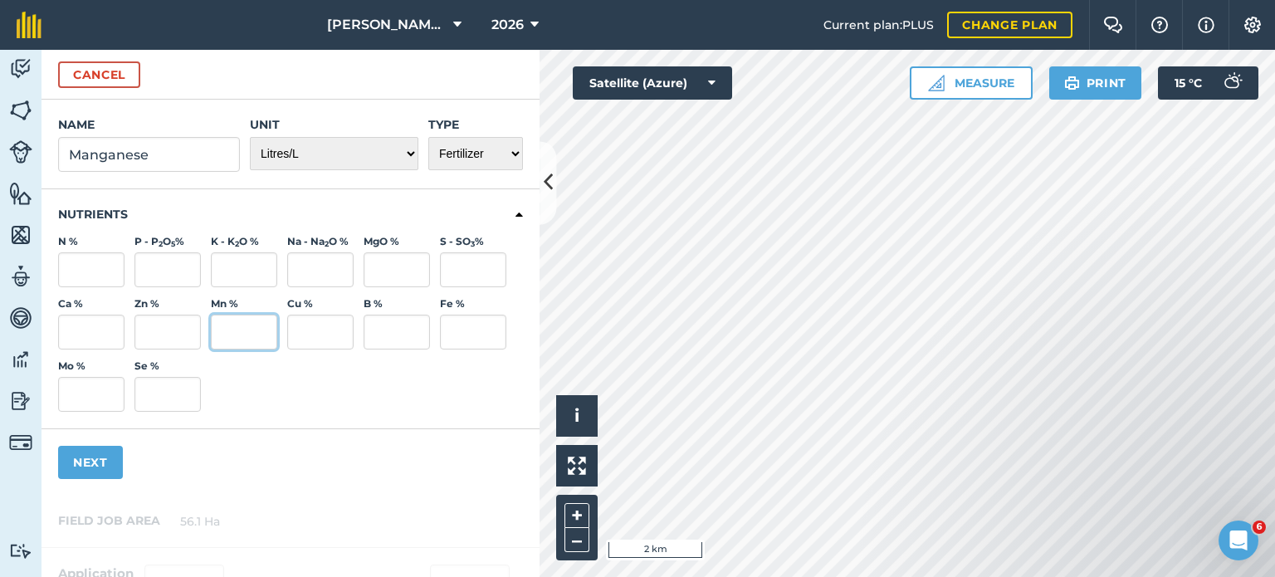
click at [247, 334] on input "Mn %" at bounding box center [244, 332] width 66 height 35
type input "15"
click at [465, 281] on input "S - SO 3 %" at bounding box center [473, 269] width 66 height 35
type input "22.5"
click at [106, 454] on button "Next" at bounding box center [90, 462] width 65 height 33
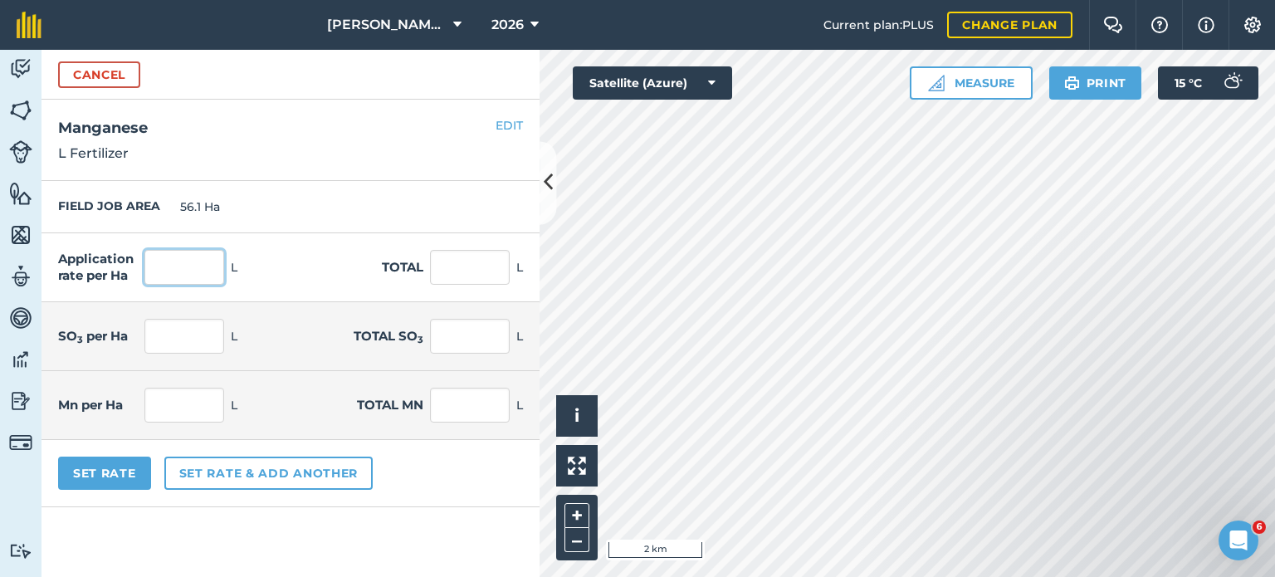
click at [199, 262] on input "text" at bounding box center [184, 267] width 80 height 35
type input "2"
click button "Cancel" at bounding box center [99, 74] width 82 height 27
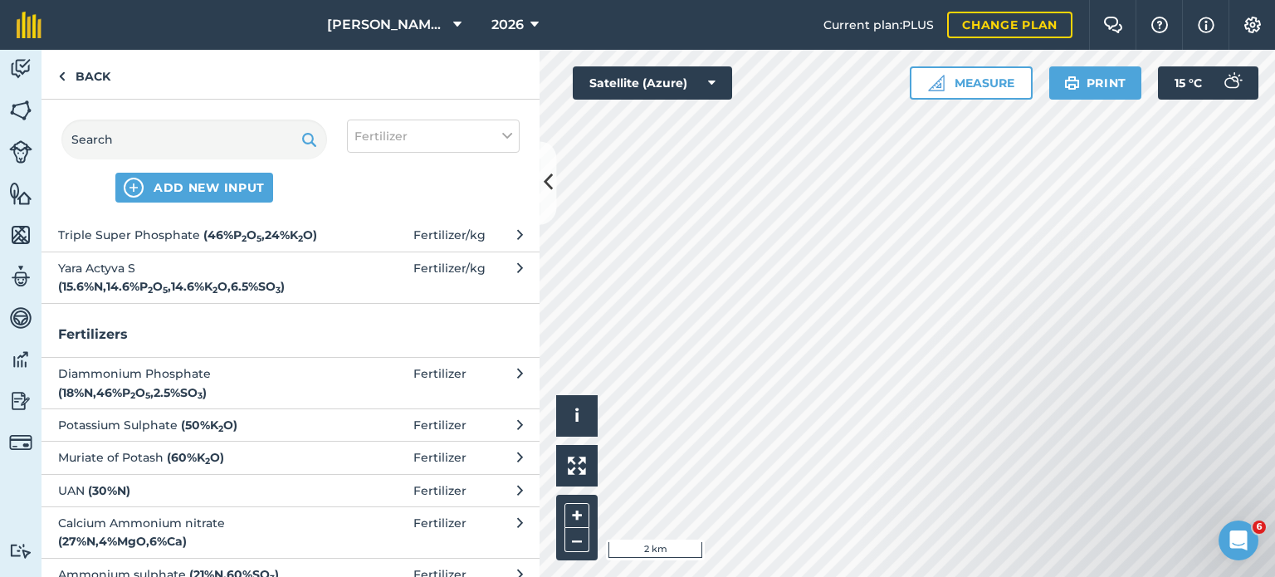
scroll to position [218, 0]
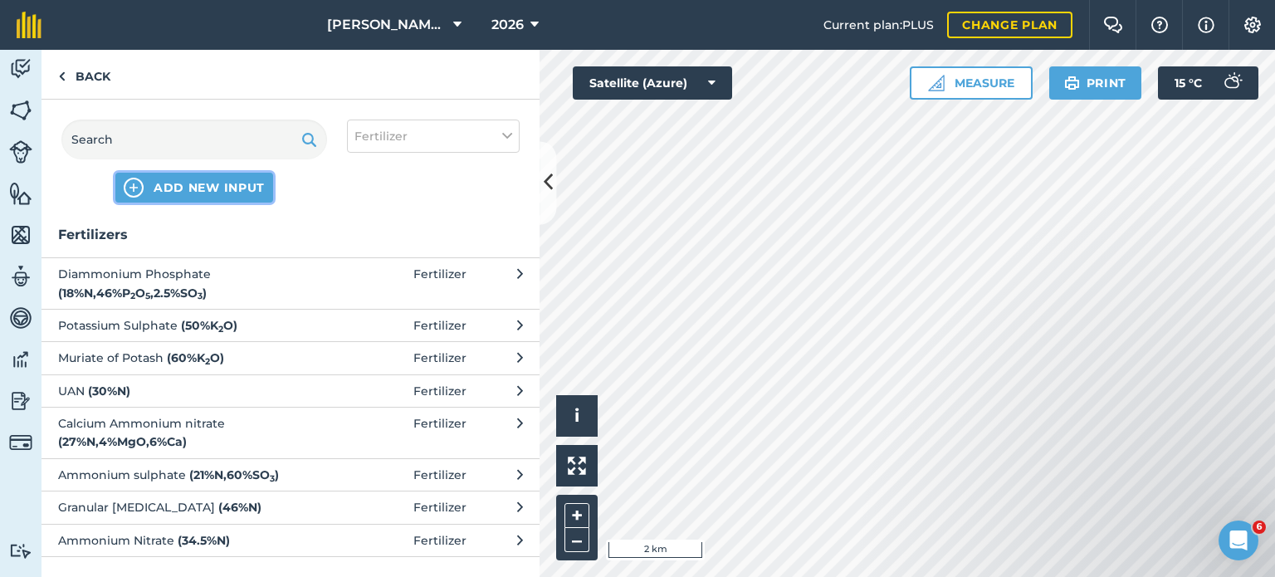
click at [217, 189] on span "ADD NEW INPUT" at bounding box center [209, 187] width 111 height 17
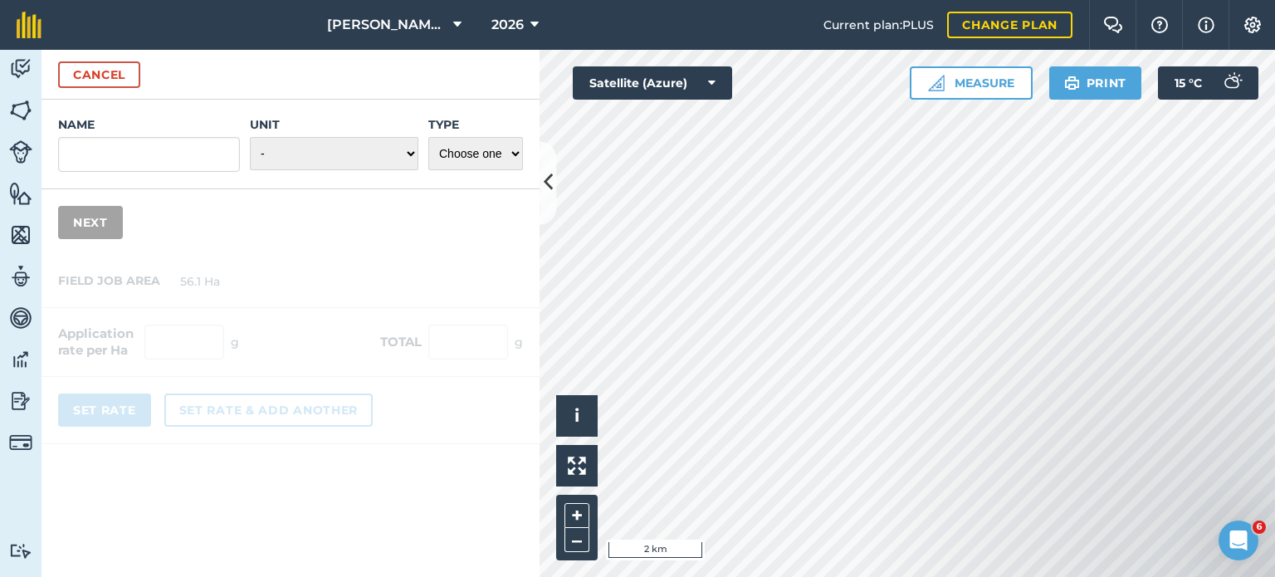
click at [204, 172] on div "Name Unit - Grams/g Kilograms/kg Metric tonnes/t Millilitres/ml Litres/L Ounces…" at bounding box center [290, 145] width 498 height 90
click at [206, 163] on input "Name" at bounding box center [149, 154] width 182 height 35
paste input "manganese"
type input "M"
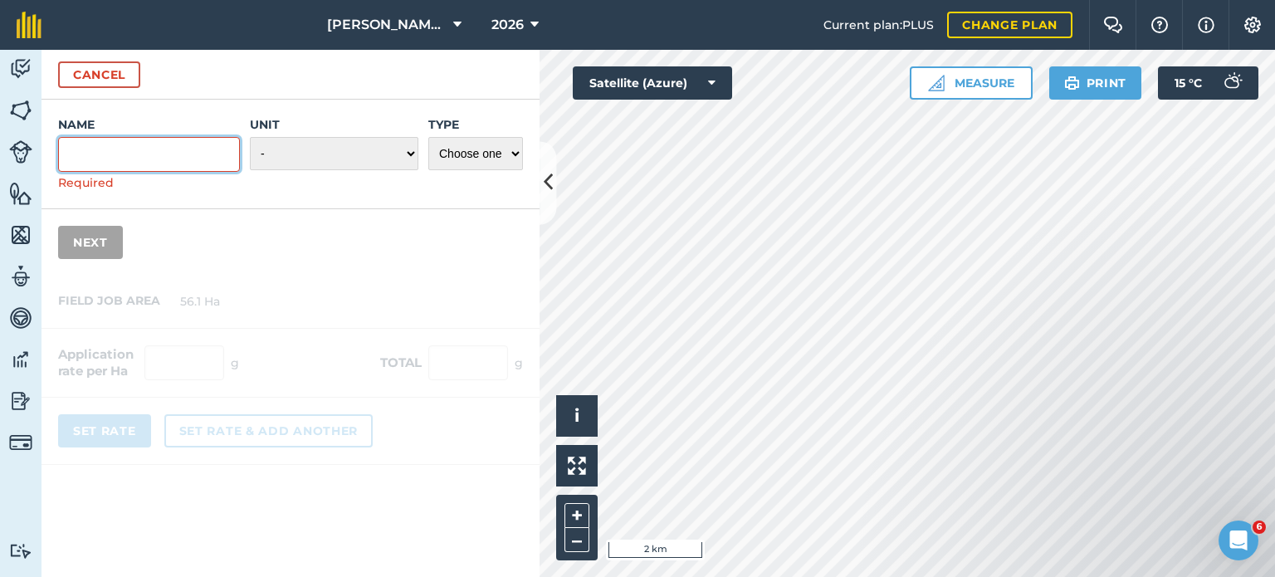
paste input "manganese"
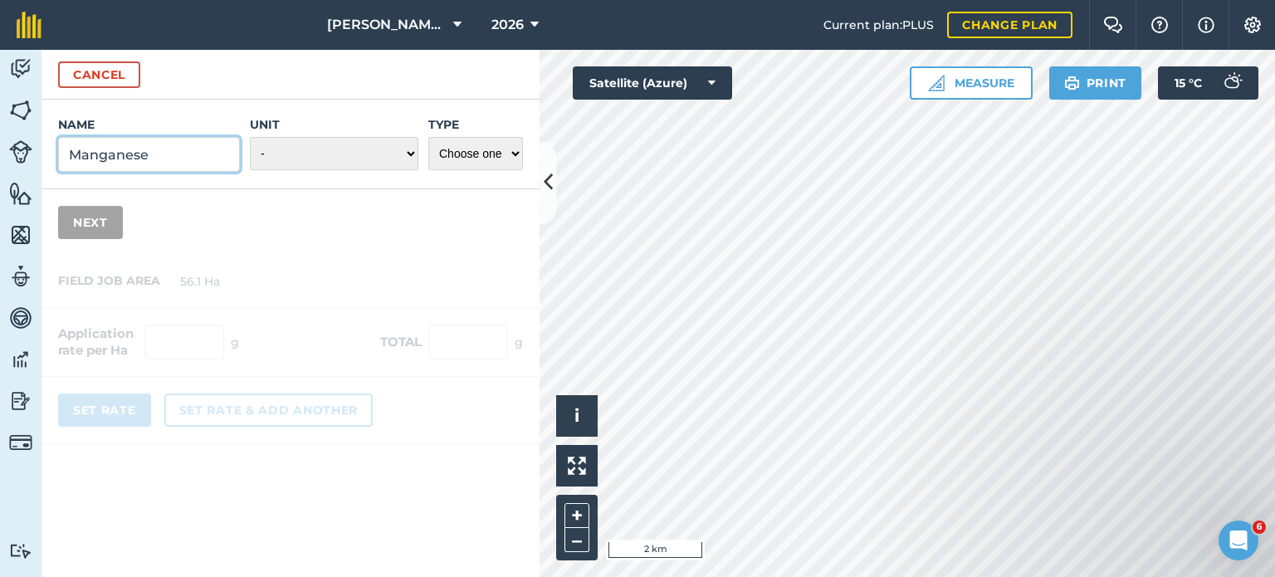
type input "Manganese"
click at [314, 159] on select "- Grams/g Kilograms/kg Metric tonnes/t Millilitres/ml Litres/L Ounces/oz Pounds…" at bounding box center [334, 153] width 168 height 33
select select "LITRES"
click at [251, 137] on select "- Grams/g Kilograms/kg Metric tonnes/t Millilitres/ml Litres/L Ounces/oz Pounds…" at bounding box center [334, 153] width 168 height 33
click at [490, 162] on select "Choose one Fertilizer Seed Spray Fuel Other" at bounding box center [475, 153] width 95 height 33
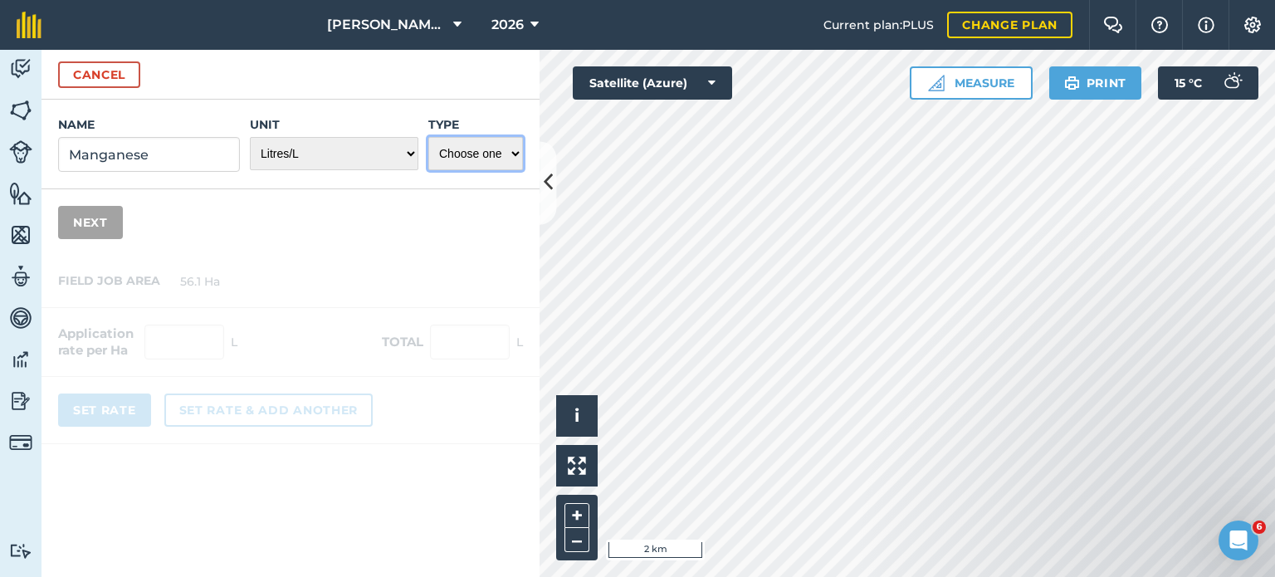
select select "FERTILIZER"
click at [428, 137] on select "Choose one Fertilizer Seed Spray Fuel Other" at bounding box center [475, 153] width 95 height 33
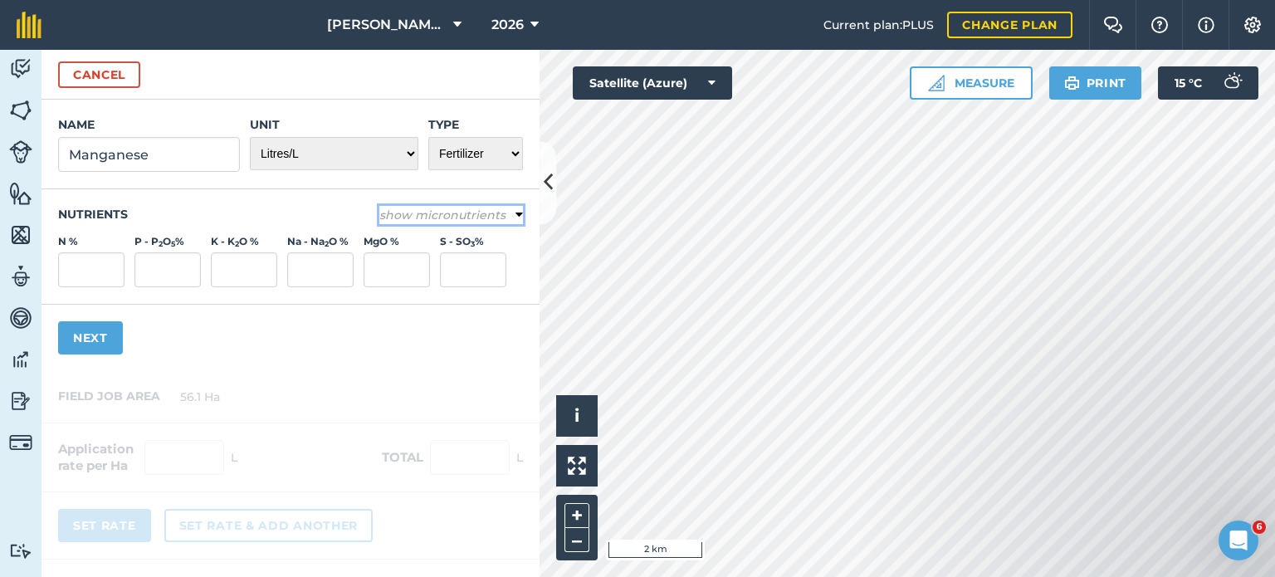
click at [491, 212] on em "show micronutrients" at bounding box center [442, 214] width 126 height 15
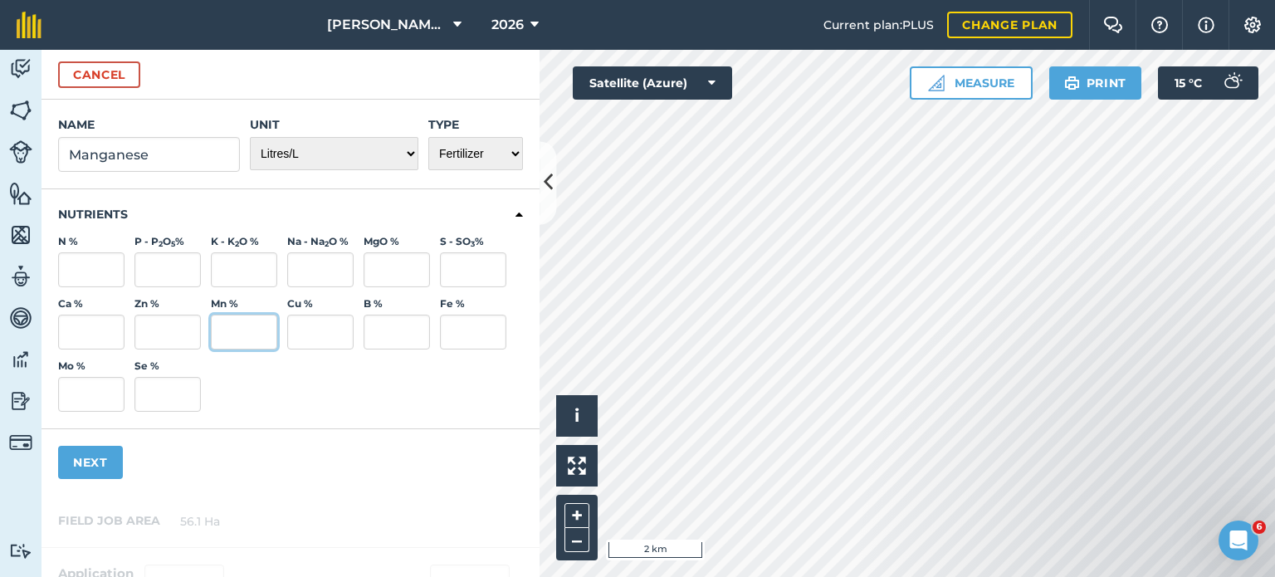
click at [233, 329] on input "Mn %" at bounding box center [244, 332] width 66 height 35
type input "15"
click at [99, 466] on button "Next" at bounding box center [90, 462] width 65 height 33
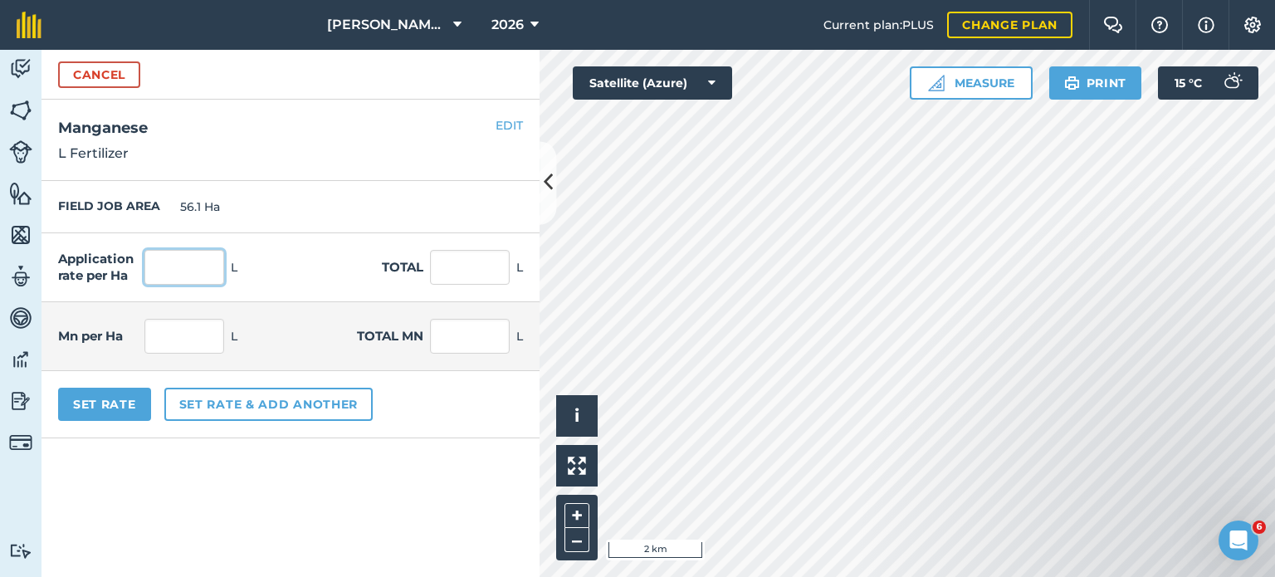
click at [202, 270] on input "text" at bounding box center [184, 267] width 80 height 35
type input "1.25"
type input "70.113"
type input "0.188"
type input "10.517"
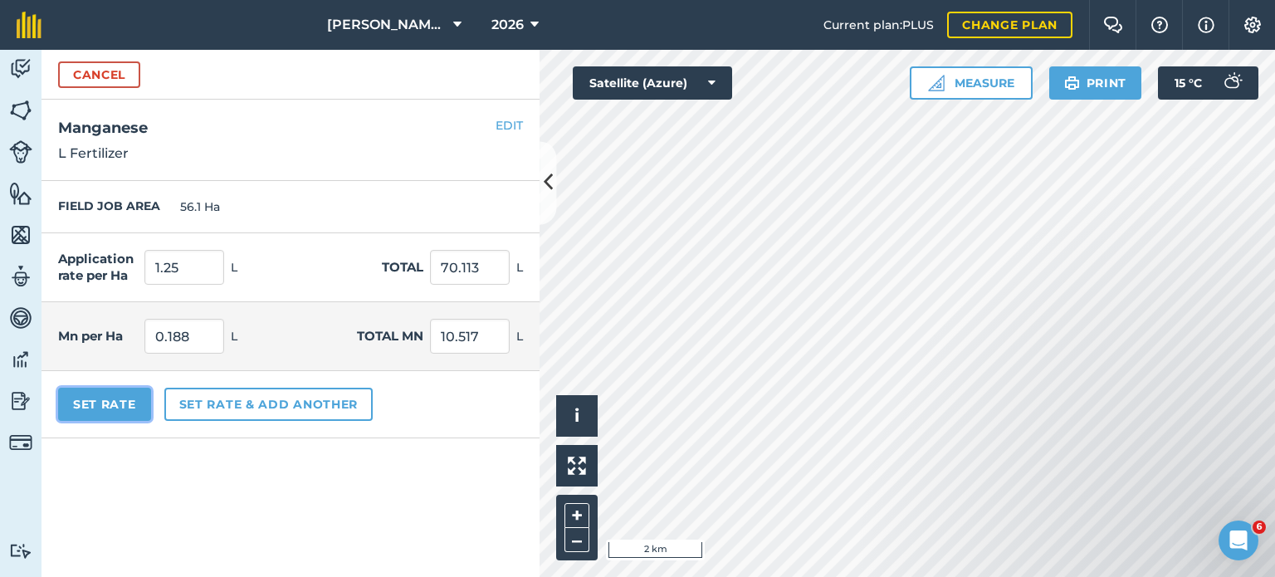
click at [123, 401] on button "Set Rate" at bounding box center [104, 404] width 93 height 33
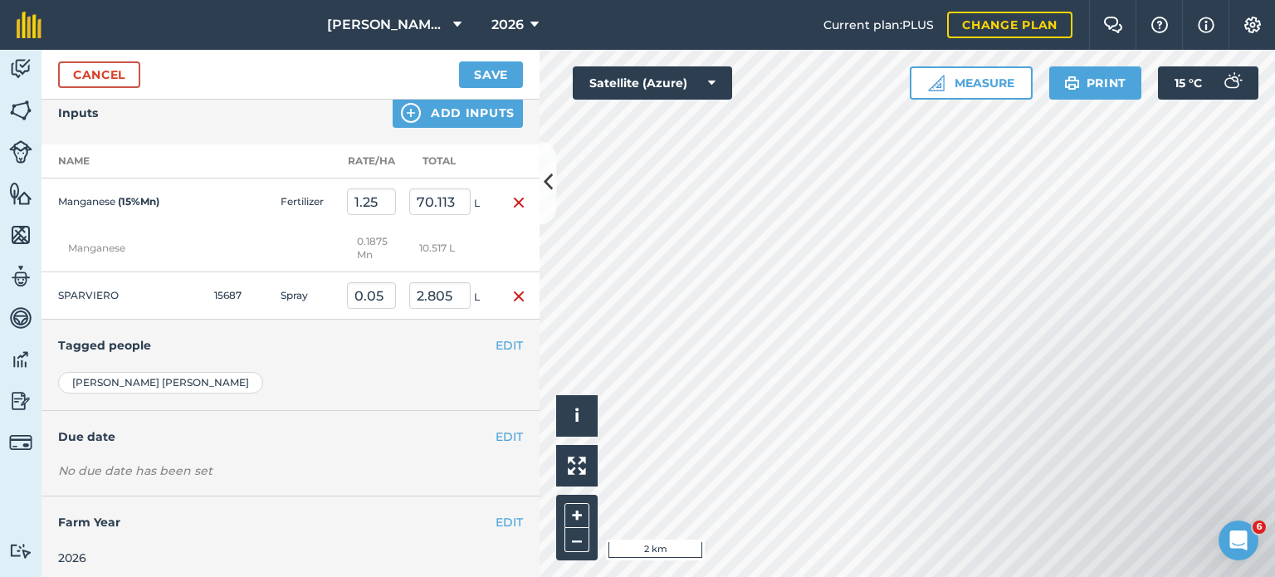
scroll to position [572, 0]
click at [500, 434] on button "EDIT" at bounding box center [508, 434] width 27 height 18
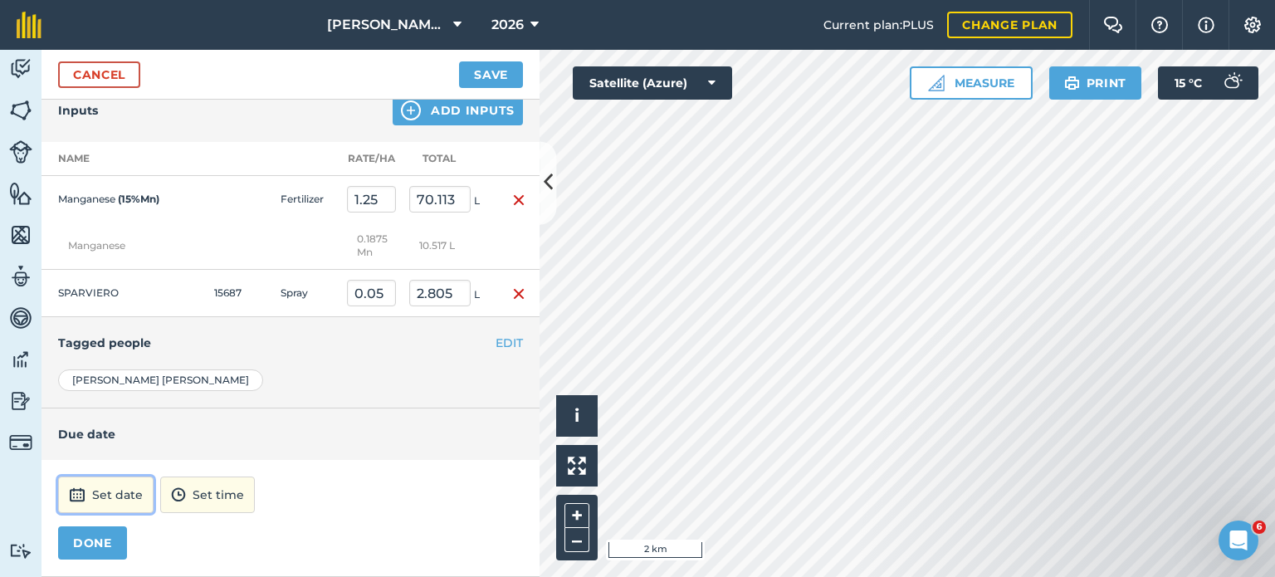
click at [132, 489] on button "Set date" at bounding box center [105, 494] width 95 height 37
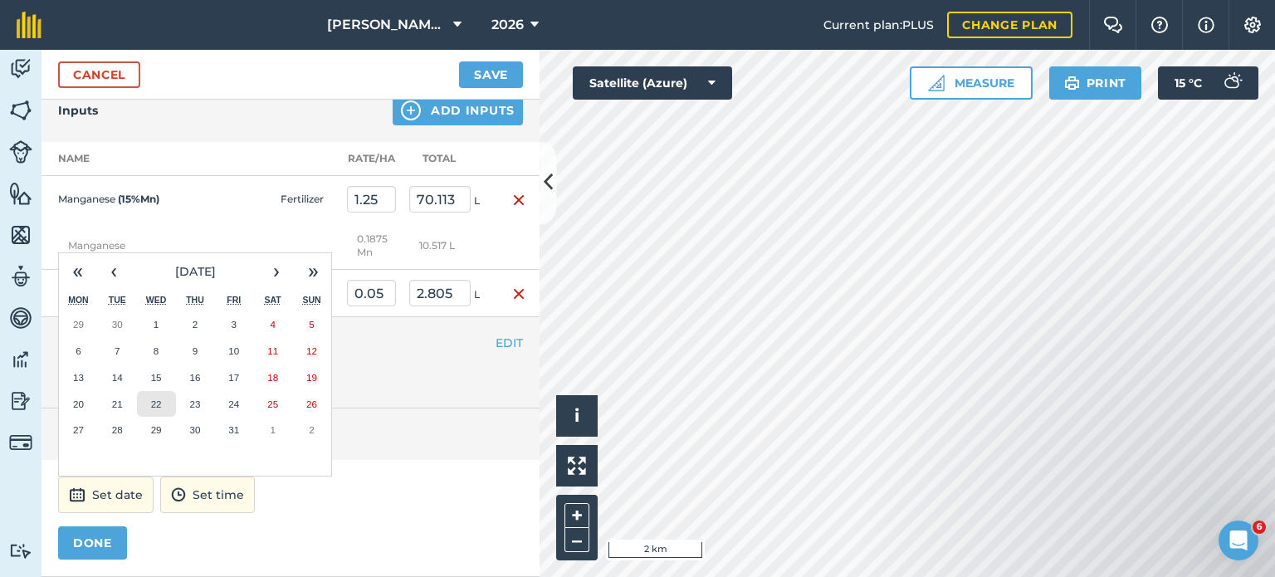
click at [153, 401] on abbr "22" at bounding box center [156, 403] width 11 height 11
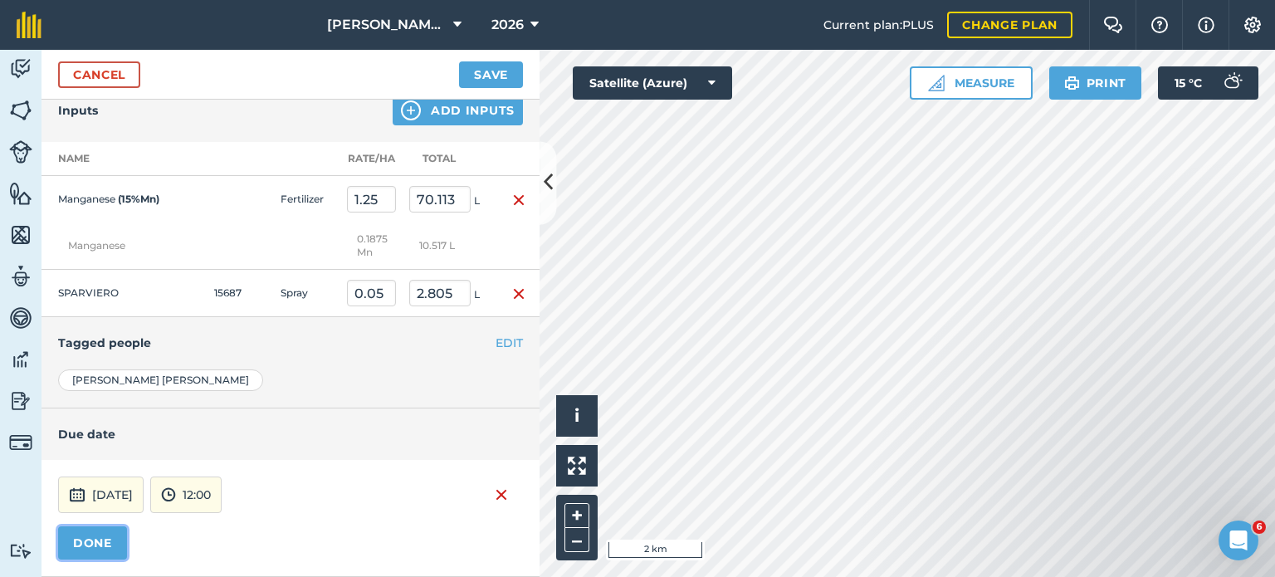
click at [90, 537] on button "DONE" at bounding box center [92, 542] width 69 height 33
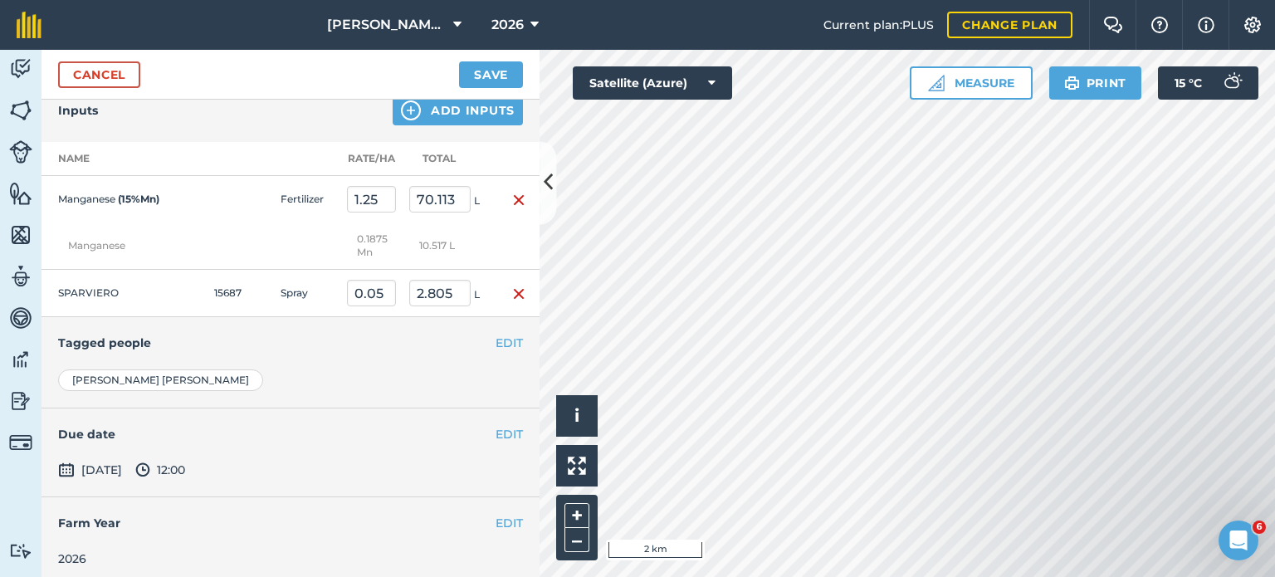
scroll to position [575, 0]
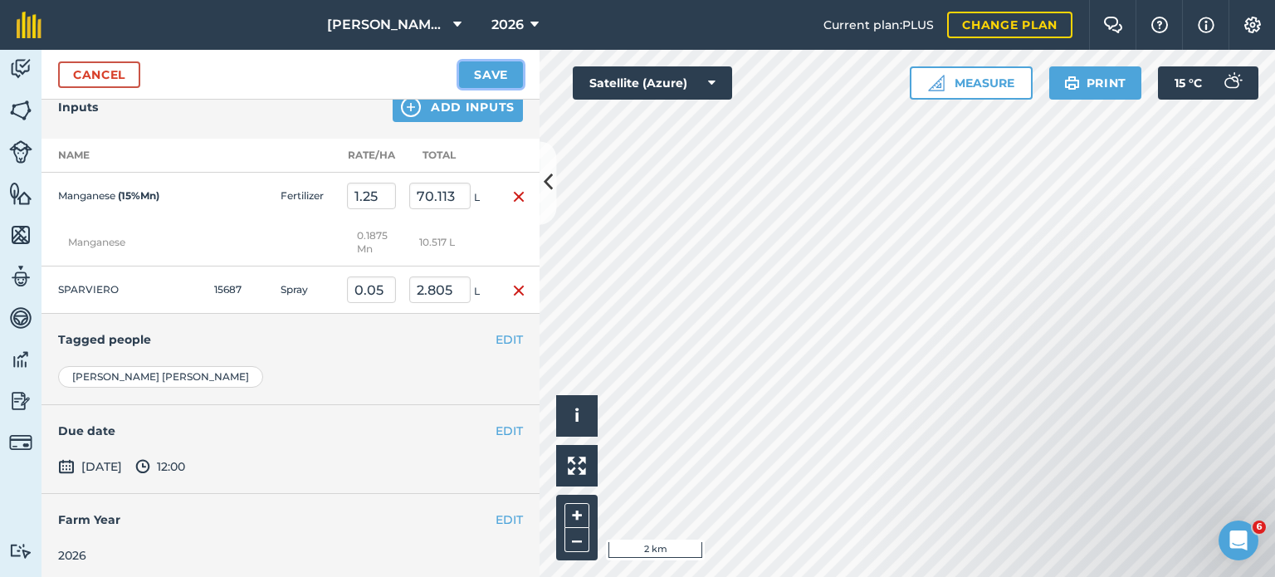
click at [513, 74] on button "Save" at bounding box center [491, 74] width 64 height 27
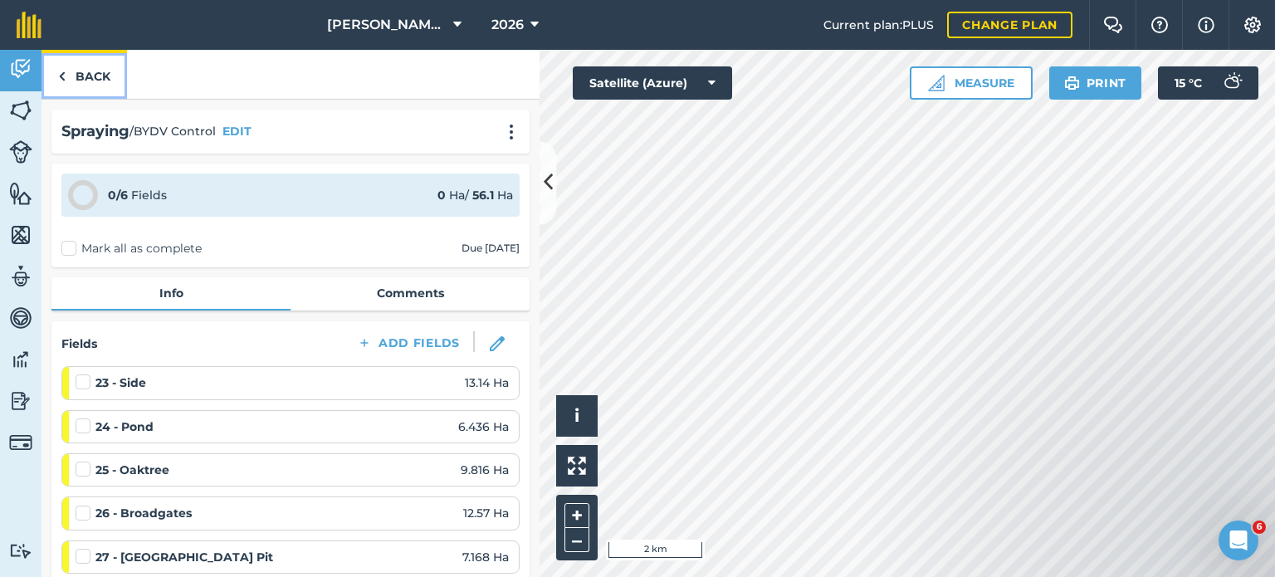
click at [110, 76] on link "Back" at bounding box center [83, 74] width 85 height 49
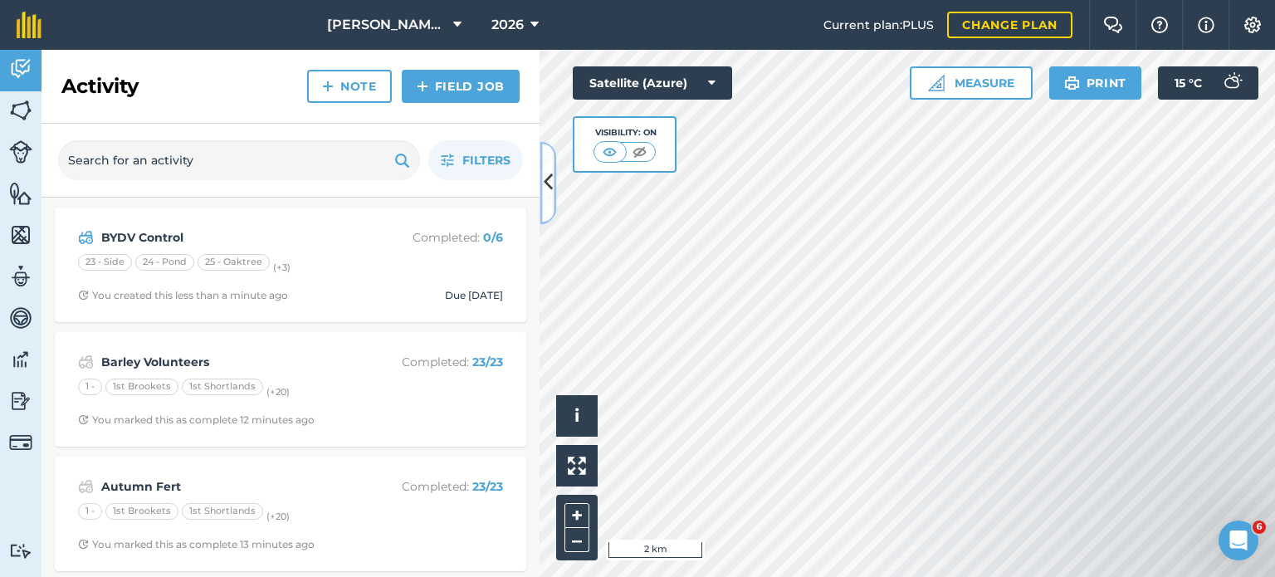
click at [547, 194] on icon at bounding box center [548, 182] width 9 height 29
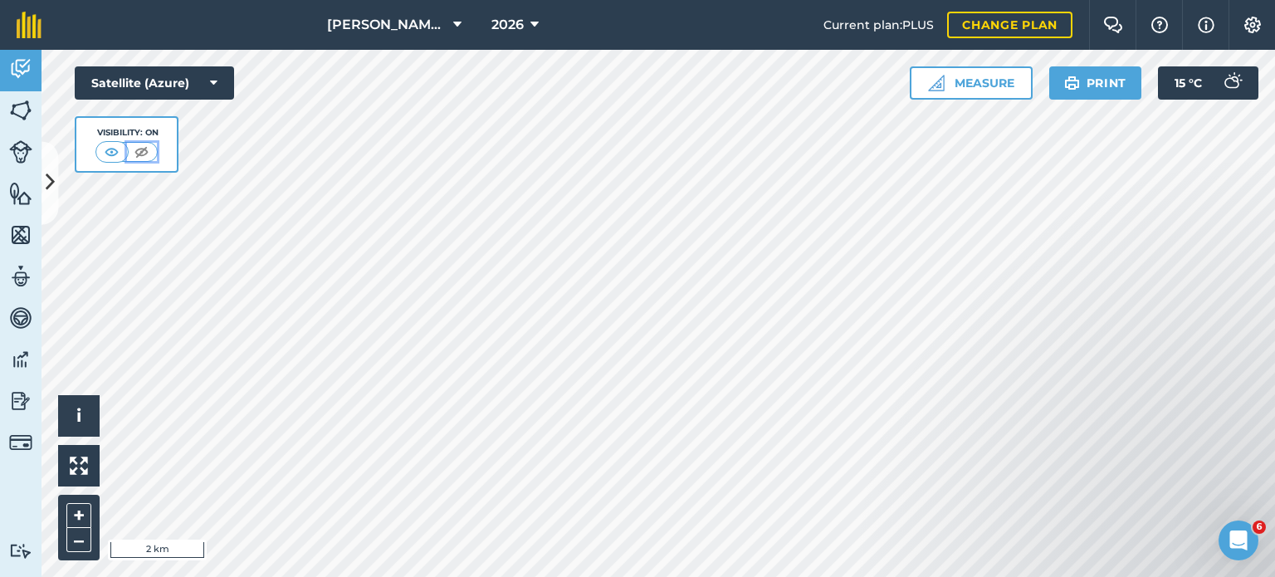
click at [153, 149] on button at bounding box center [142, 152] width 30 height 18
click at [116, 155] on img at bounding box center [112, 152] width 21 height 17
click at [54, 182] on icon at bounding box center [50, 182] width 9 height 29
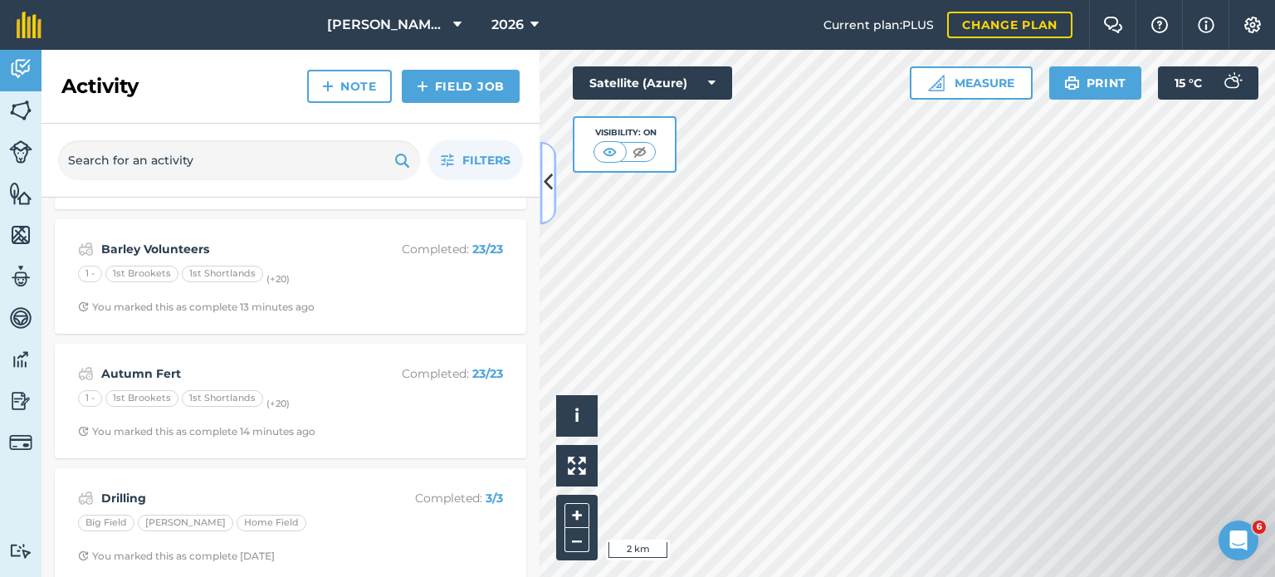
scroll to position [166, 0]
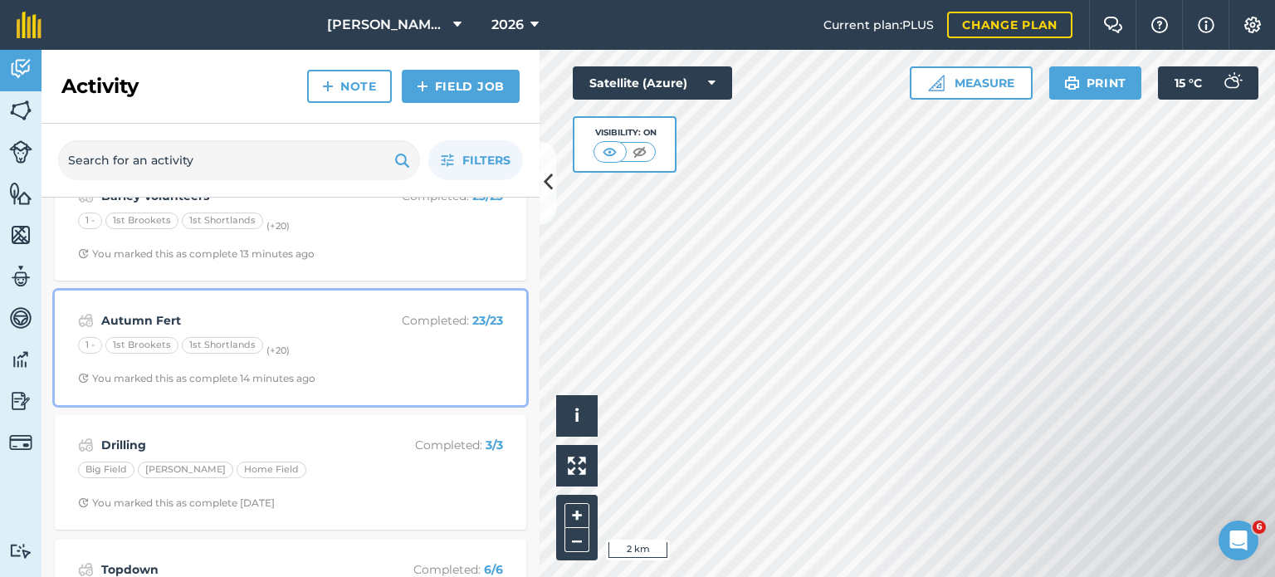
click at [346, 359] on div "Autumn Fert Completed : 23 / 23 1 - 1st Brookets 1st Shortlands (+ 20 ) You mar…" at bounding box center [290, 347] width 451 height 95
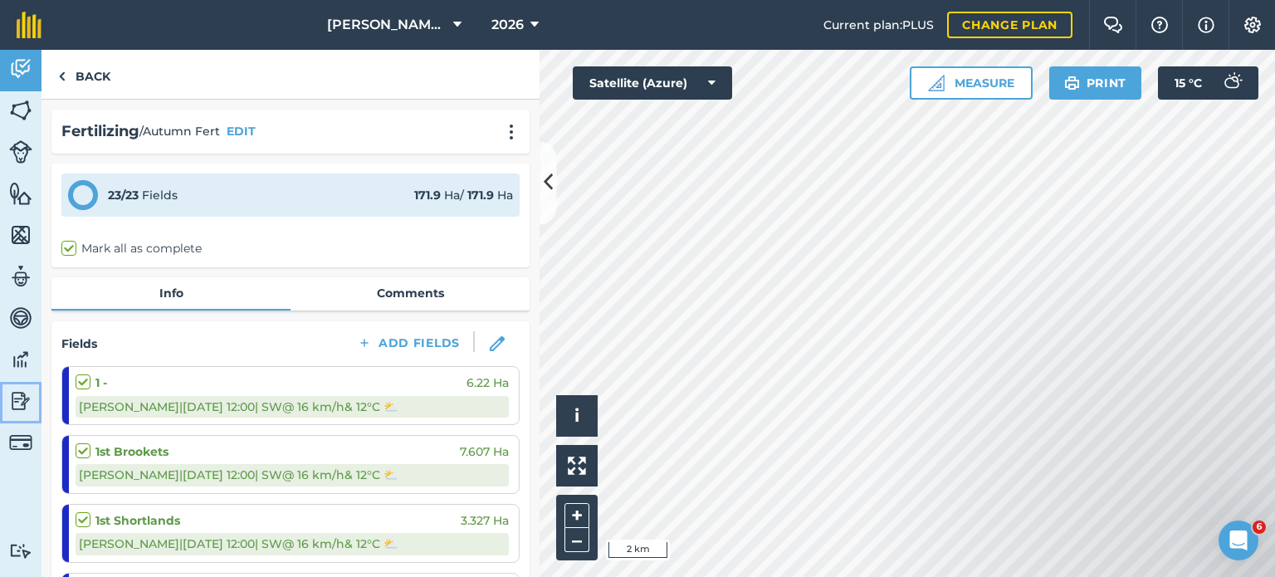
click at [4, 395] on link "Reporting" at bounding box center [20, 402] width 41 height 41
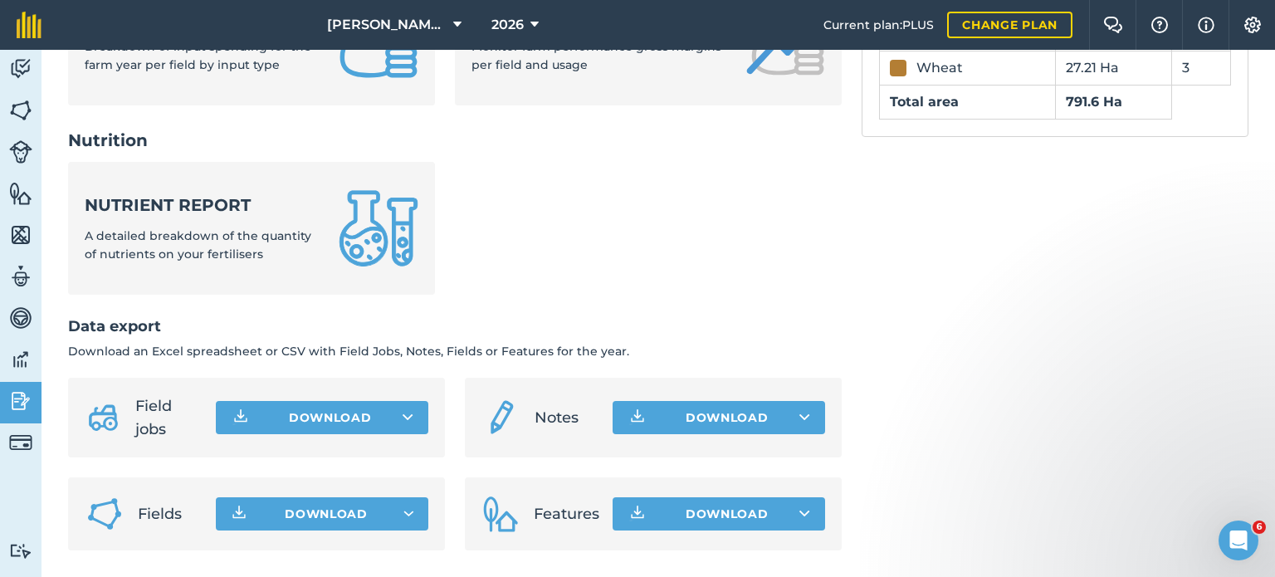
scroll to position [750, 0]
click at [28, 442] on img at bounding box center [20, 442] width 23 height 23
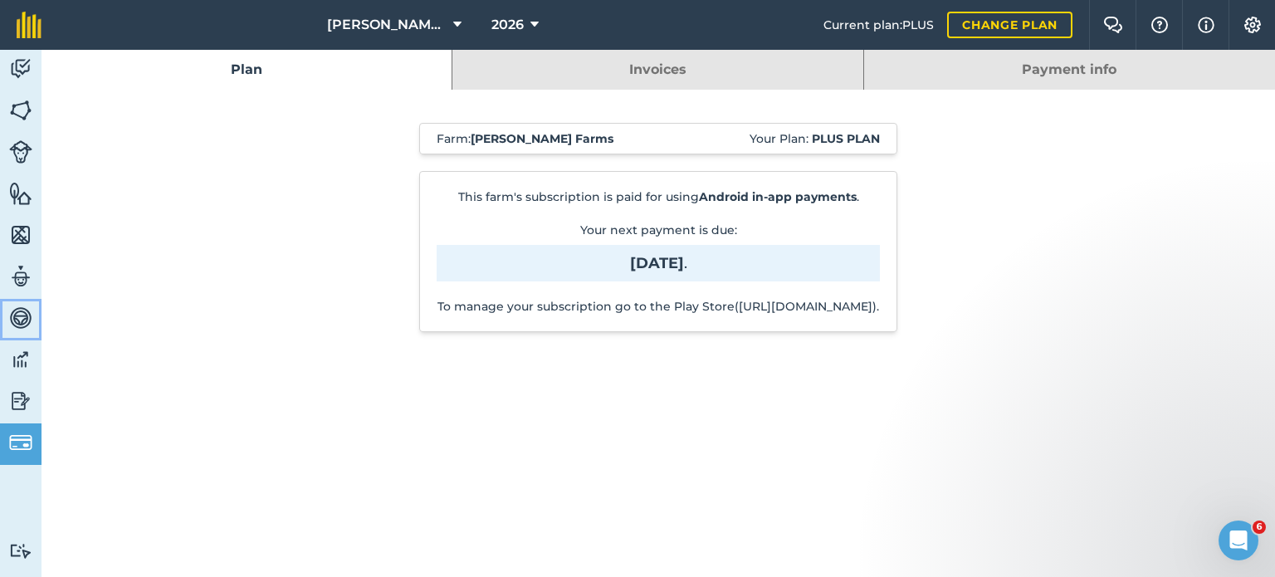
click at [27, 328] on img at bounding box center [20, 317] width 23 height 25
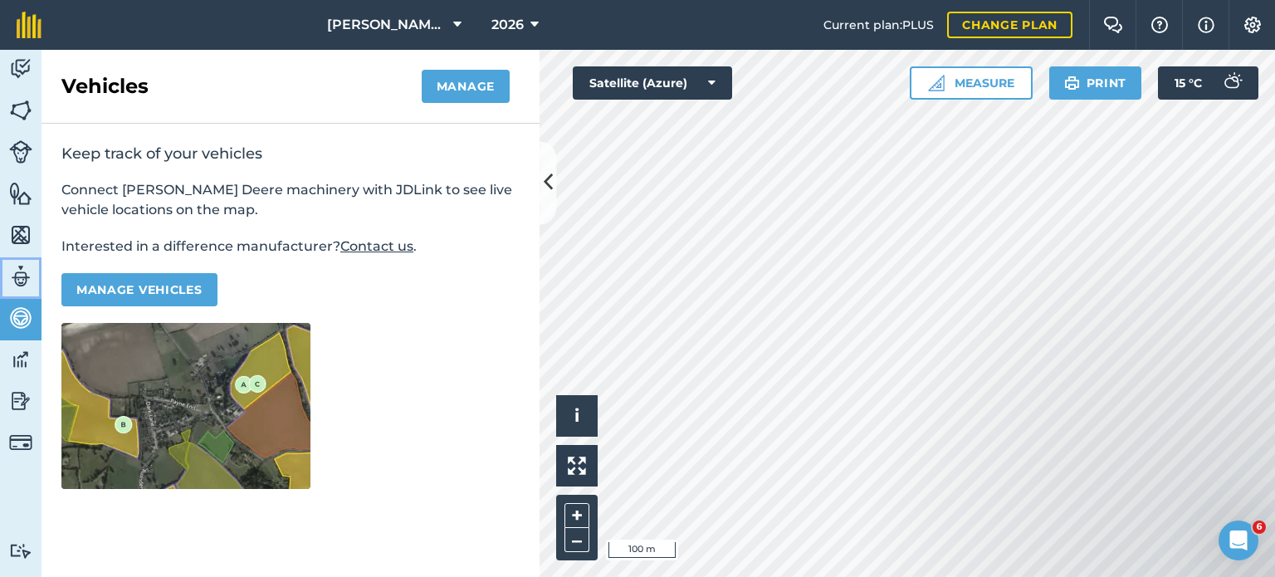
click at [23, 279] on img at bounding box center [20, 276] width 23 height 25
select select "MEMBER"
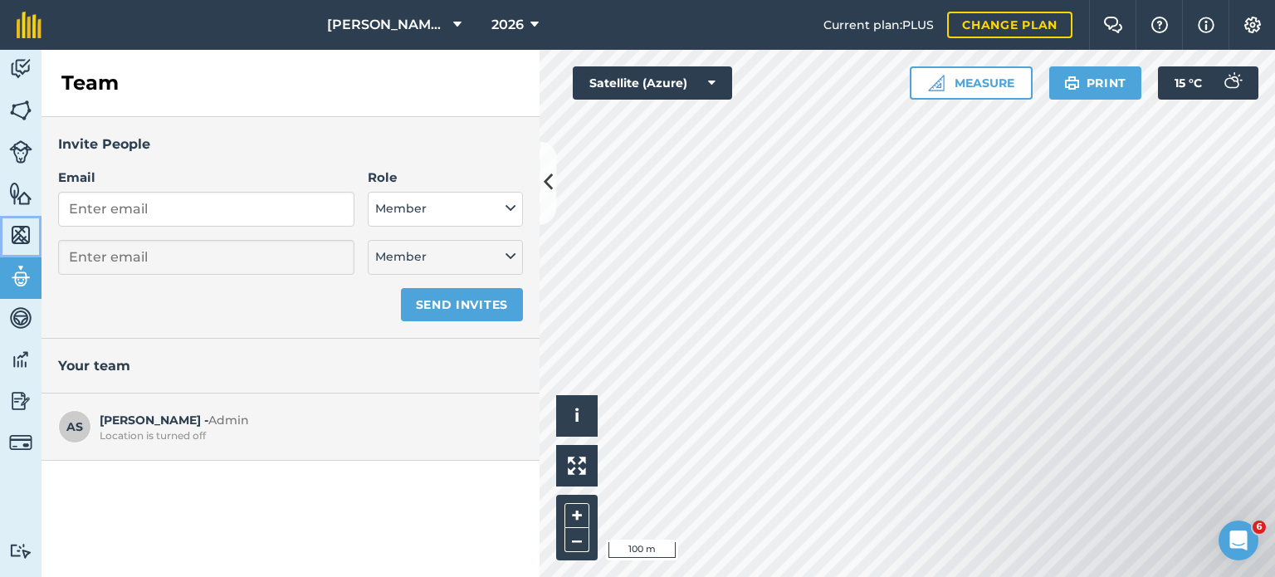
click at [22, 234] on img at bounding box center [20, 234] width 23 height 25
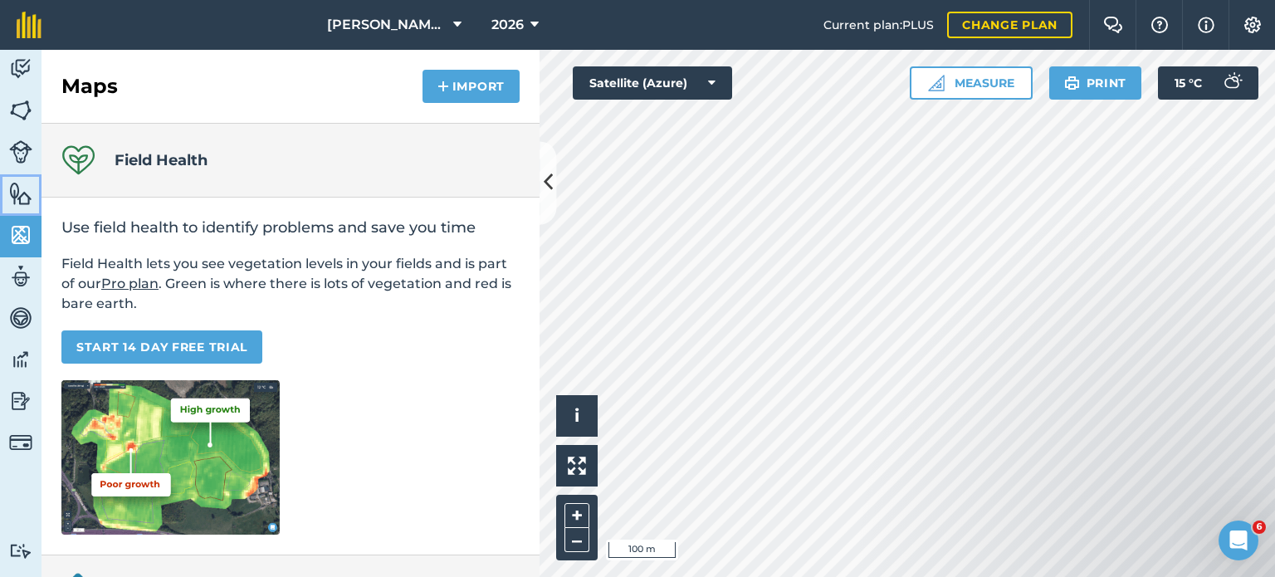
click at [22, 200] on img at bounding box center [20, 193] width 23 height 25
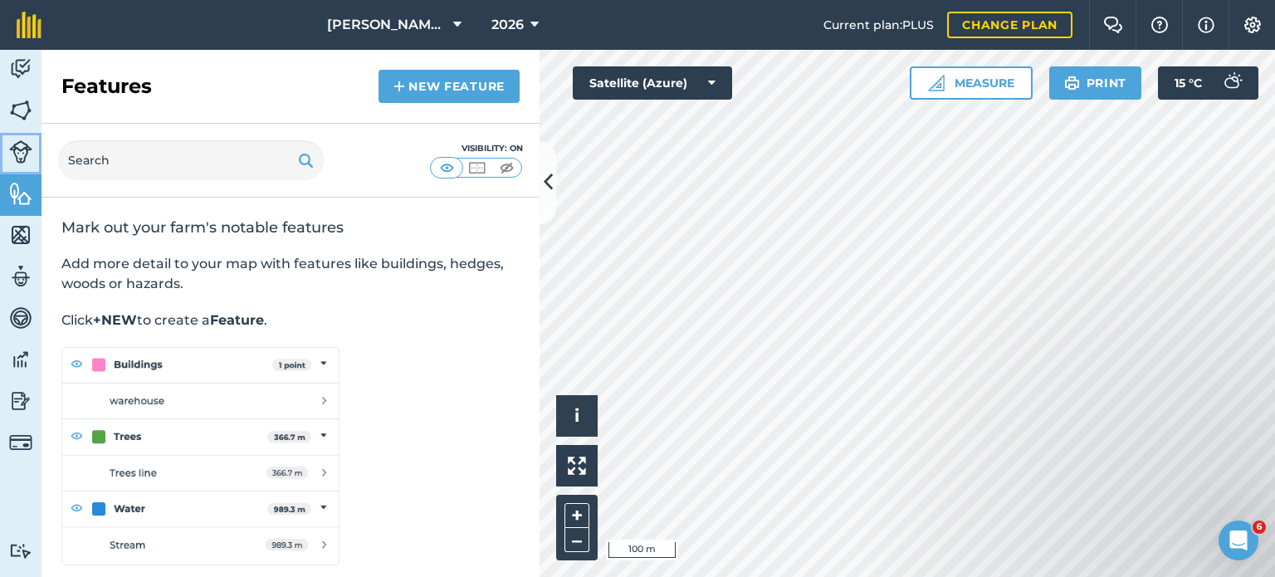
click at [26, 151] on img at bounding box center [20, 151] width 23 height 23
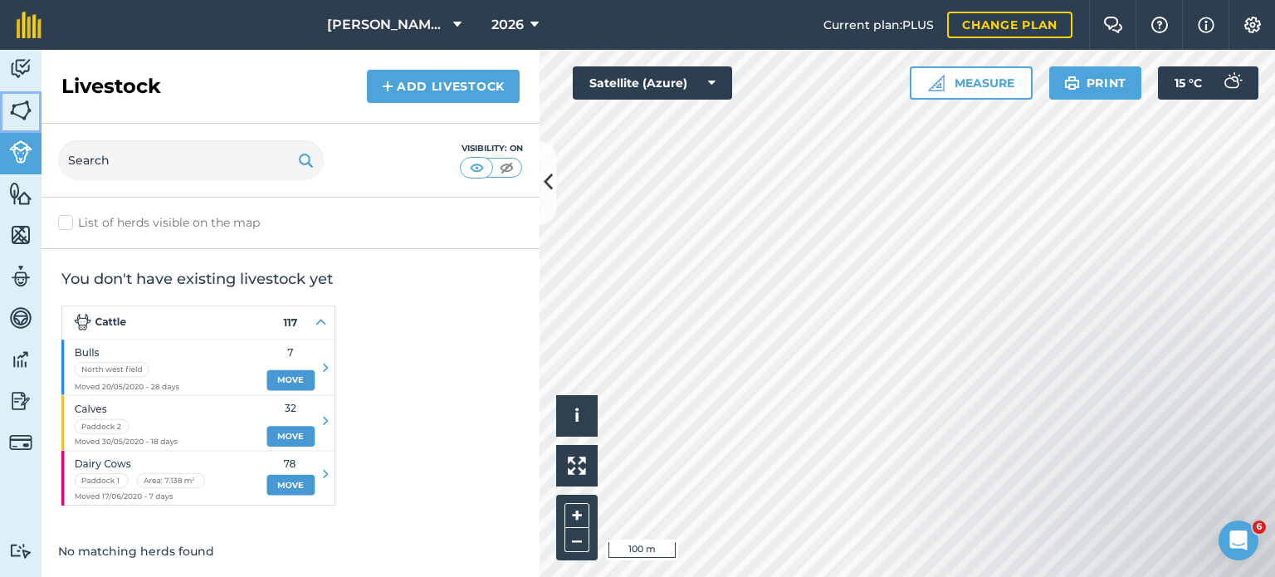
click at [22, 94] on link "Fields" at bounding box center [20, 111] width 41 height 41
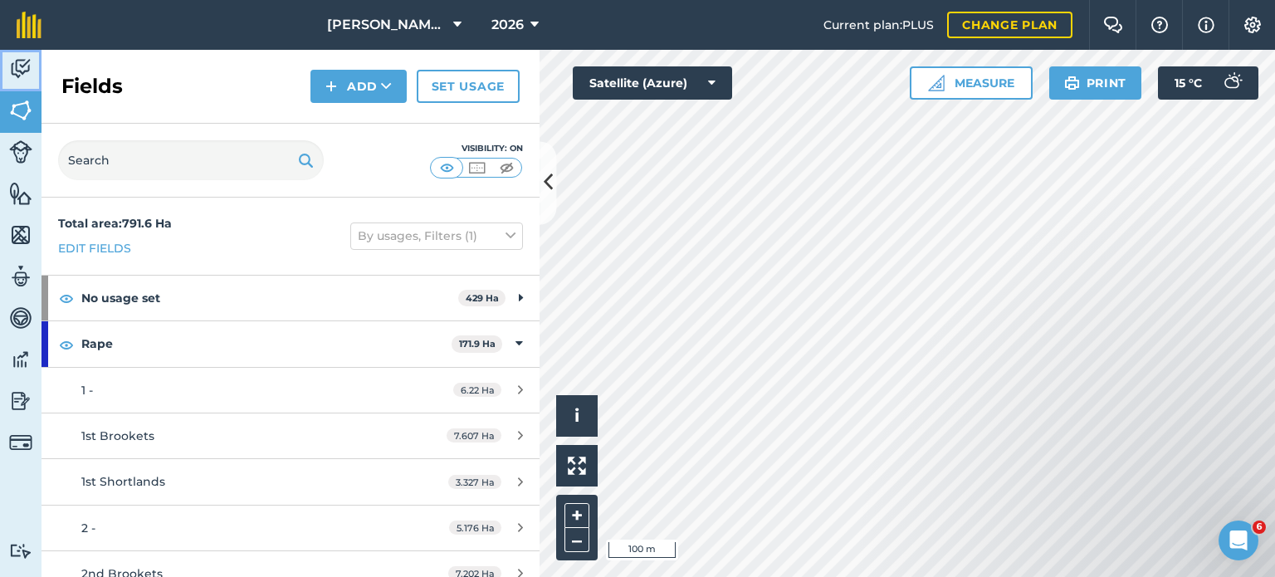
click at [31, 63] on img at bounding box center [20, 68] width 23 height 25
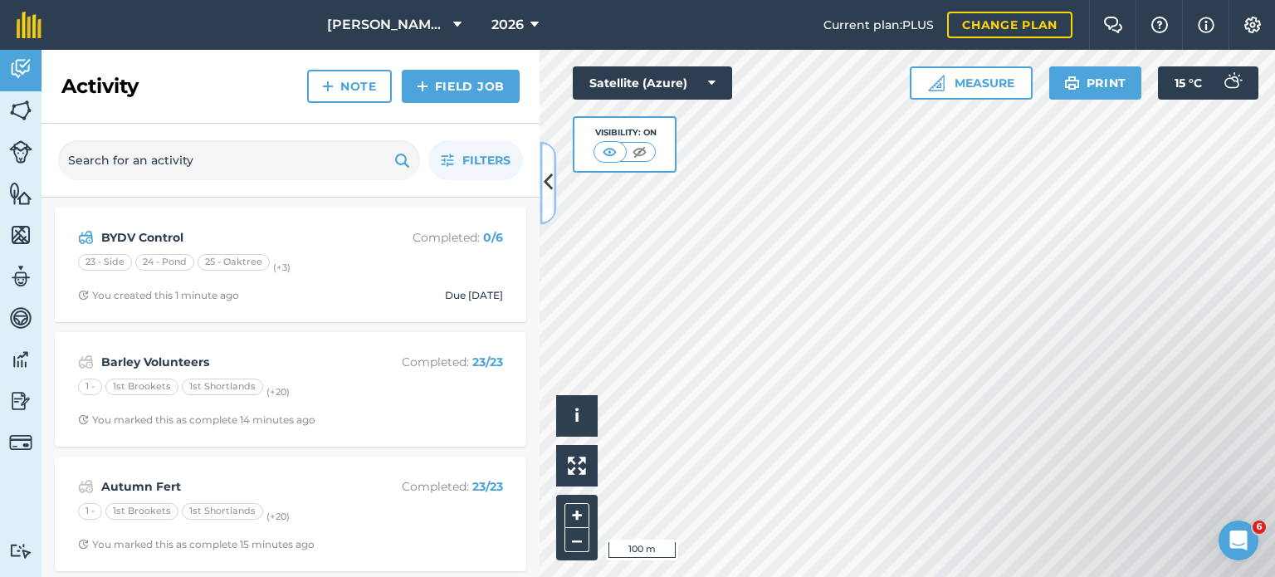
click at [551, 175] on icon at bounding box center [548, 182] width 9 height 29
